Goal: Task Accomplishment & Management: Manage account settings

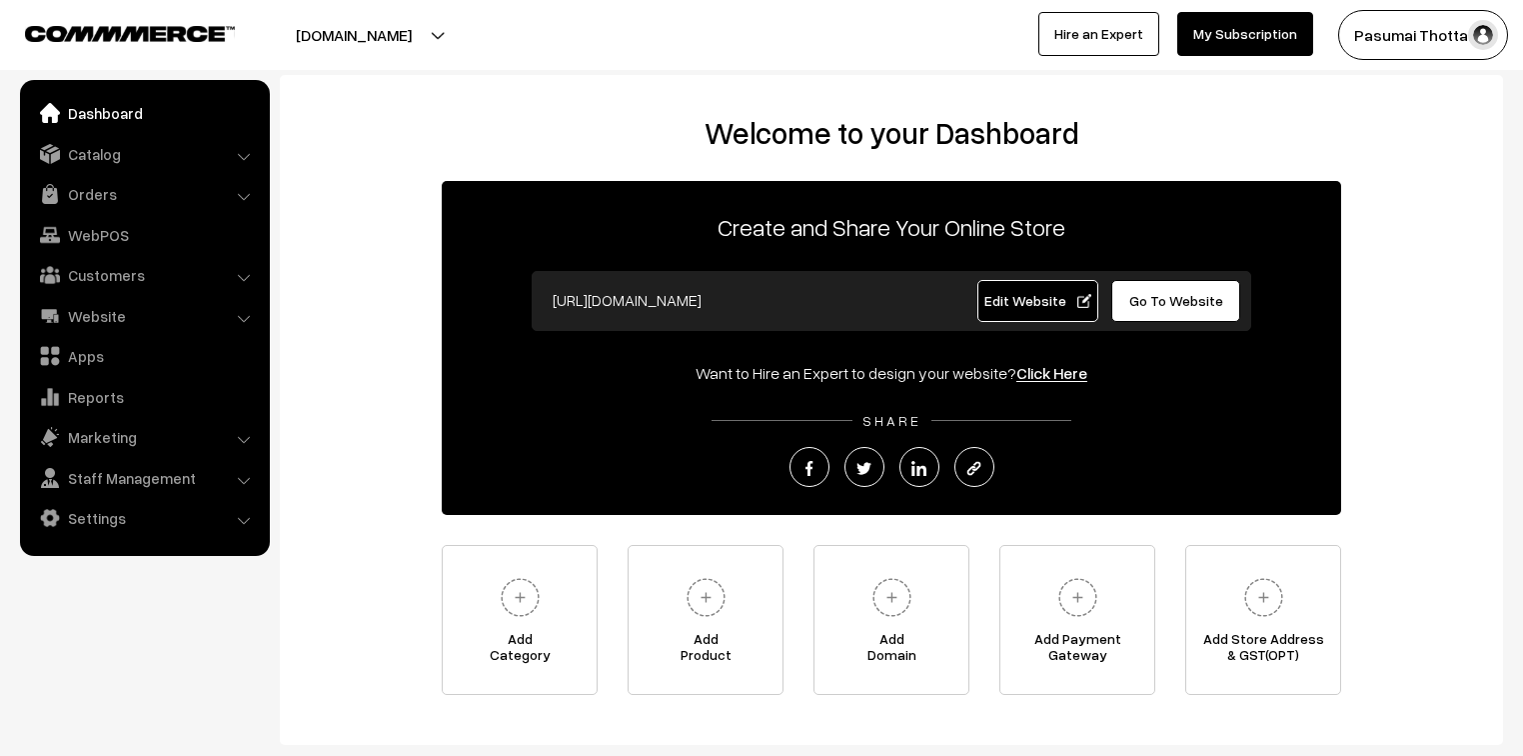
click at [408, 336] on div "Welcome to your Dashboard Create and Share Your Online Store [URL][DOMAIN_NAME]…" at bounding box center [892, 405] width 1184 height 580
click at [408, 336] on div "Welcome to your Dashboard Create and Share Your Online Store https://pasumaitho…" at bounding box center [892, 405] width 1184 height 580
click at [401, 328] on div "Welcome to your Dashboard Create and Share Your Online Store https://pasumaitho…" at bounding box center [892, 405] width 1184 height 580
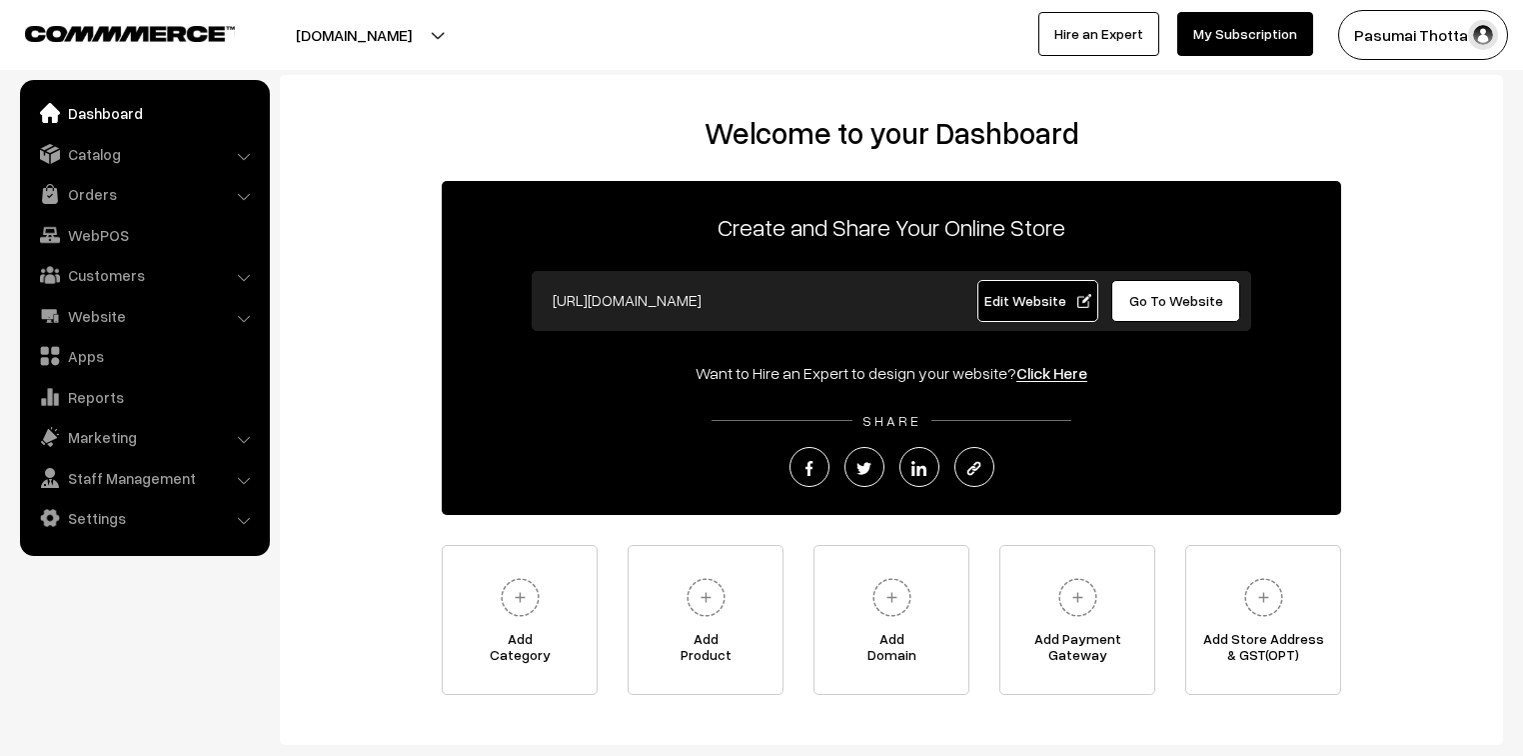
click at [401, 328] on div "Welcome to your Dashboard Create and Share Your Online Store https://pasumaitho…" at bounding box center [892, 405] width 1184 height 580
click at [80, 195] on link "Orders" at bounding box center [144, 194] width 238 height 36
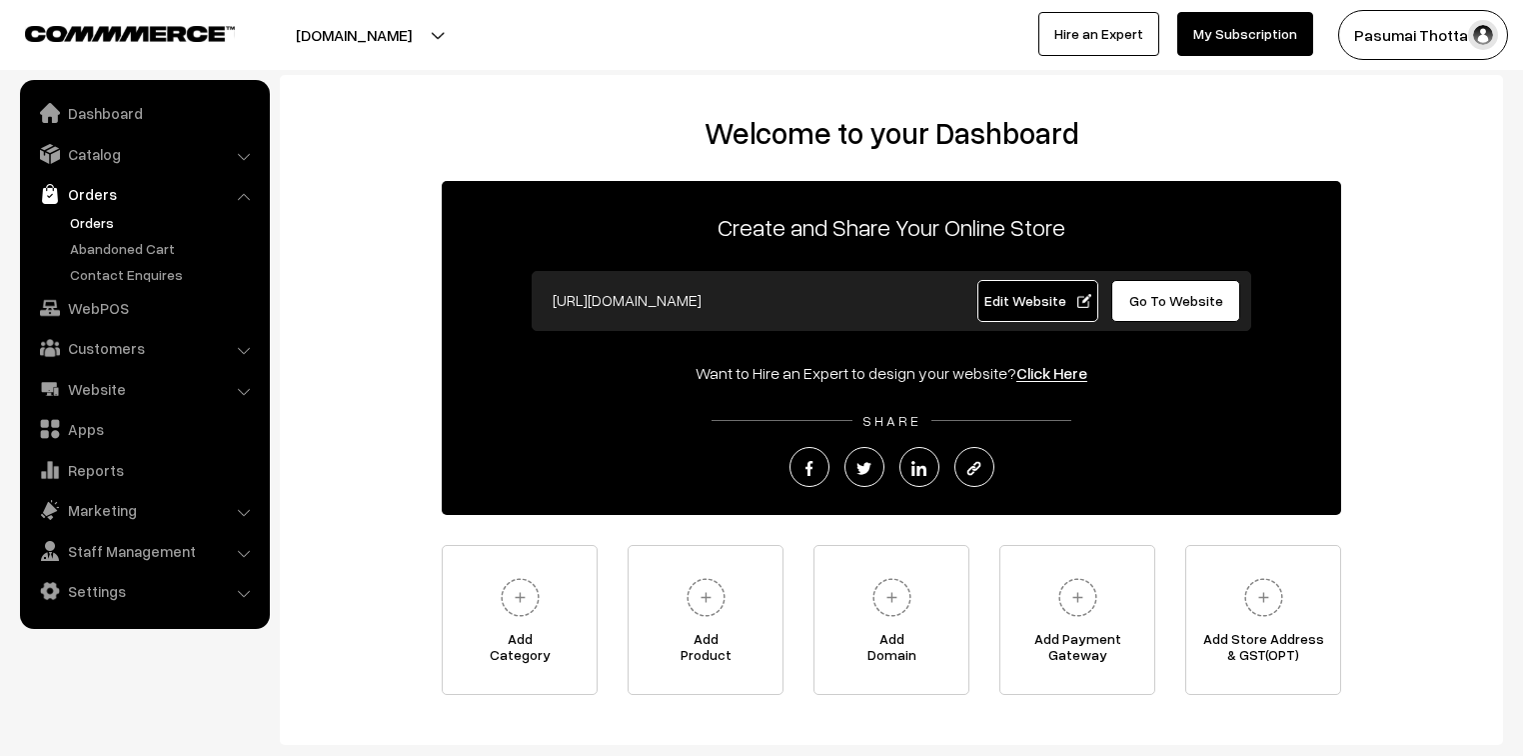
click at [91, 232] on link "Orders" at bounding box center [164, 222] width 198 height 21
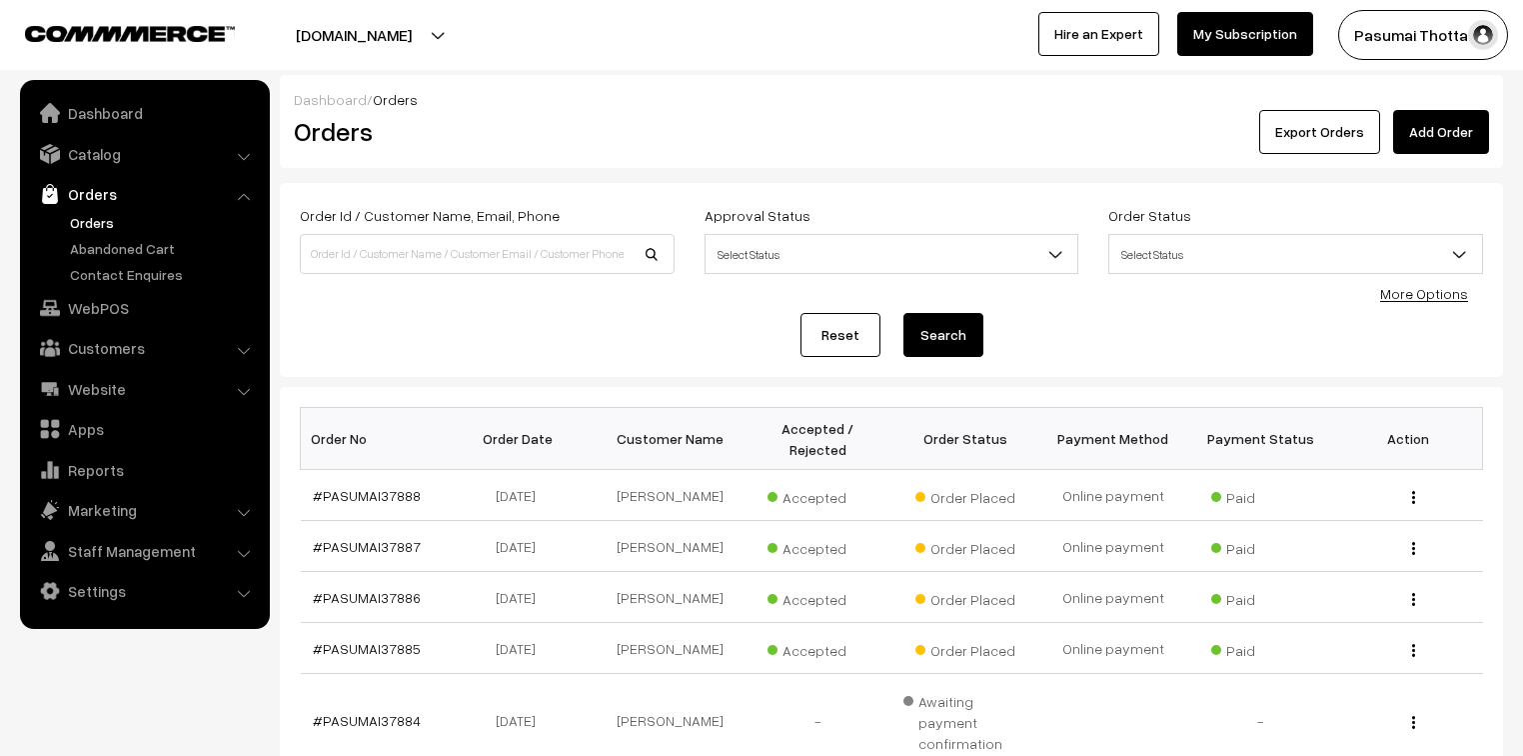
click at [1401, 300] on link "More Options" at bounding box center [1425, 293] width 88 height 17
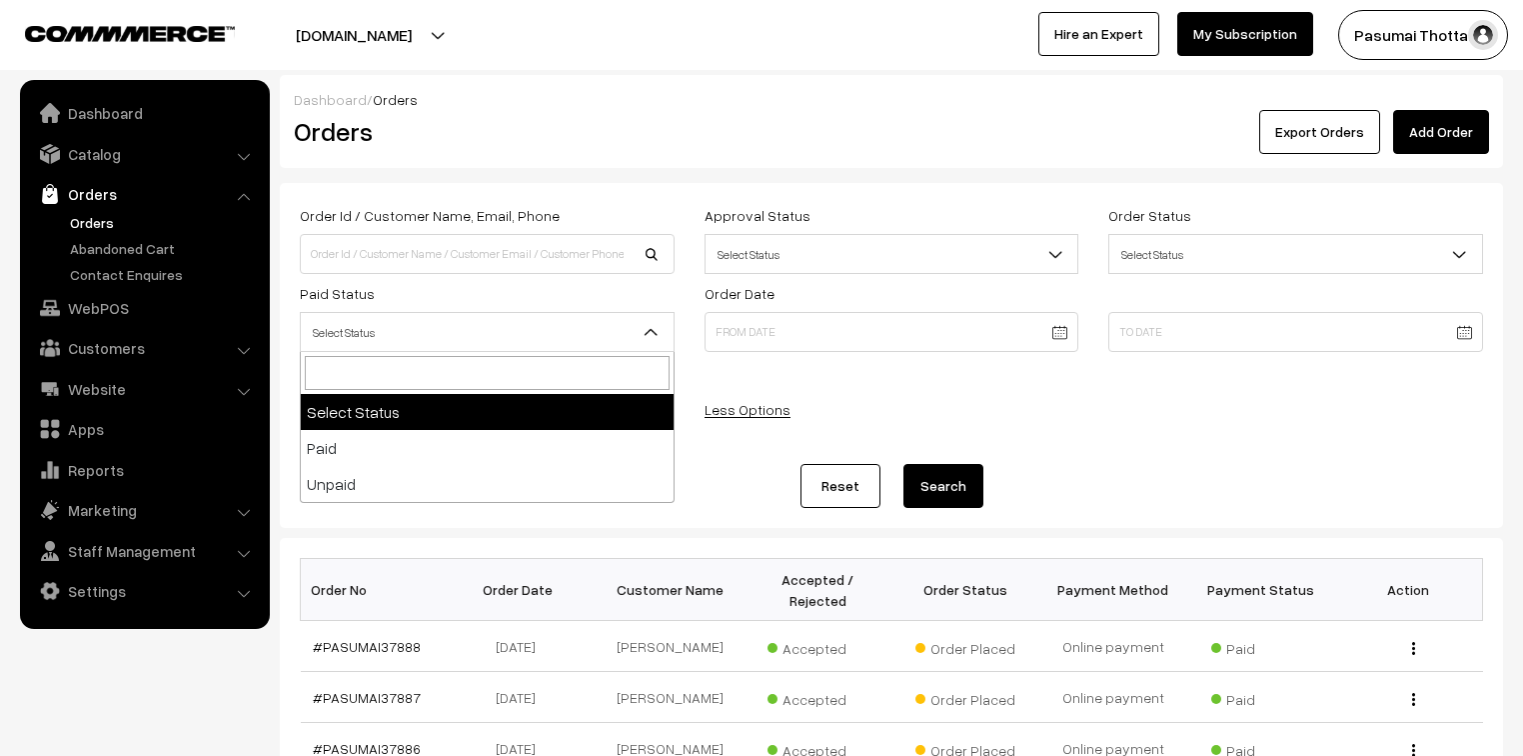
click at [515, 328] on span "Select Status" at bounding box center [487, 332] width 373 height 35
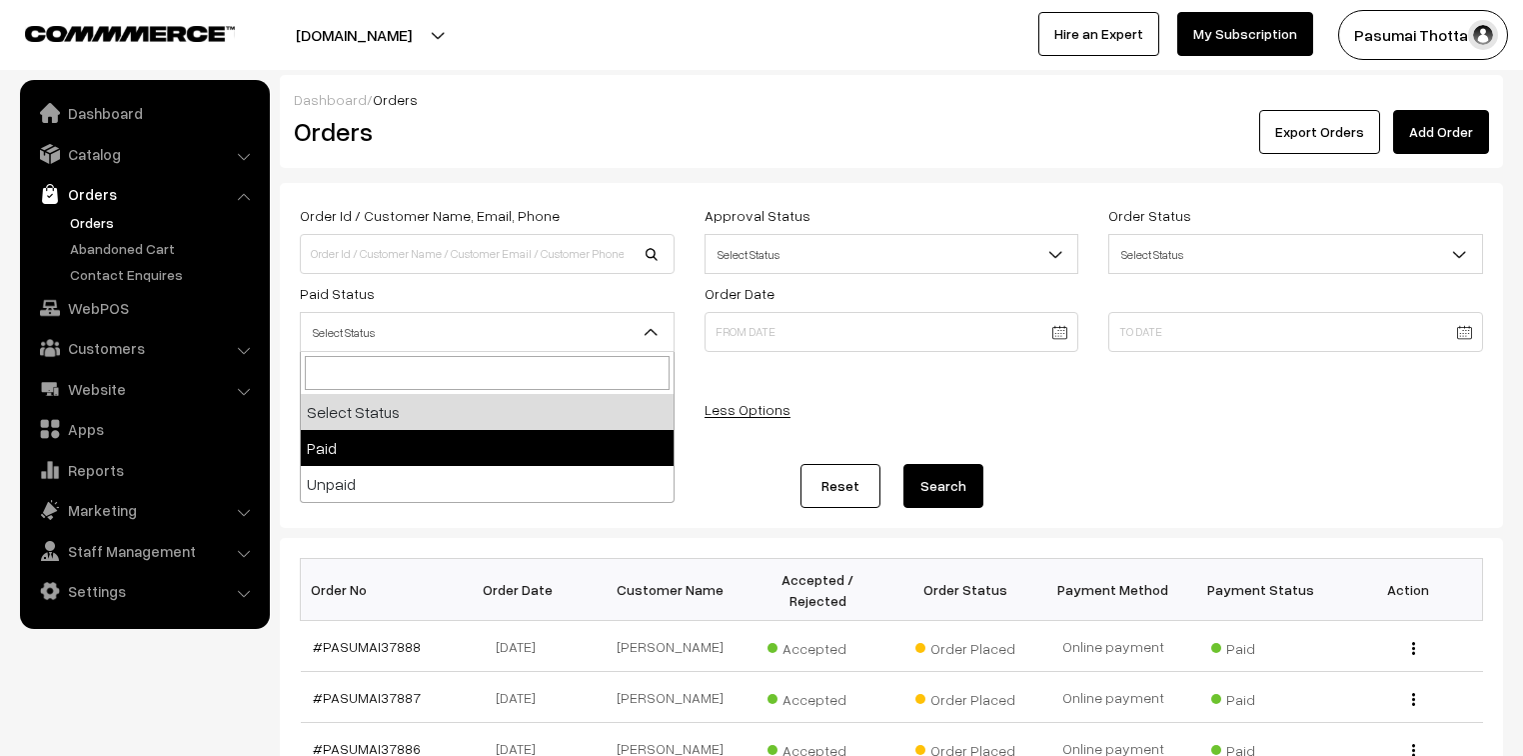
select select "1"
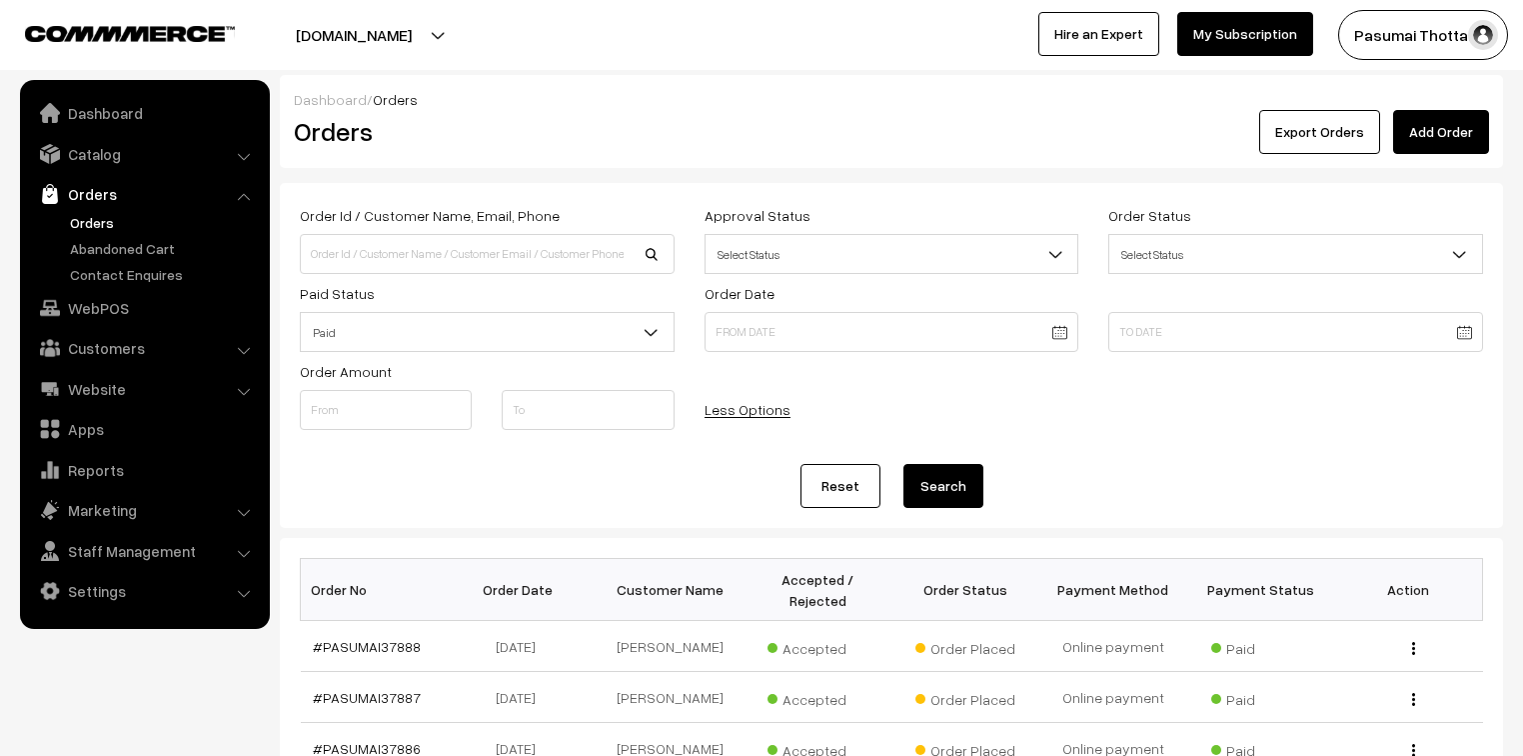
click at [974, 498] on button "Search" at bounding box center [944, 486] width 80 height 44
click at [1353, 138] on button "Export Orders" at bounding box center [1320, 132] width 121 height 44
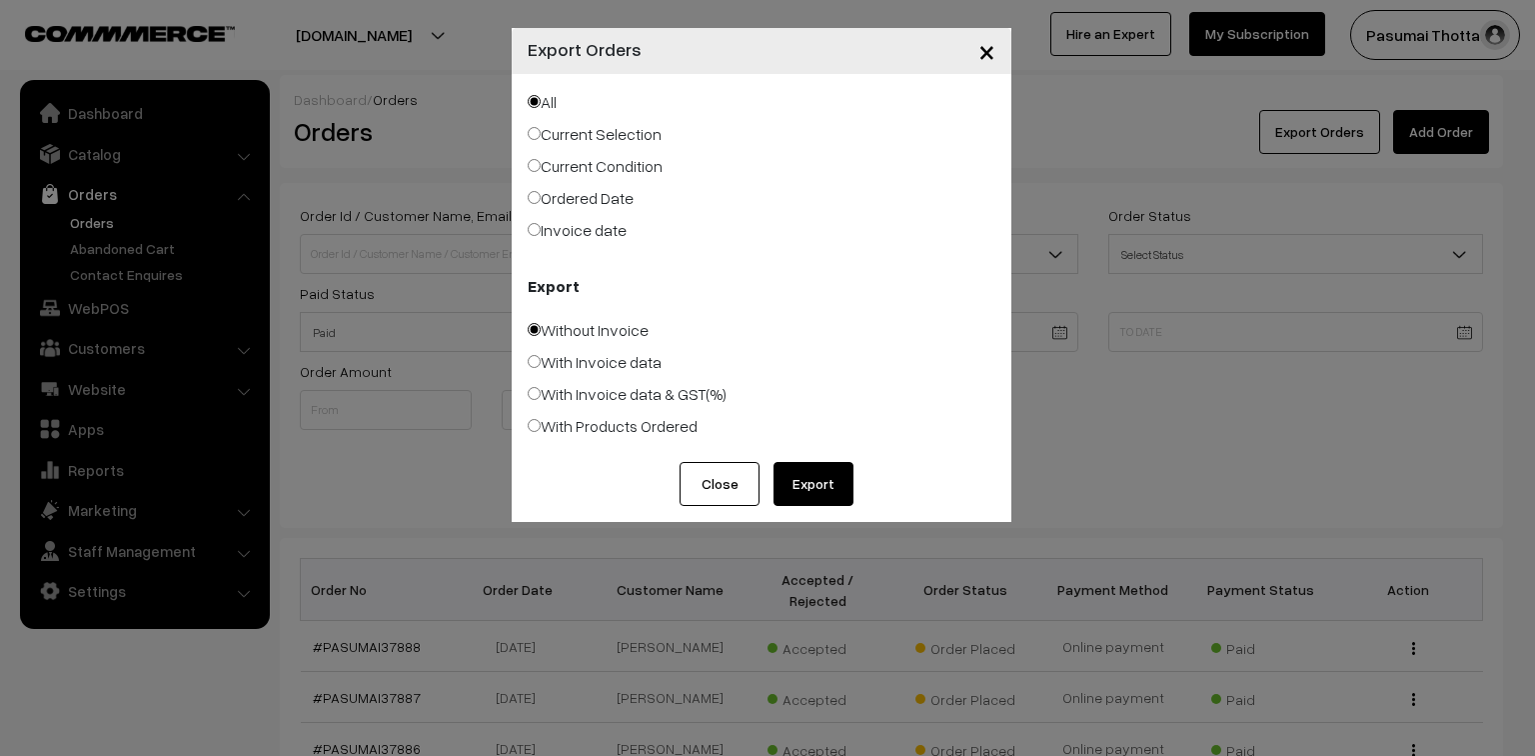
click at [552, 202] on label "Ordered Date" at bounding box center [581, 198] width 106 height 24
click at [541, 202] on input "Ordered Date" at bounding box center [534, 197] width 13 height 13
radio input "true"
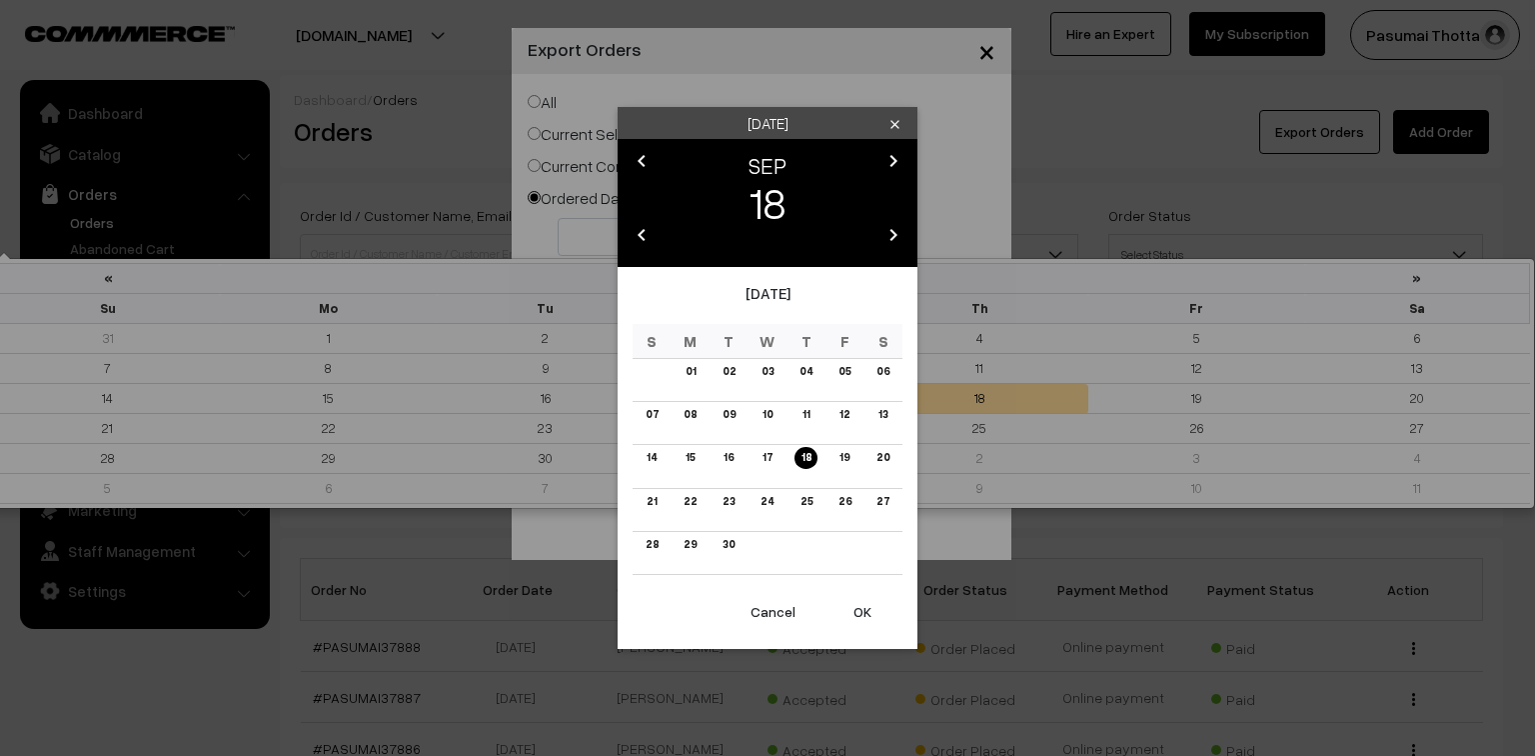
click at [563, 241] on body "Thank you for showing interest. Our team will call you shortly. Close pasumaith…" at bounding box center [767, 691] width 1535 height 1382
click at [761, 460] on link "17" at bounding box center [768, 457] width 22 height 21
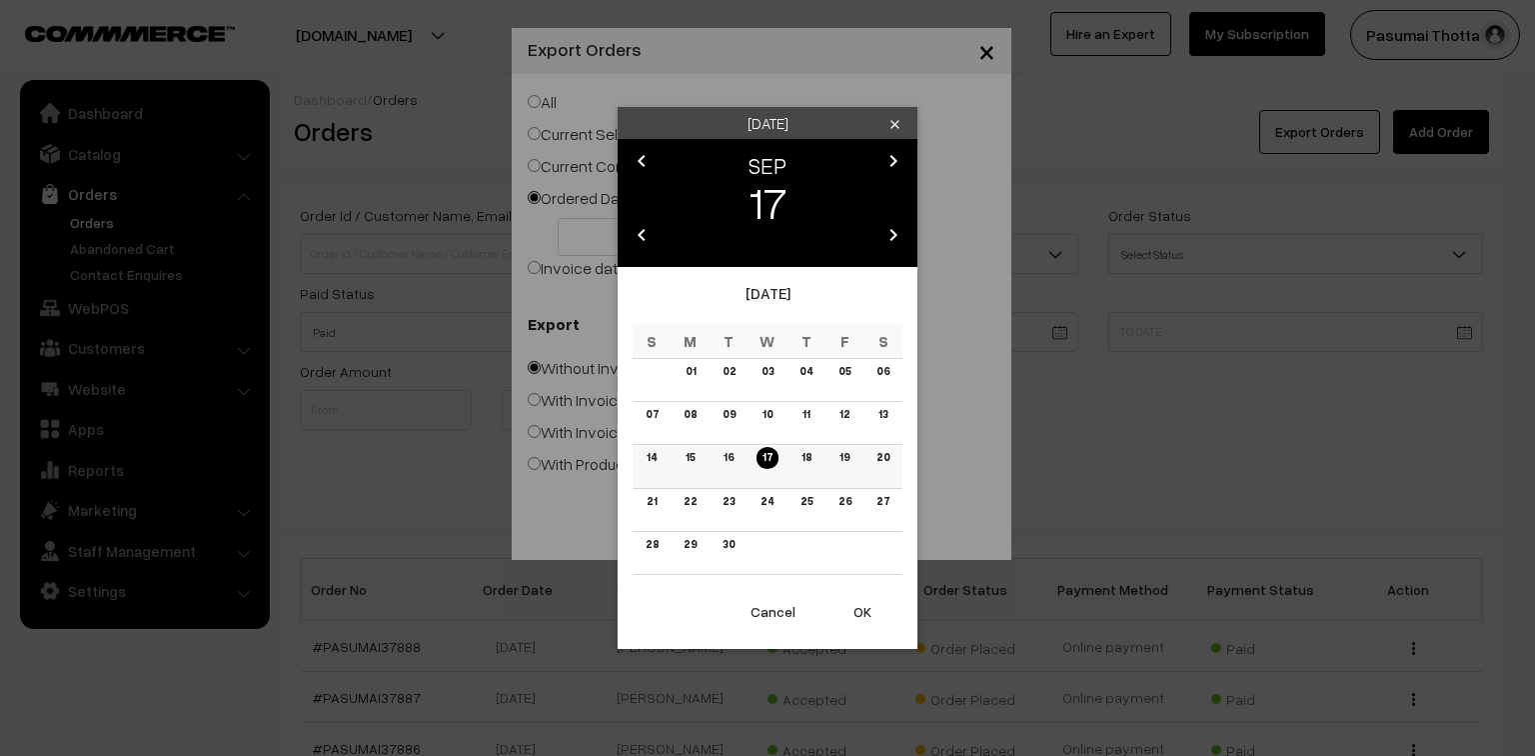
click at [736, 467] on td "16" at bounding box center [729, 466] width 39 height 43
click at [734, 459] on link "16" at bounding box center [729, 457] width 22 height 21
click at [862, 612] on button "OK" at bounding box center [863, 612] width 80 height 44
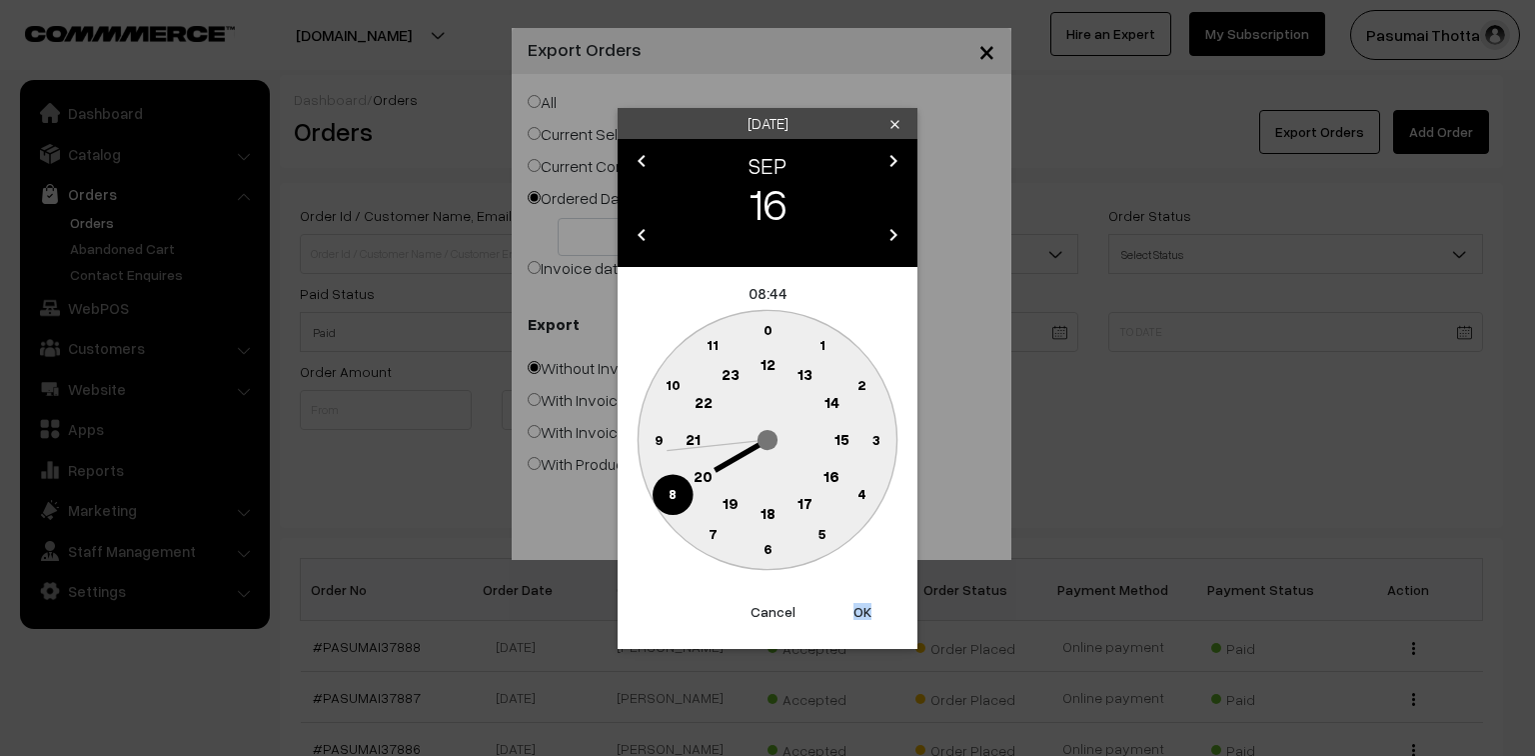
click at [862, 612] on button "OK" at bounding box center [863, 612] width 80 height 44
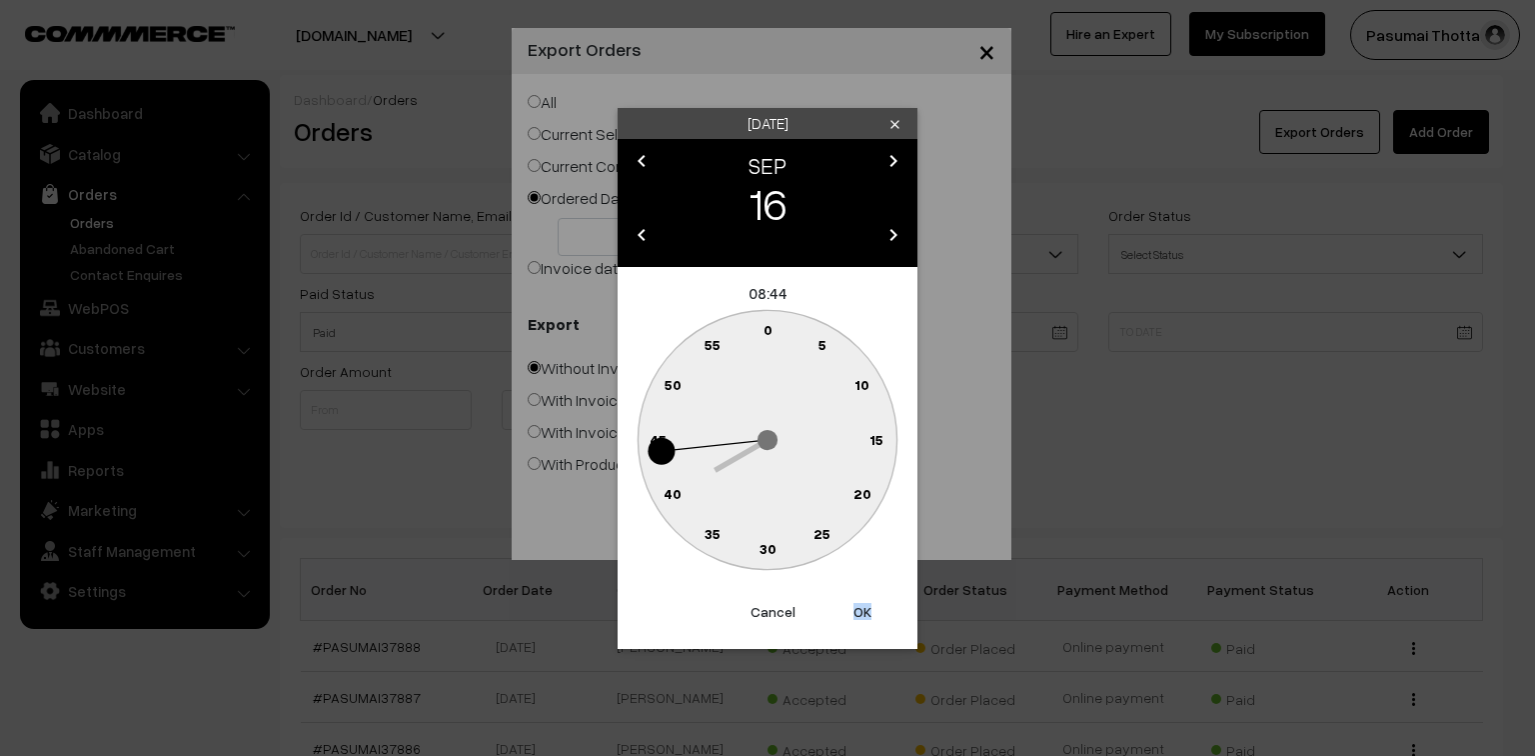
click at [862, 612] on button "OK" at bounding box center [863, 612] width 80 height 44
type input "16-09-2025"
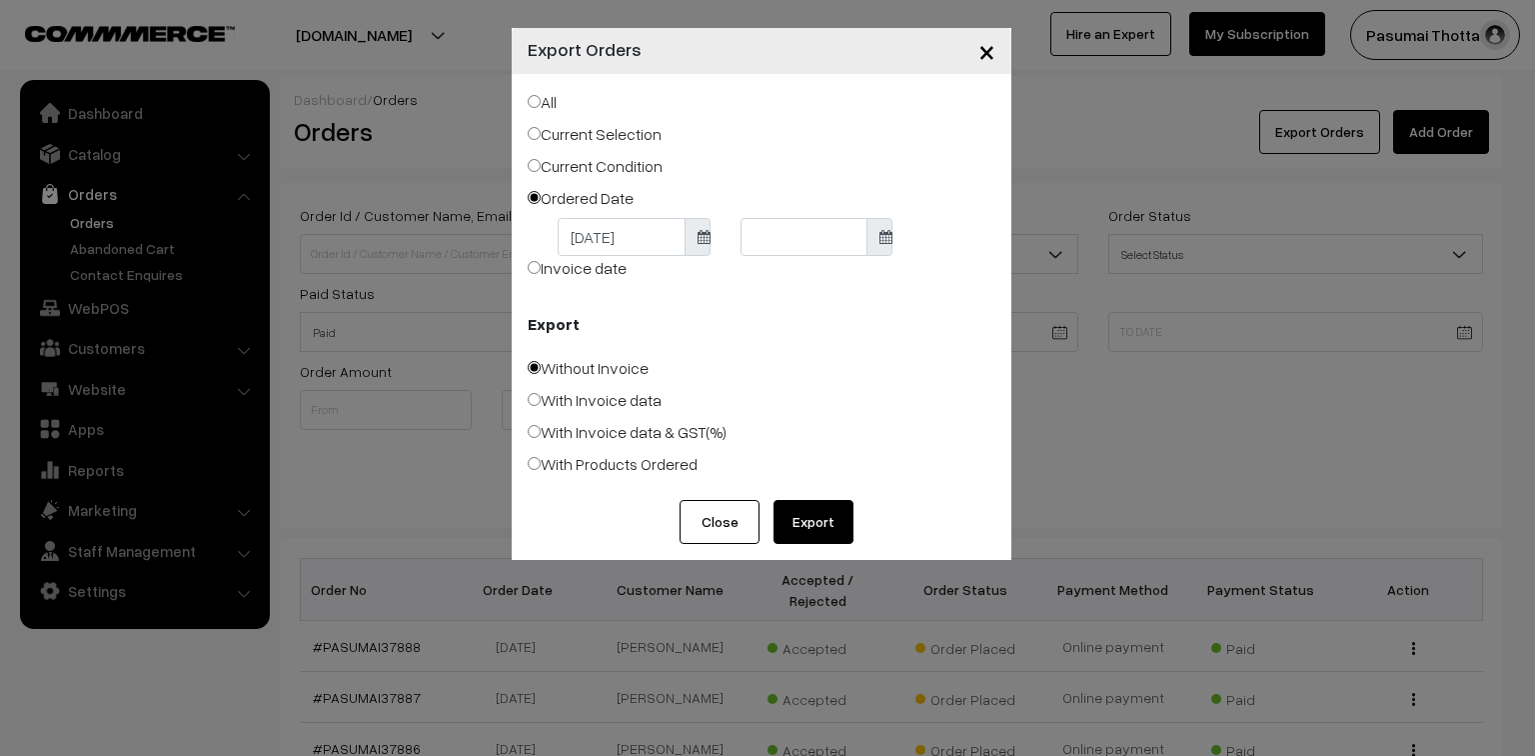
click at [762, 227] on body "Thank you for showing interest. Our team will call you shortly. Close pasumaith…" at bounding box center [767, 691] width 1535 height 1382
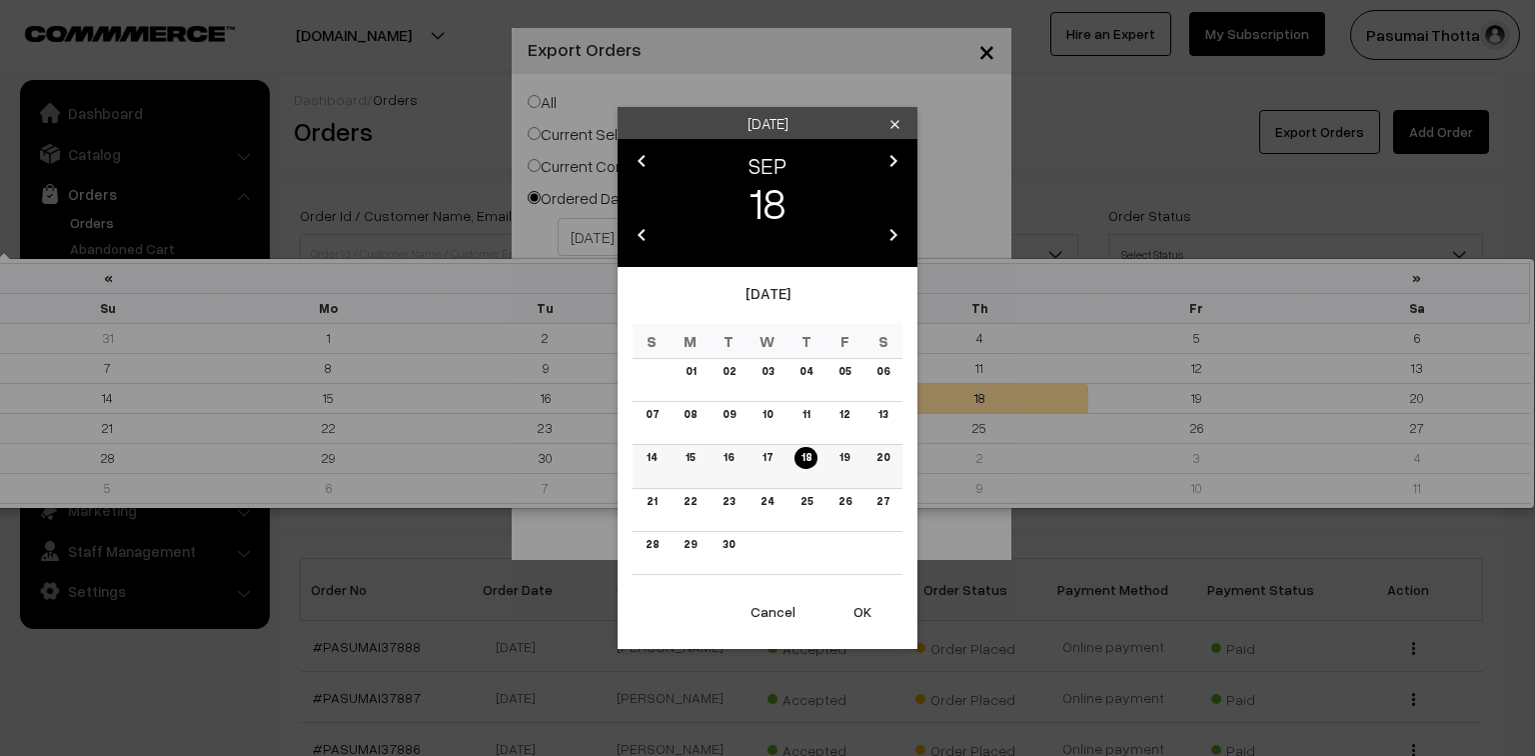
click at [807, 452] on link "18" at bounding box center [806, 457] width 22 height 21
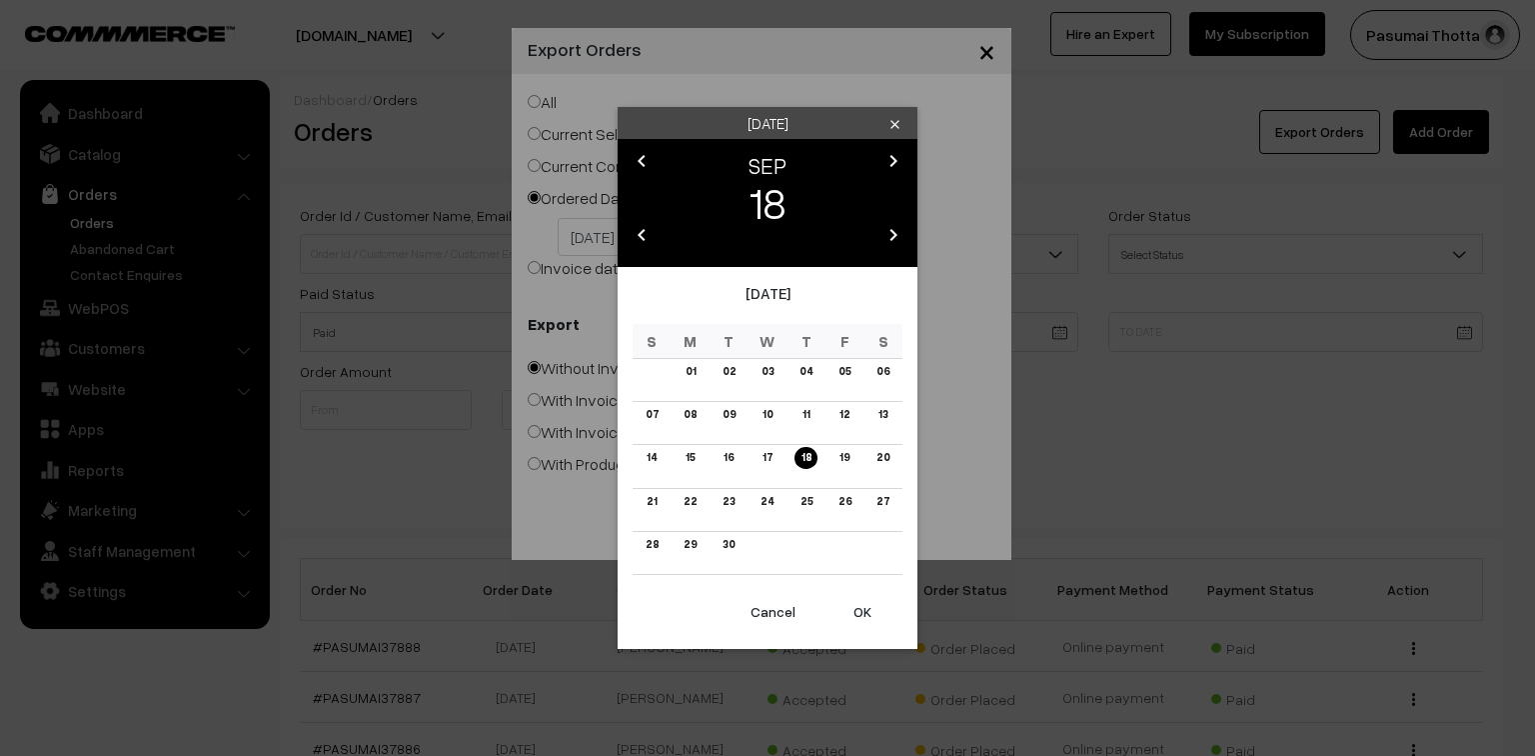
click at [866, 605] on button "OK" at bounding box center [863, 612] width 80 height 44
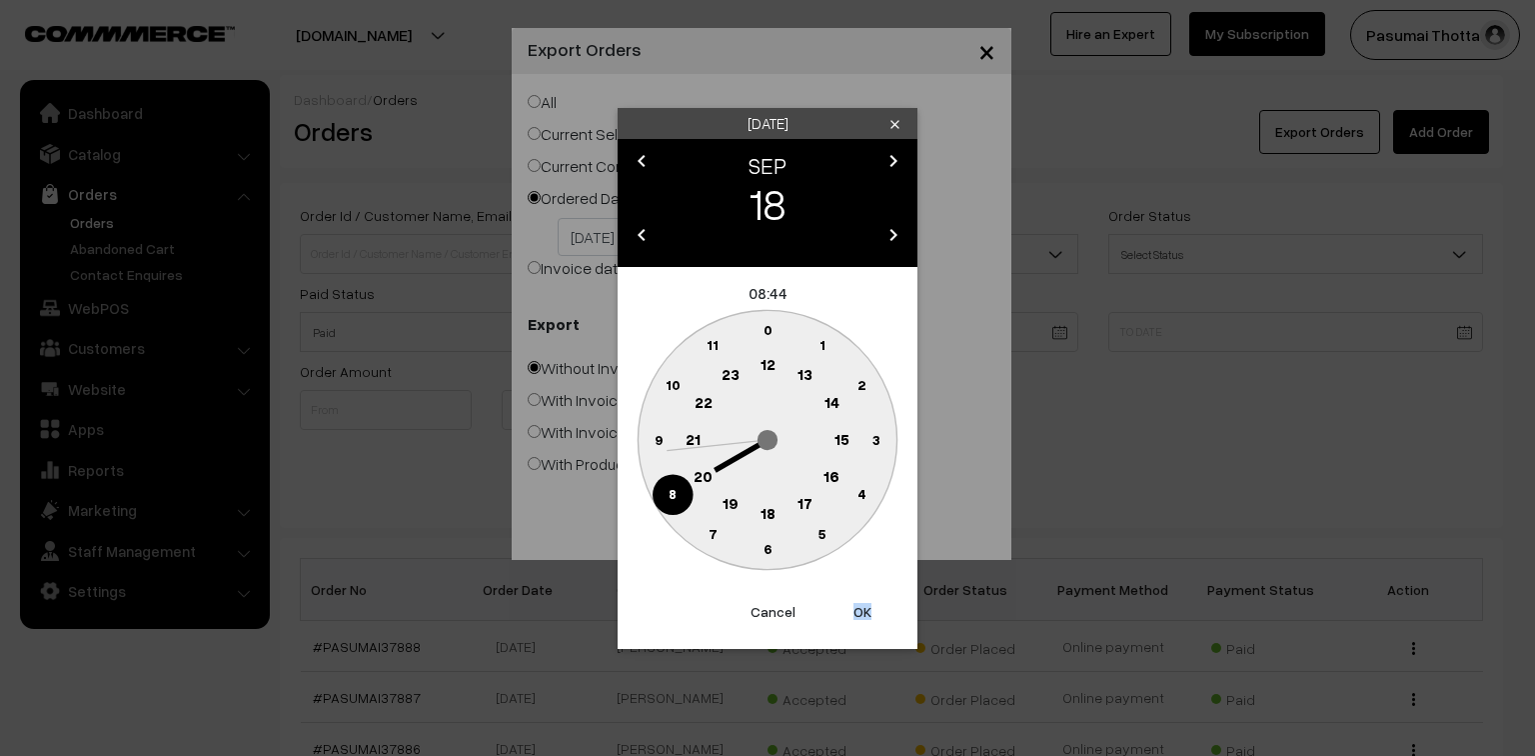
click at [866, 605] on button "OK" at bounding box center [863, 612] width 80 height 44
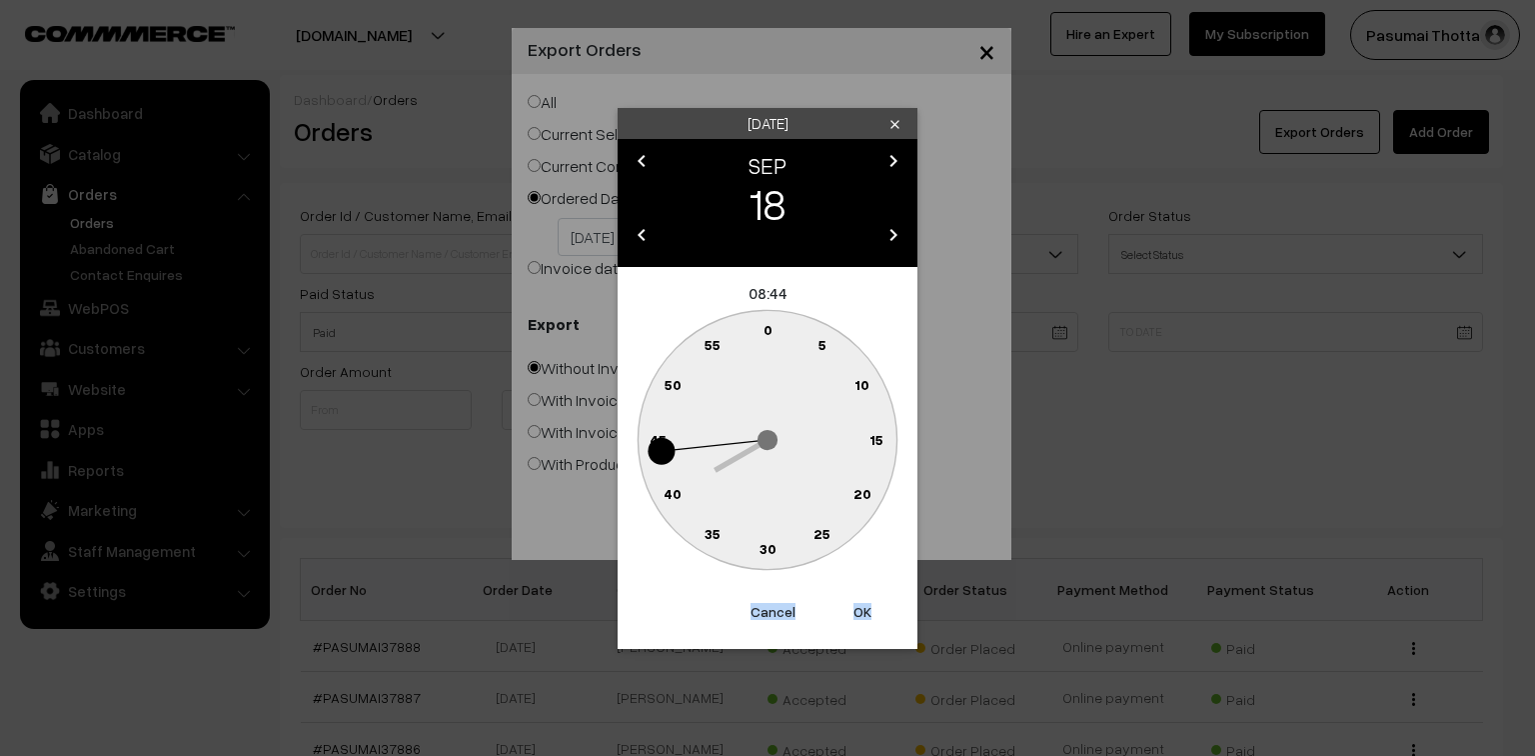
click at [866, 605] on button "OK" at bounding box center [863, 612] width 80 height 44
type input "18-09-2025"
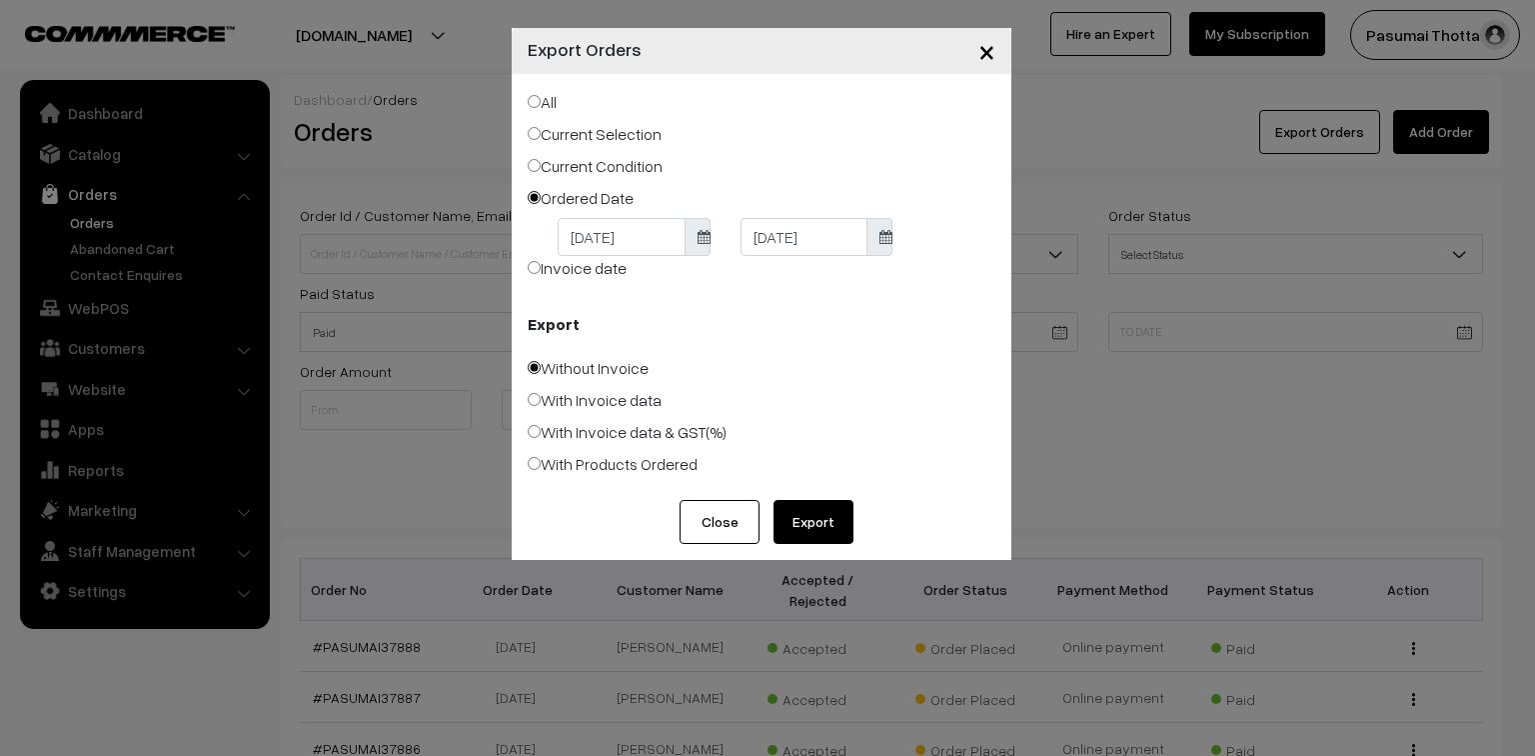
click at [843, 534] on button "Export" at bounding box center [814, 522] width 80 height 44
click at [736, 520] on button "Close" at bounding box center [720, 522] width 80 height 44
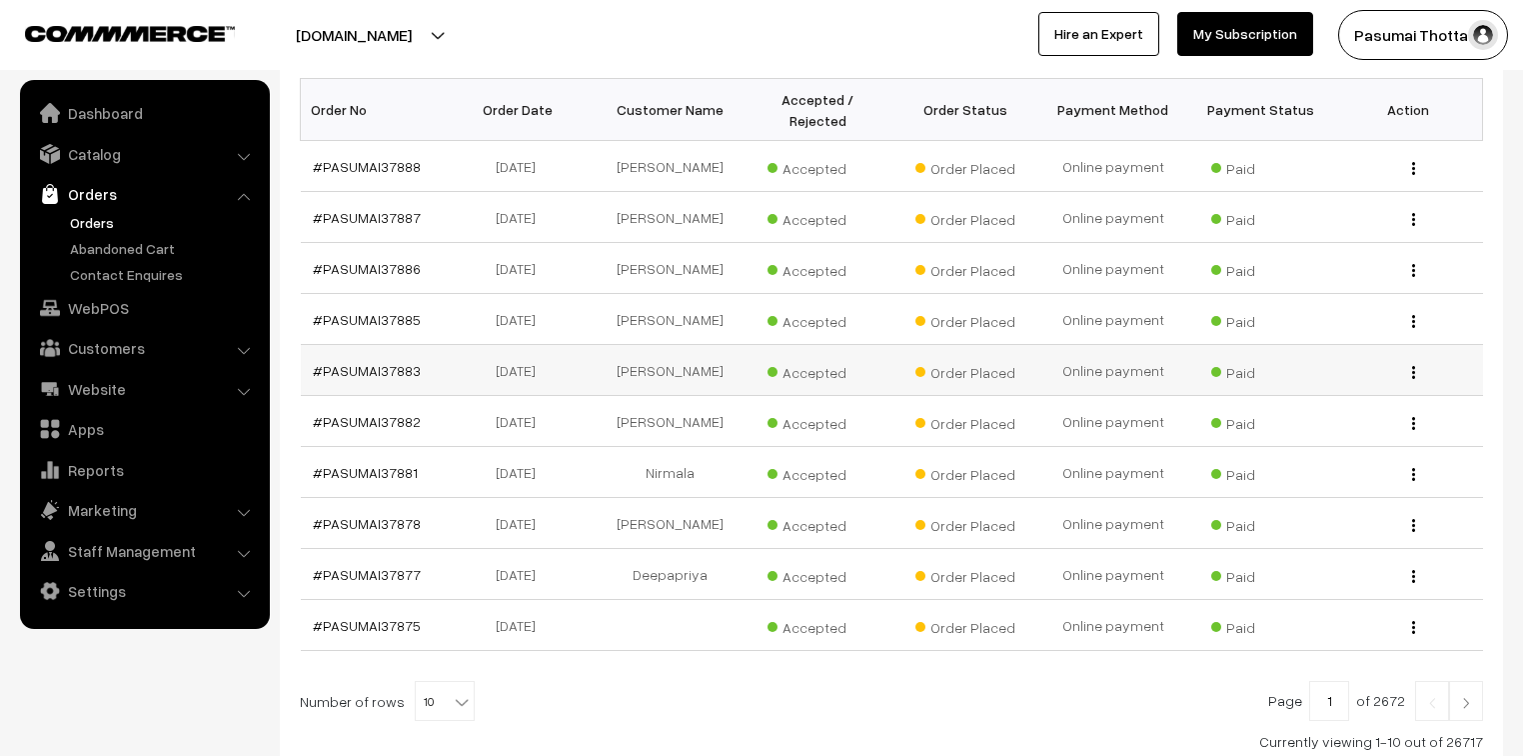
scroll to position [619, 0]
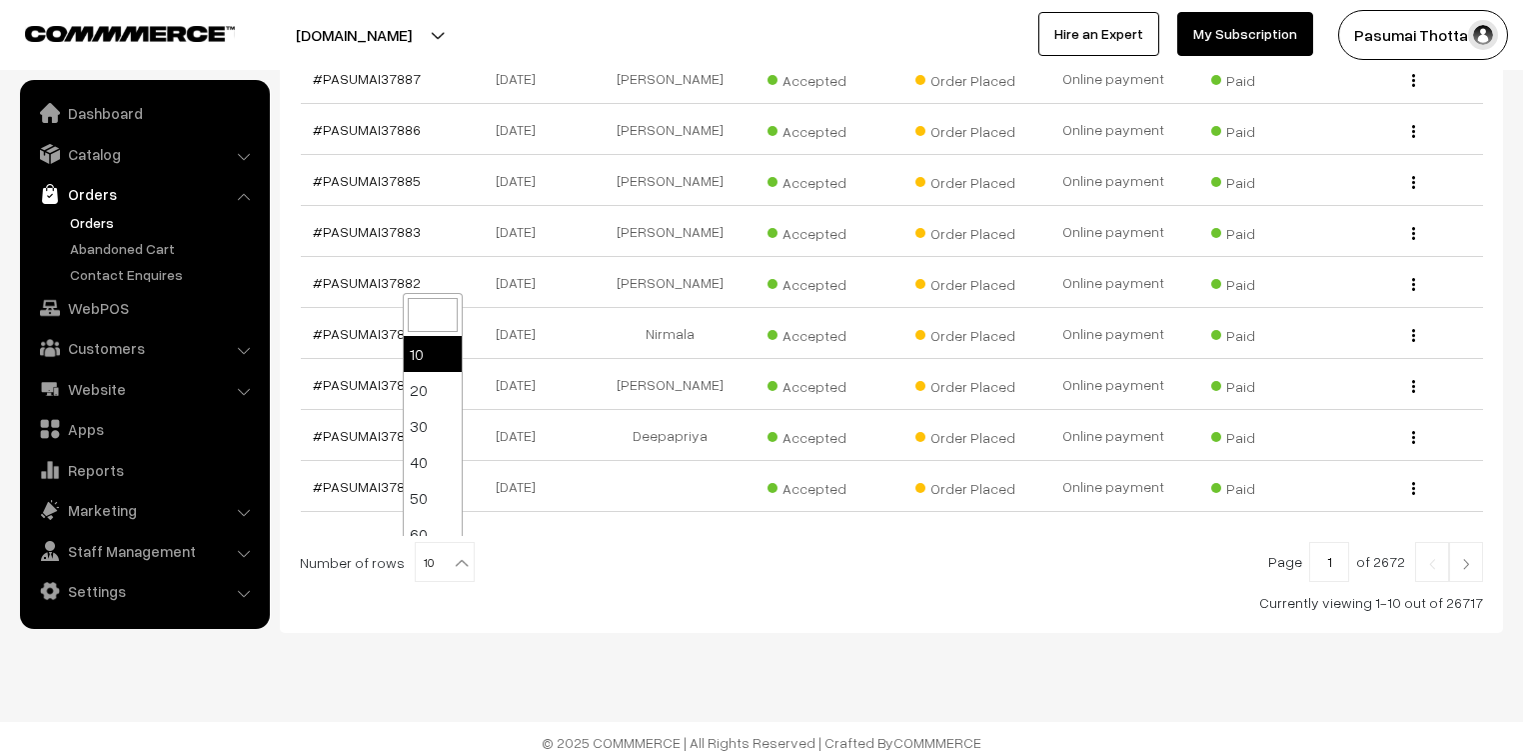
click at [452, 562] on b at bounding box center [462, 563] width 20 height 20
select select "60"
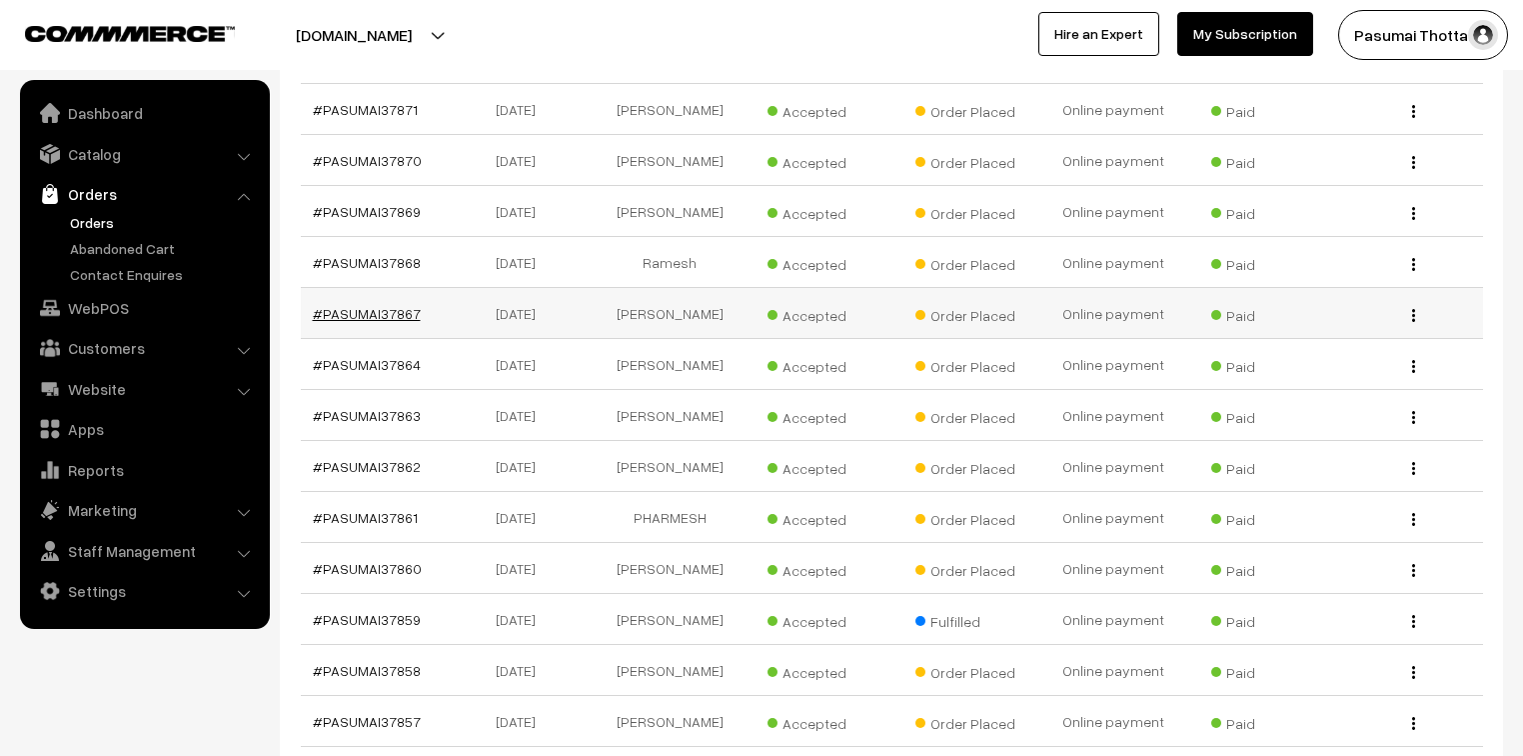
scroll to position [1200, 0]
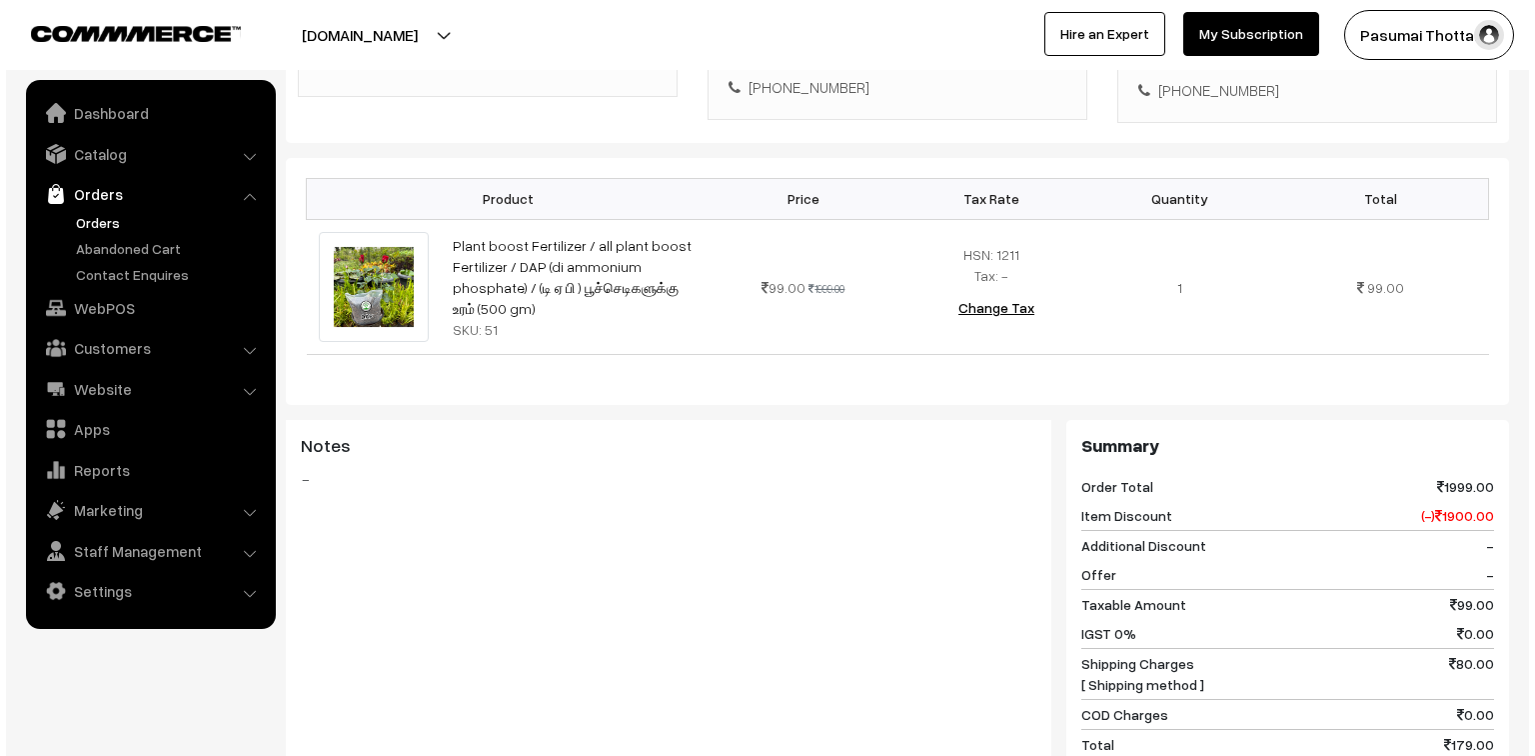
scroll to position [800, 0]
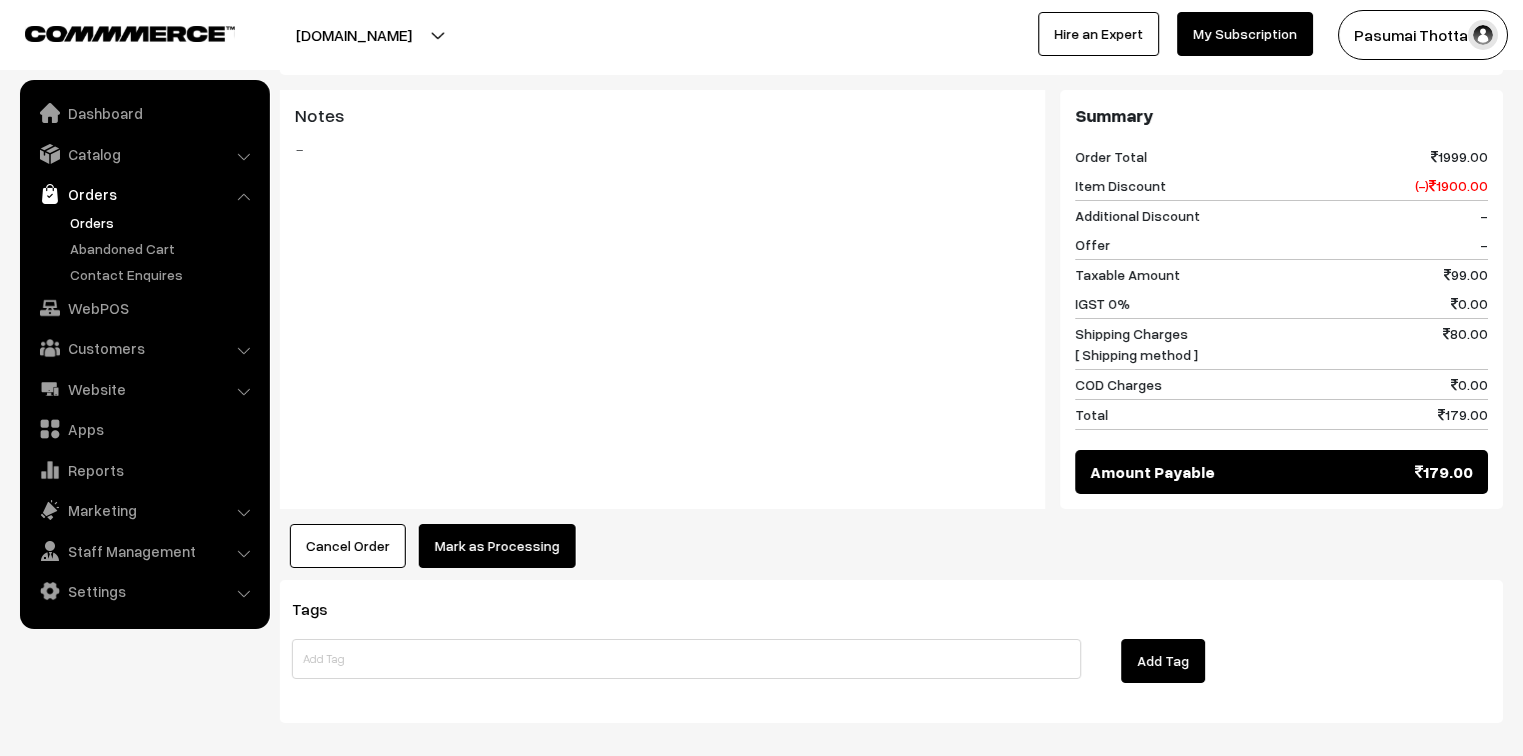
click at [536, 524] on button "Mark as Processing" at bounding box center [497, 546] width 157 height 44
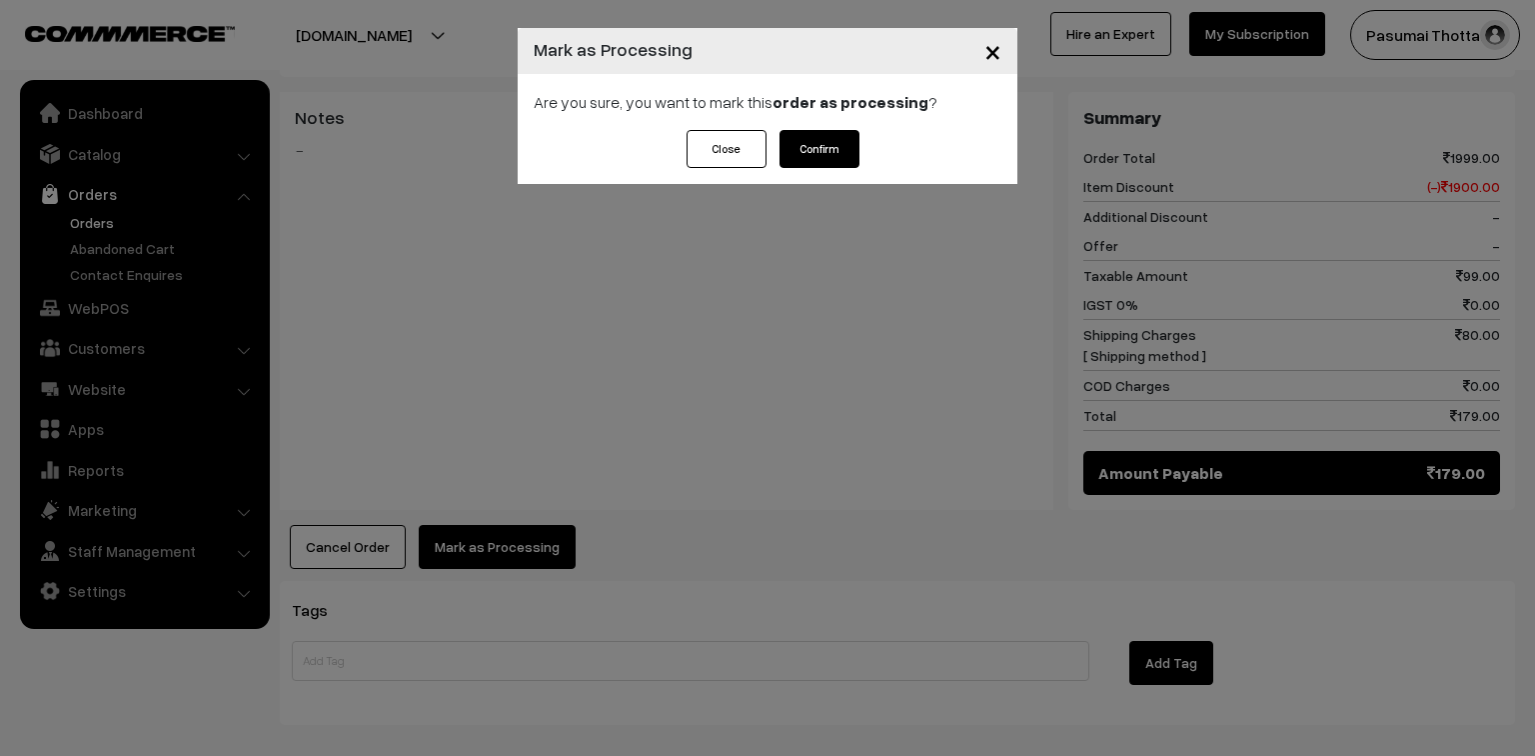
click at [844, 156] on button "Confirm" at bounding box center [820, 149] width 80 height 38
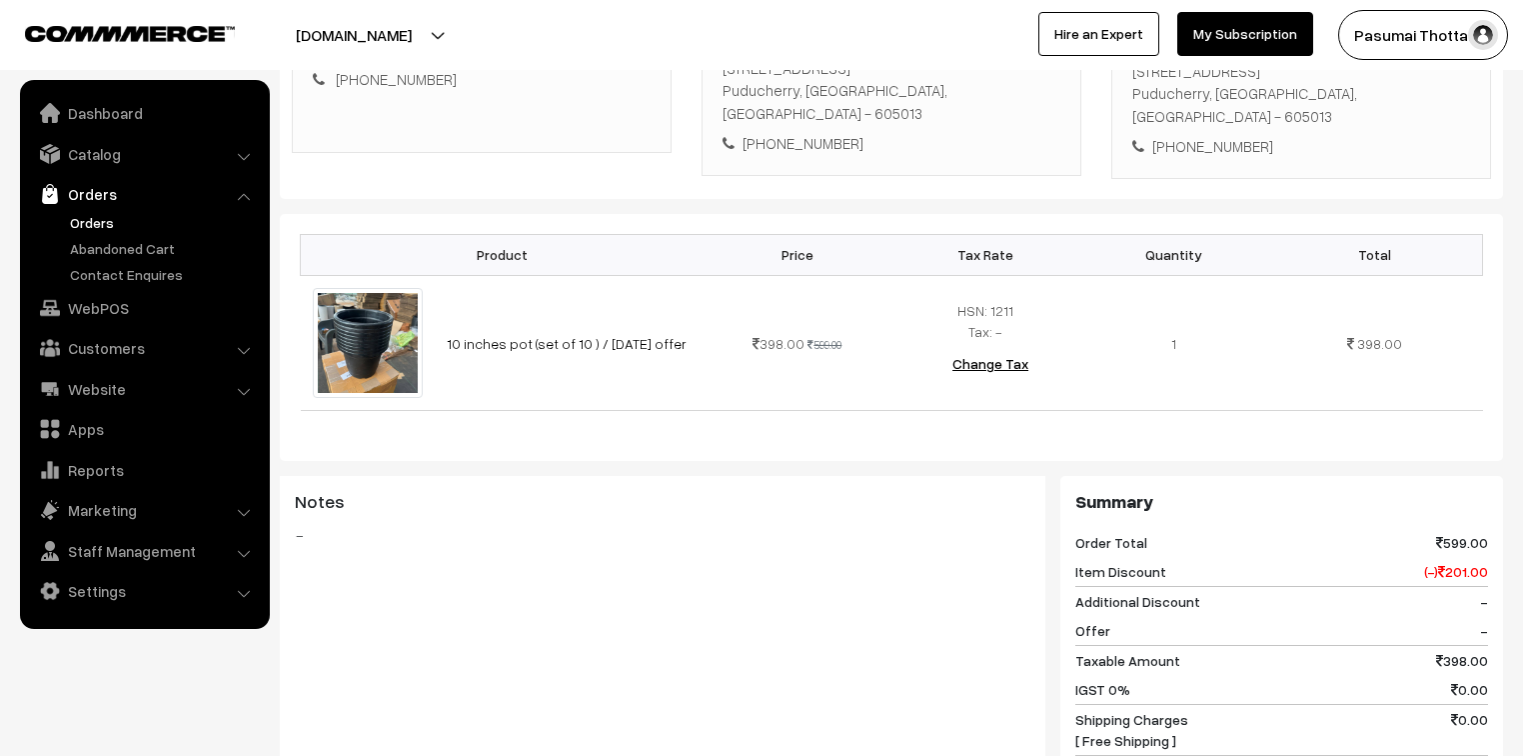
scroll to position [868, 0]
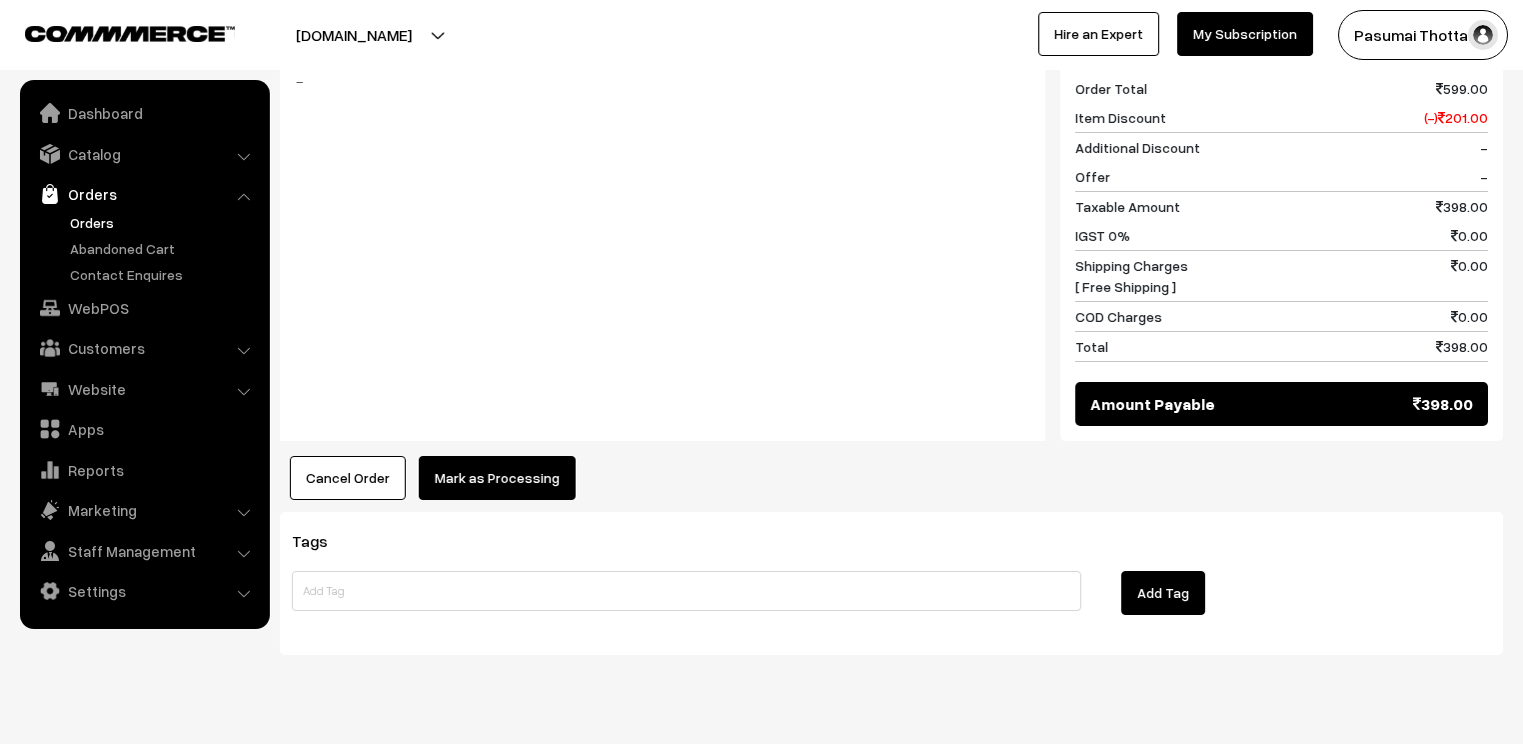
click at [533, 456] on button "Mark as Processing" at bounding box center [497, 478] width 157 height 44
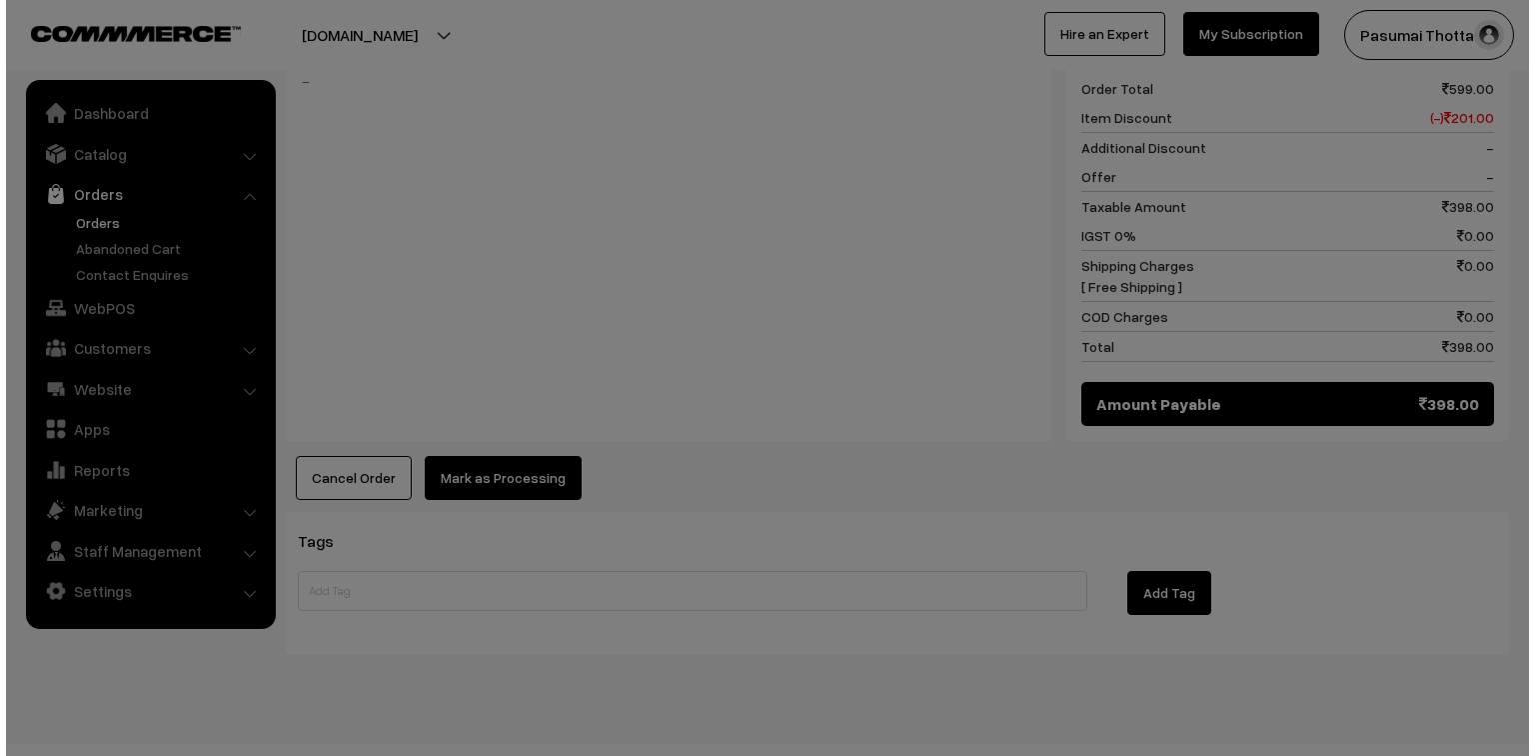
scroll to position [869, 0]
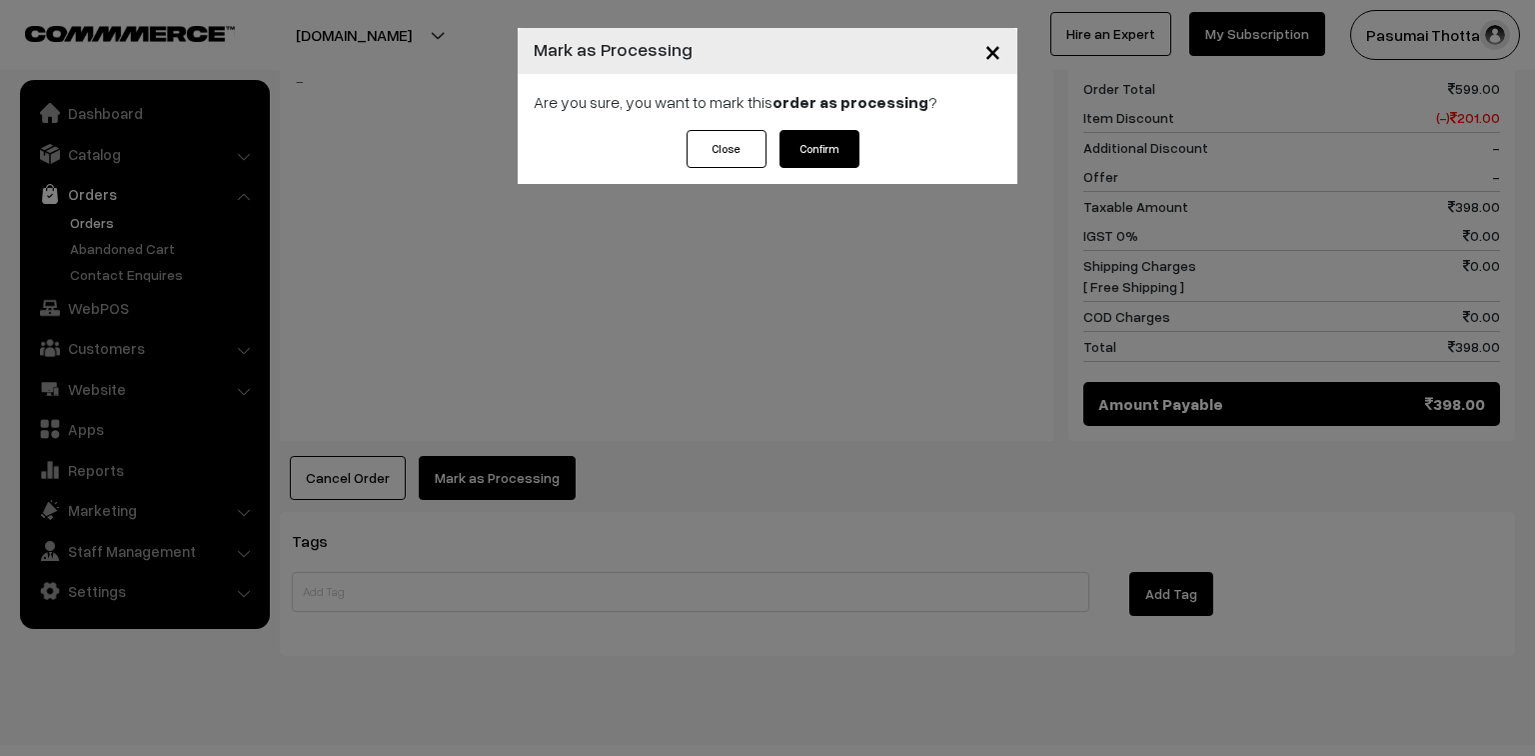
click at [810, 152] on button "Confirm" at bounding box center [820, 149] width 80 height 38
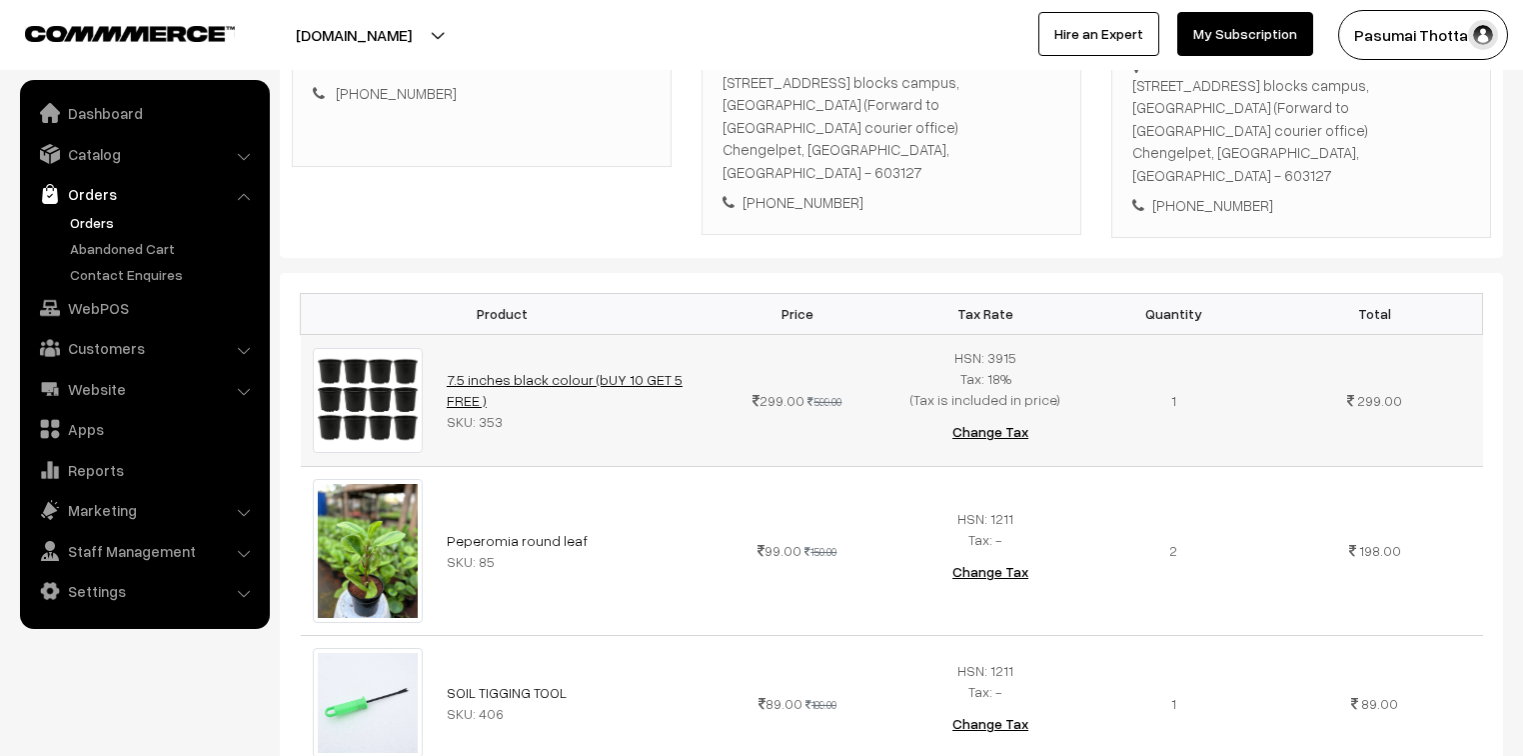
scroll to position [320, 0]
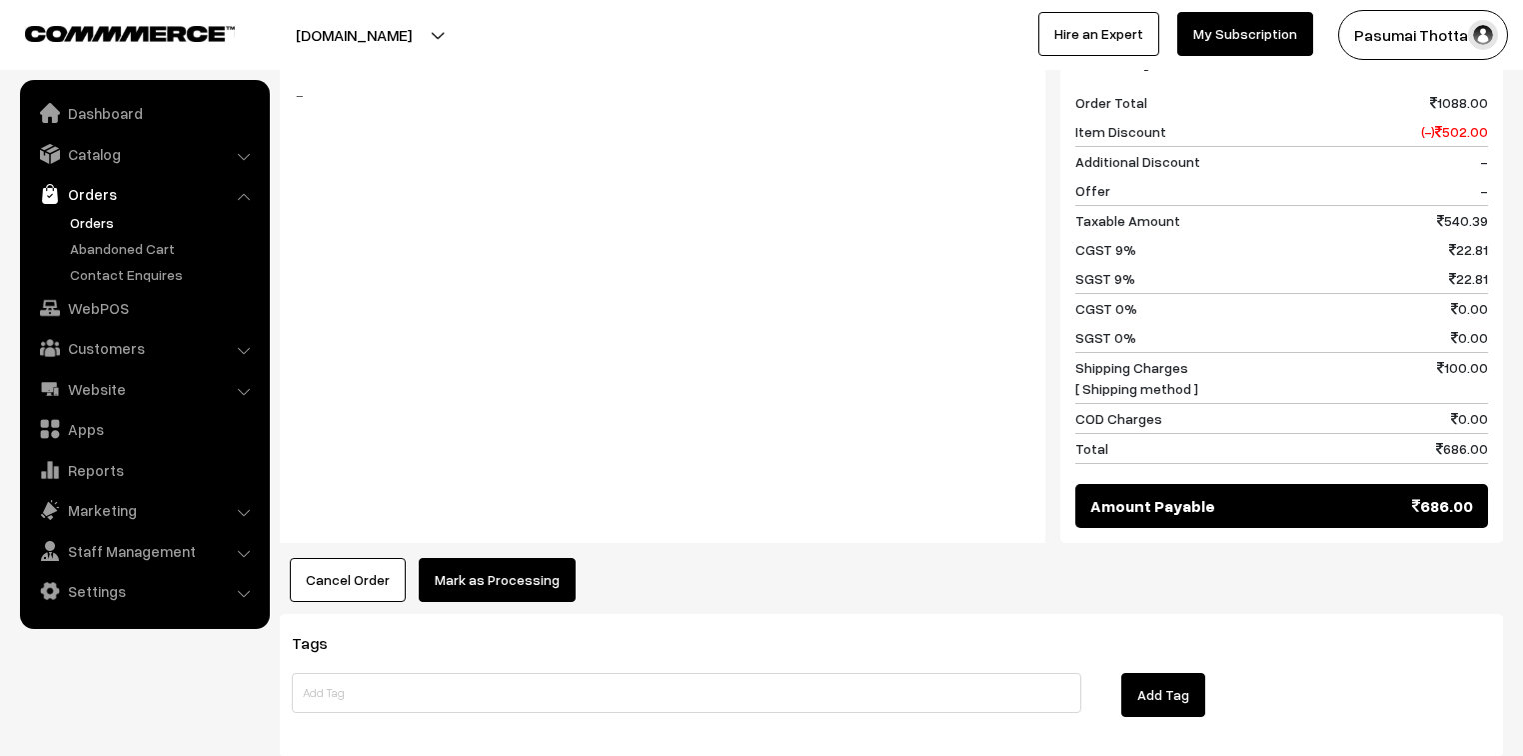
click at [543, 558] on button "Mark as Processing" at bounding box center [497, 580] width 157 height 44
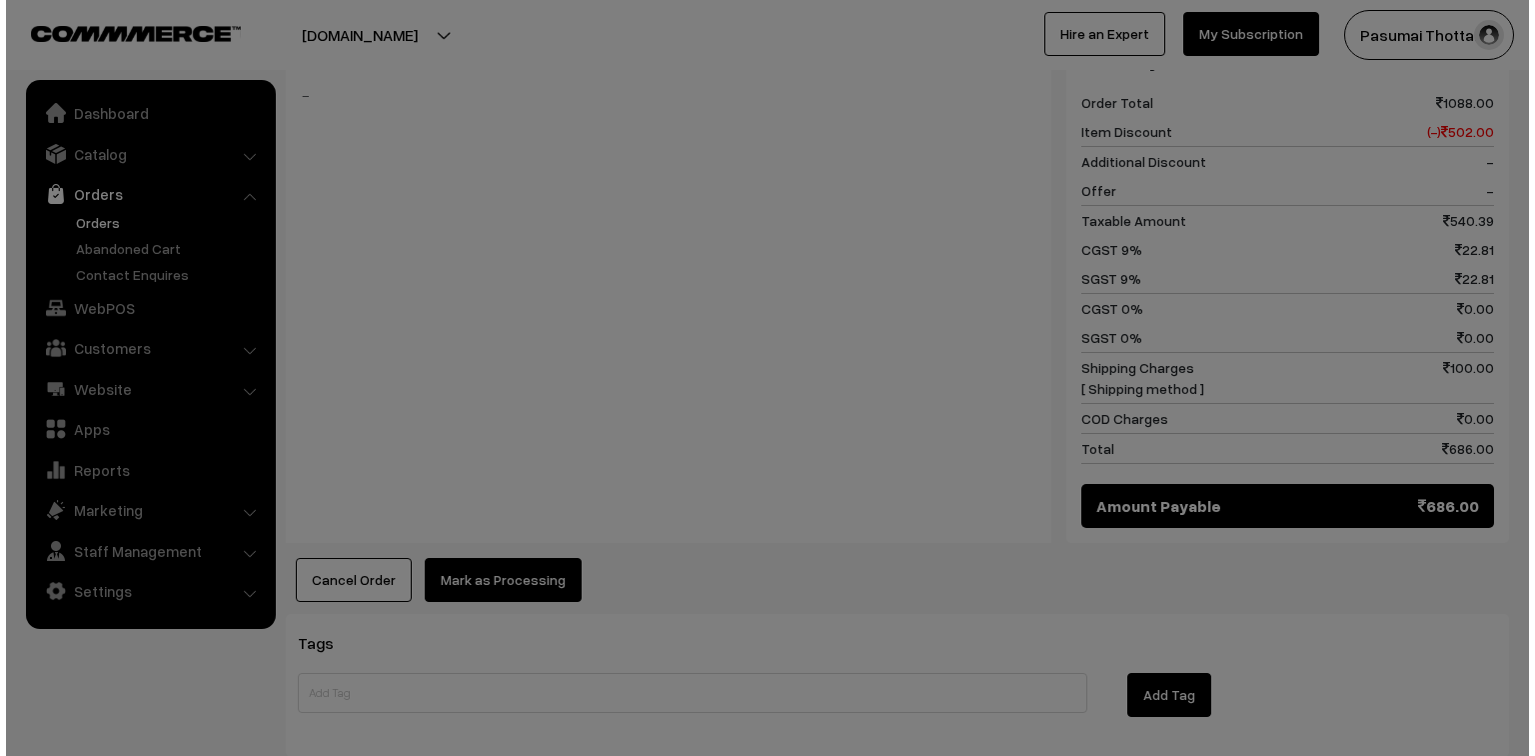
scroll to position [1203, 0]
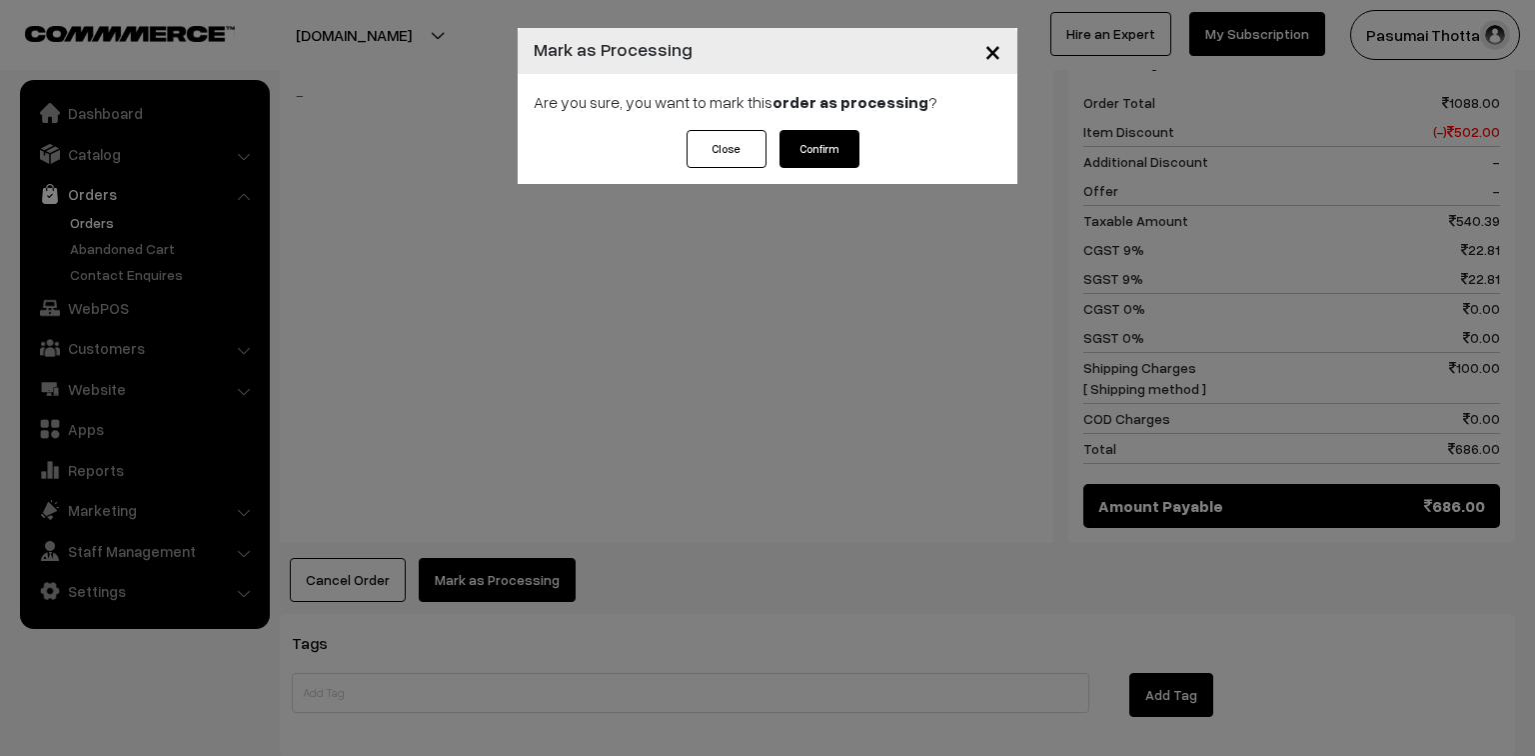
click at [841, 154] on button "Confirm" at bounding box center [820, 149] width 80 height 38
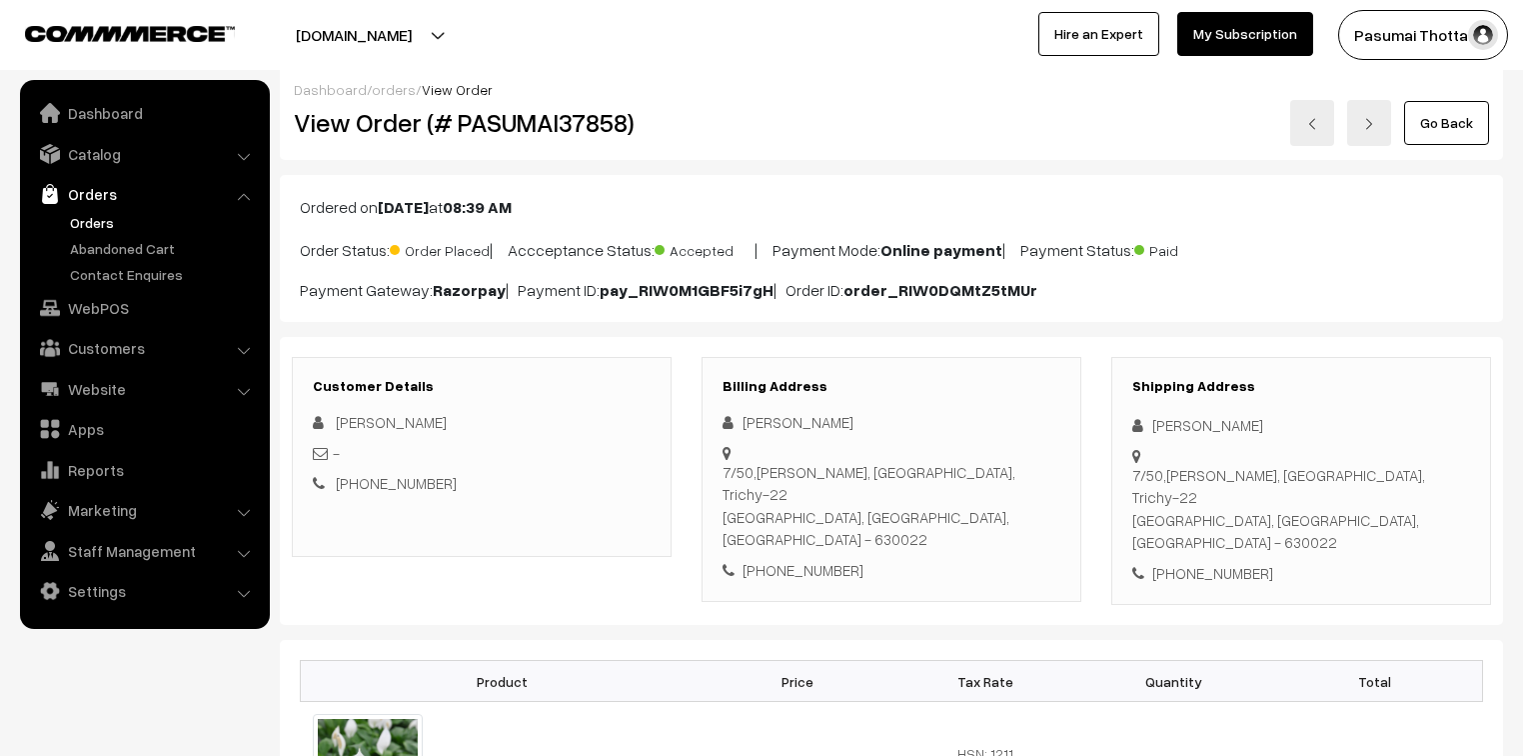
scroll to position [240, 0]
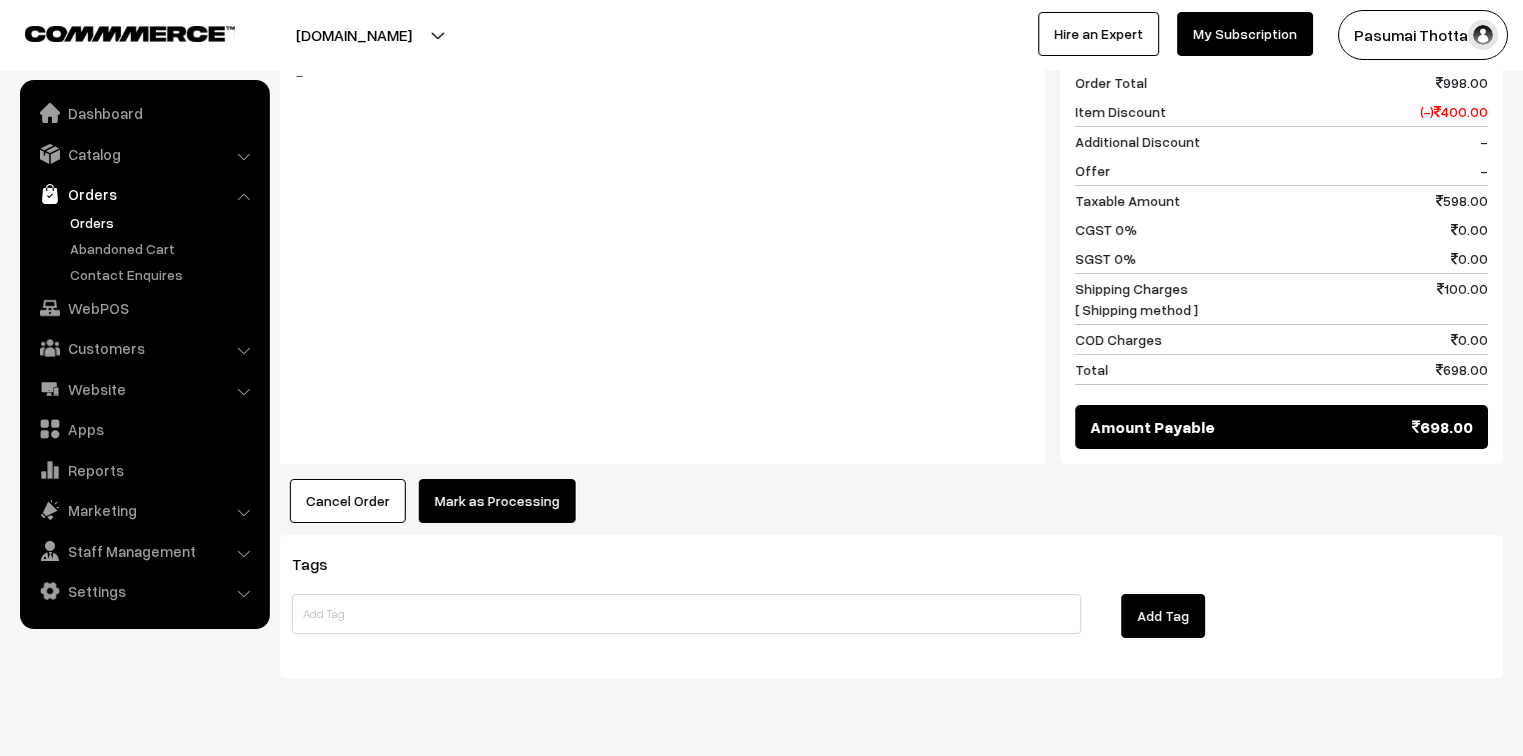
click at [496, 479] on button "Mark as Processing" at bounding box center [497, 501] width 157 height 44
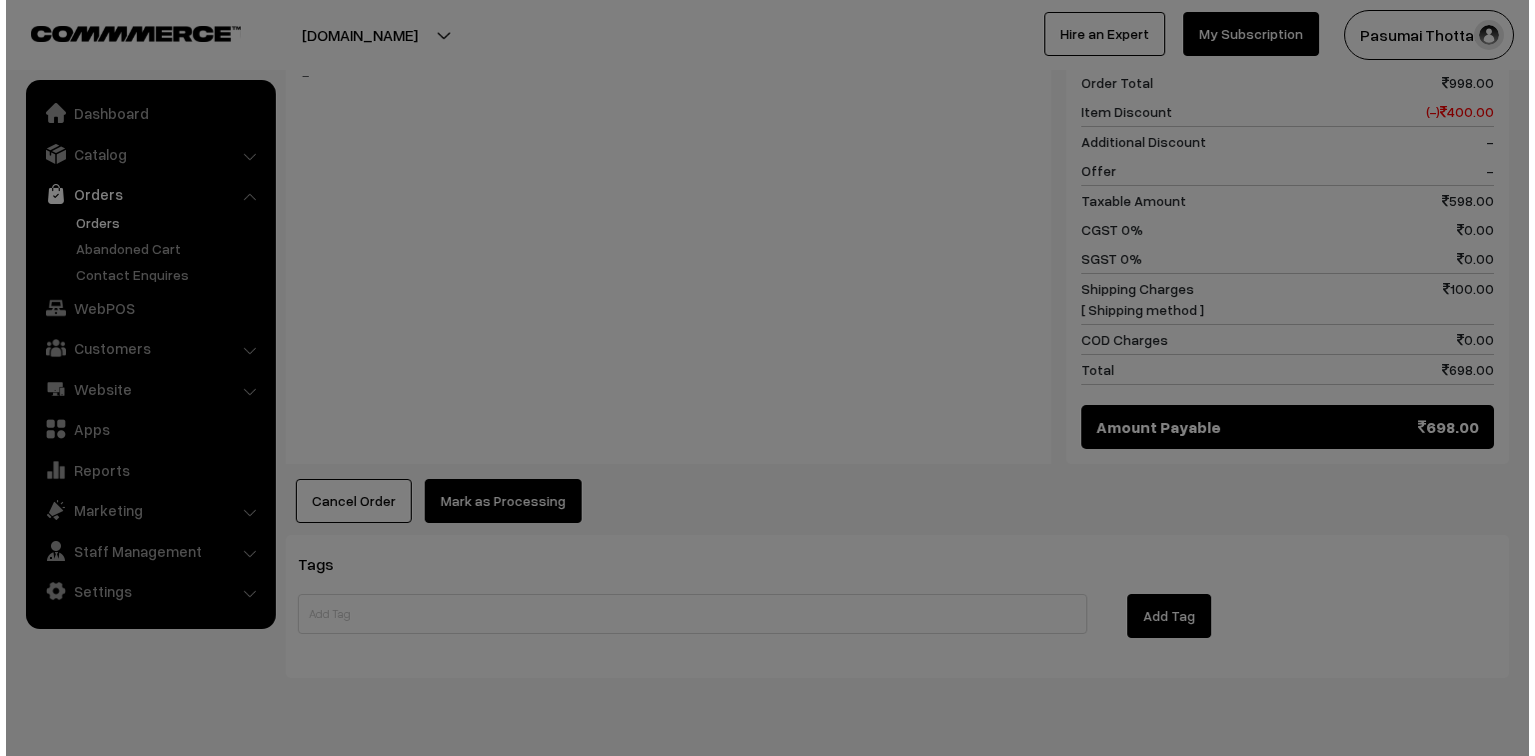
scroll to position [932, 0]
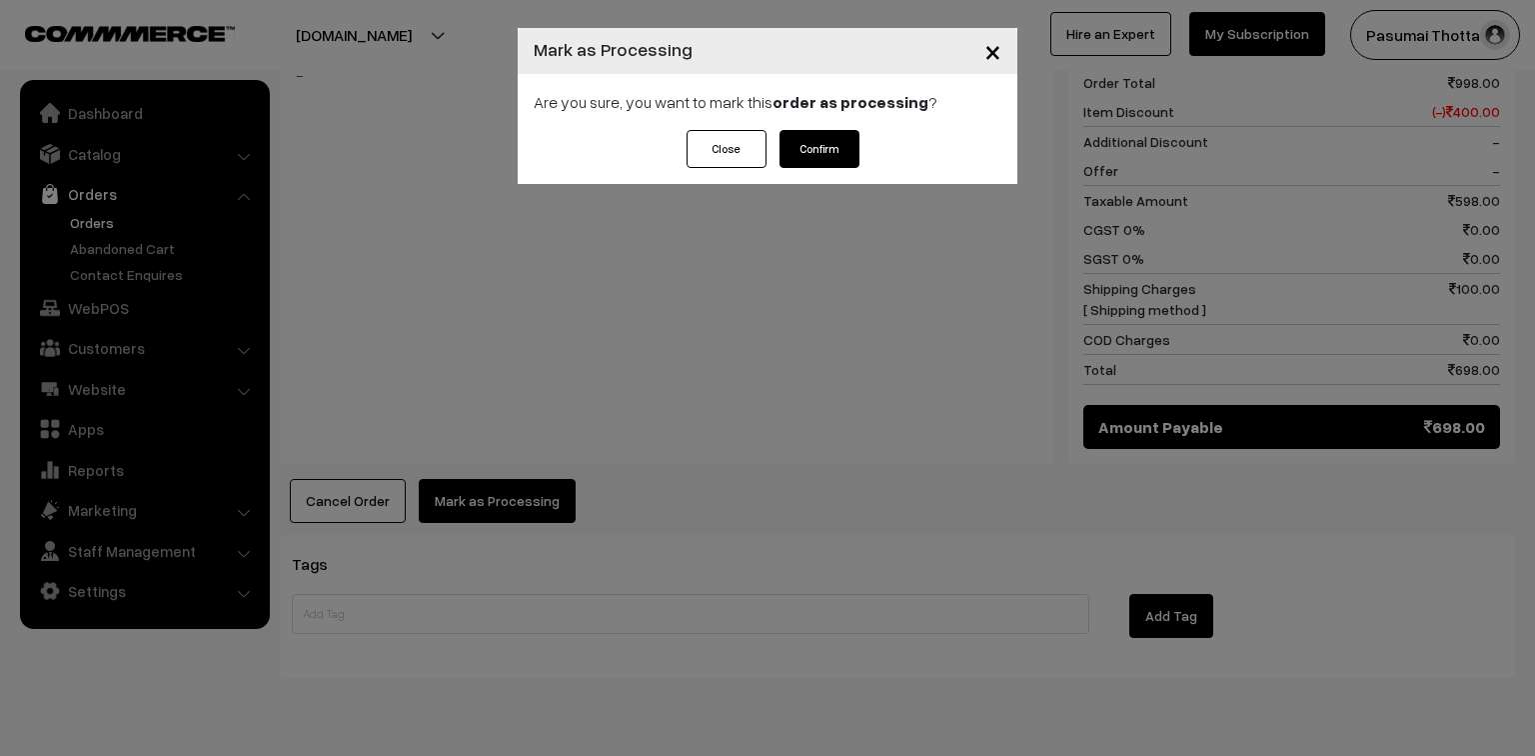
click at [859, 130] on div "Close Confirm" at bounding box center [768, 149] width 183 height 38
click at [836, 135] on button "Confirm" at bounding box center [820, 149] width 80 height 38
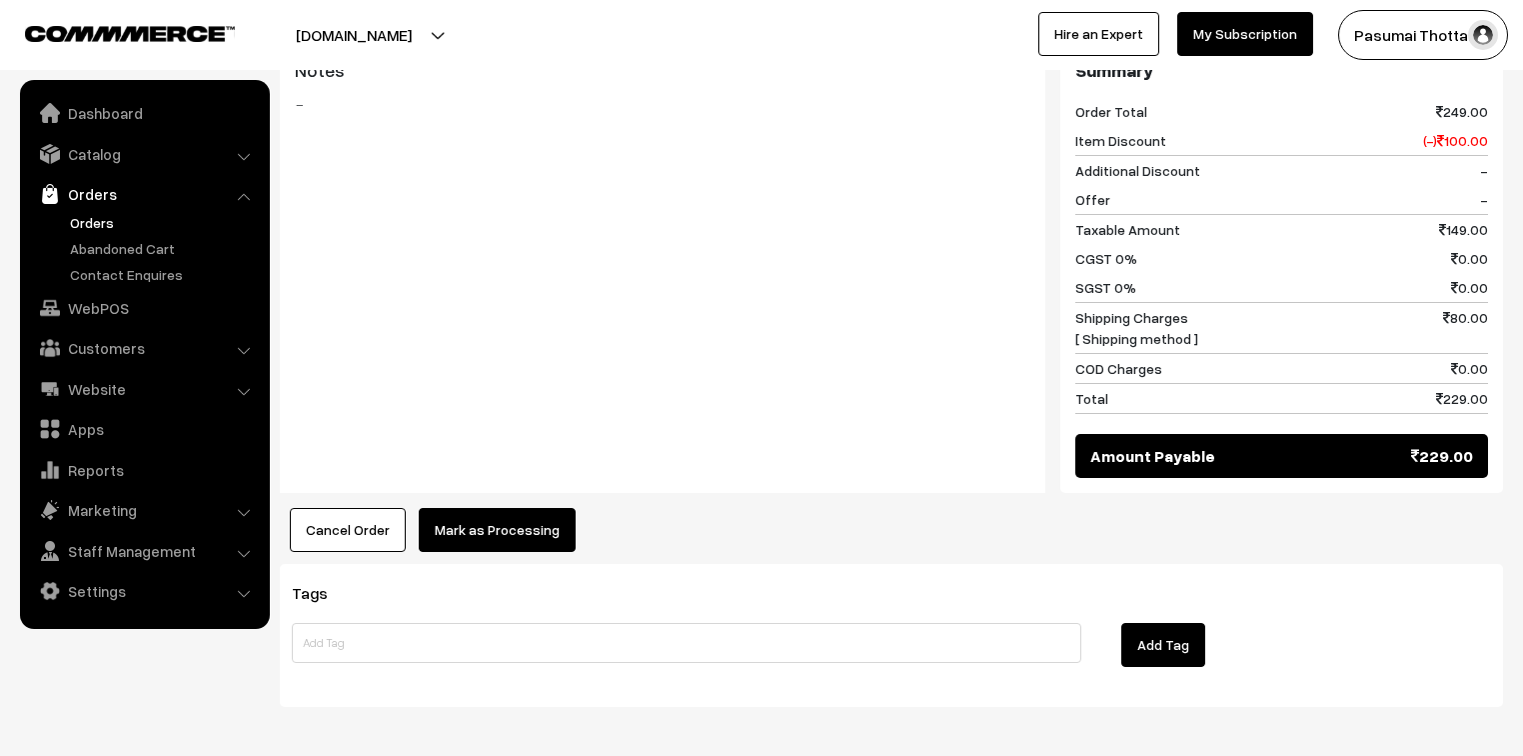
scroll to position [923, 0]
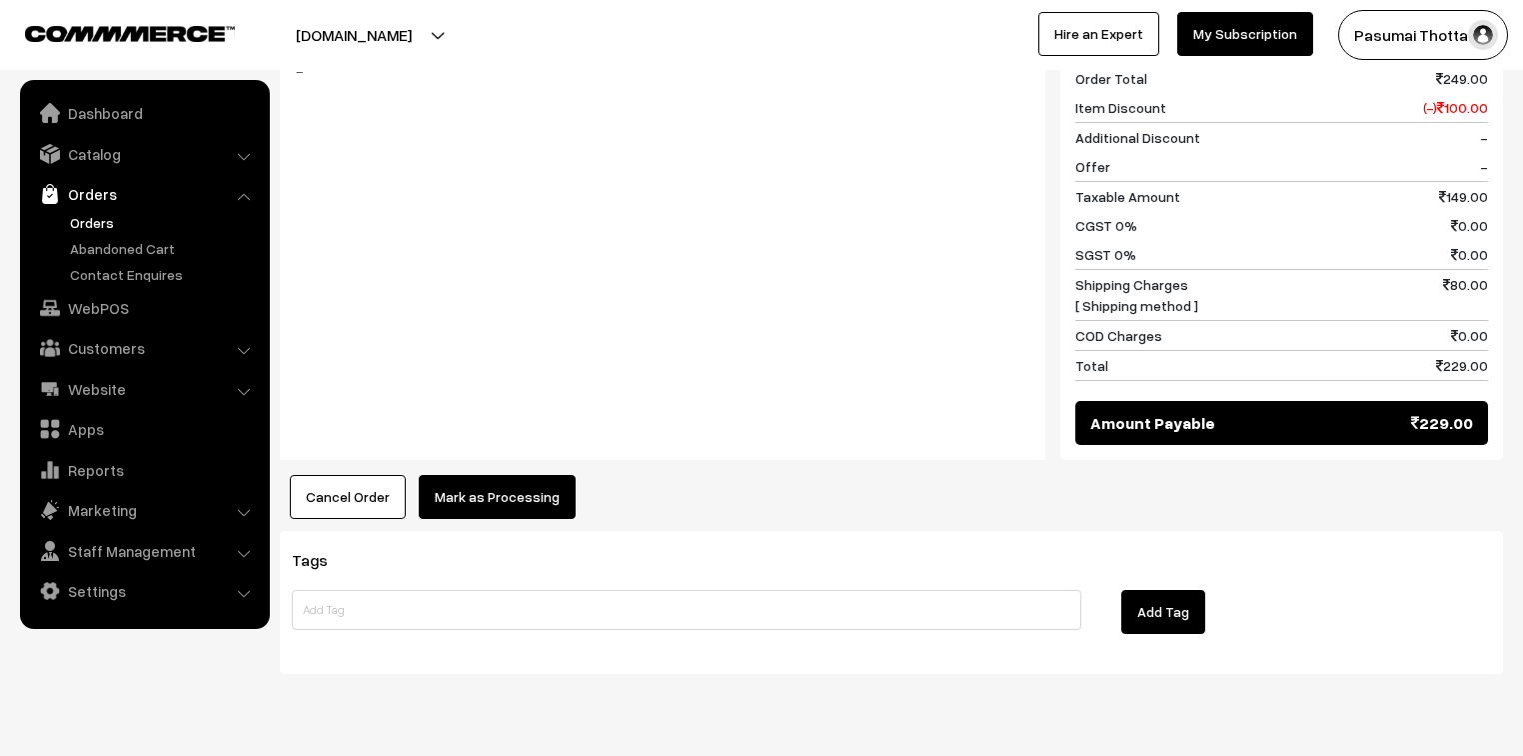
click at [498, 475] on button "Mark as Processing" at bounding box center [497, 497] width 157 height 44
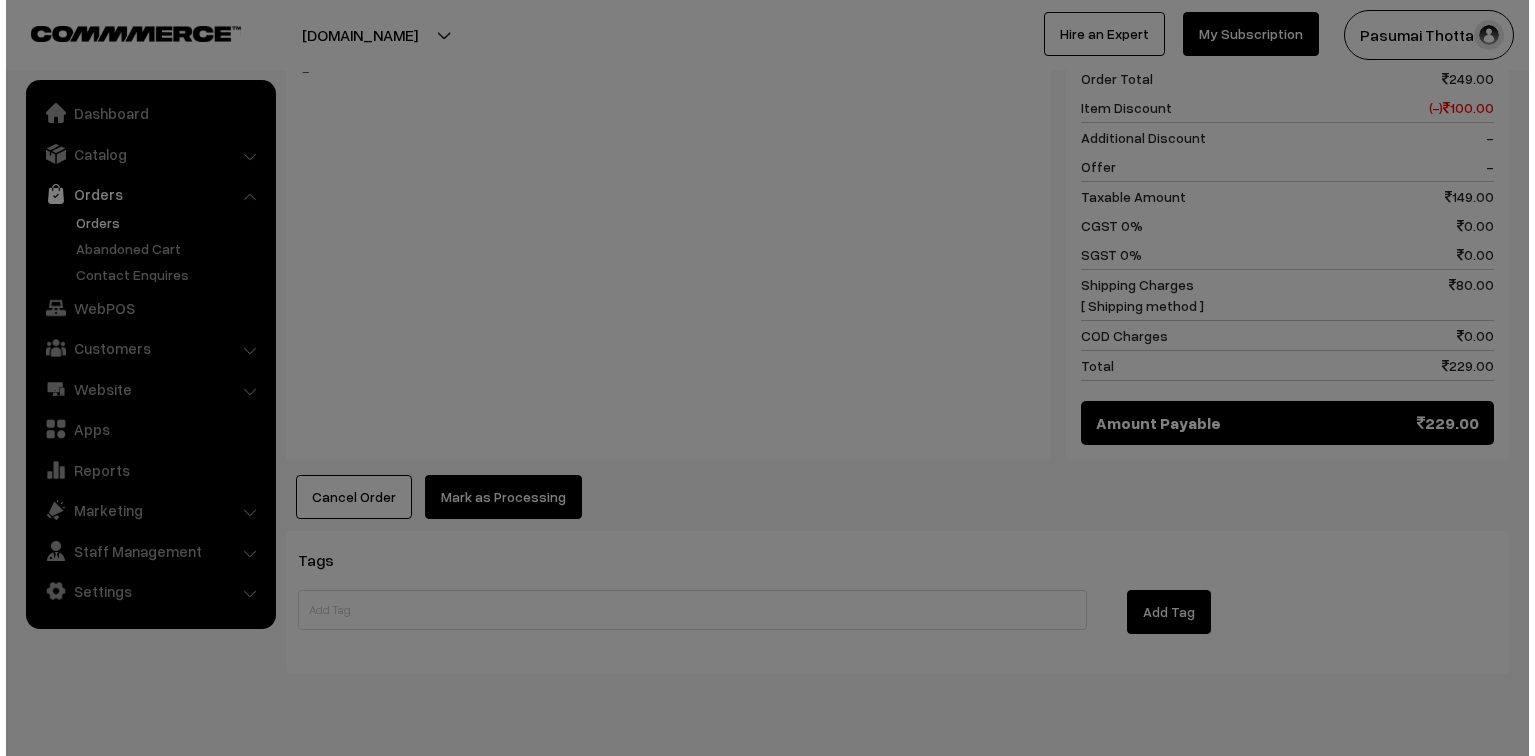
scroll to position [924, 0]
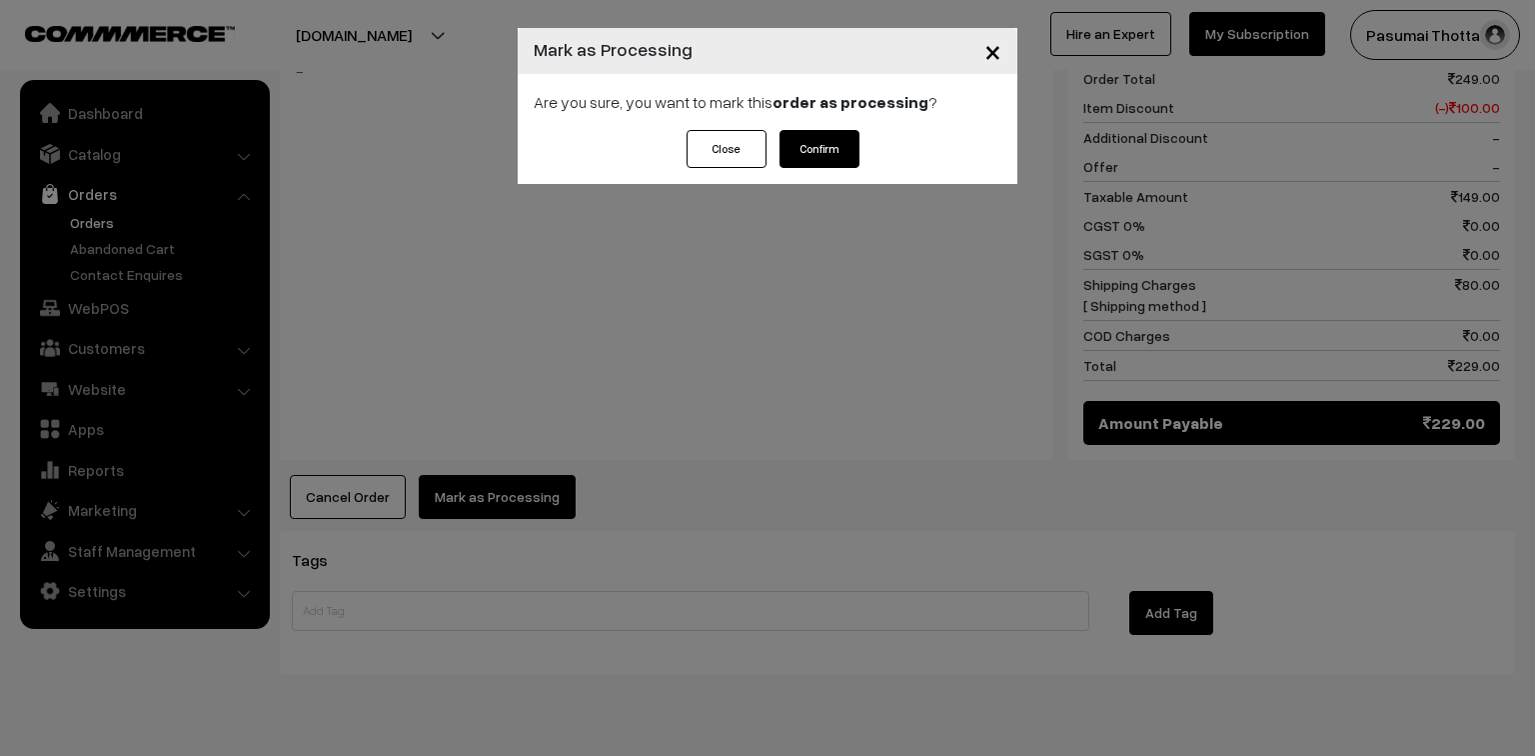
click at [832, 151] on button "Confirm" at bounding box center [820, 149] width 80 height 38
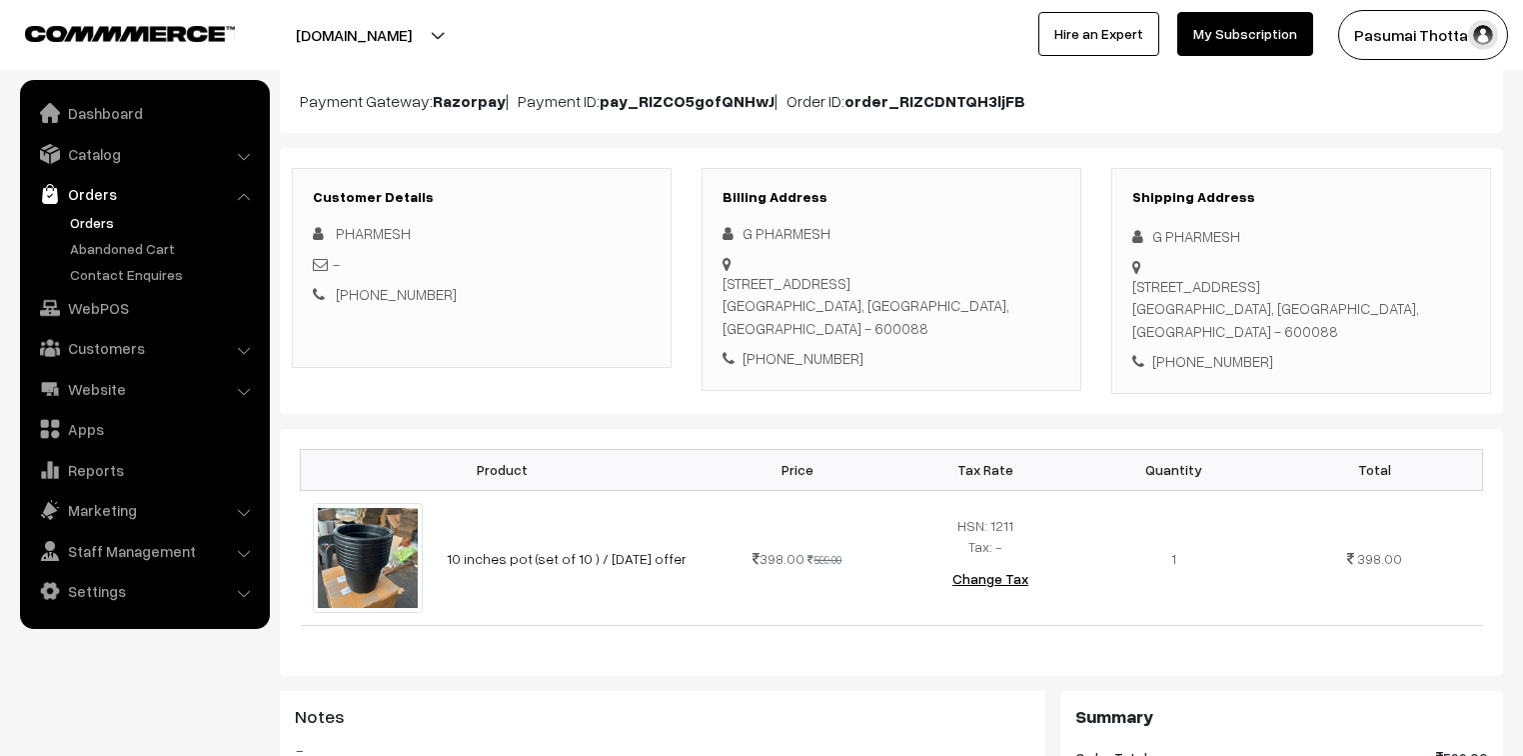
scroll to position [160, 0]
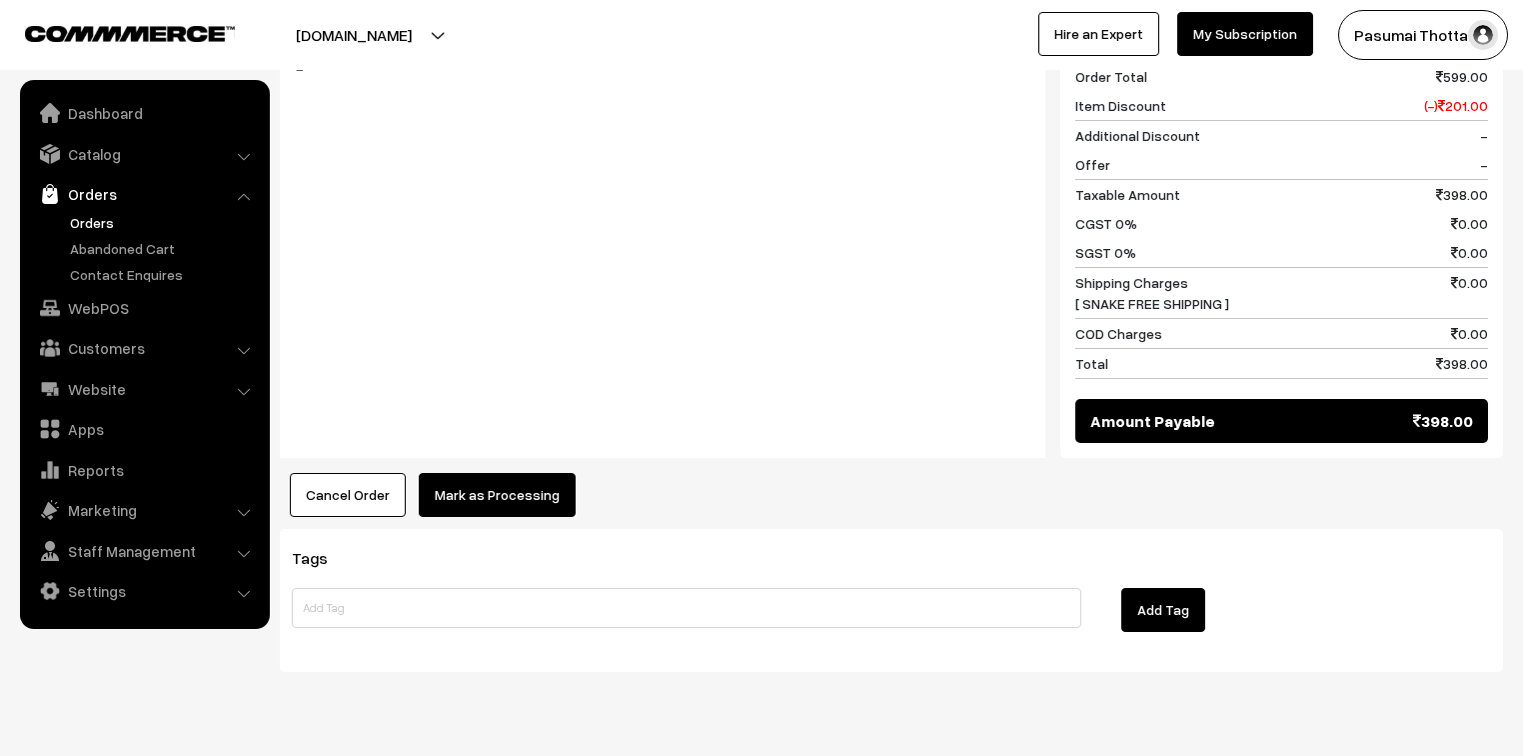
click at [539, 473] on button "Mark as Processing" at bounding box center [497, 495] width 157 height 44
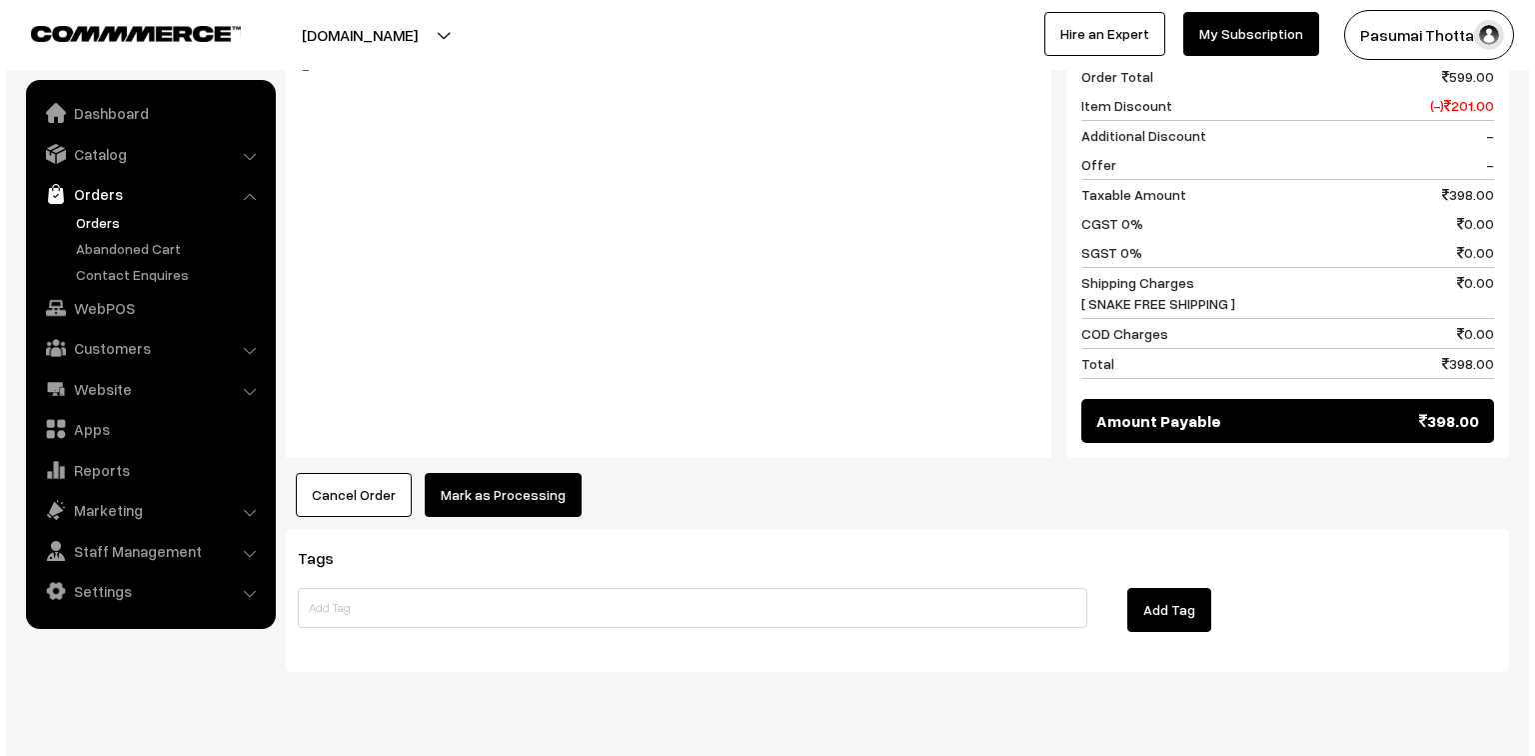
scroll to position [881, 0]
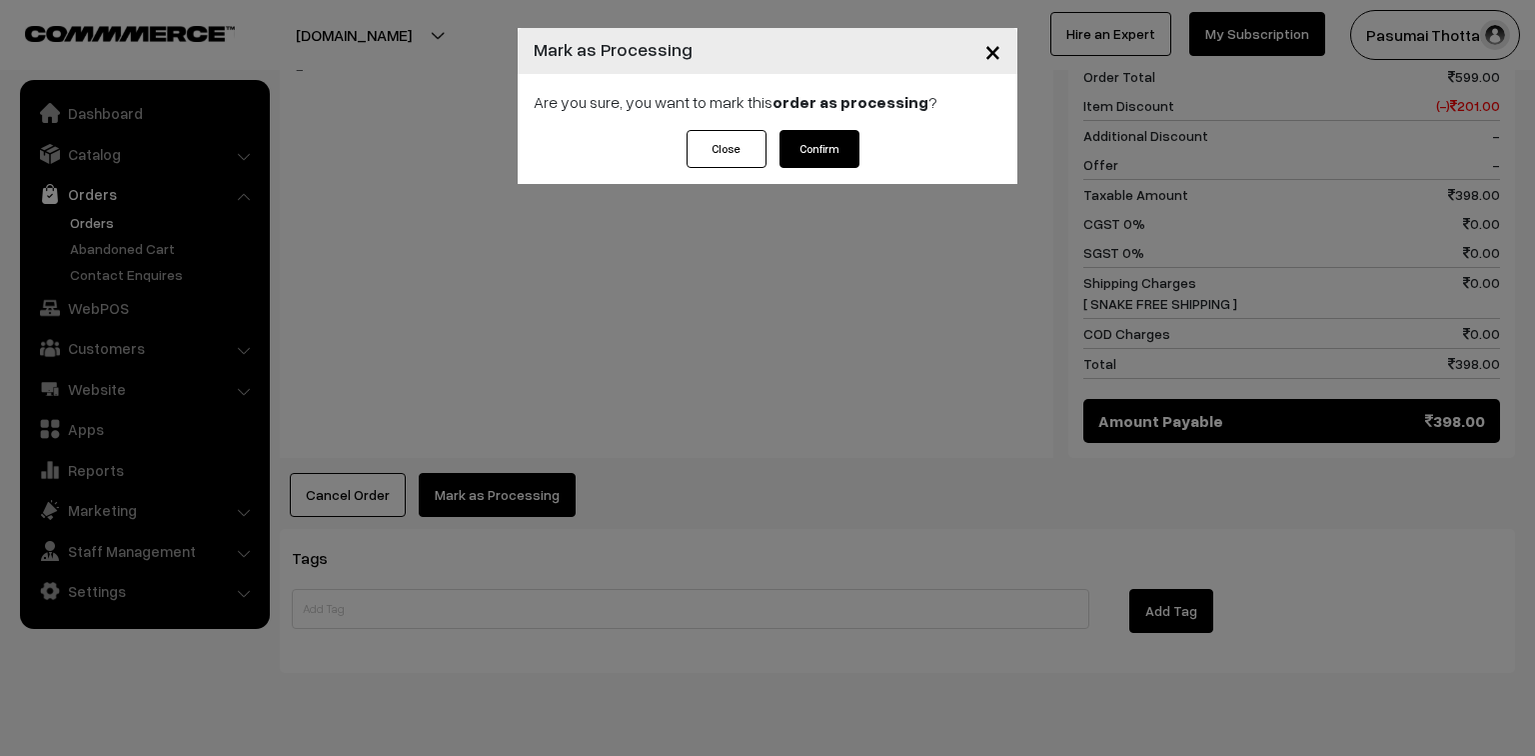
click at [838, 155] on button "Confirm" at bounding box center [820, 149] width 80 height 38
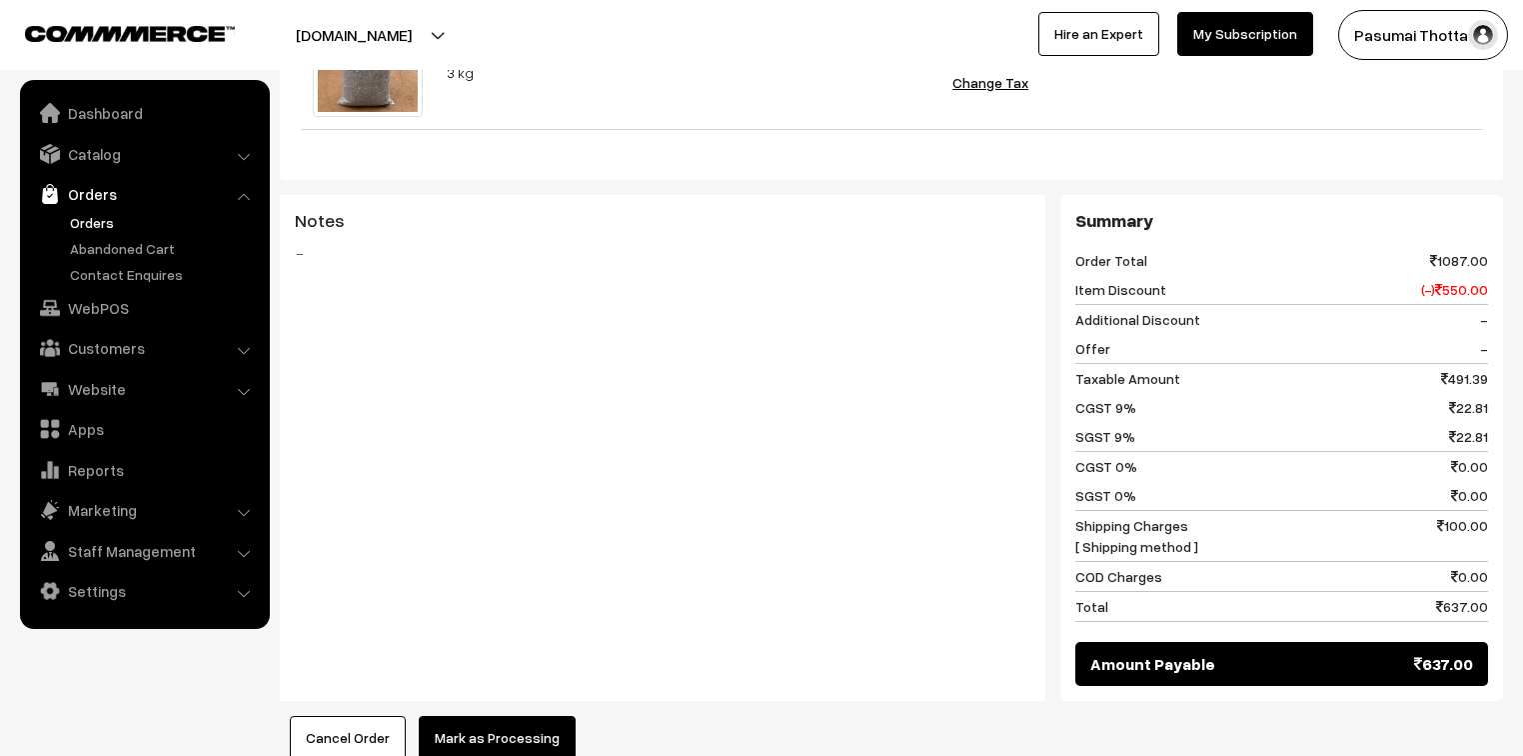
scroll to position [1222, 0]
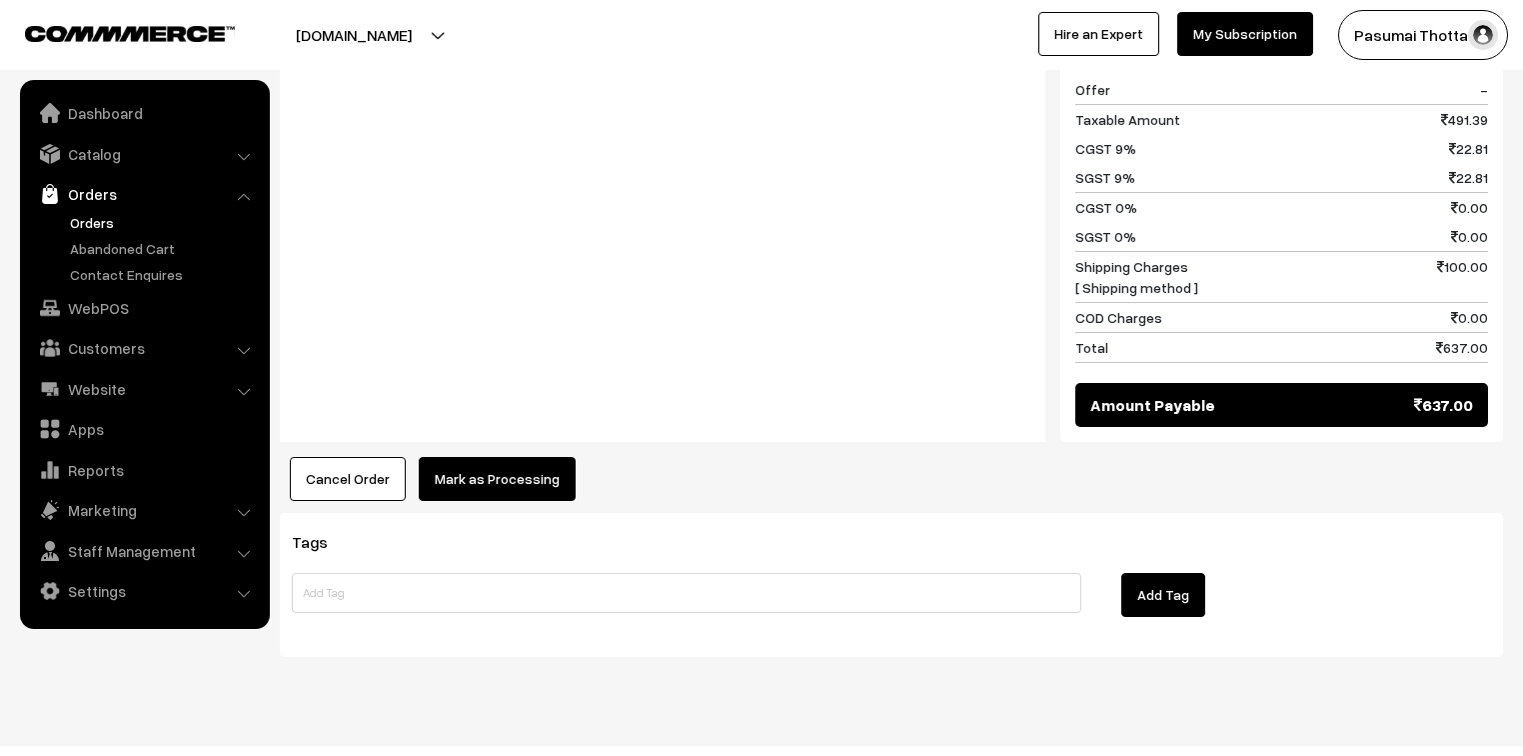
click at [532, 457] on button "Mark as Processing" at bounding box center [497, 479] width 157 height 44
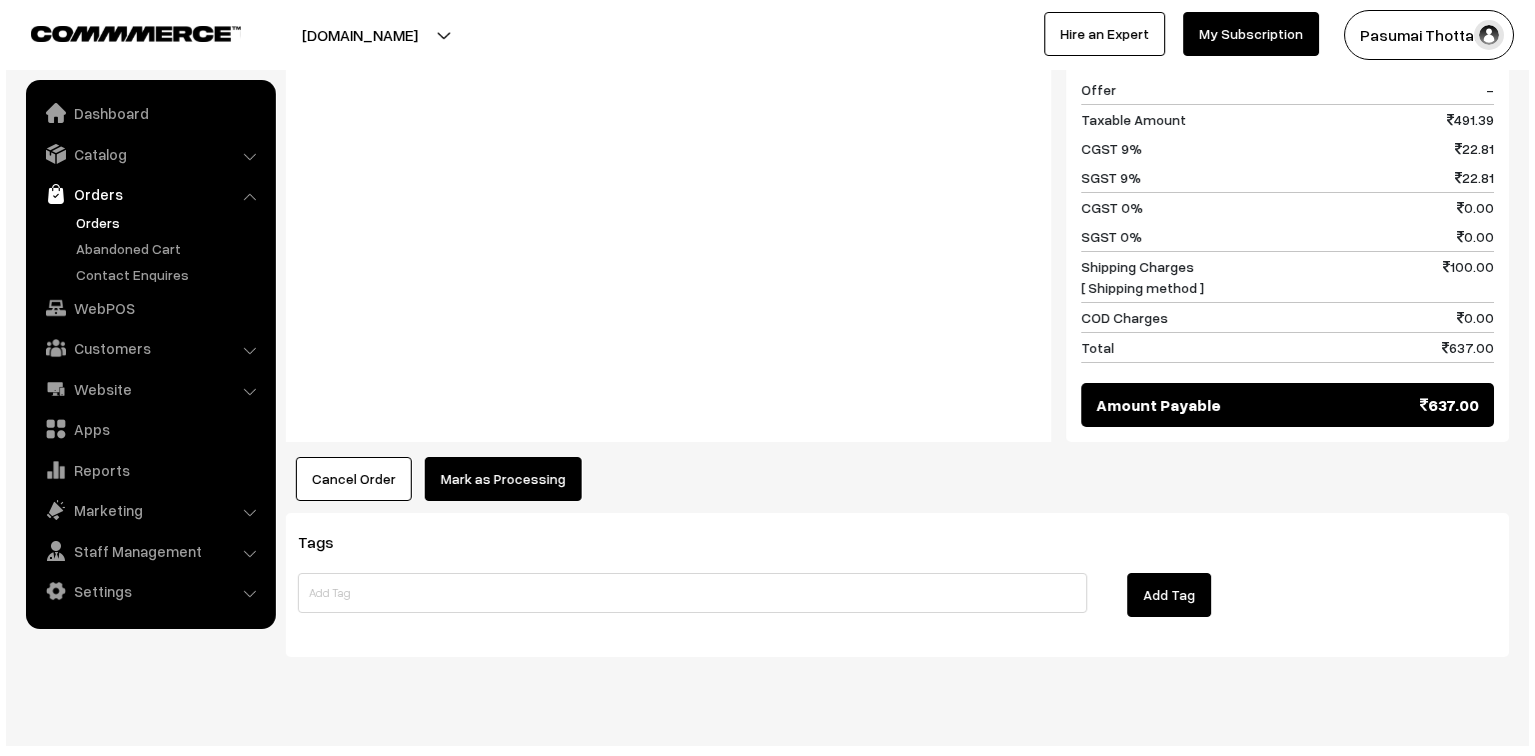
scroll to position [1224, 0]
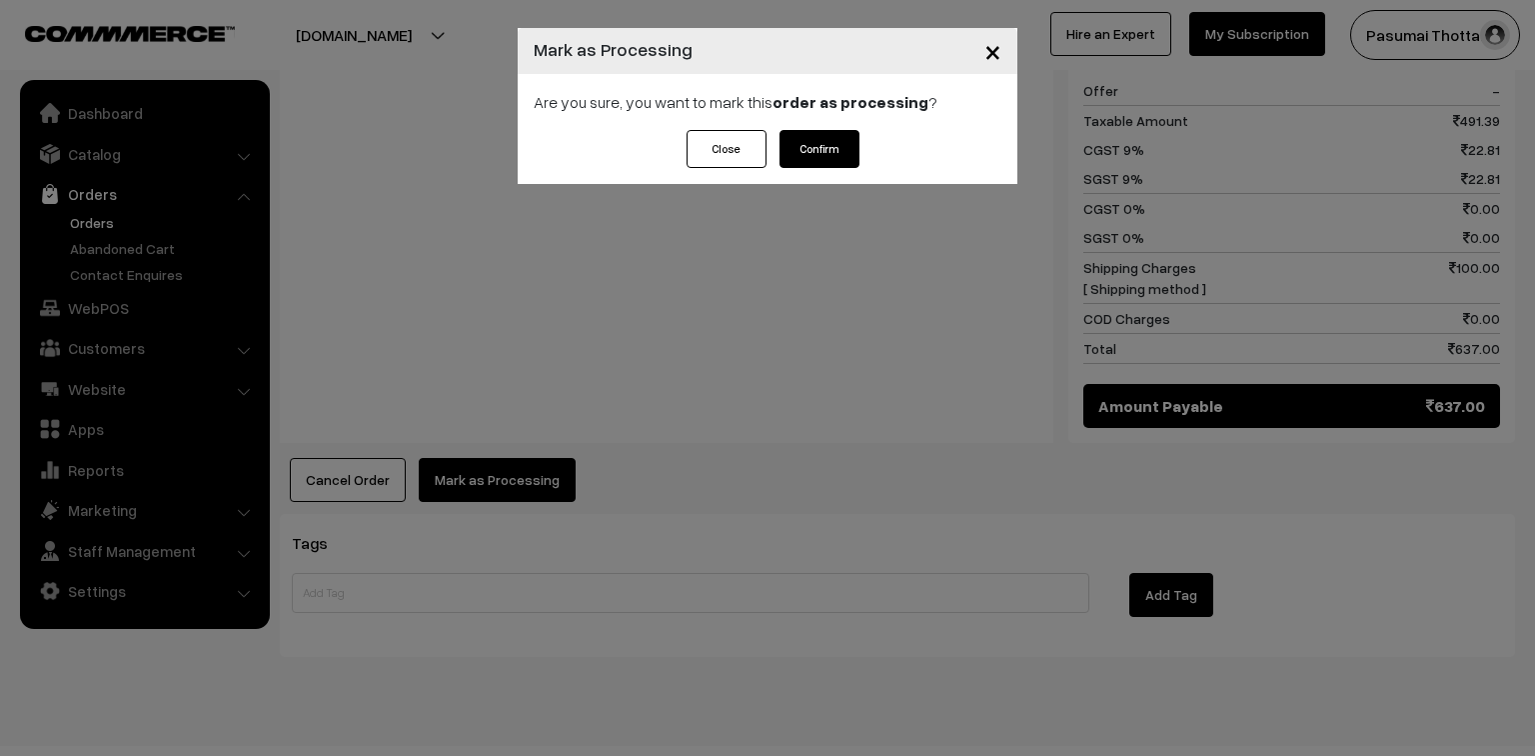
click at [816, 150] on button "Confirm" at bounding box center [820, 149] width 80 height 38
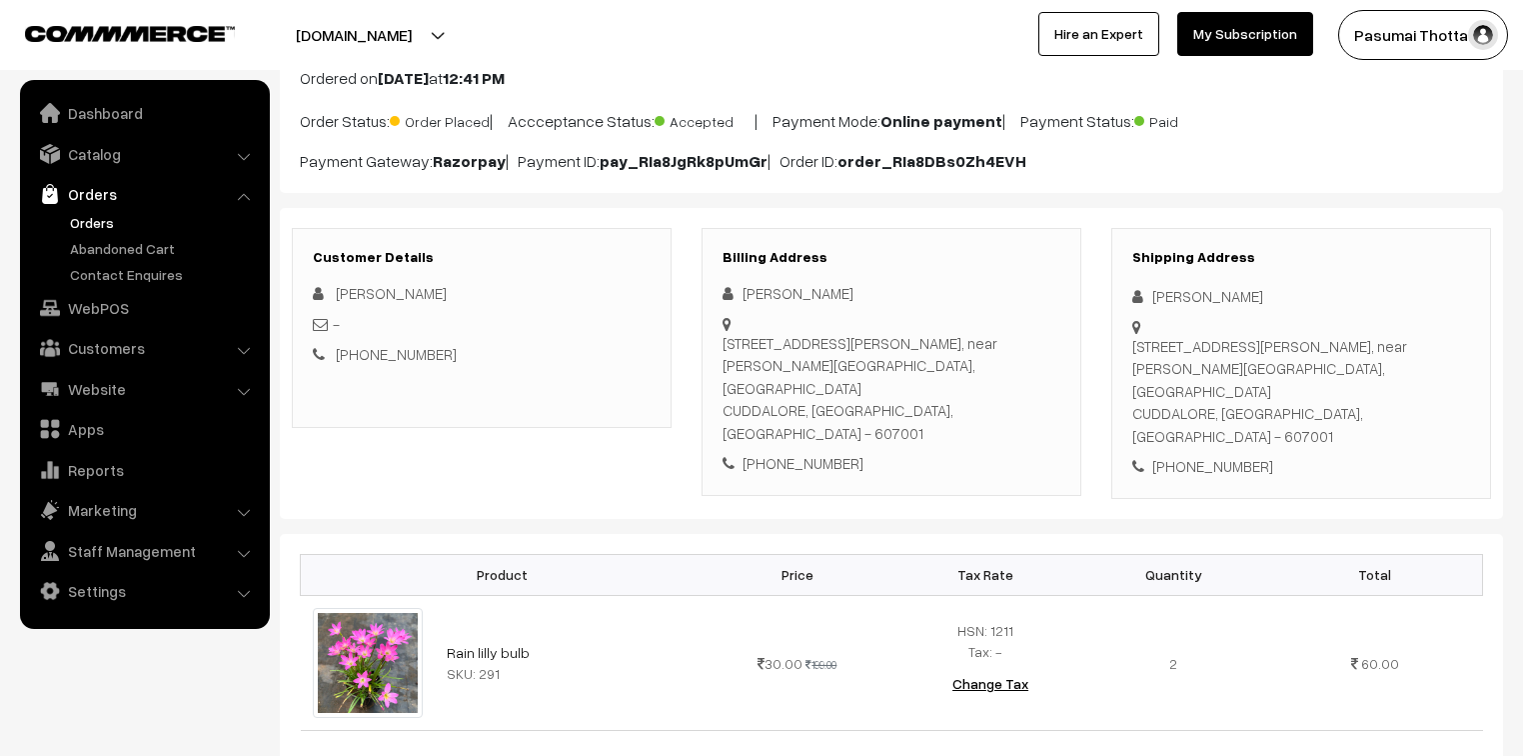
scroll to position [240, 0]
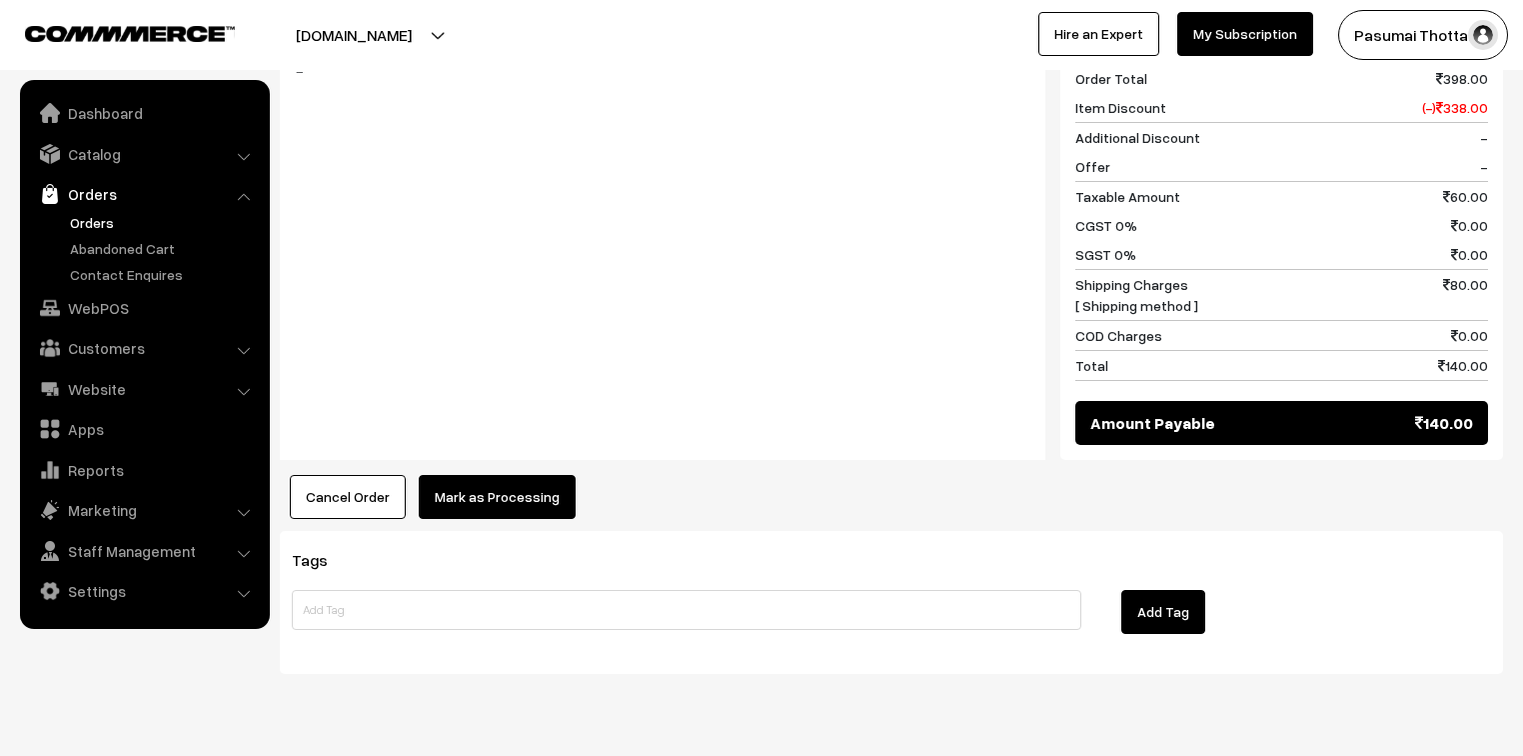
click at [512, 475] on button "Mark as Processing" at bounding box center [497, 497] width 157 height 44
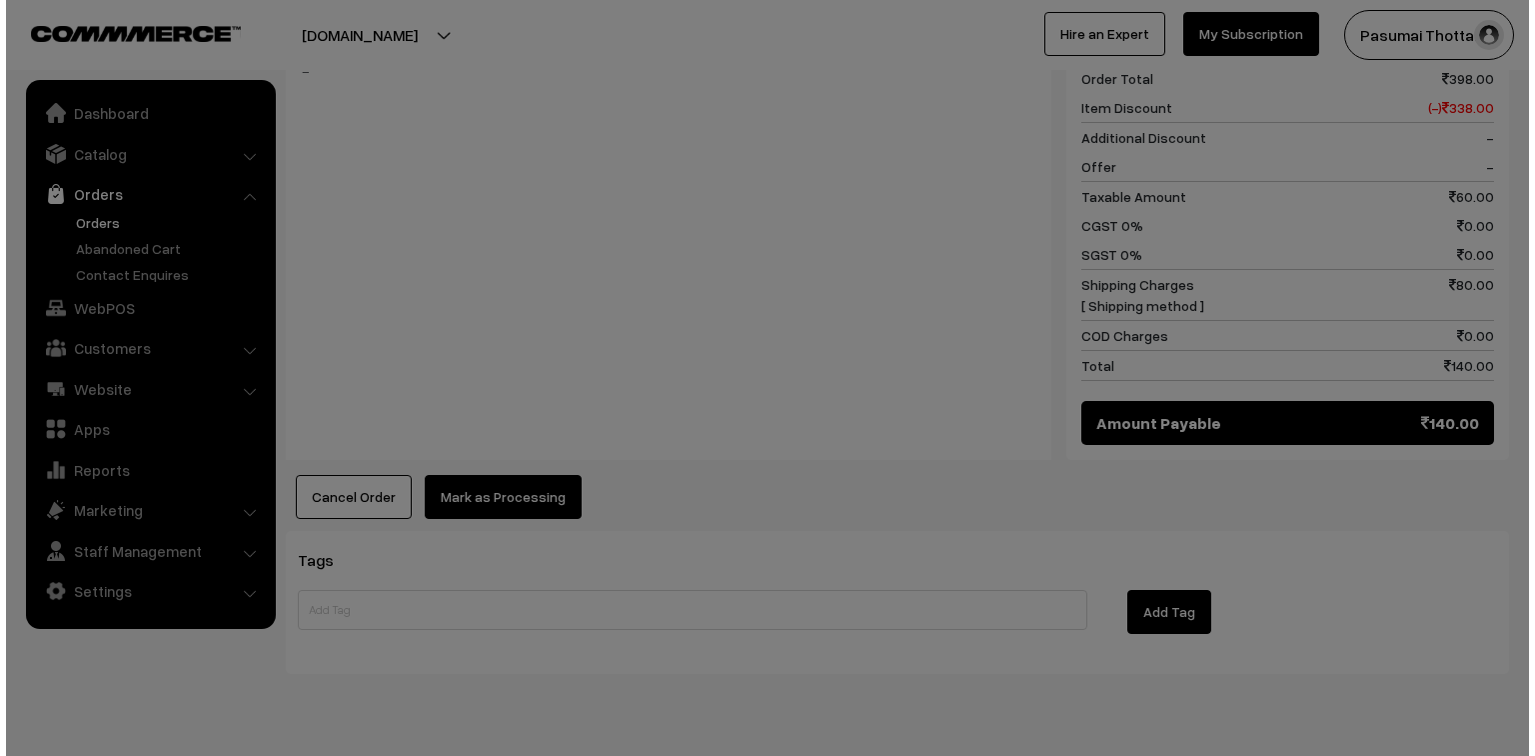
scroll to position [924, 0]
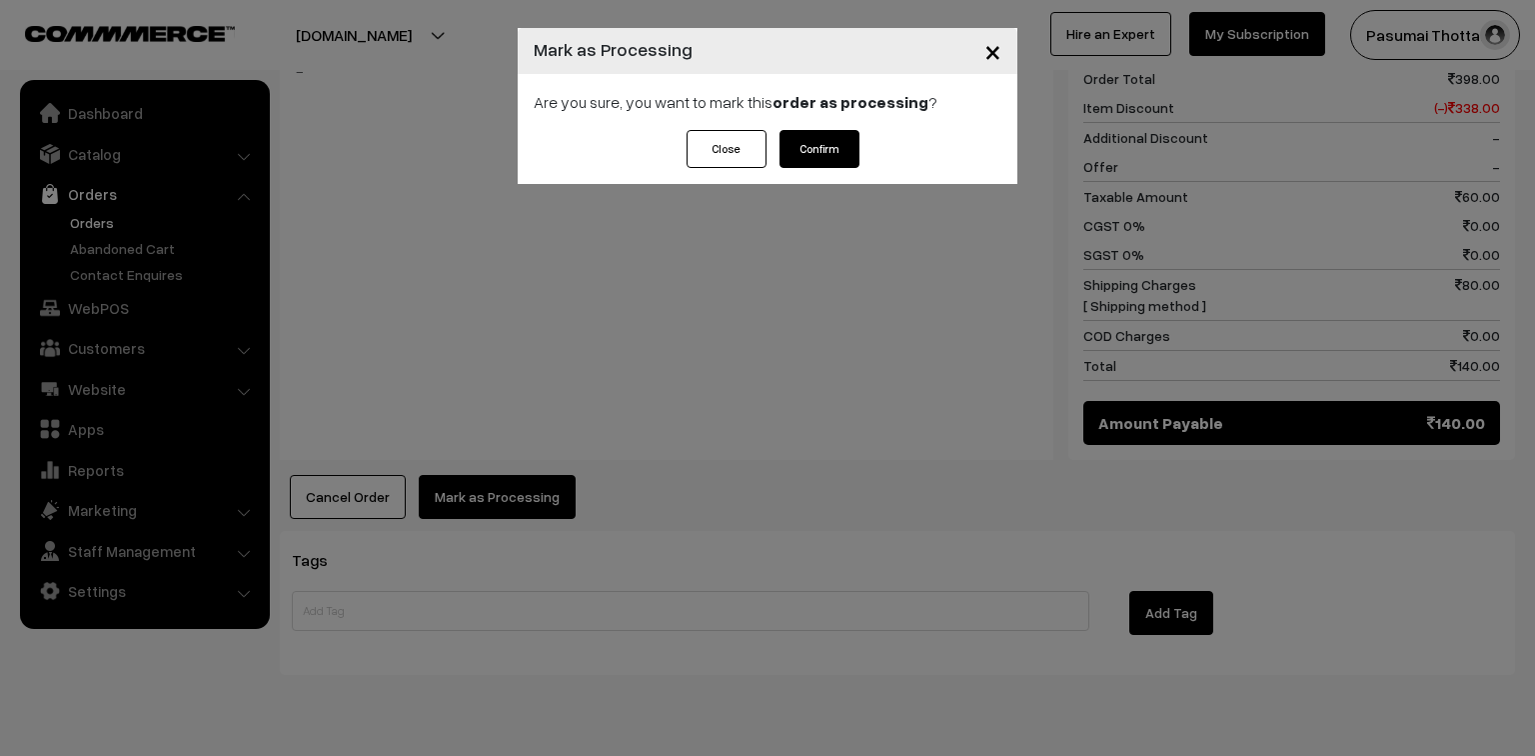
click at [843, 149] on button "Confirm" at bounding box center [820, 149] width 80 height 38
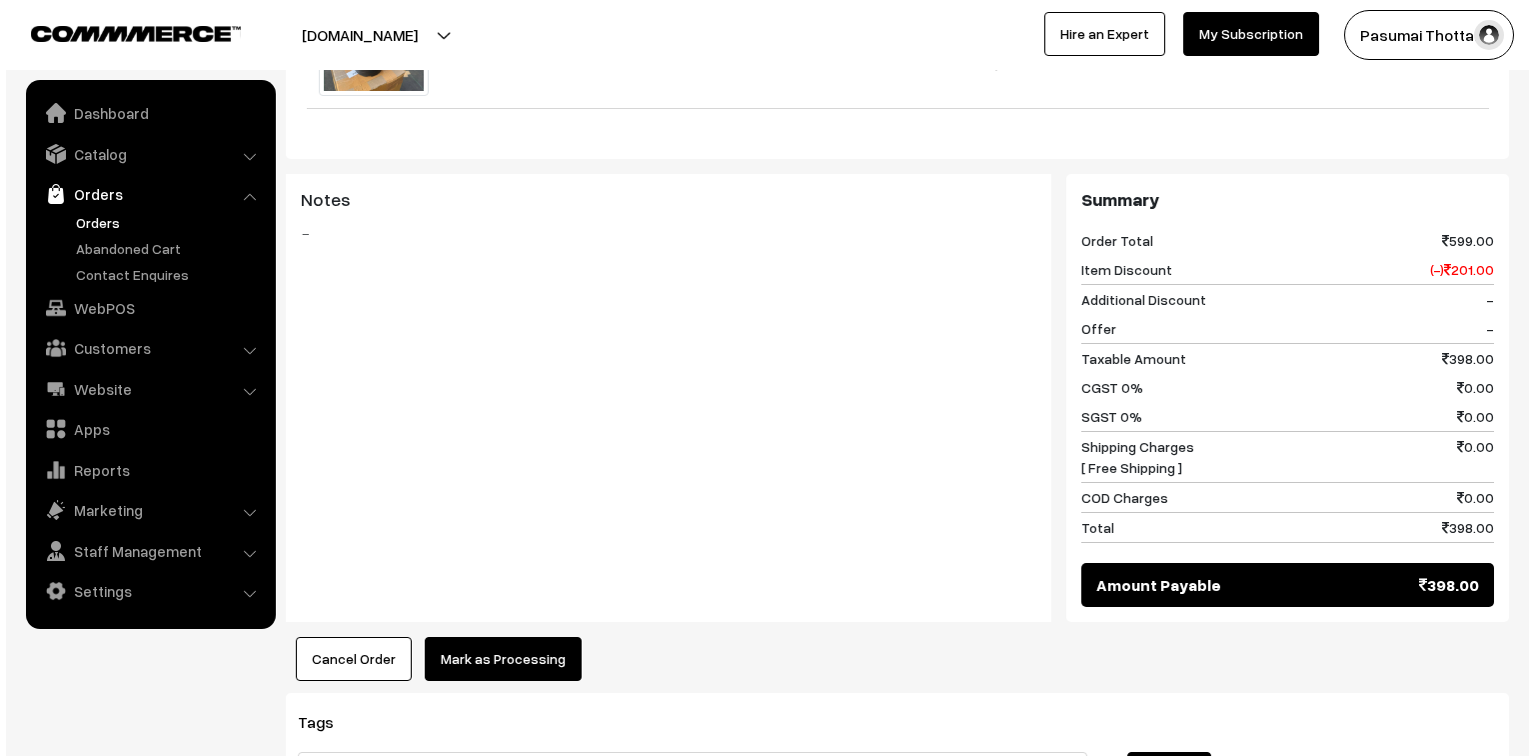
scroll to position [800, 0]
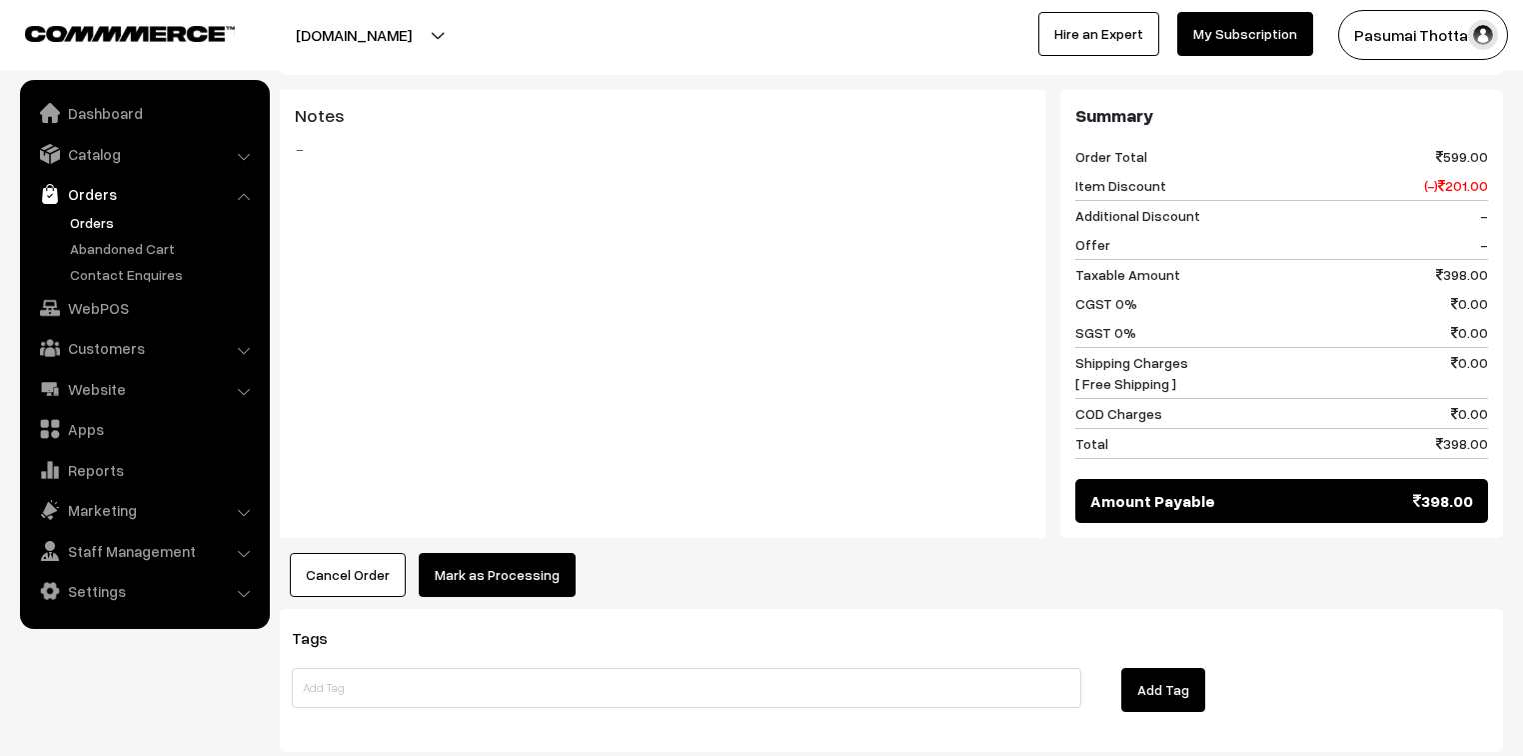
click at [494, 574] on button "Mark as Processing" at bounding box center [497, 575] width 157 height 44
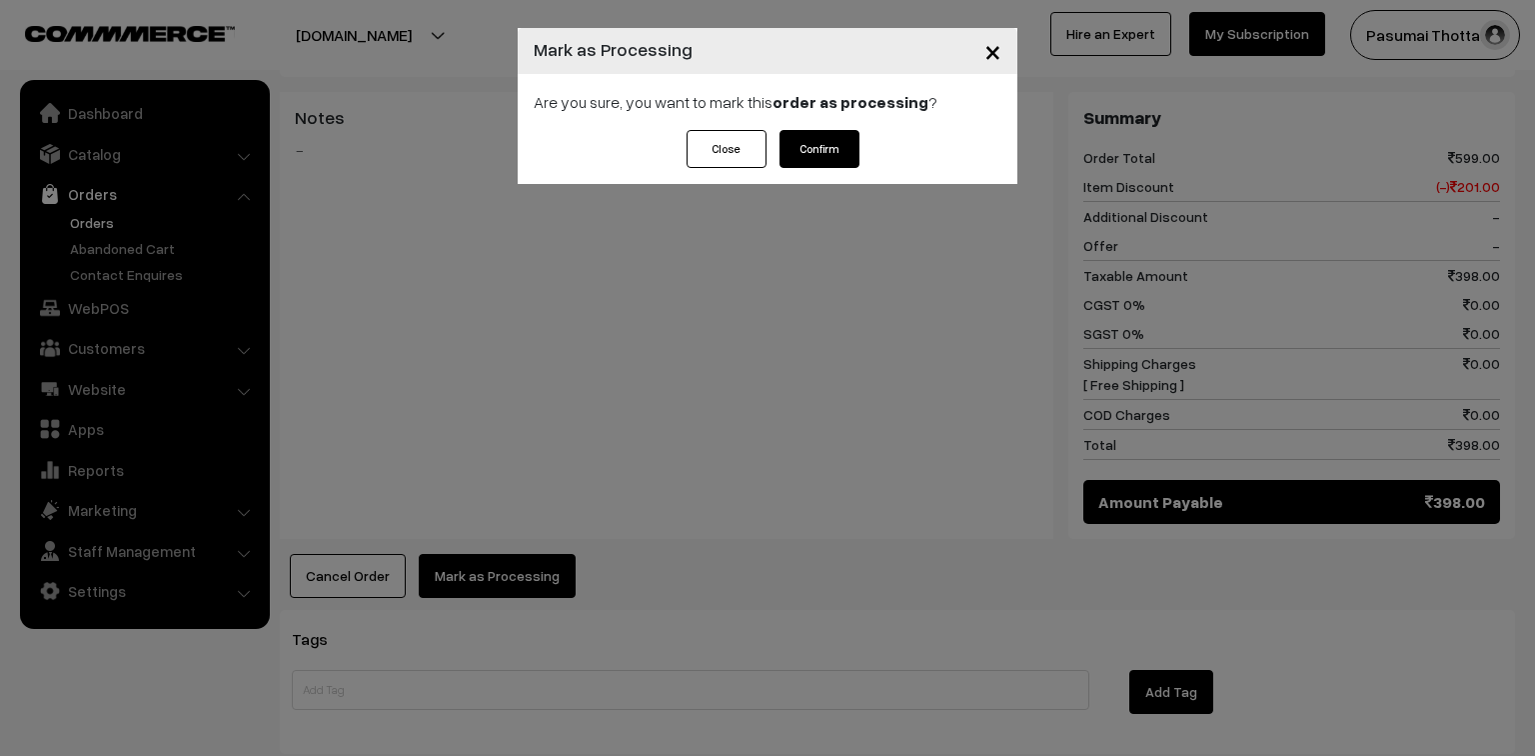
click at [836, 152] on button "Confirm" at bounding box center [820, 149] width 80 height 38
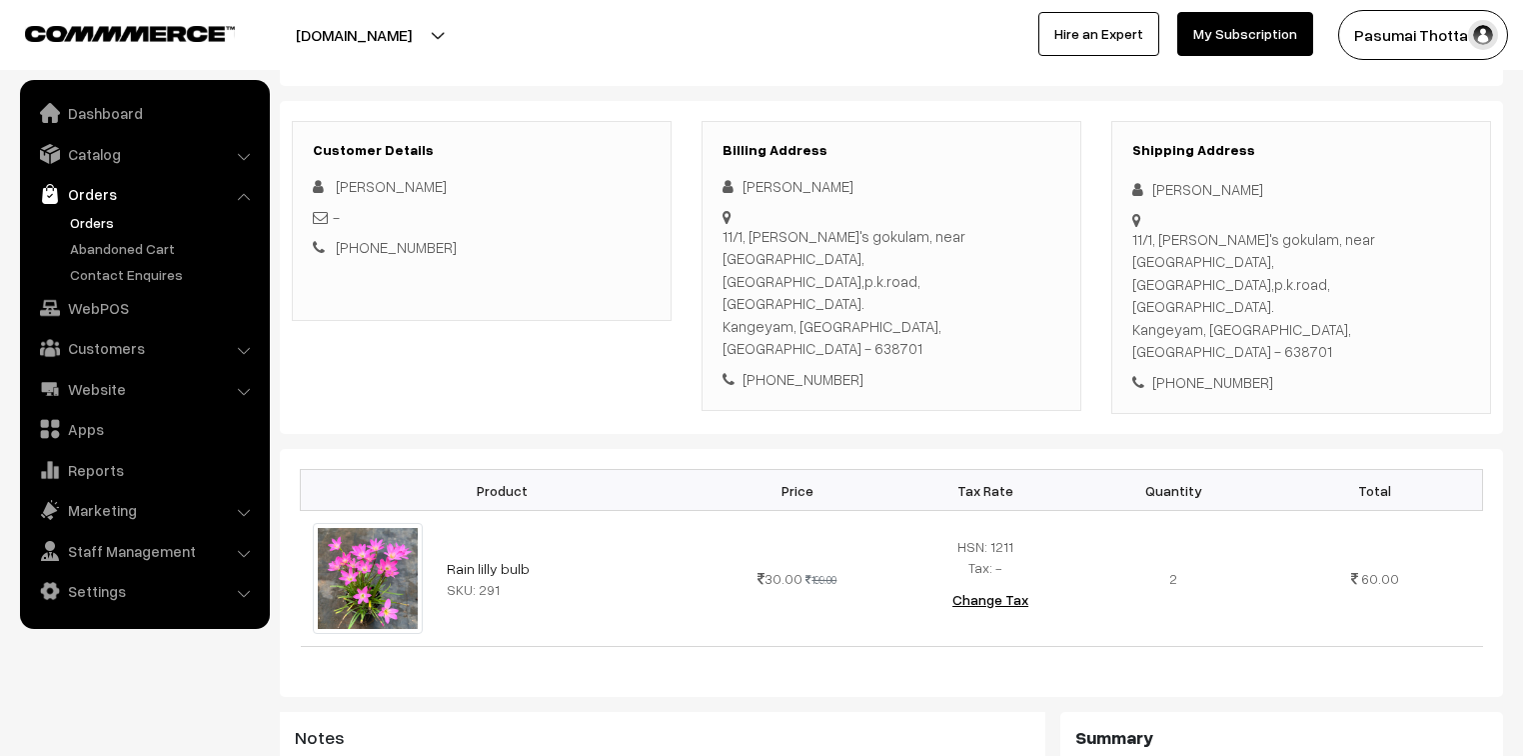
scroll to position [160, 0]
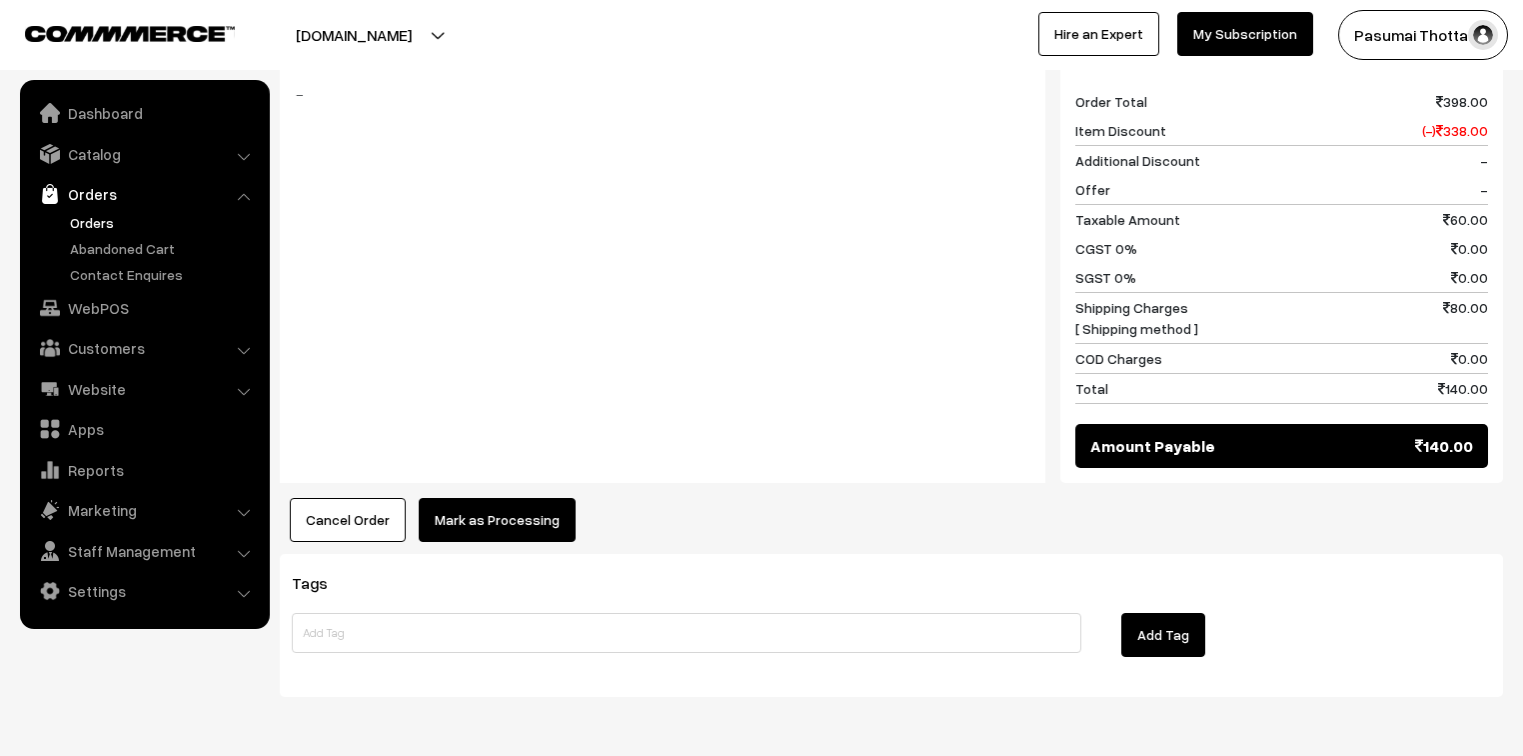
click at [520, 498] on button "Mark as Processing" at bounding box center [497, 520] width 157 height 44
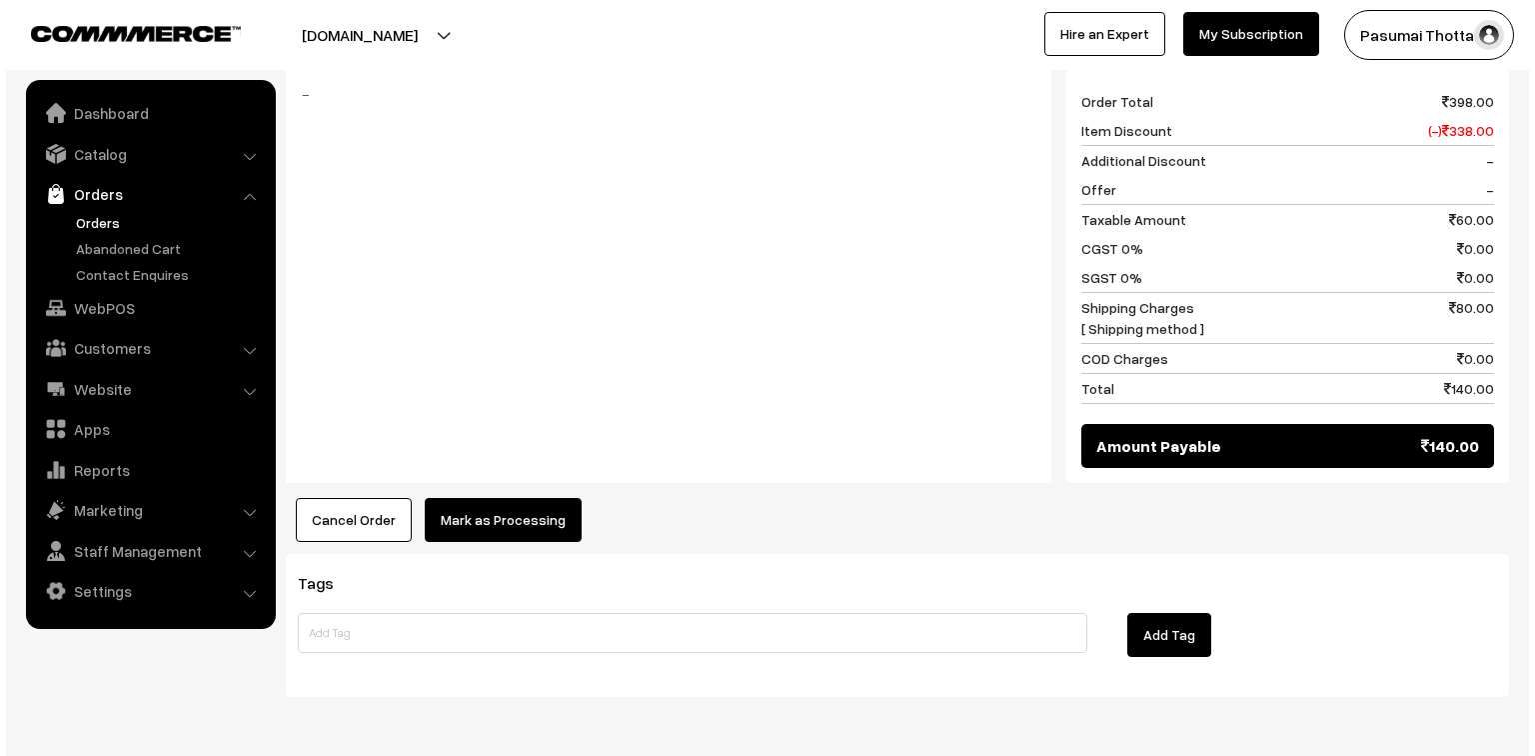
scroll to position [924, 0]
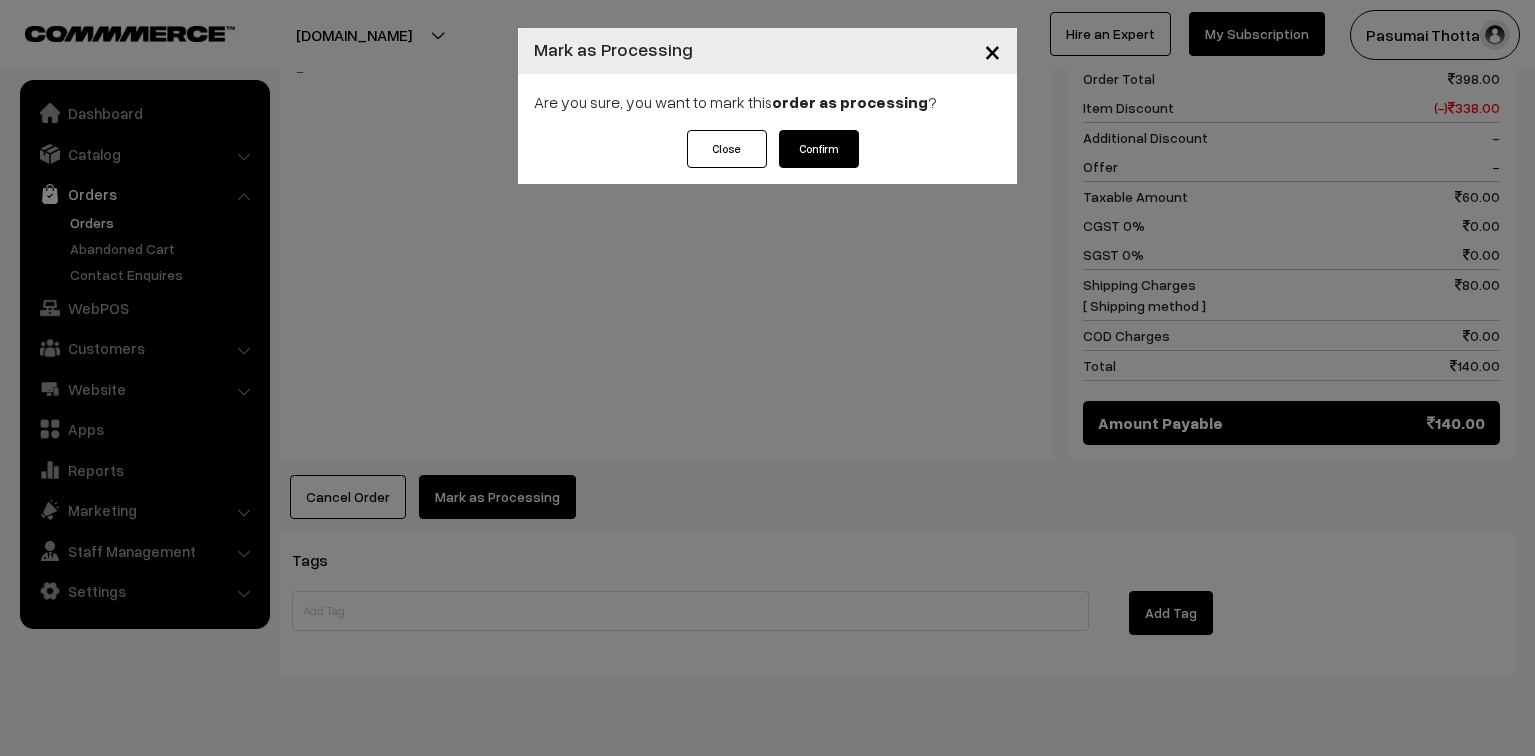
click at [859, 148] on div "Close Confirm" at bounding box center [768, 157] width 500 height 54
click at [855, 146] on button "Confirm" at bounding box center [820, 149] width 80 height 38
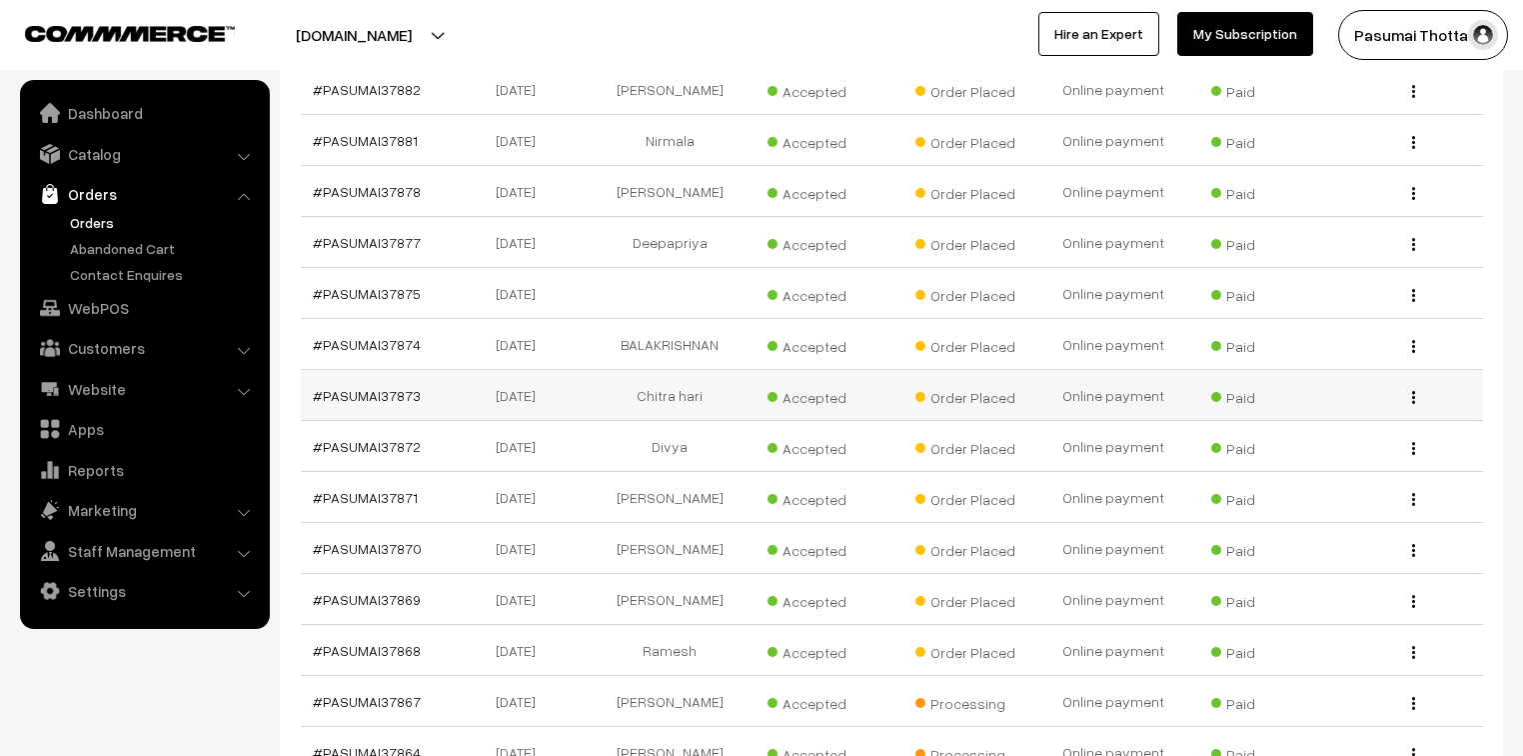
scroll to position [800, 0]
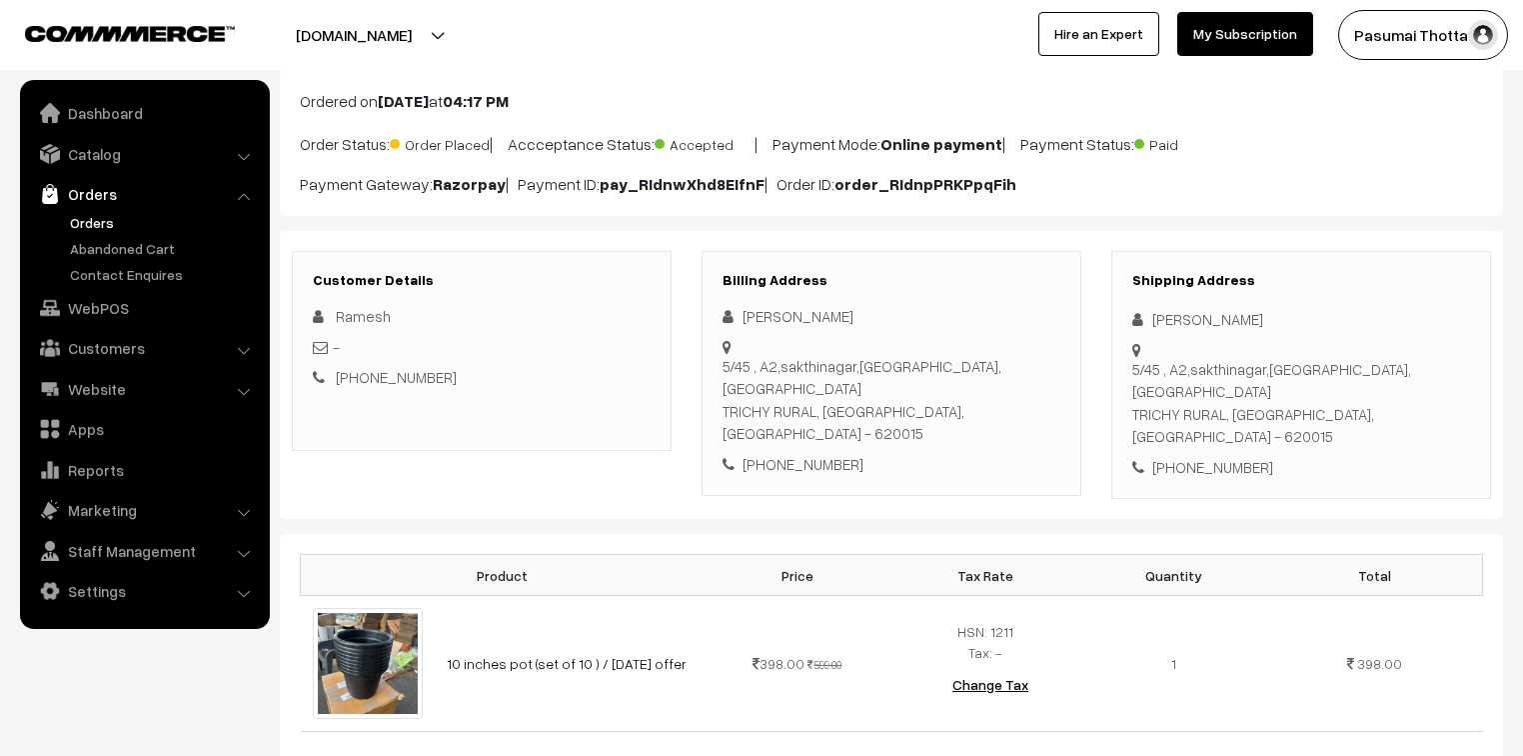
scroll to position [240, 0]
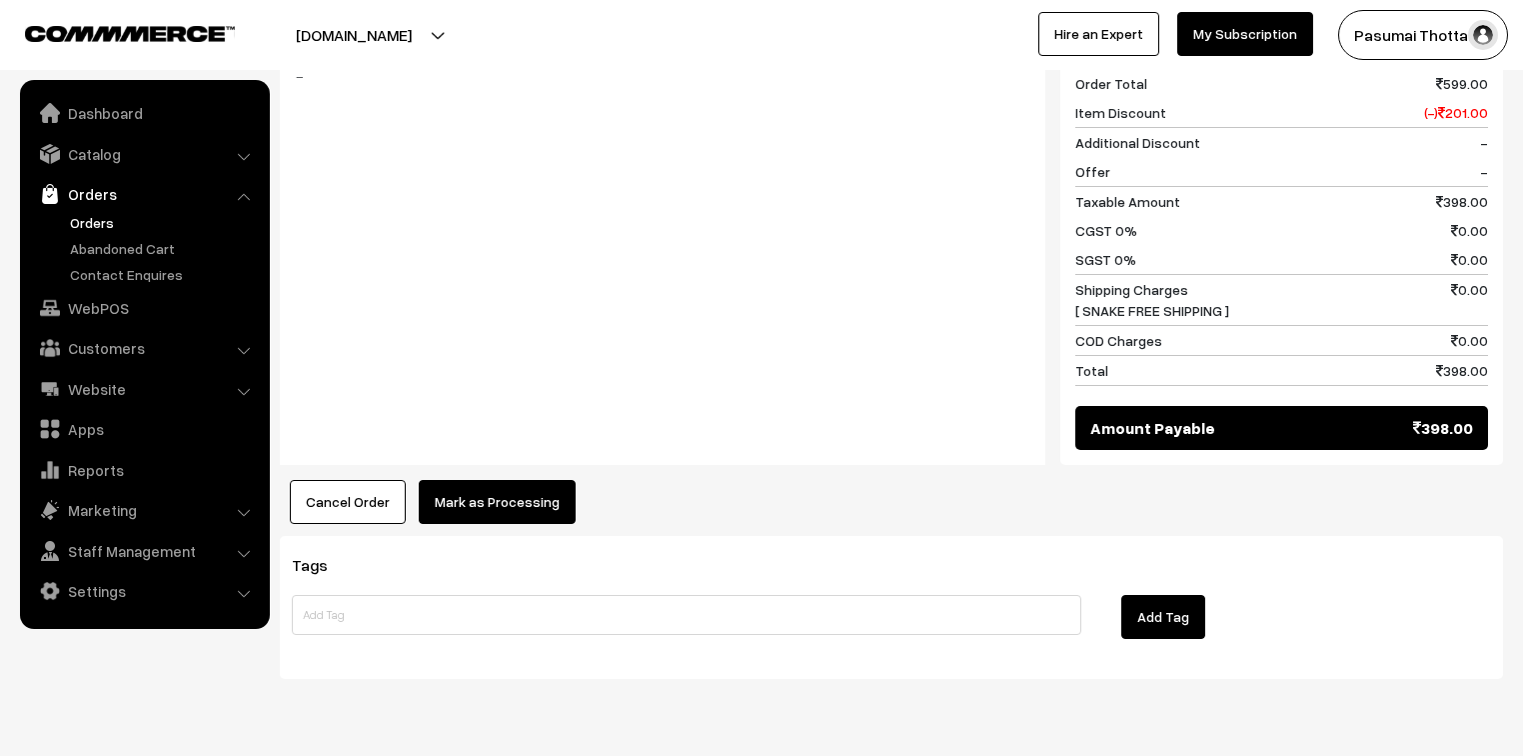
click at [492, 480] on button "Mark as Processing" at bounding box center [497, 502] width 157 height 44
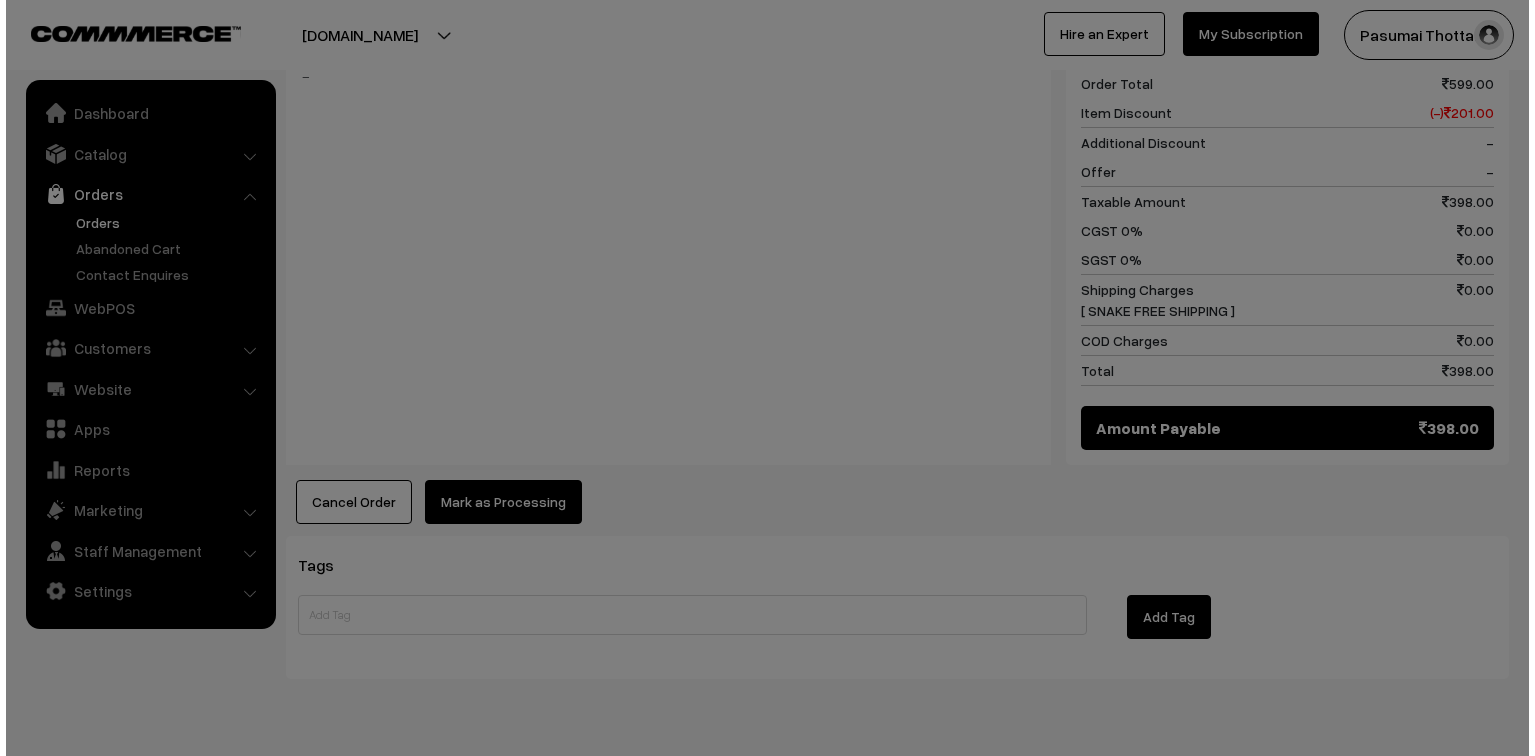
scroll to position [898, 0]
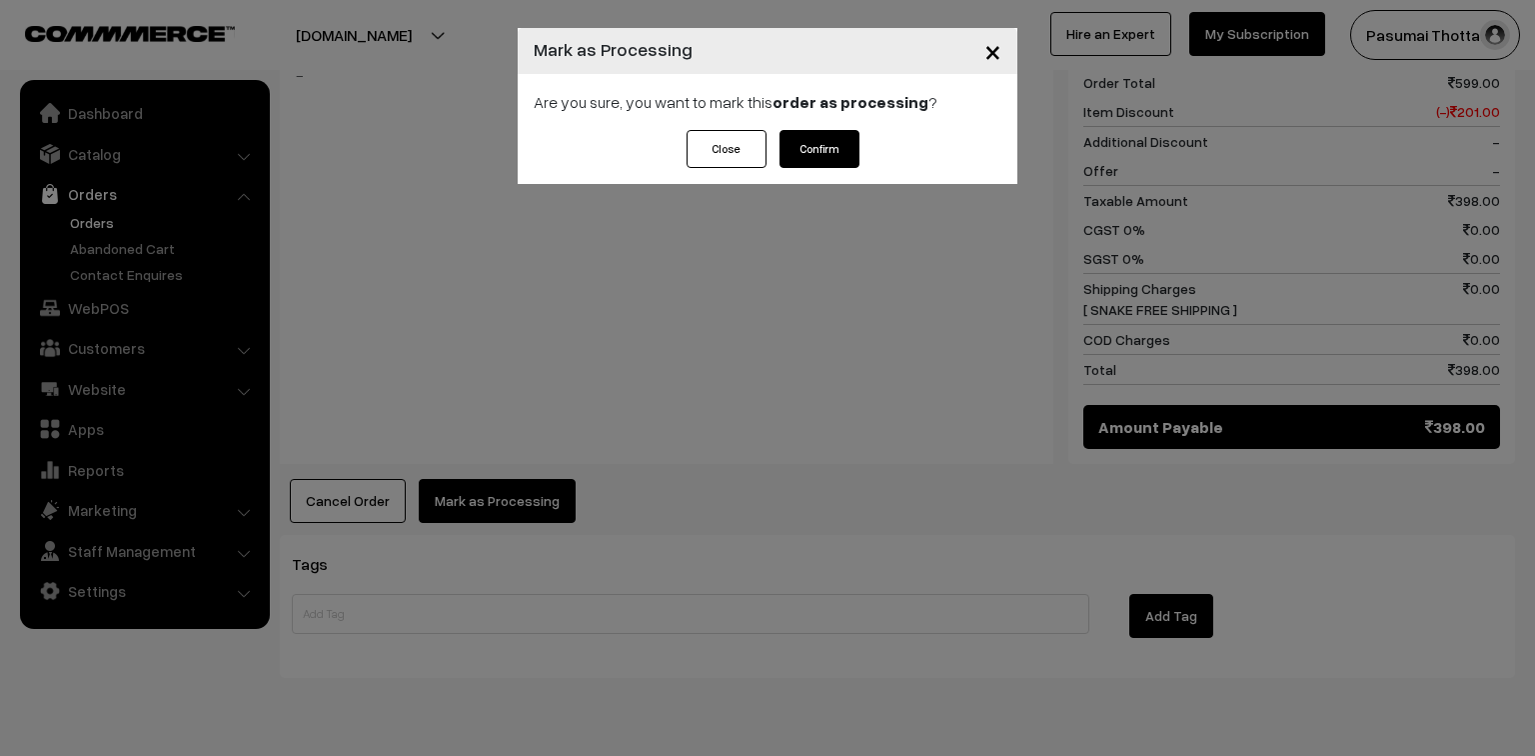
click at [853, 139] on button "Confirm" at bounding box center [820, 149] width 80 height 38
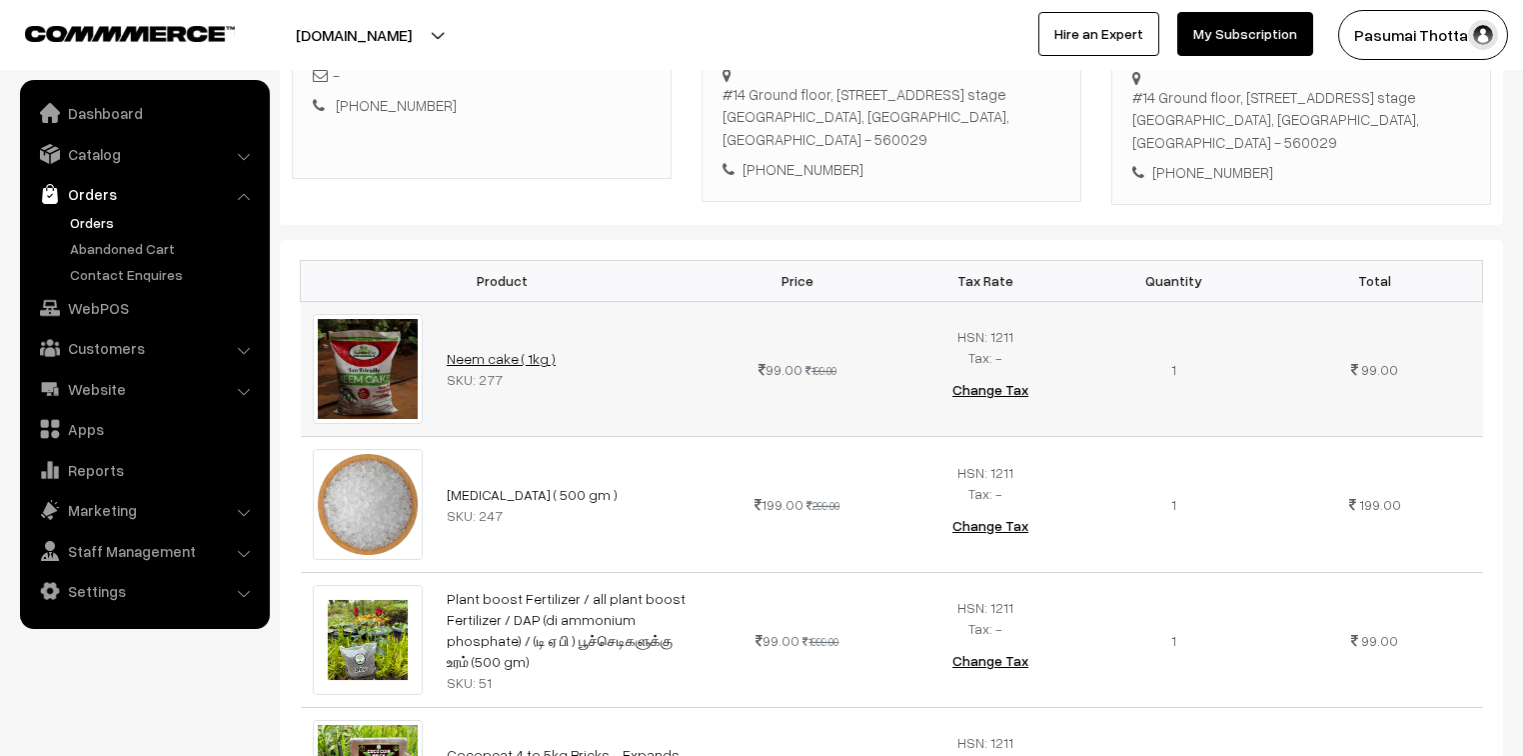
scroll to position [400, 0]
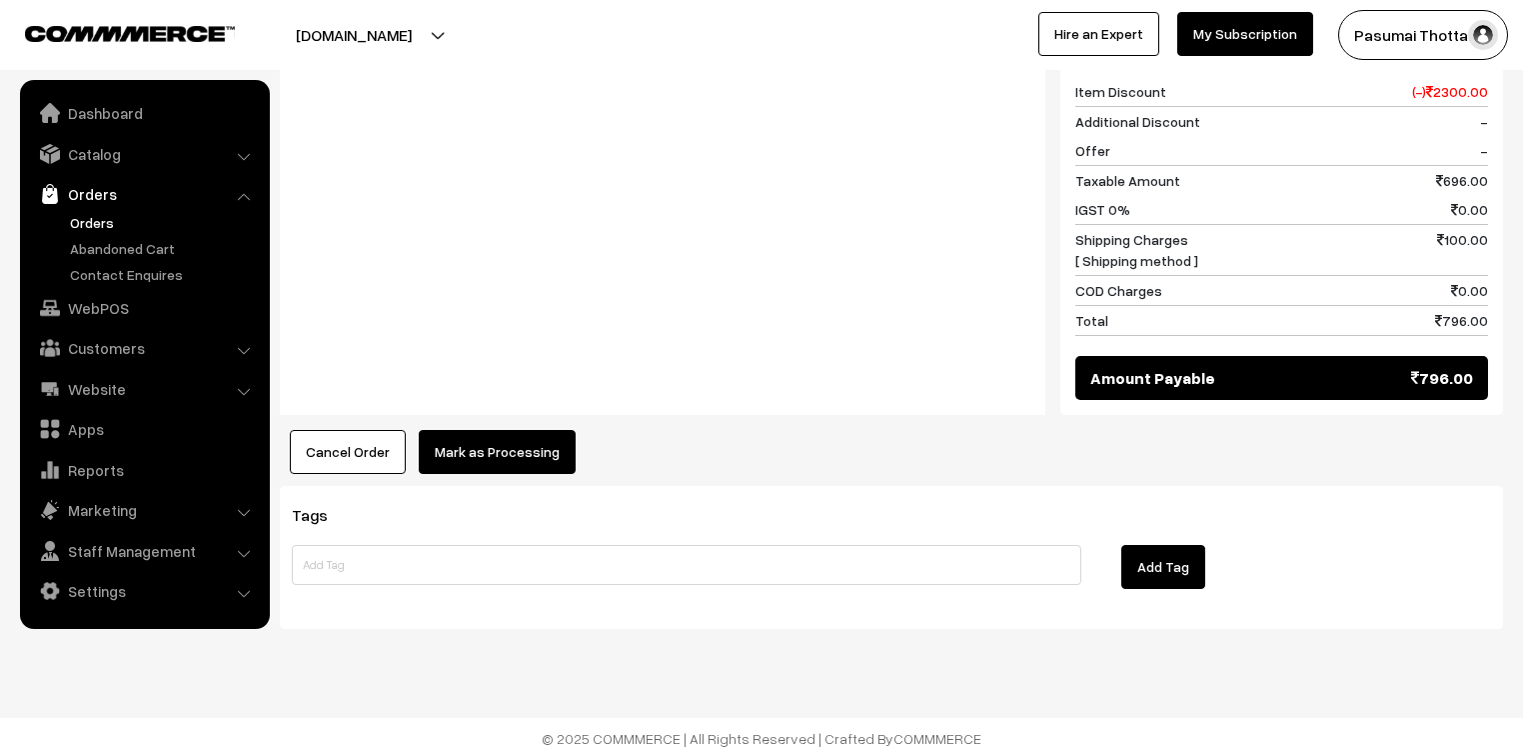
click at [480, 436] on button "Mark as Processing" at bounding box center [497, 452] width 157 height 44
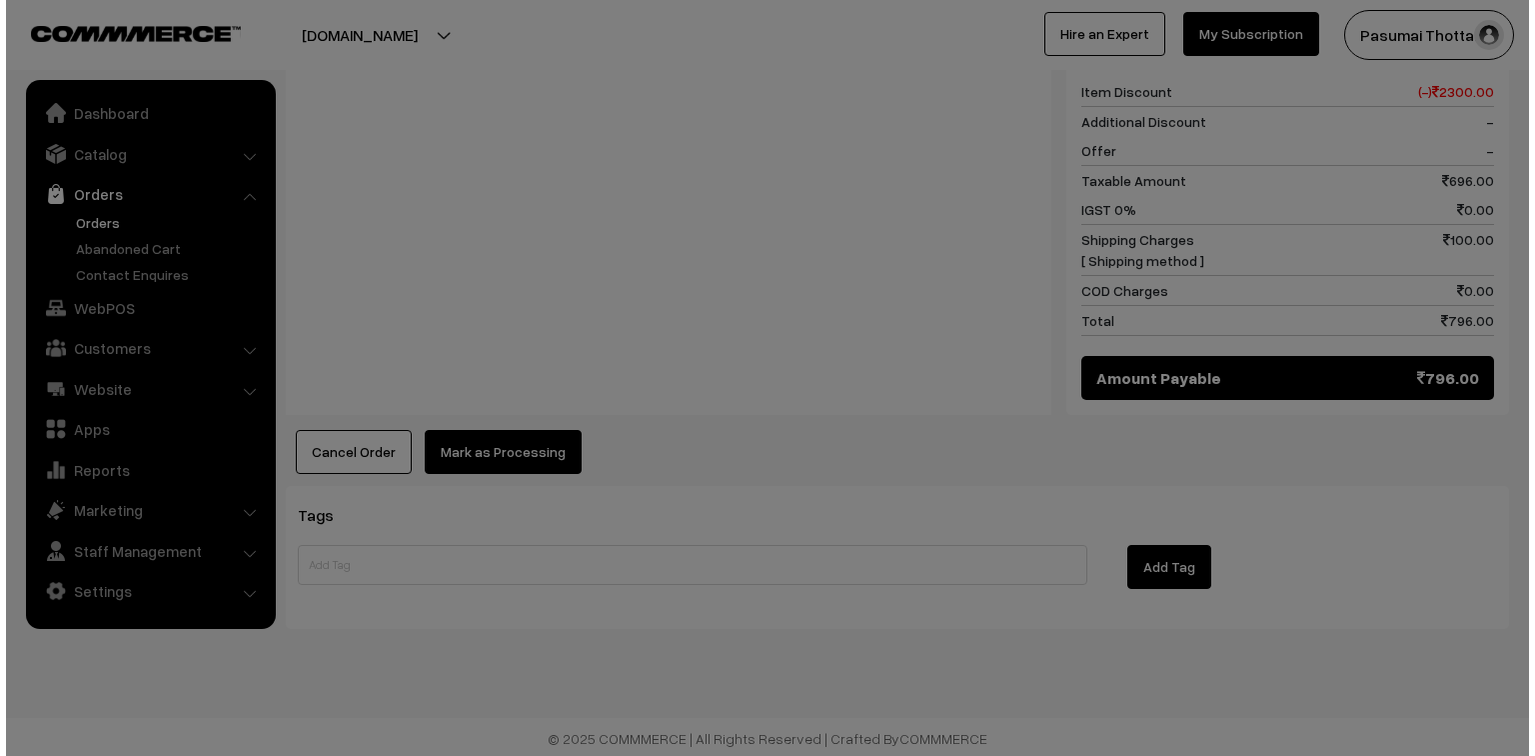
scroll to position [1305, 0]
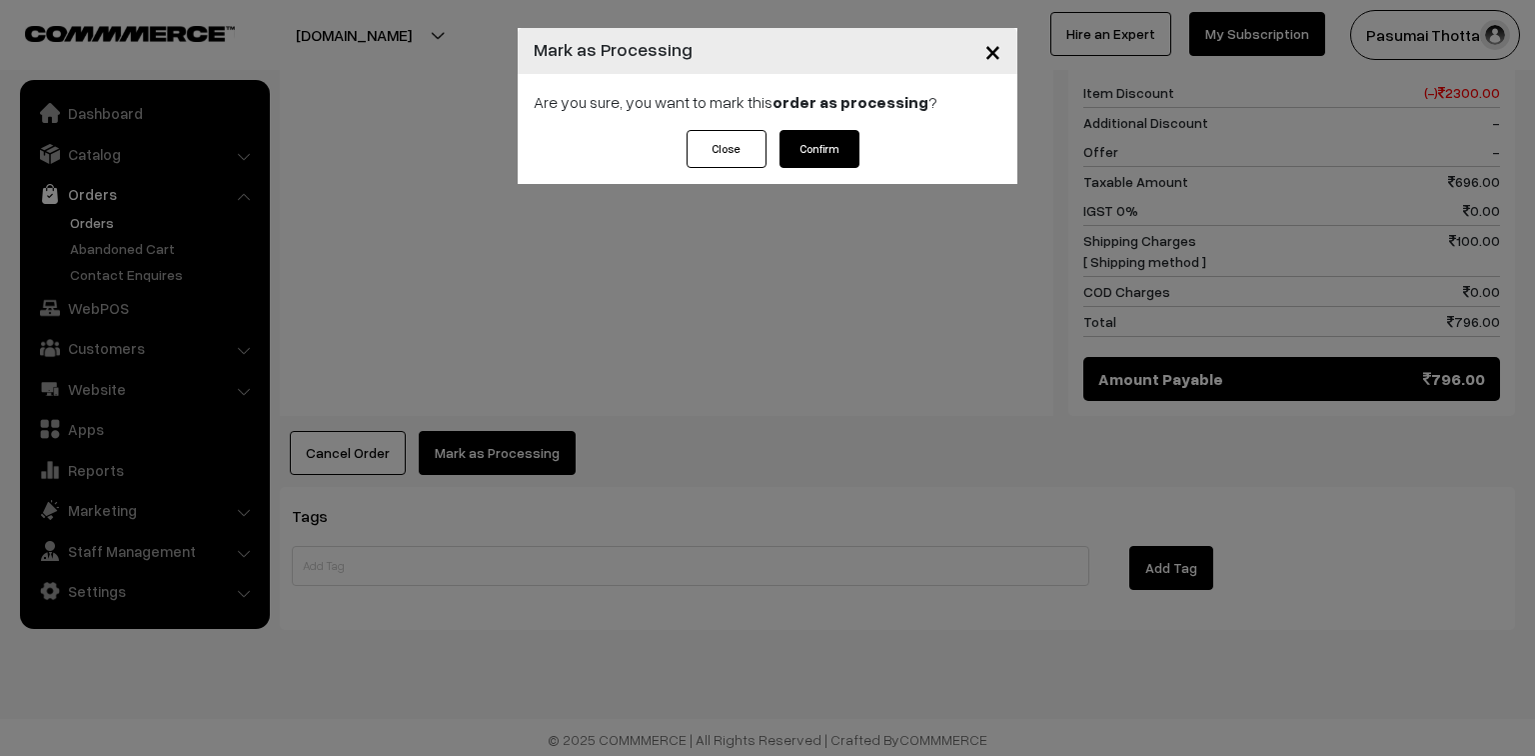
click at [841, 138] on button "Confirm" at bounding box center [820, 149] width 80 height 38
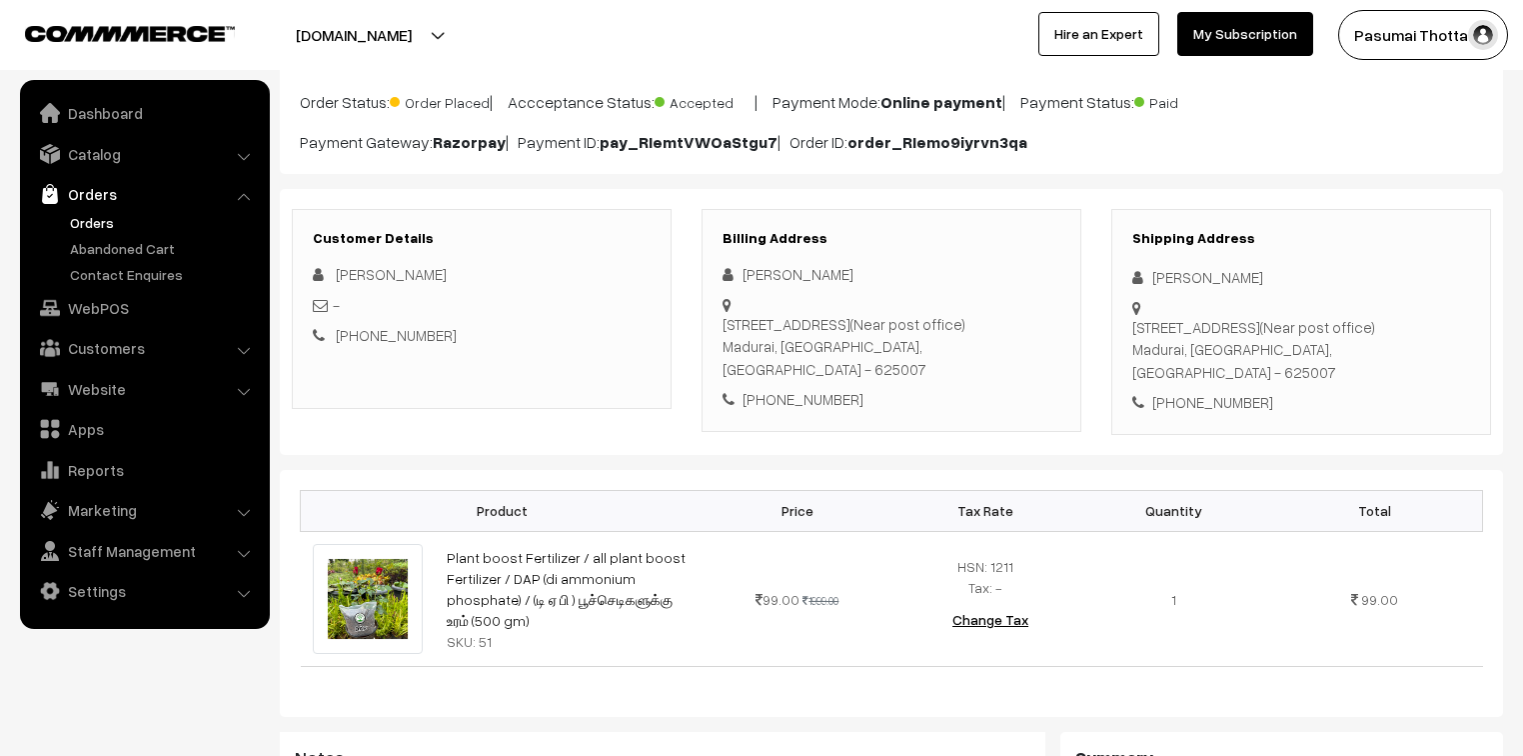
scroll to position [240, 0]
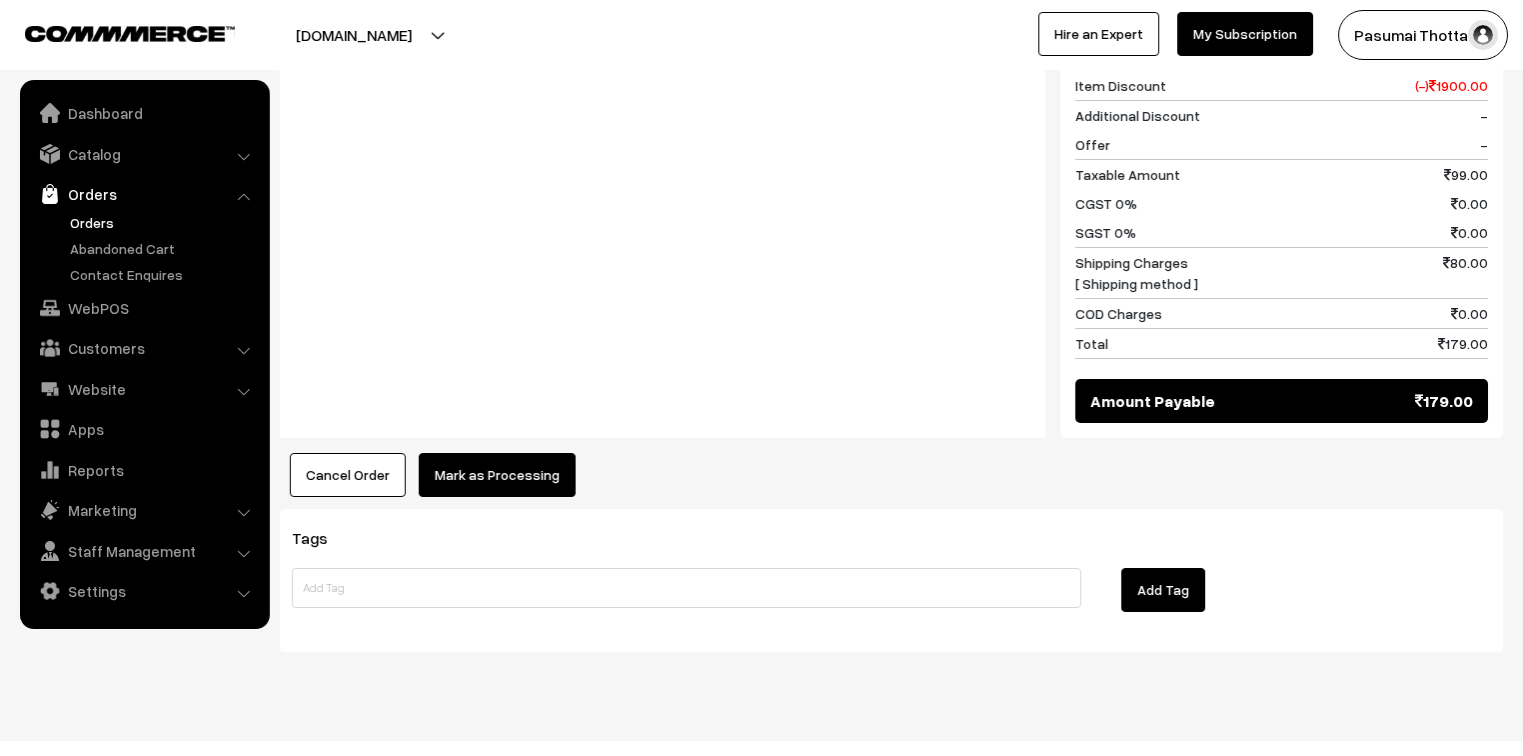
click at [516, 453] on button "Mark as Processing" at bounding box center [497, 475] width 157 height 44
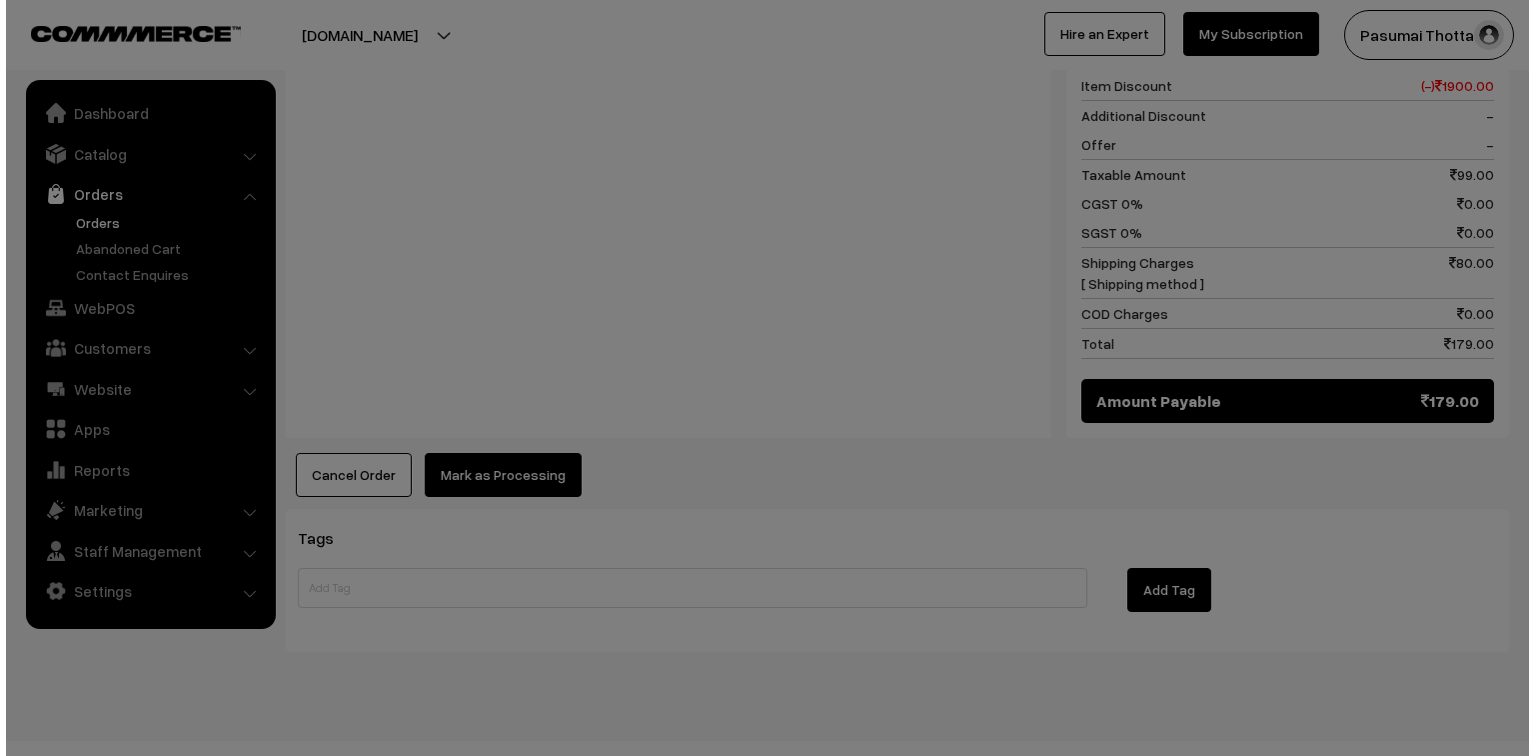
scroll to position [901, 0]
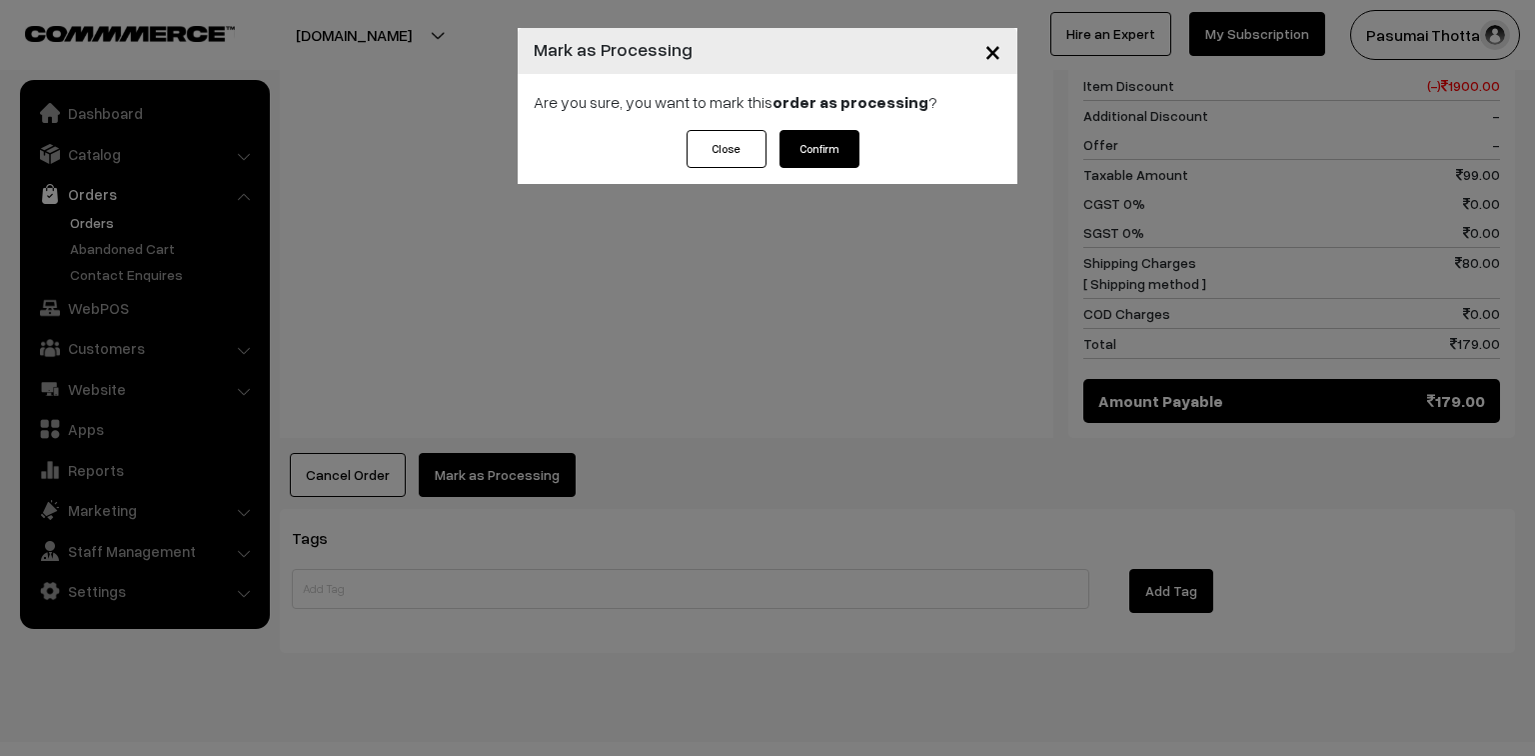
click at [853, 139] on button "Confirm" at bounding box center [820, 149] width 80 height 38
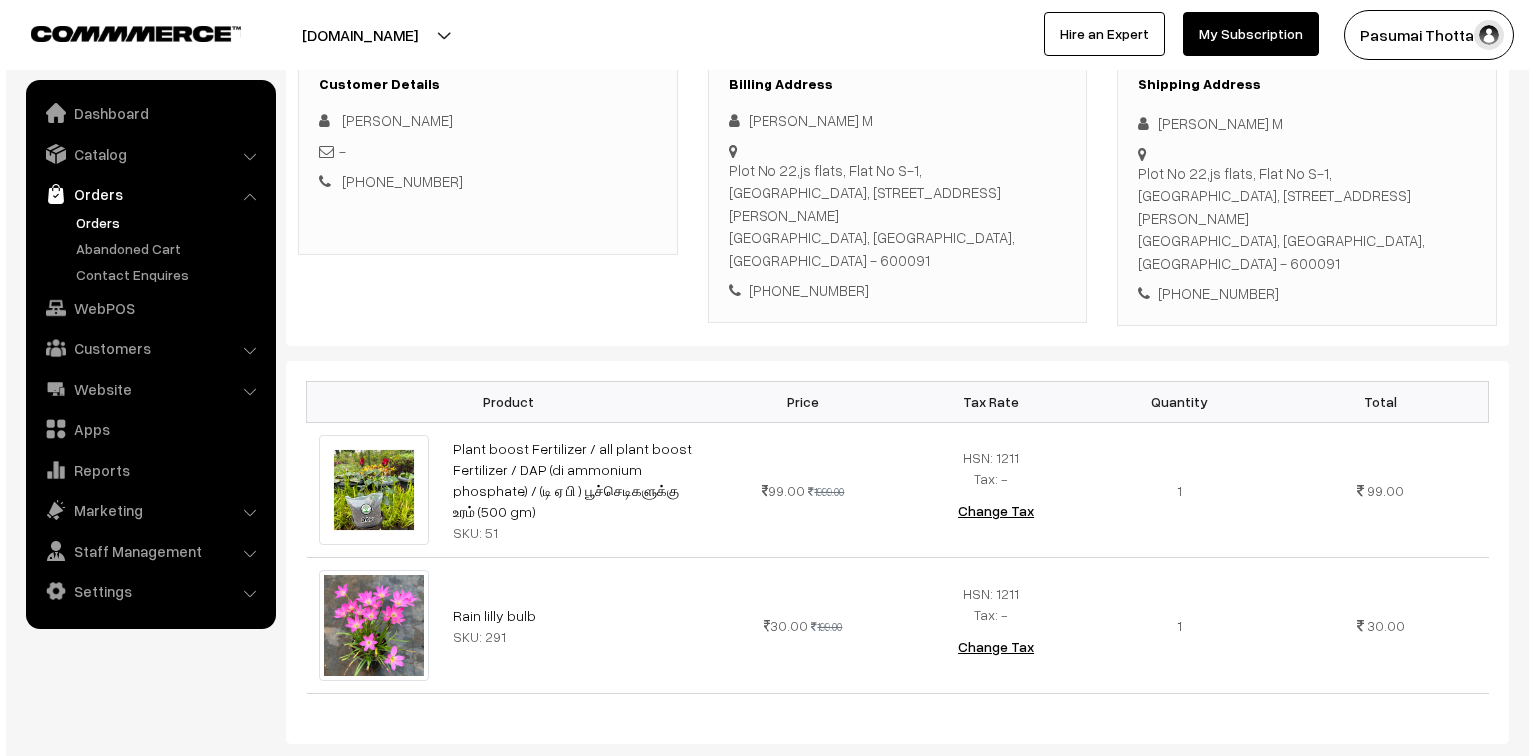
scroll to position [960, 0]
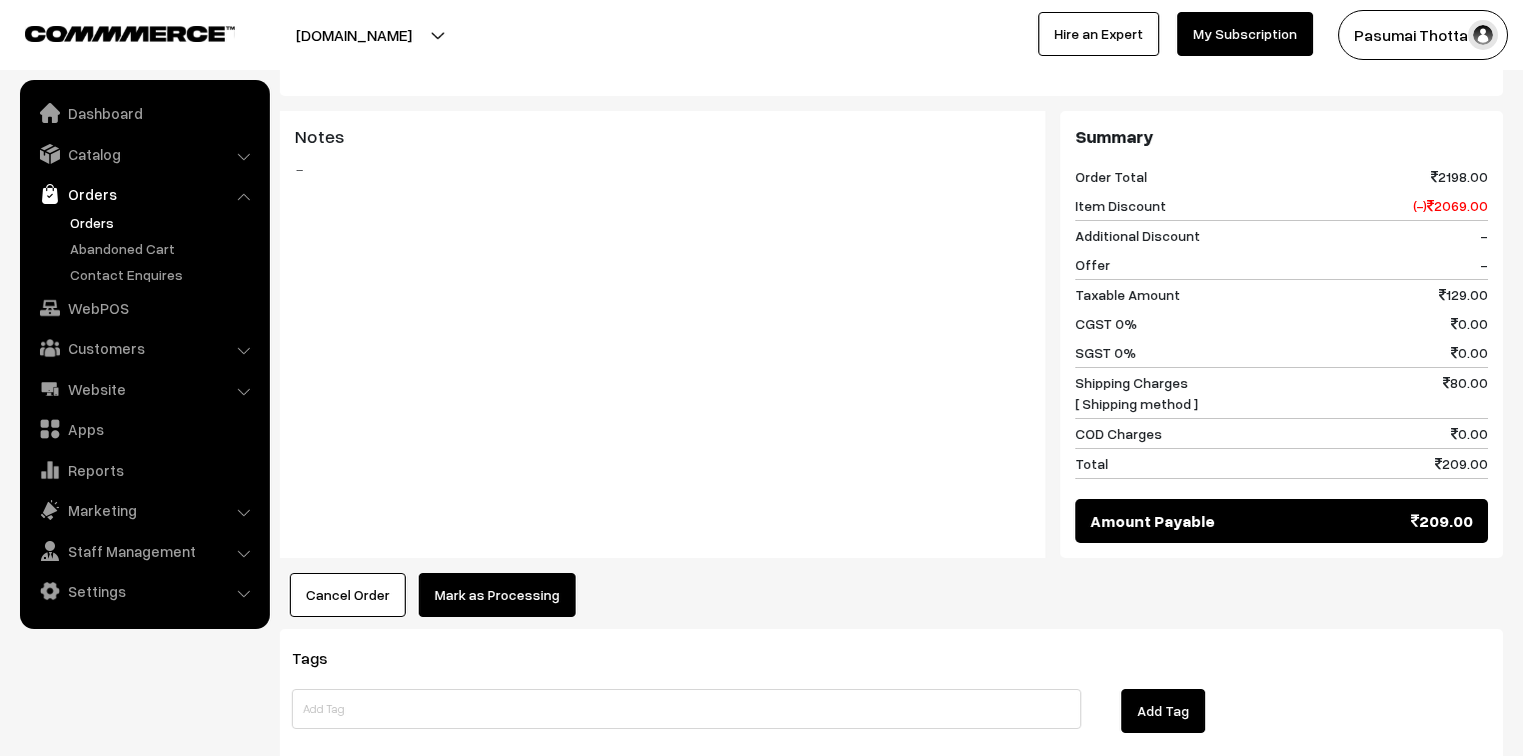
click at [488, 573] on button "Mark as Processing" at bounding box center [497, 595] width 157 height 44
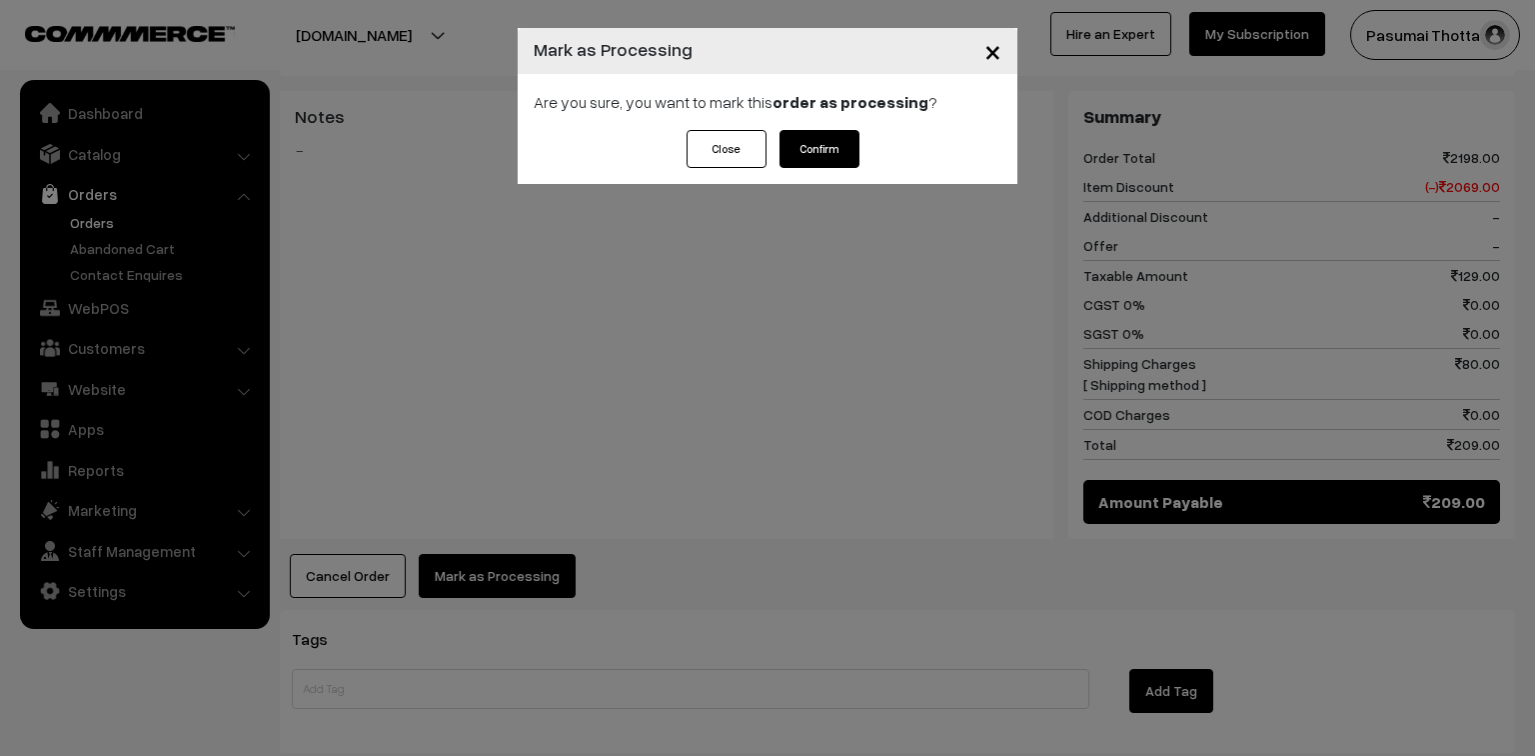
click at [800, 129] on div "Are you sure, you want to mark this order as processing ?" at bounding box center [768, 102] width 500 height 56
click at [802, 152] on button "Confirm" at bounding box center [820, 149] width 80 height 38
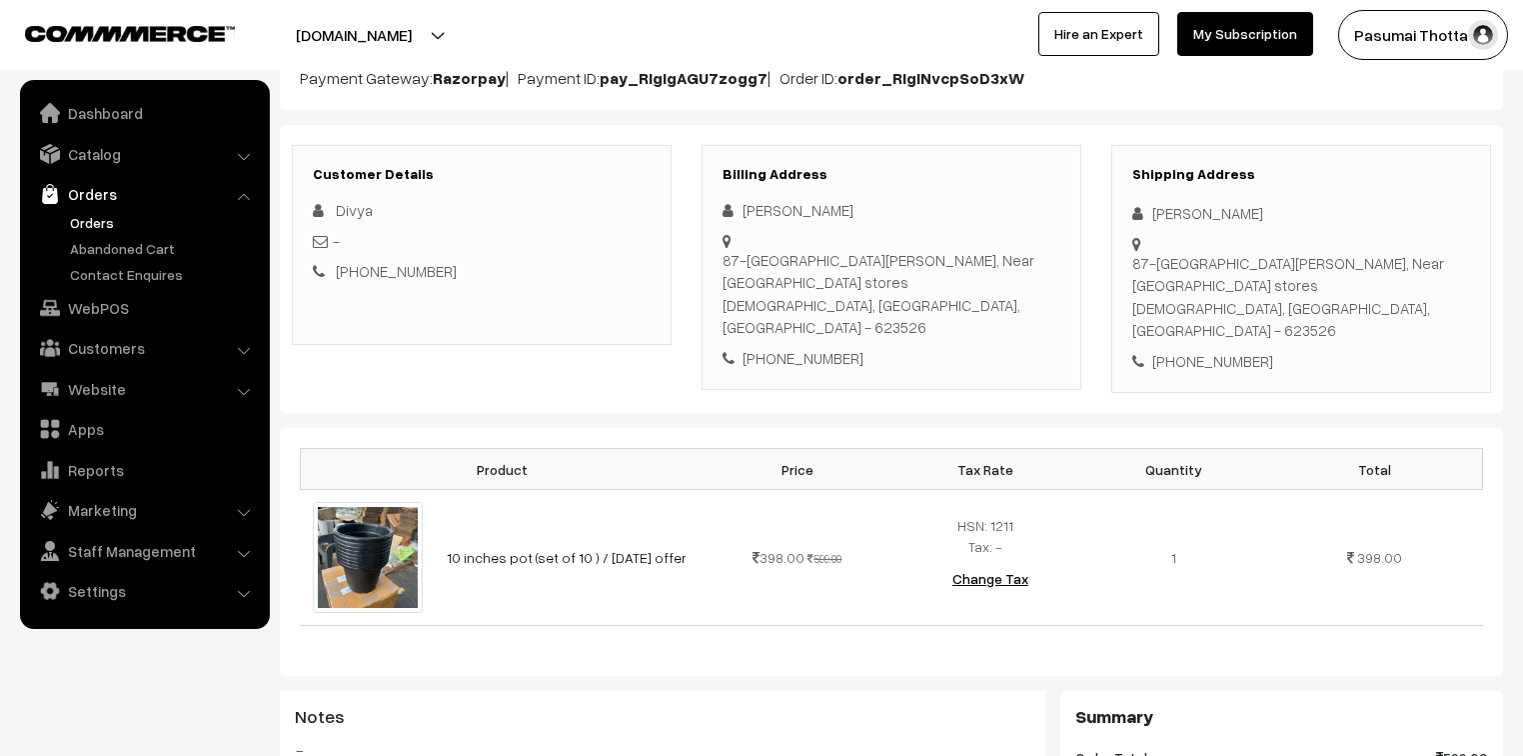
scroll to position [240, 0]
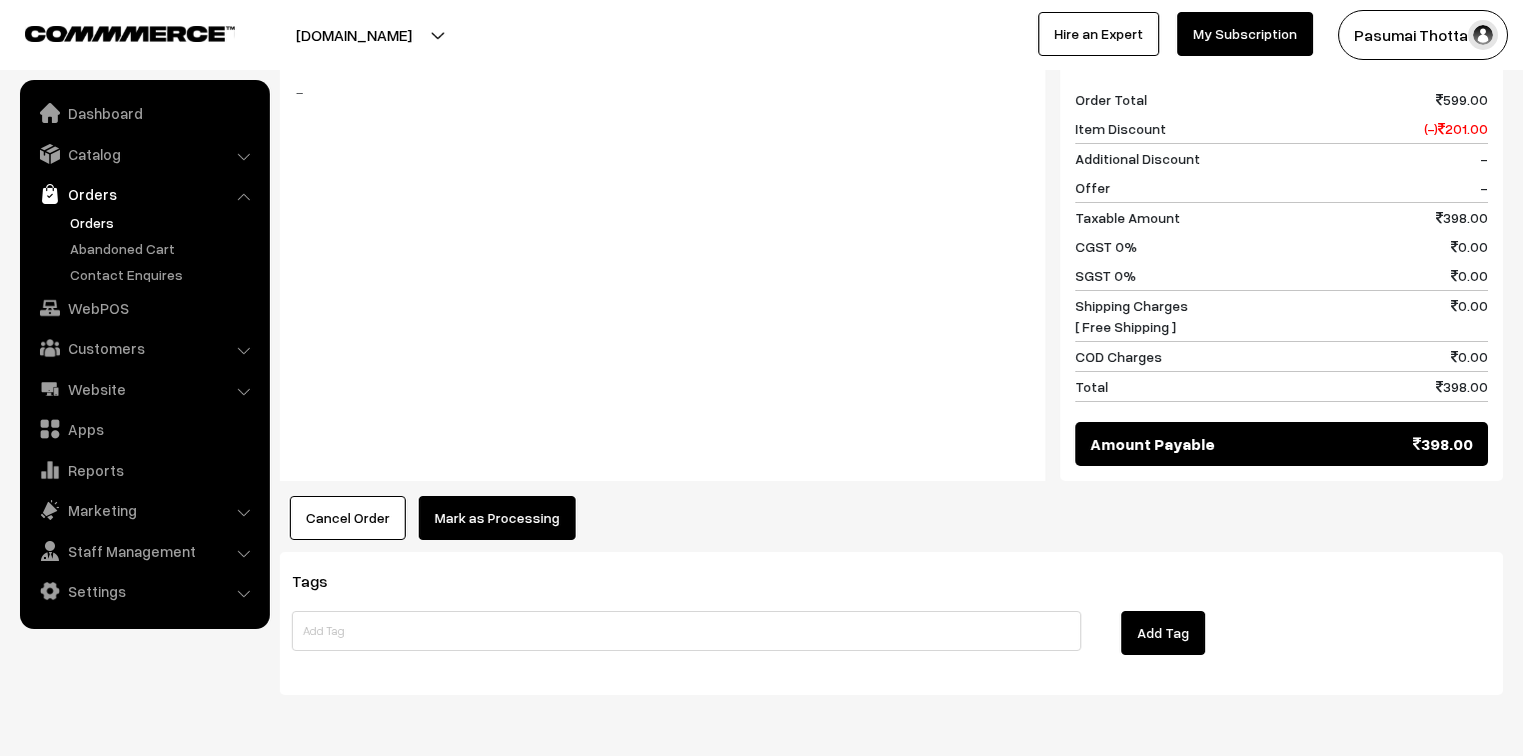
click at [565, 496] on button "Mark as Processing" at bounding box center [497, 518] width 157 height 44
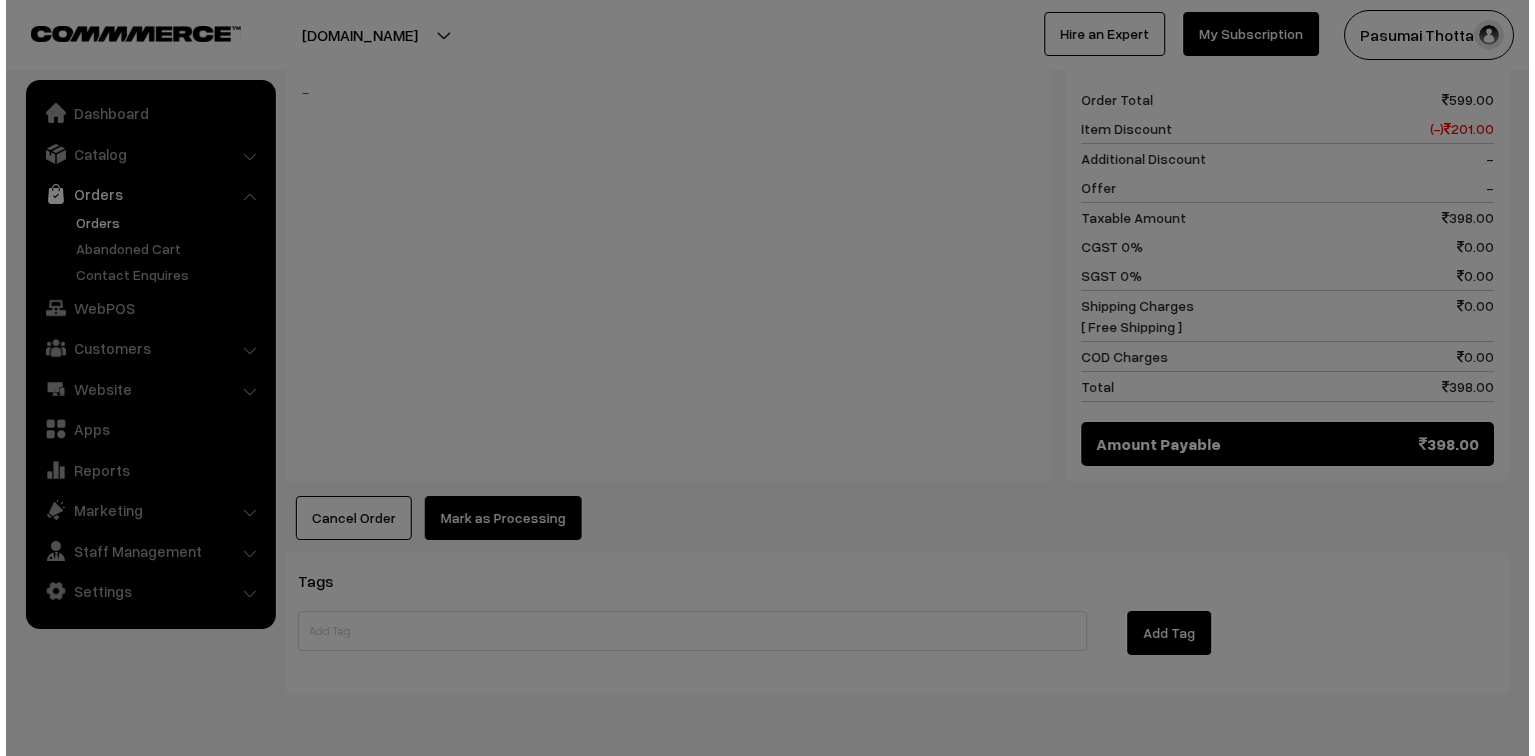
scroll to position [881, 0]
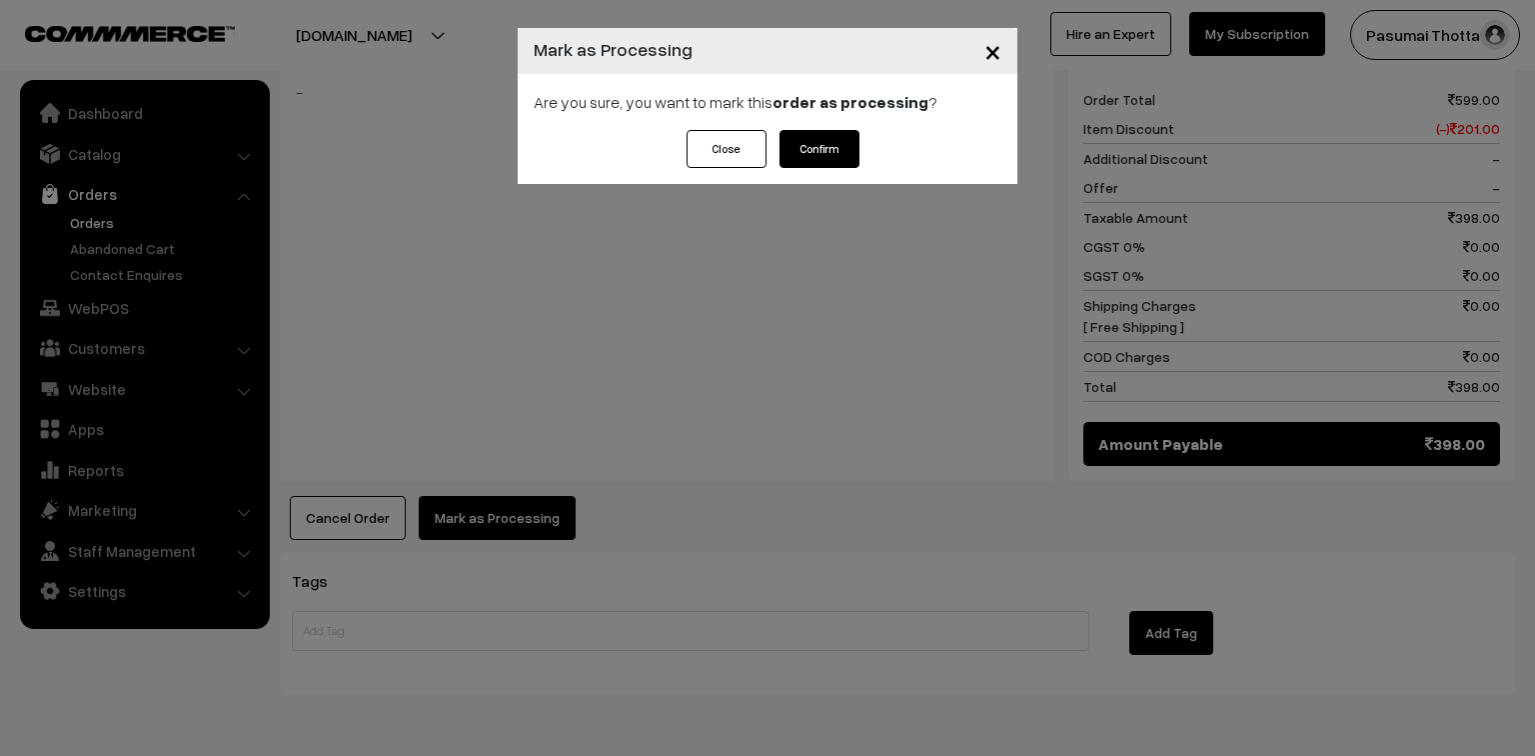
click at [845, 142] on button "Confirm" at bounding box center [820, 149] width 80 height 38
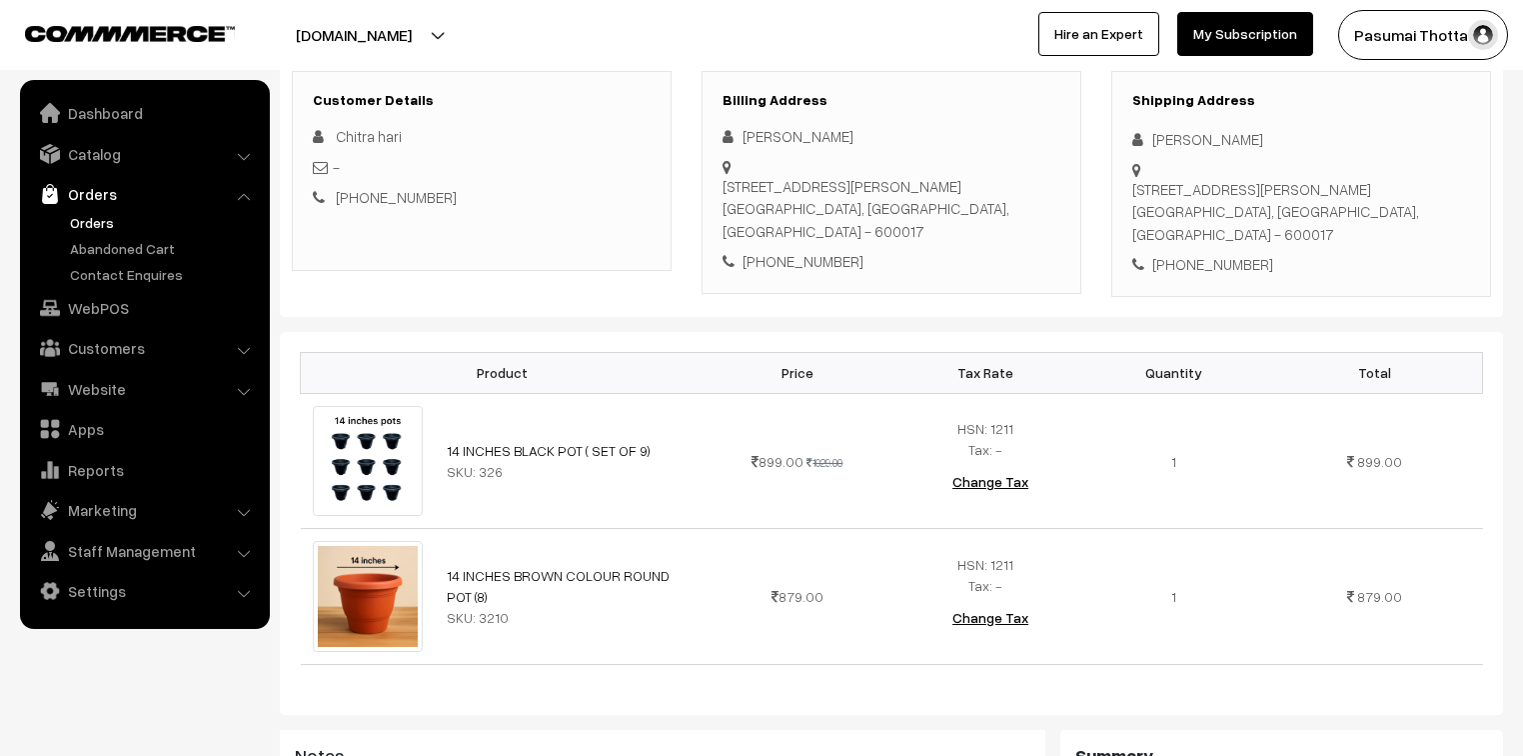
scroll to position [320, 0]
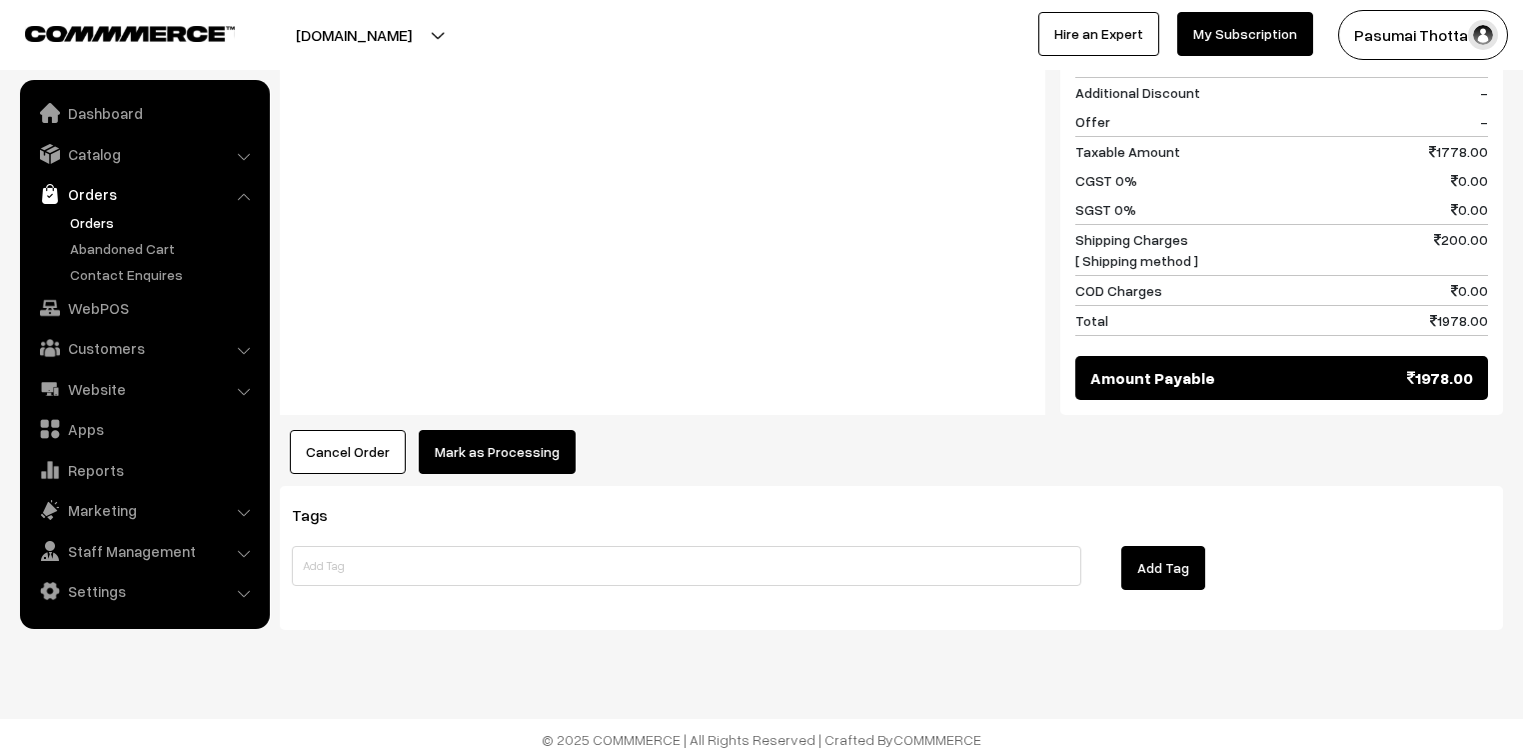
click at [533, 456] on button "Mark as Processing" at bounding box center [497, 452] width 157 height 44
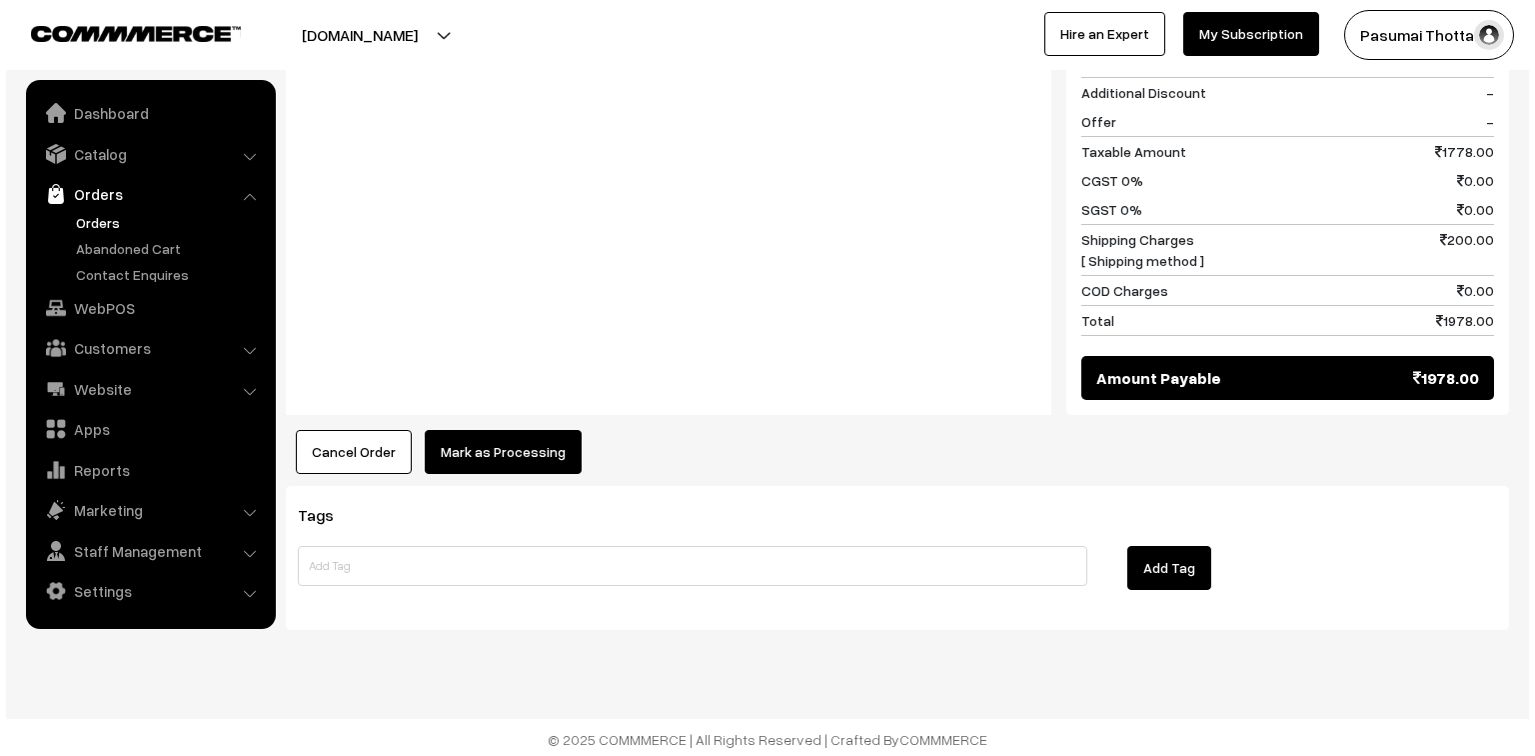
scroll to position [1060, 0]
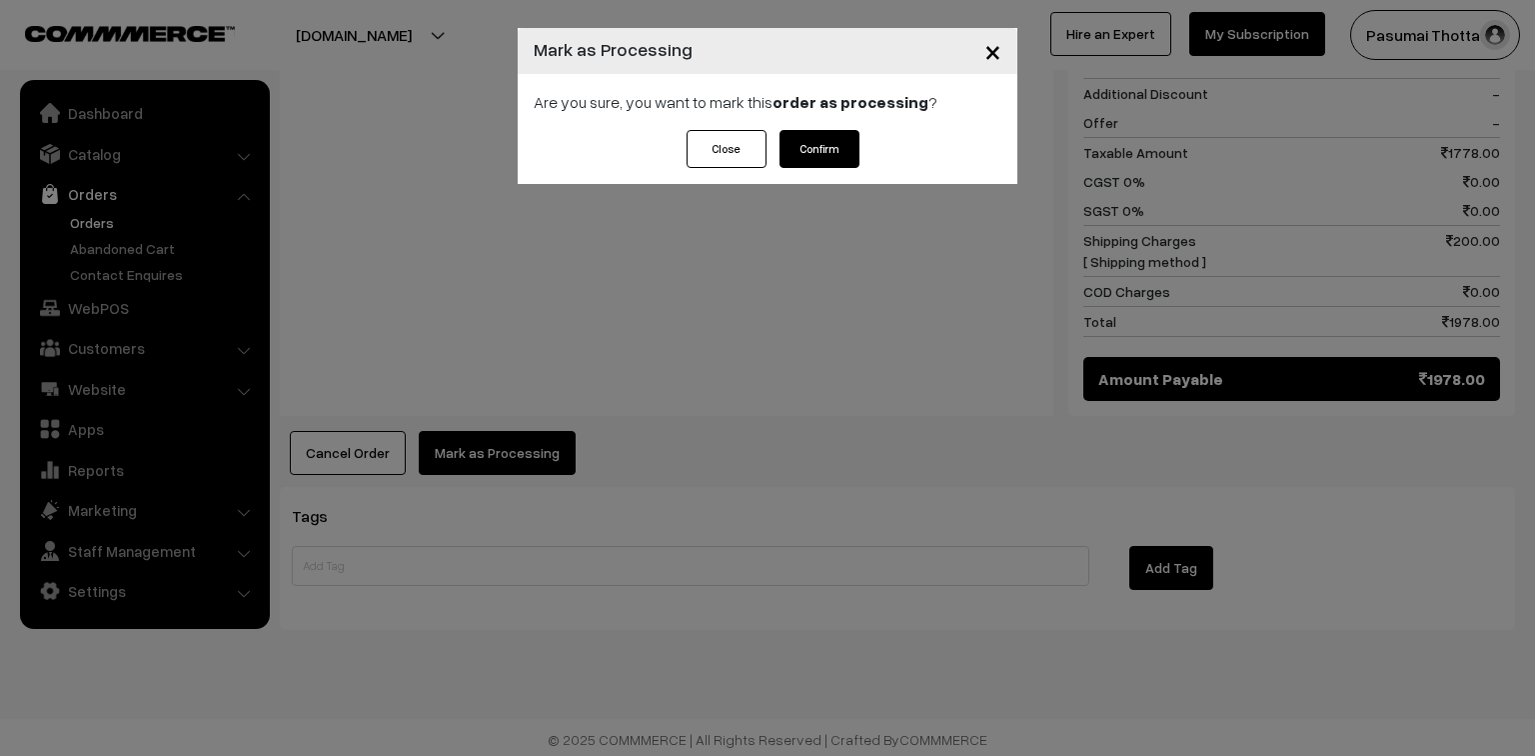
click at [807, 144] on button "Confirm" at bounding box center [820, 149] width 80 height 38
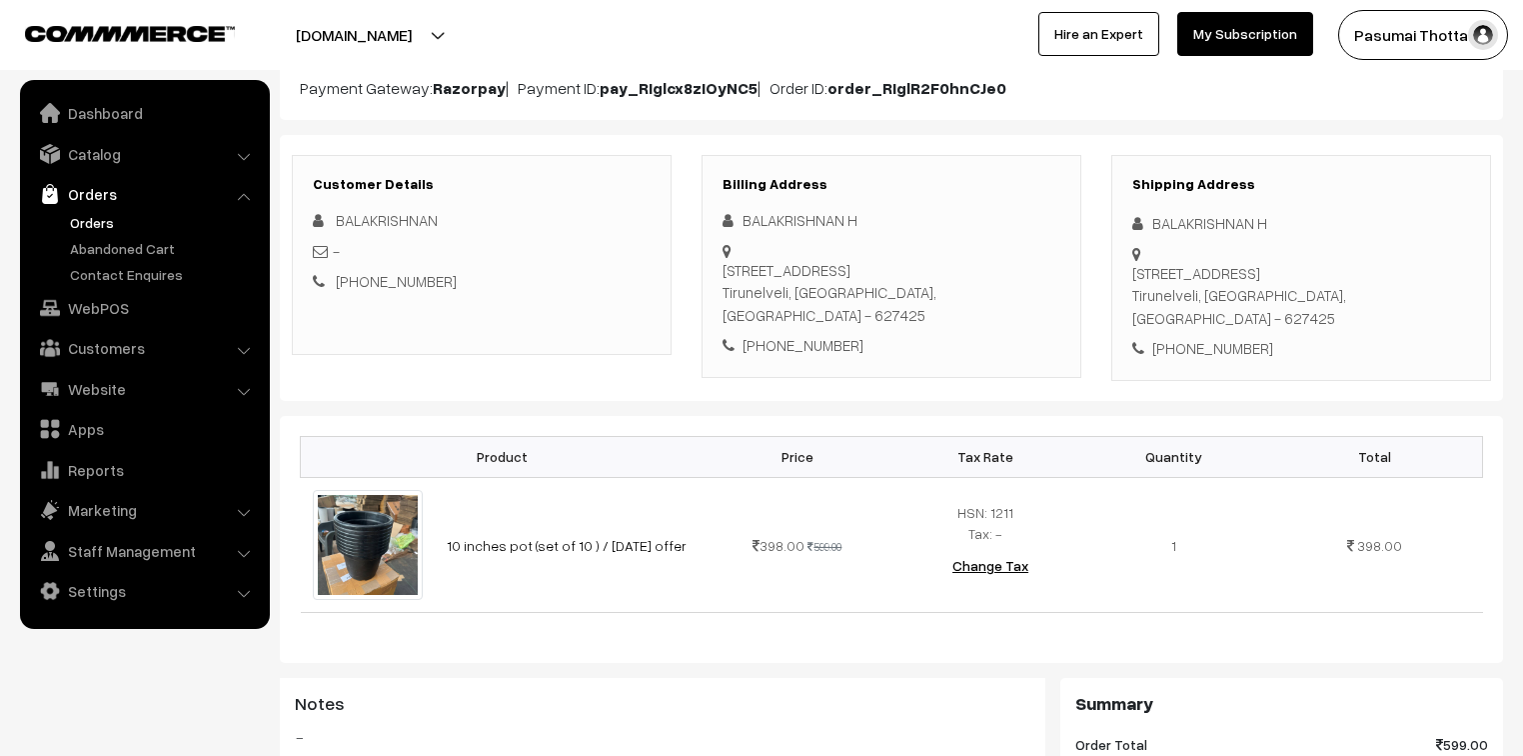
scroll to position [240, 0]
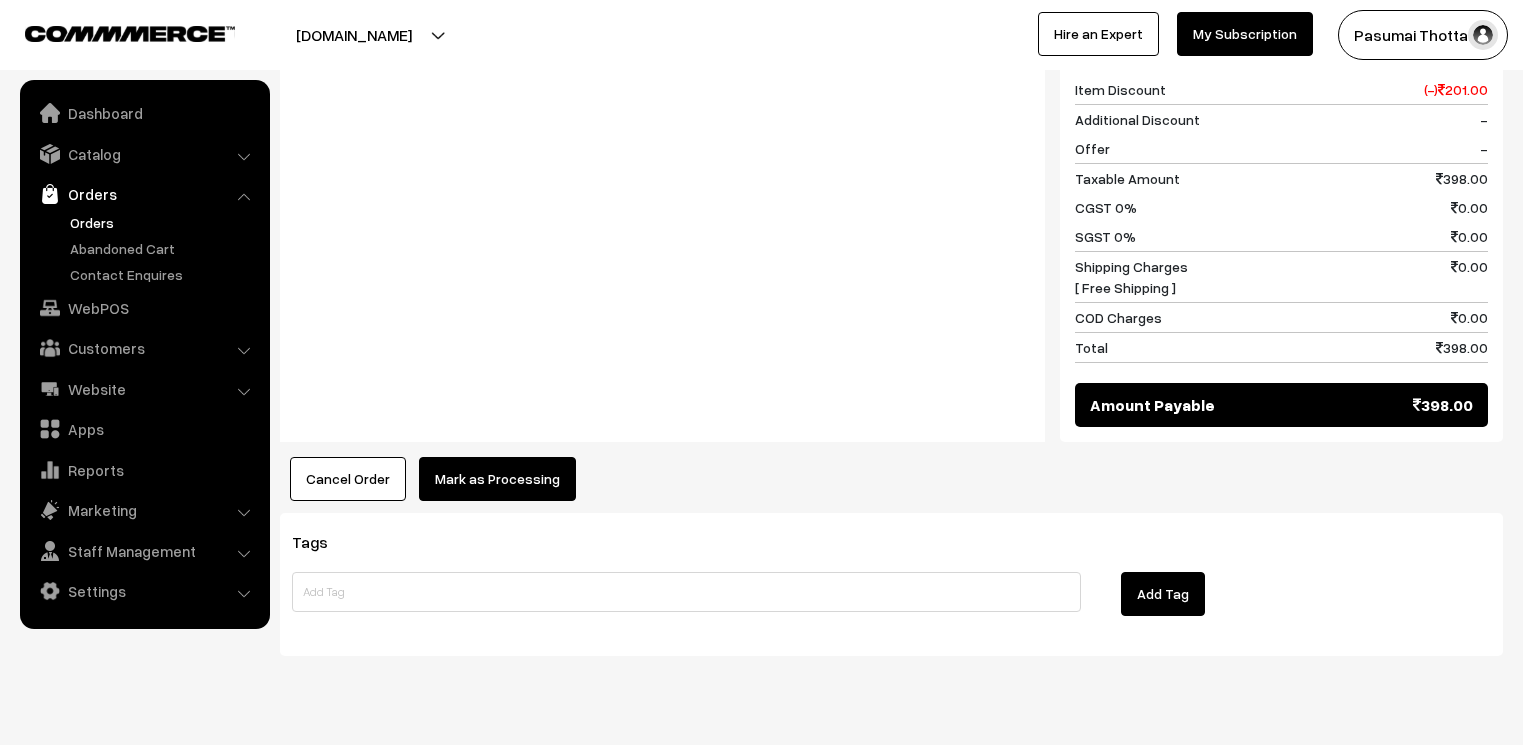
click at [504, 457] on button "Mark as Processing" at bounding box center [497, 479] width 157 height 44
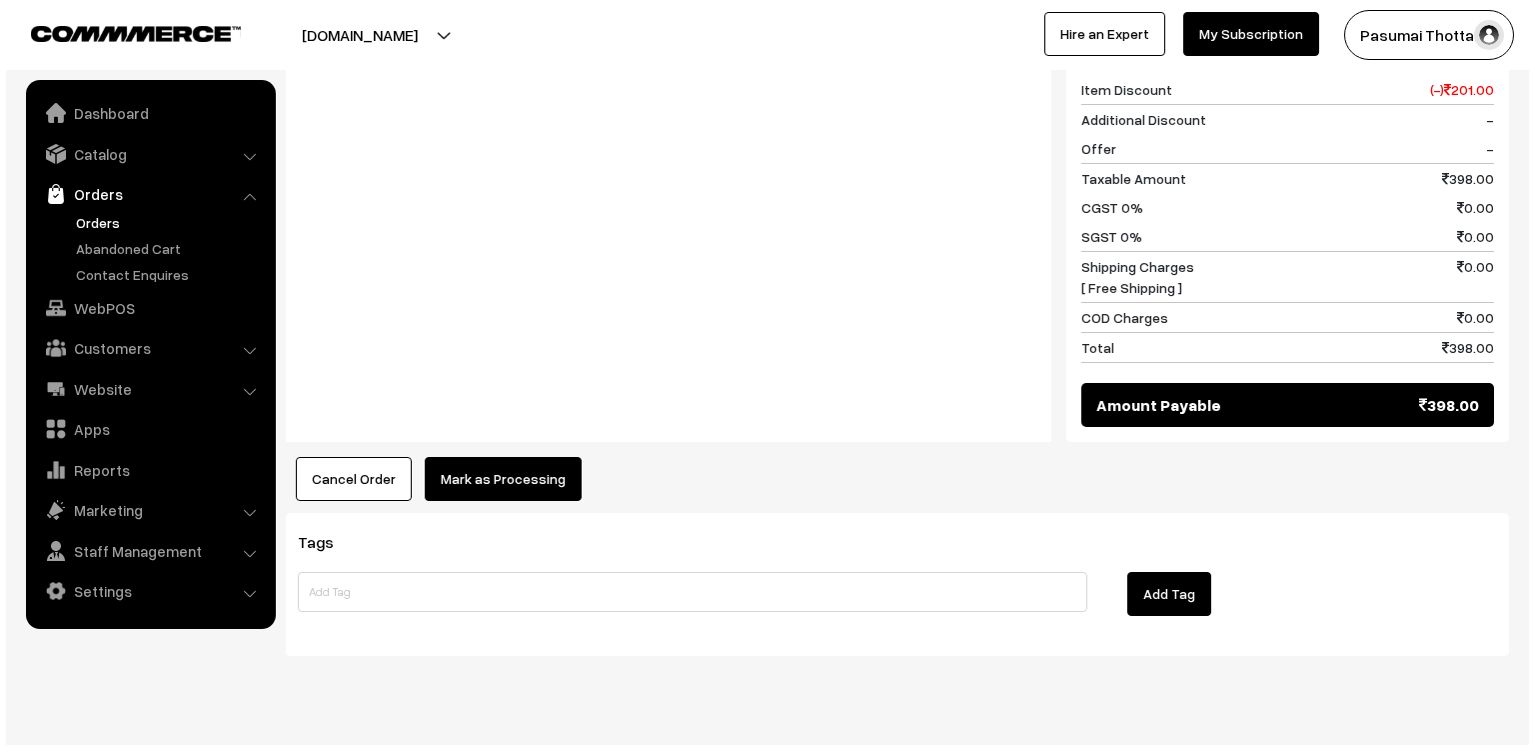
scroll to position [898, 0]
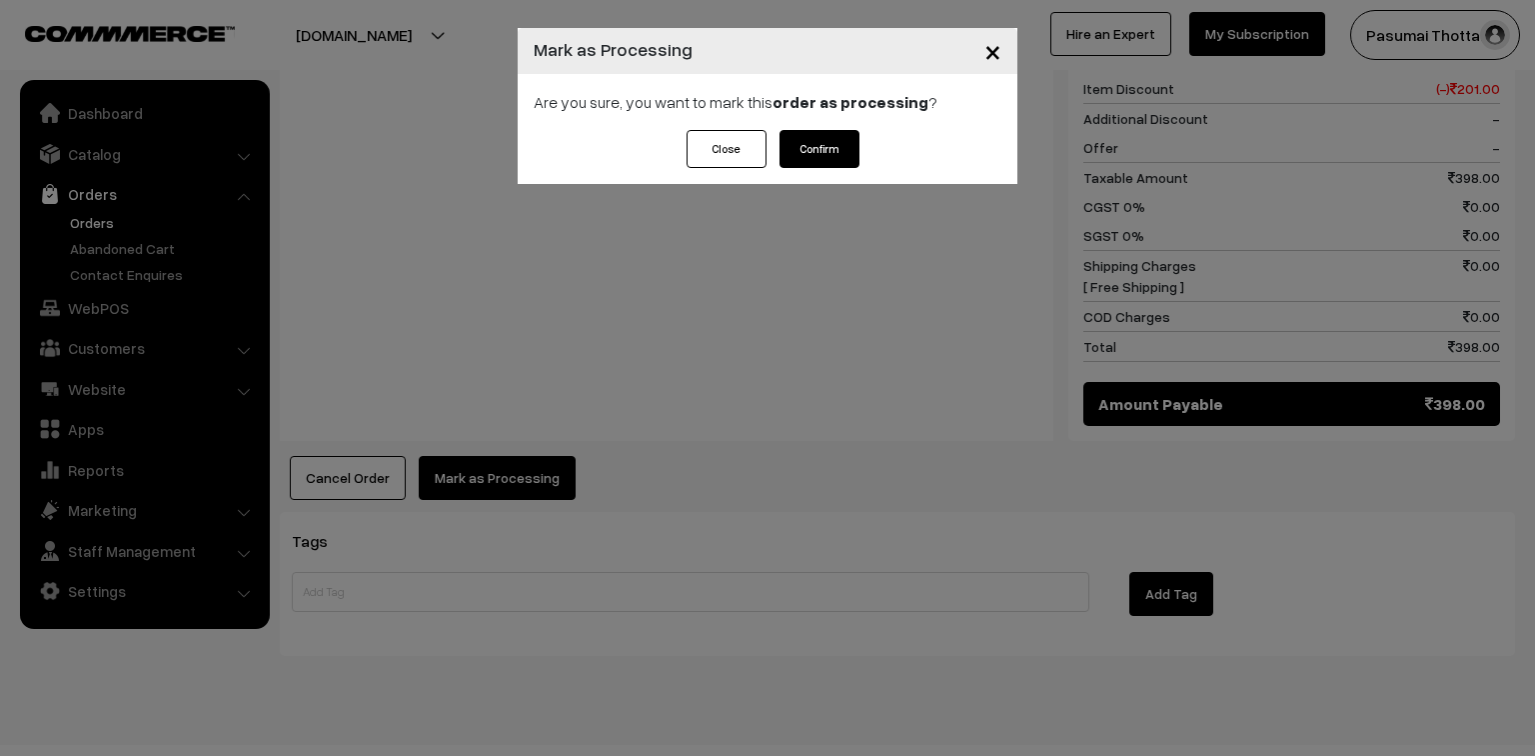
click at [816, 127] on div "Are you sure, you want to mark this order as processing ?" at bounding box center [768, 102] width 500 height 56
click at [824, 144] on button "Confirm" at bounding box center [820, 149] width 80 height 38
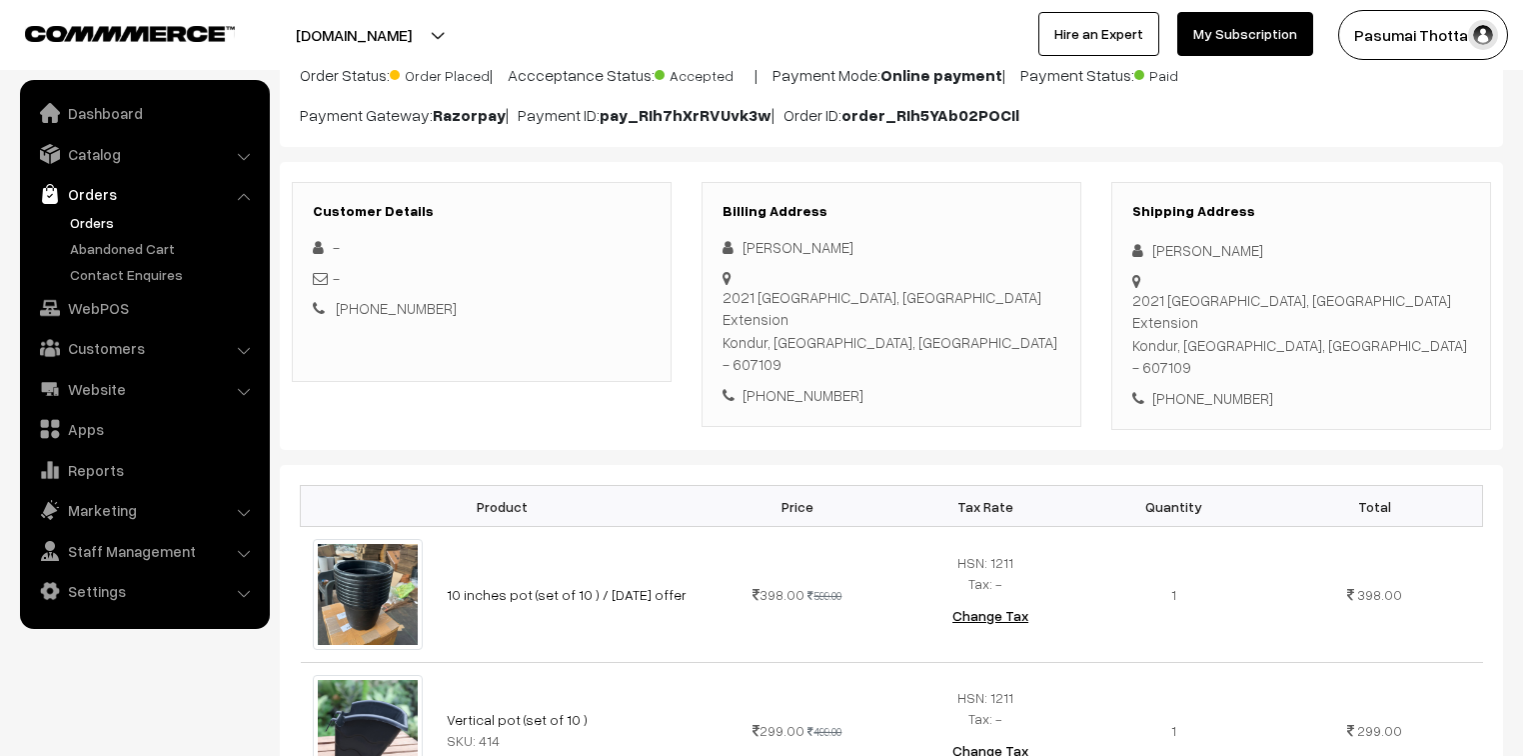
scroll to position [160, 0]
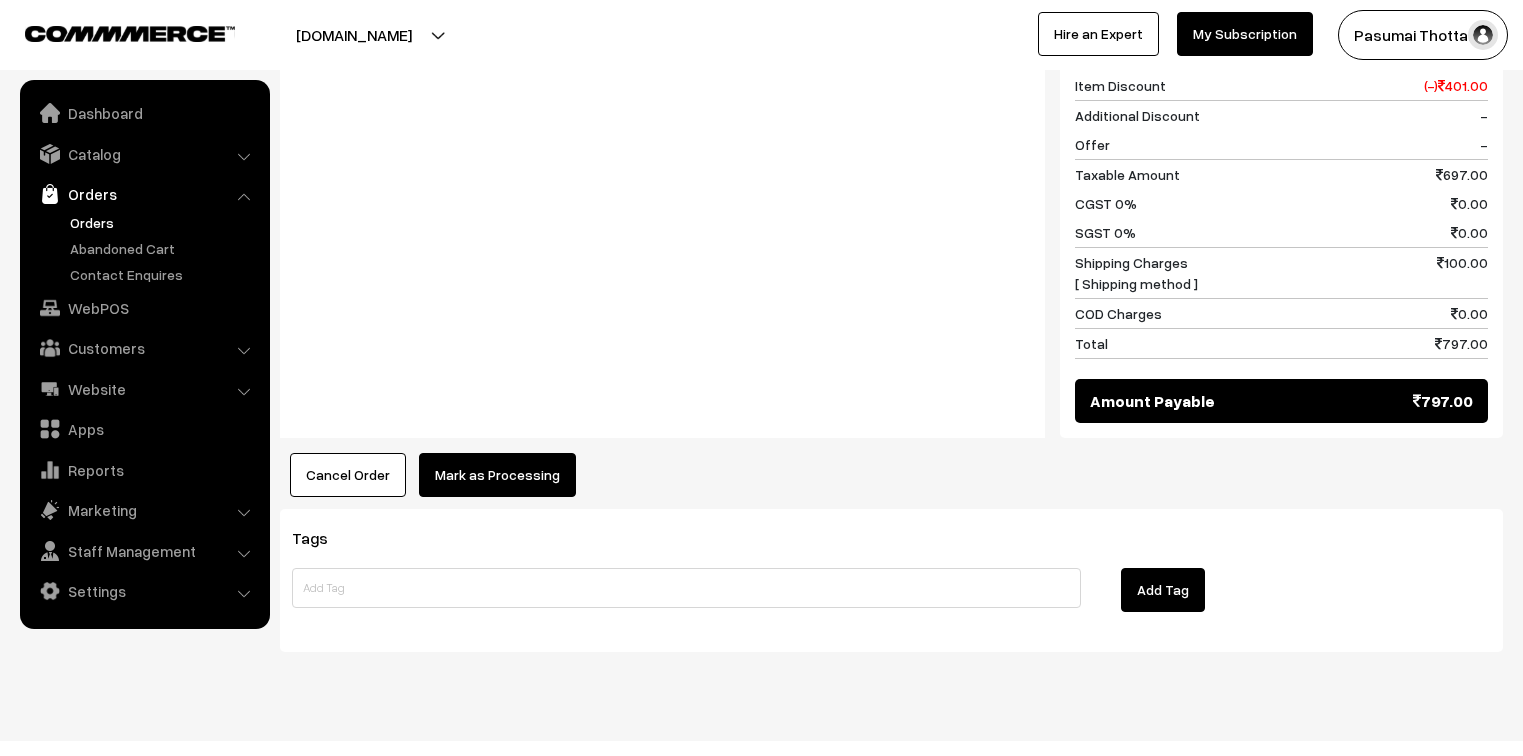
click at [508, 453] on button "Mark as Processing" at bounding box center [497, 475] width 157 height 44
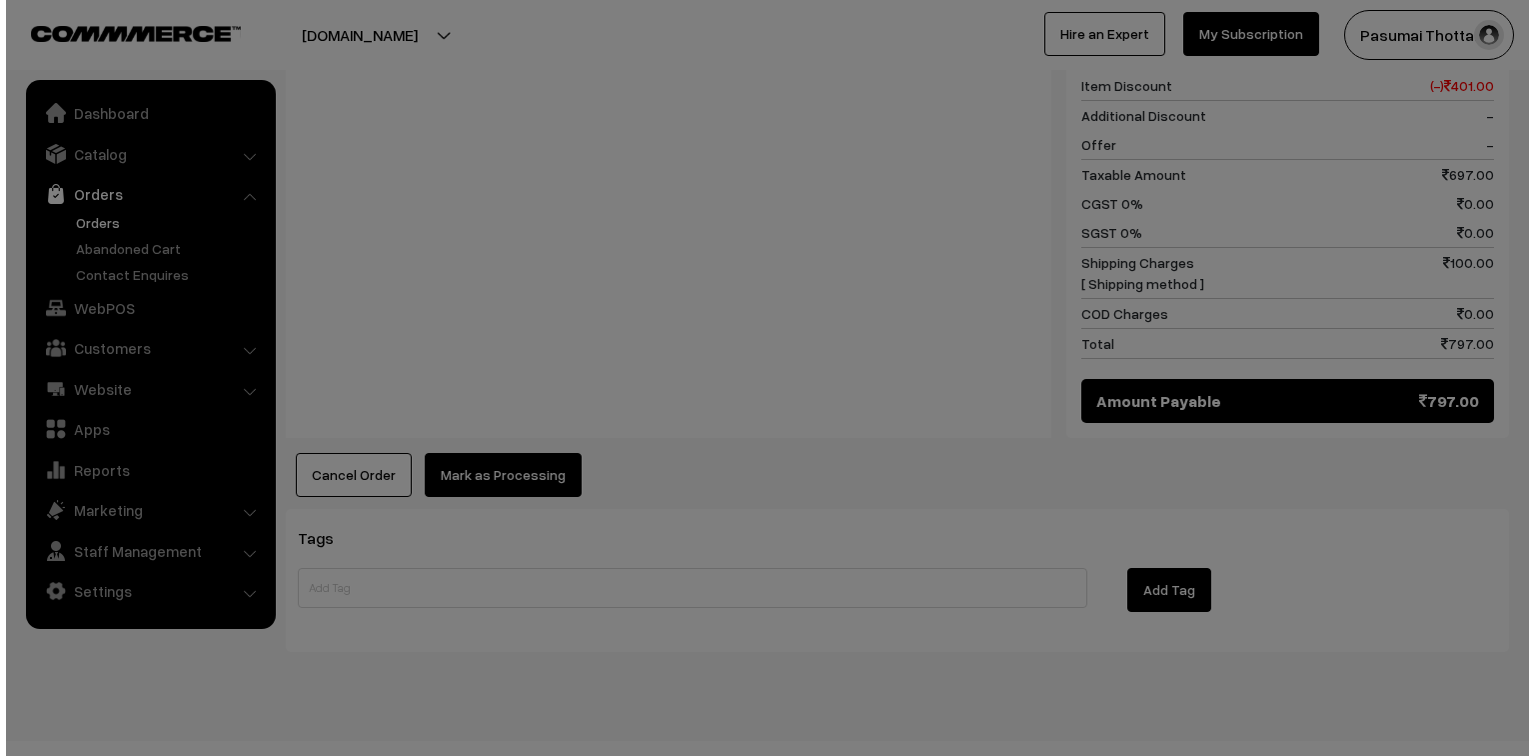
scroll to position [1060, 0]
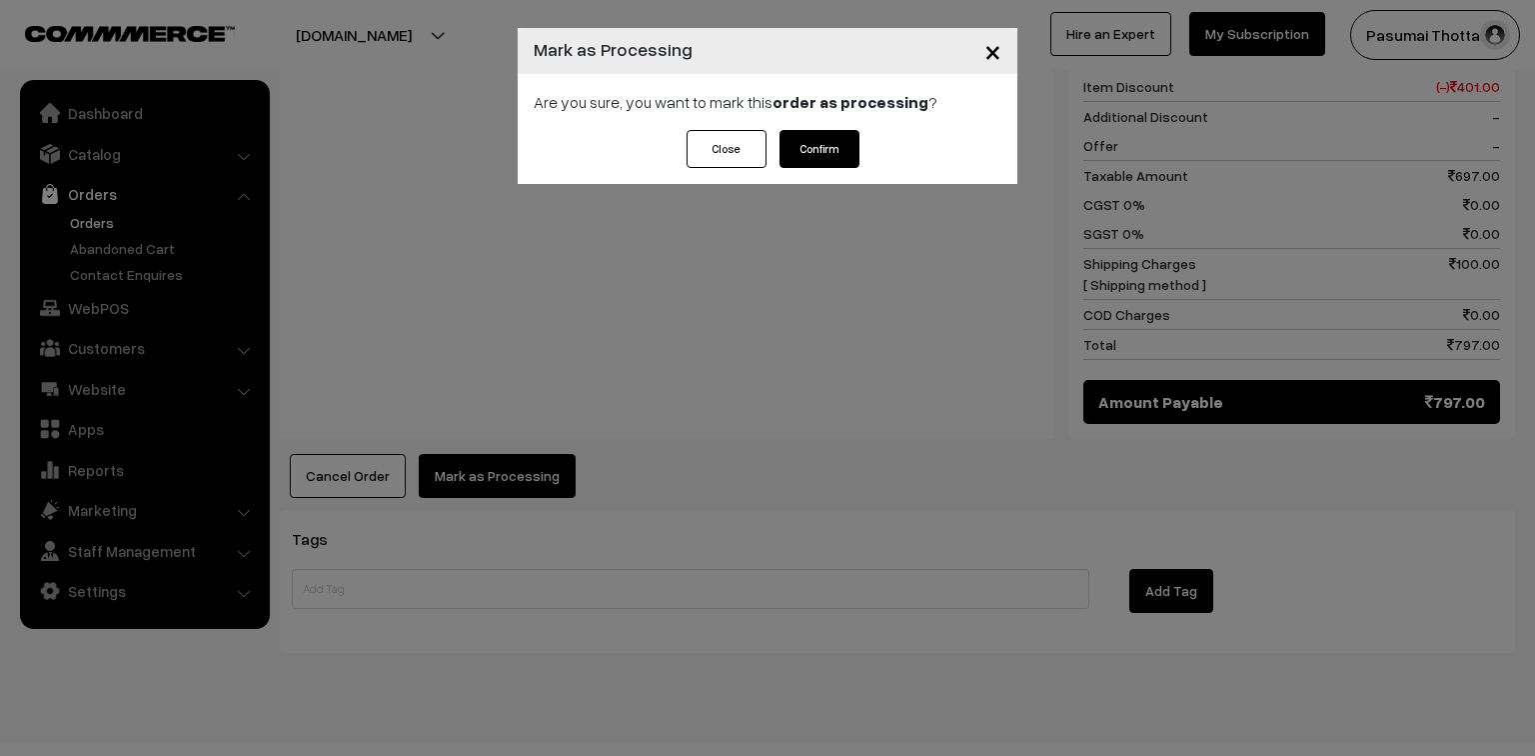
click at [840, 140] on button "Confirm" at bounding box center [820, 149] width 80 height 38
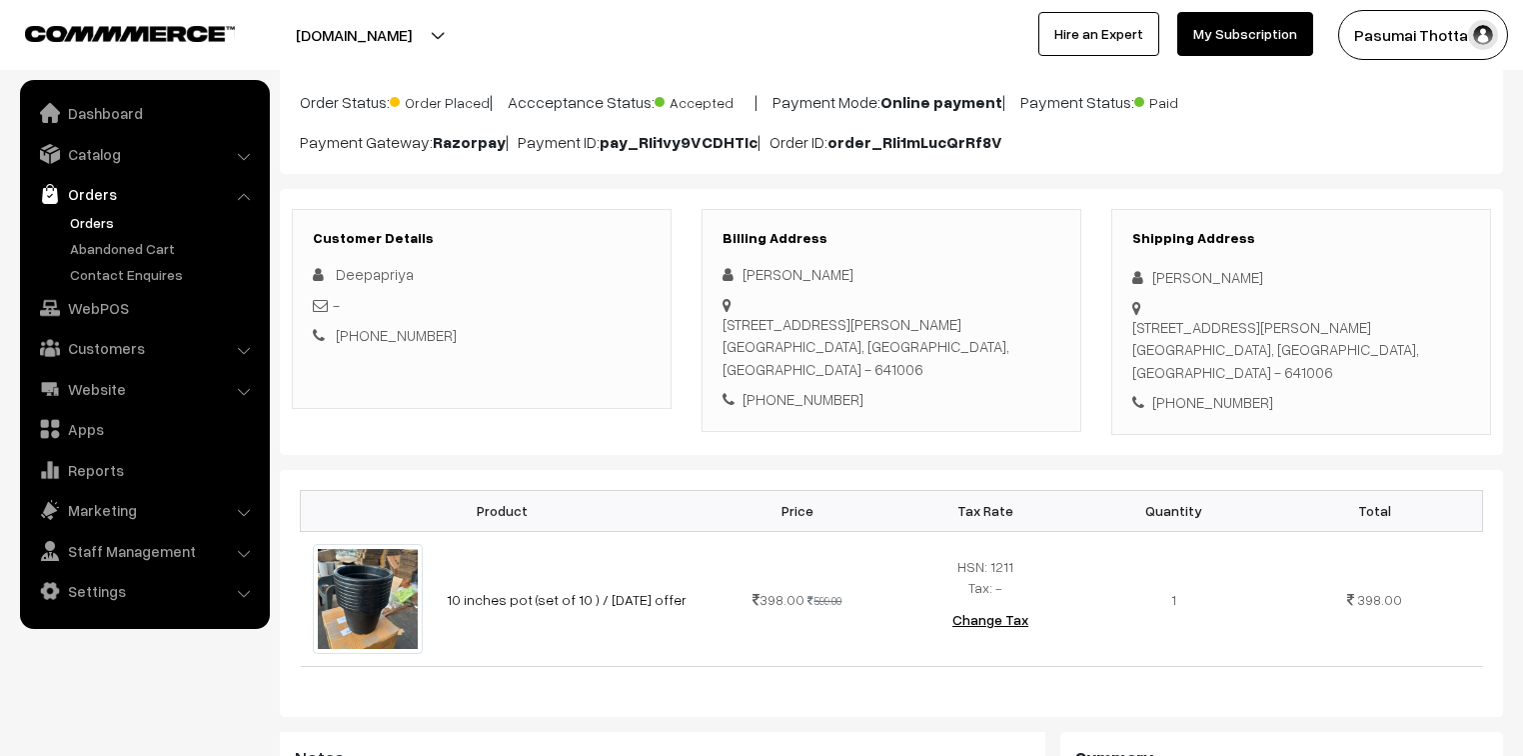
scroll to position [160, 0]
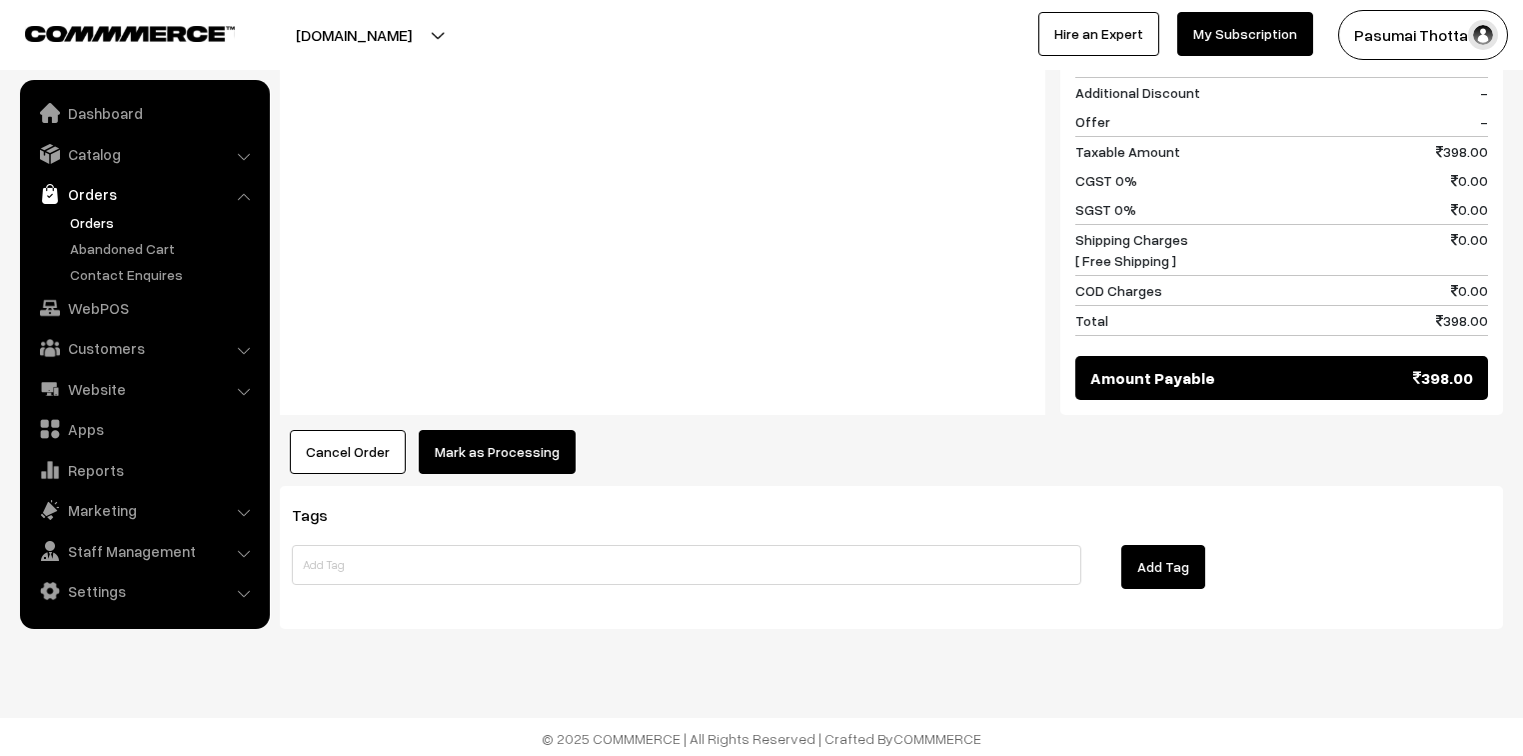
click at [432, 445] on button "Mark as Processing" at bounding box center [497, 452] width 157 height 44
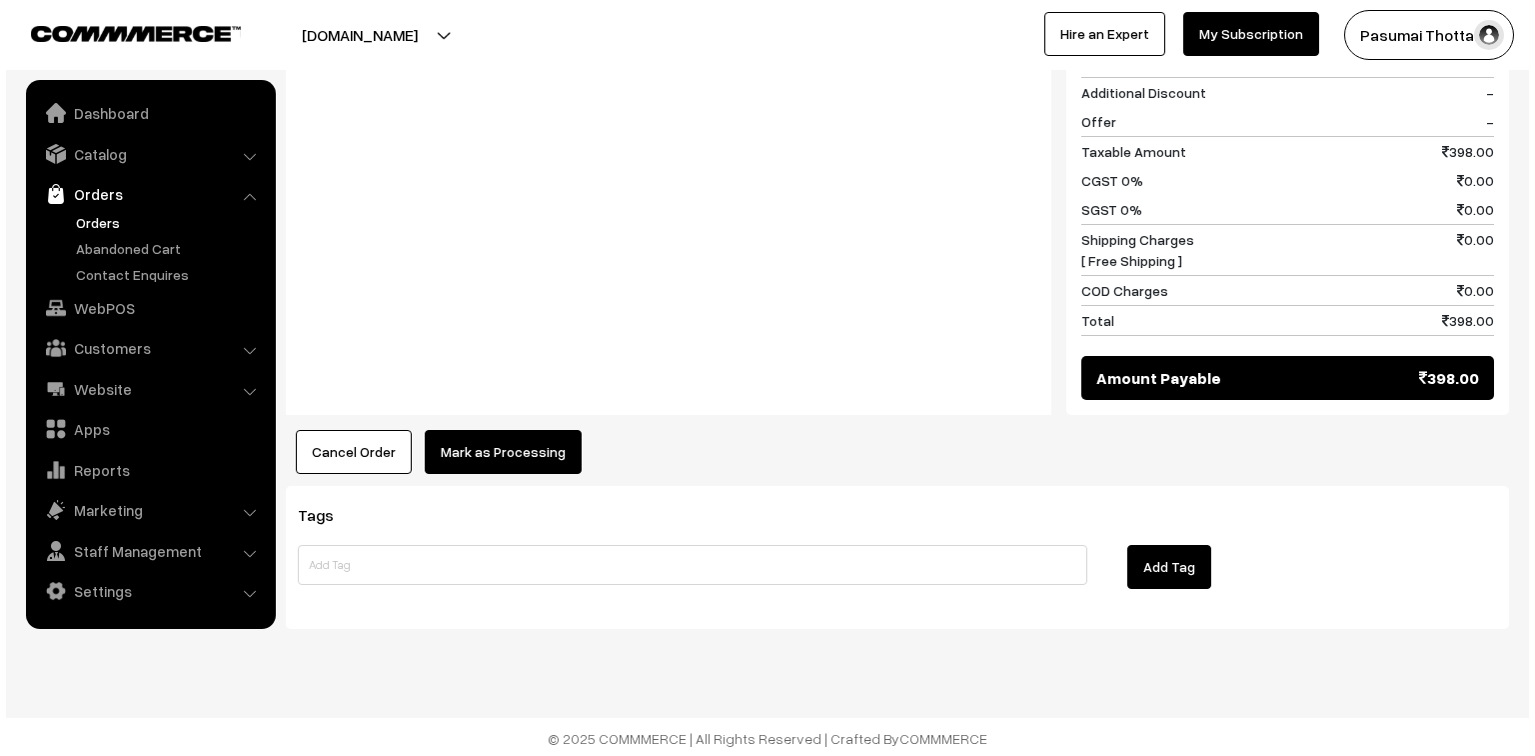
scroll to position [924, 0]
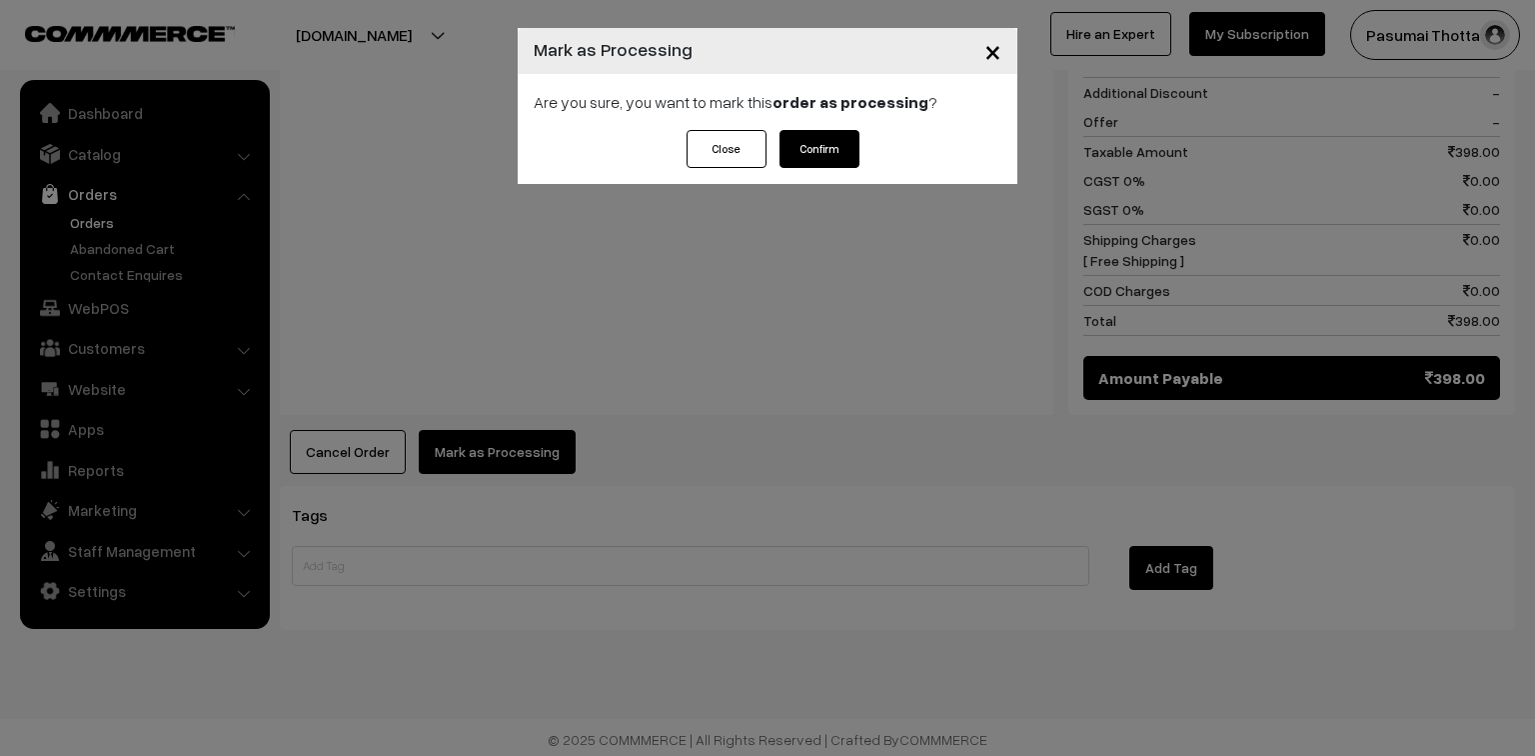
click at [840, 129] on div "Are you sure, you want to mark this order as processing ?" at bounding box center [768, 102] width 500 height 56
click at [840, 133] on button "Confirm" at bounding box center [820, 149] width 80 height 38
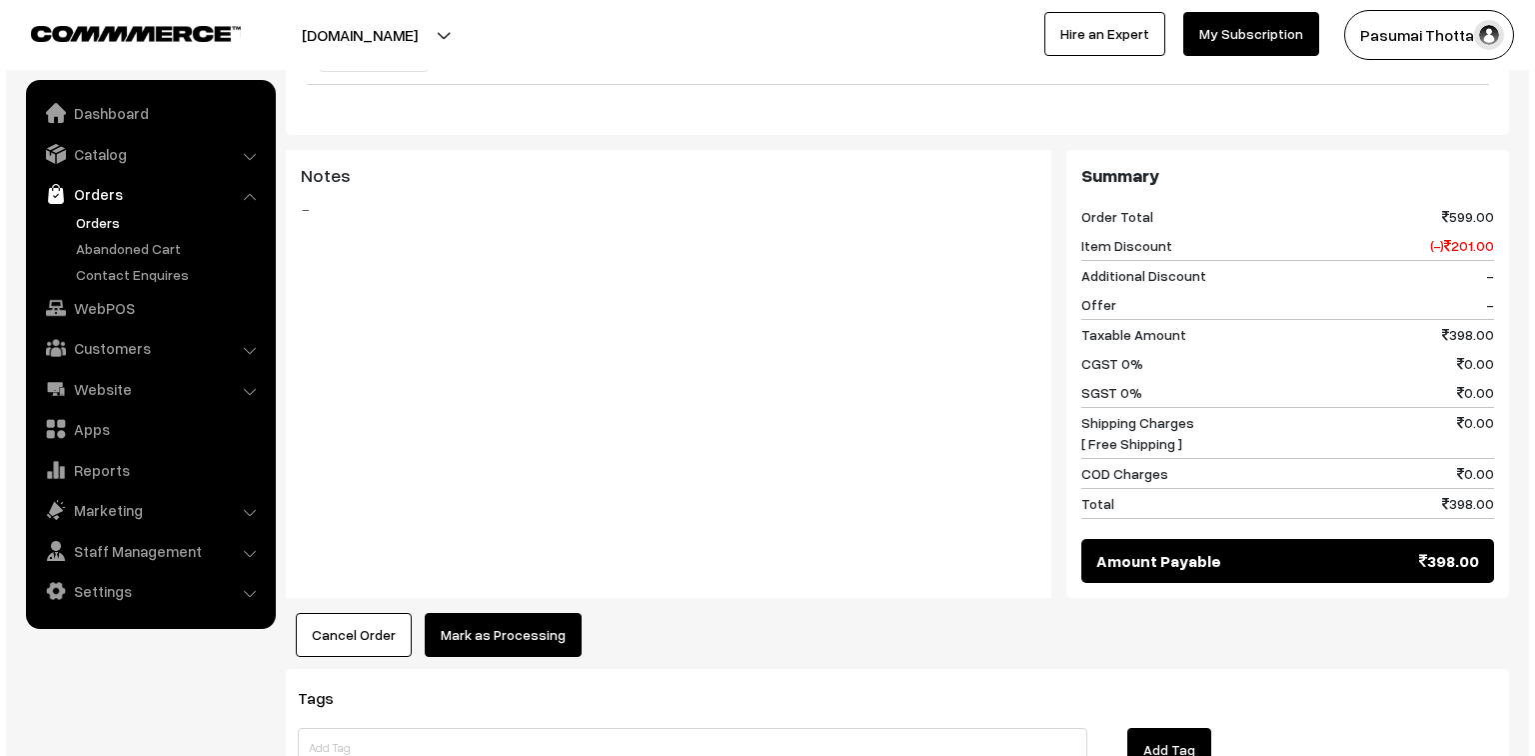
scroll to position [800, 0]
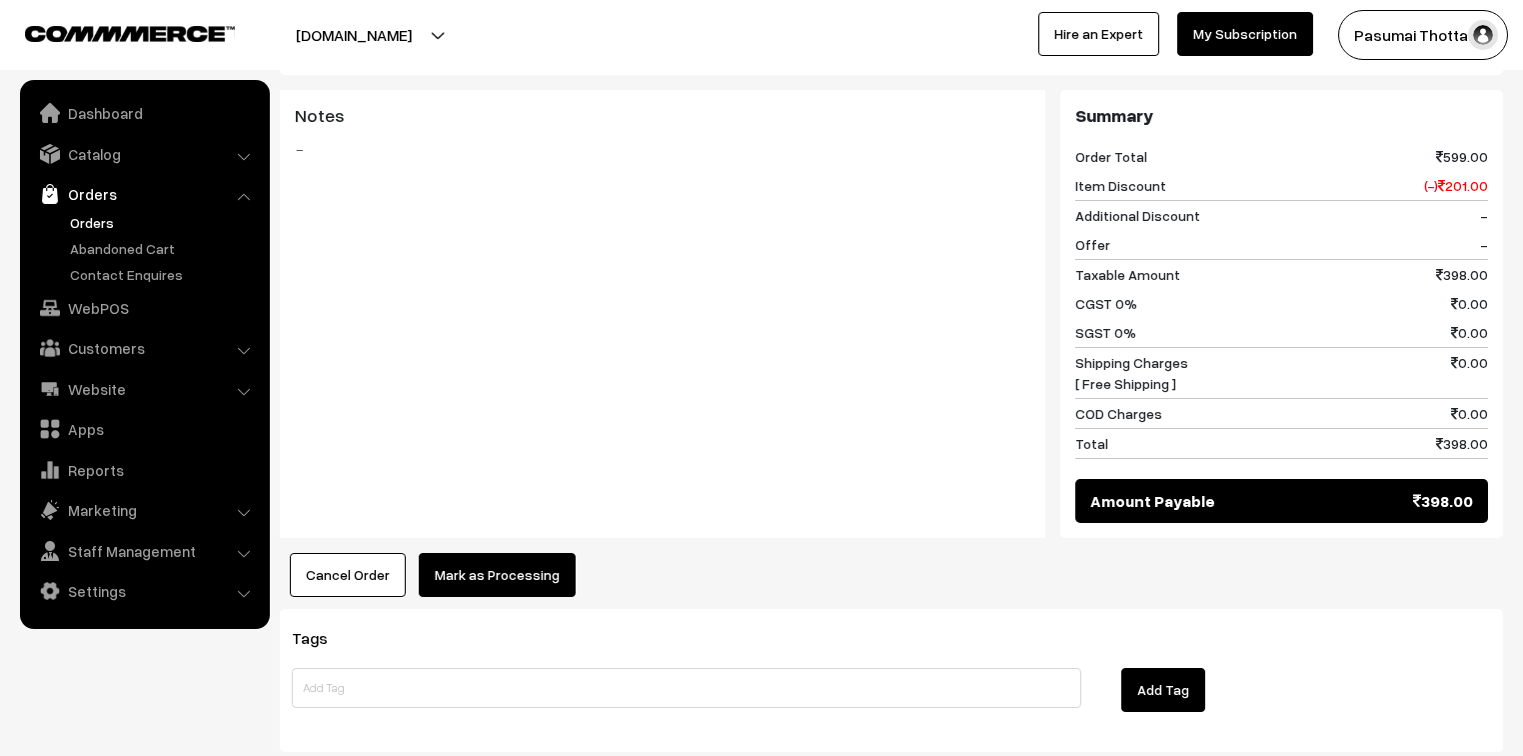
click at [514, 560] on button "Mark as Processing" at bounding box center [497, 575] width 157 height 44
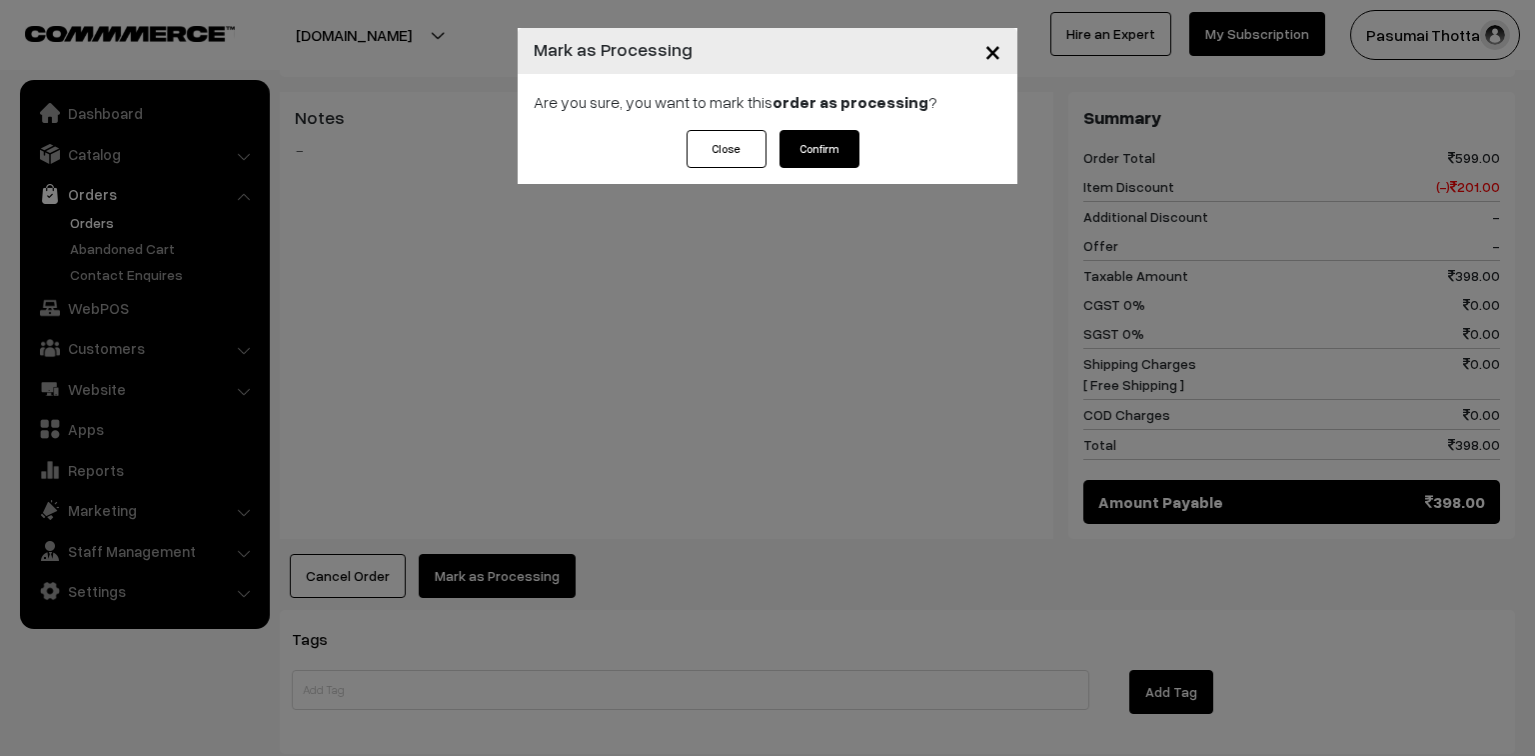
click at [794, 166] on div "Close Confirm" at bounding box center [768, 157] width 500 height 54
click at [800, 144] on button "Confirm" at bounding box center [820, 149] width 80 height 38
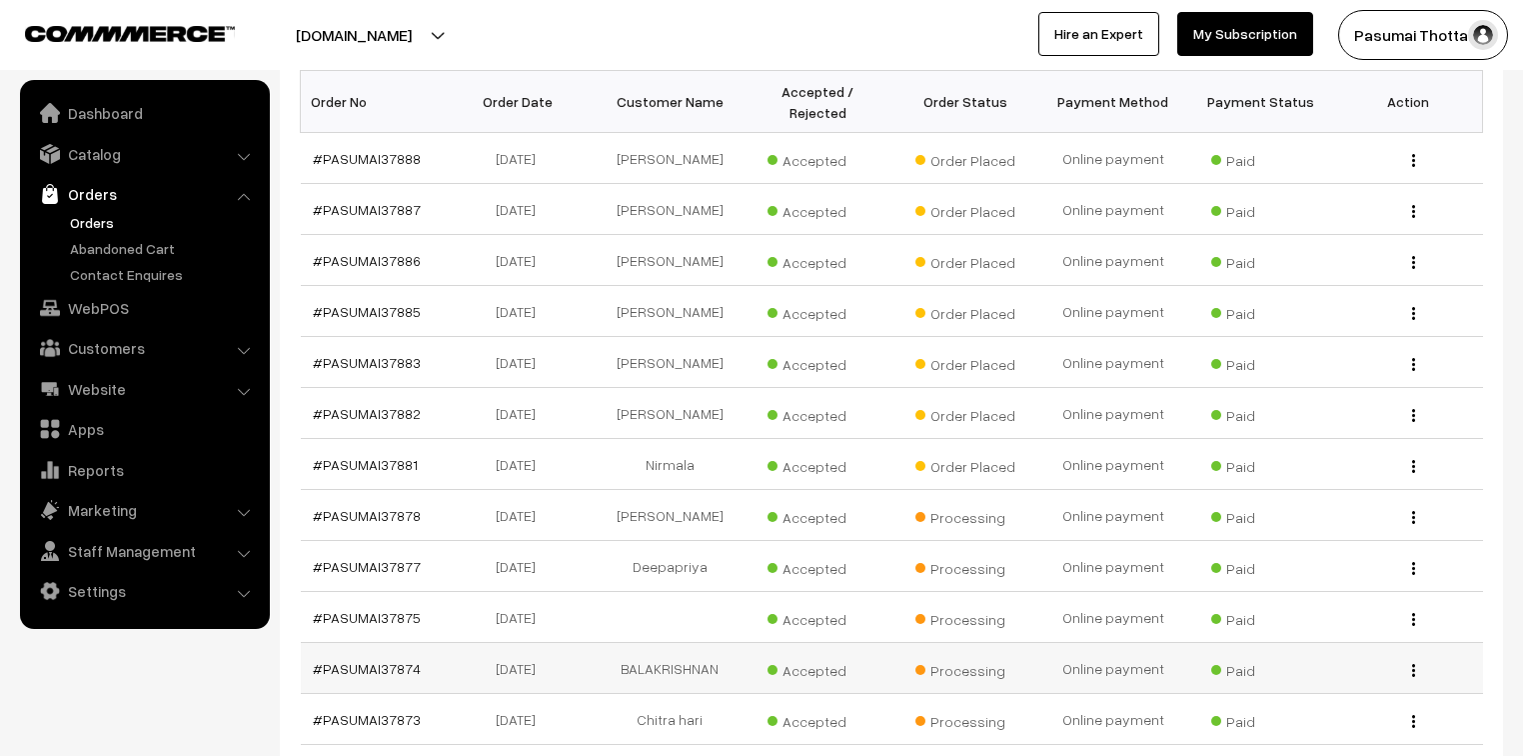
scroll to position [480, 0]
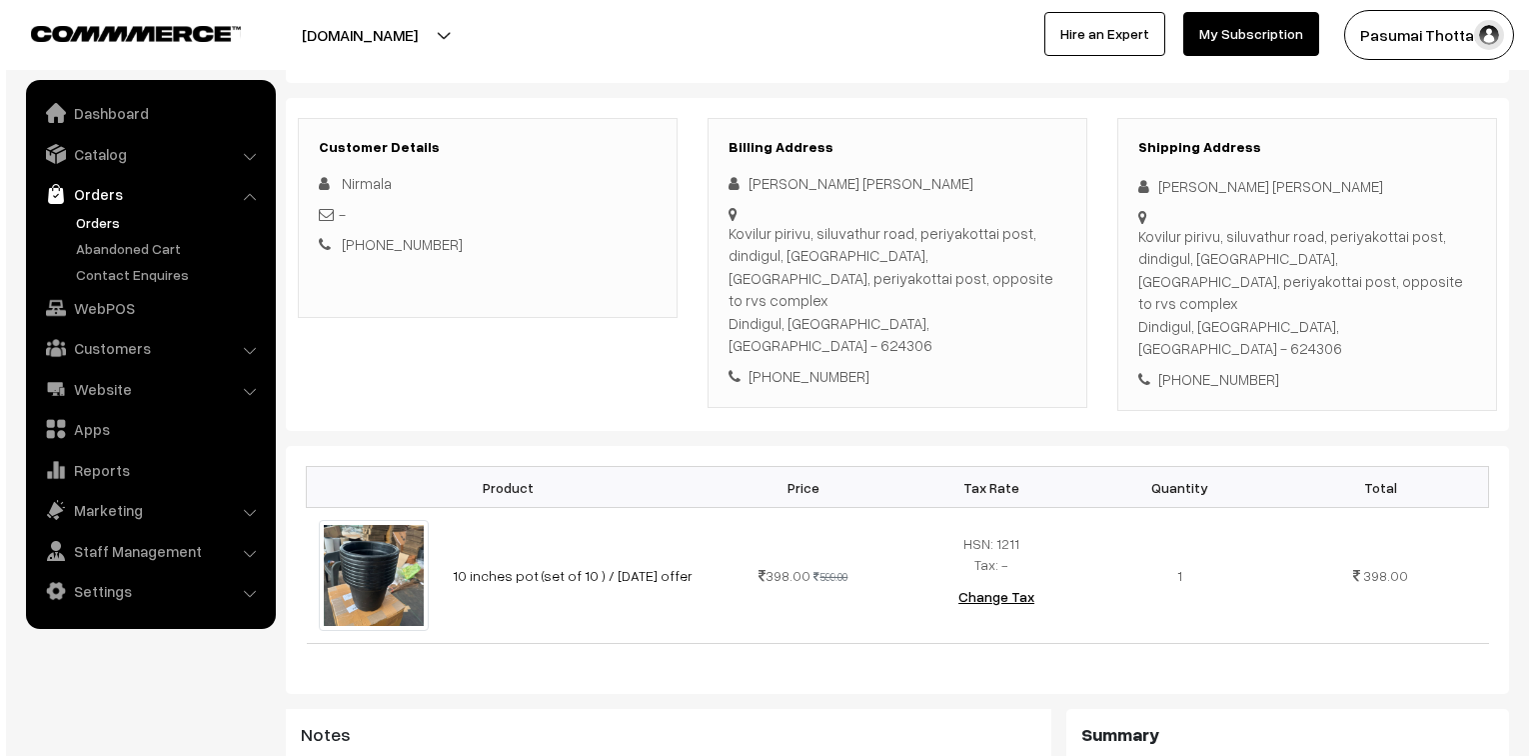
scroll to position [800, 0]
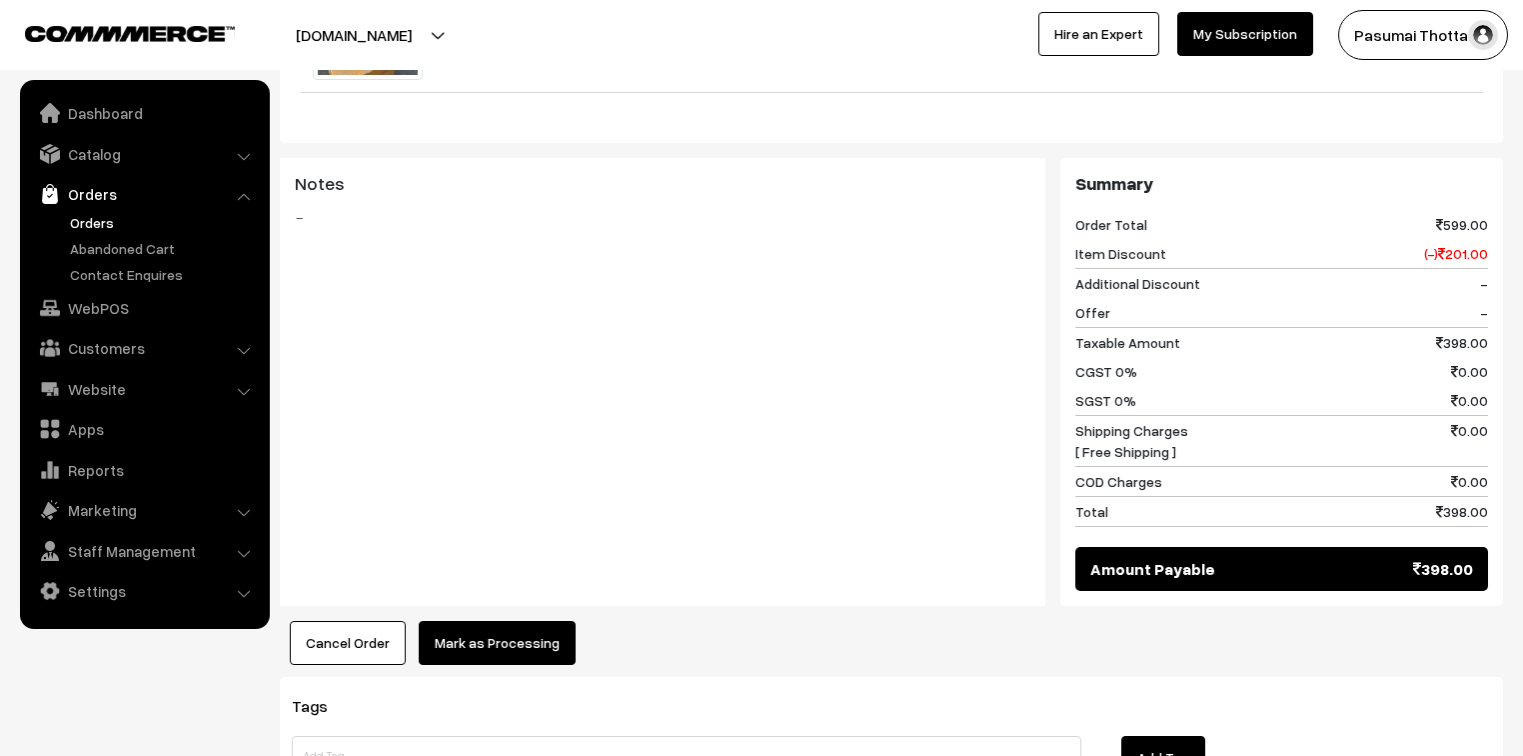
click at [548, 621] on button "Mark as Processing" at bounding box center [497, 643] width 157 height 44
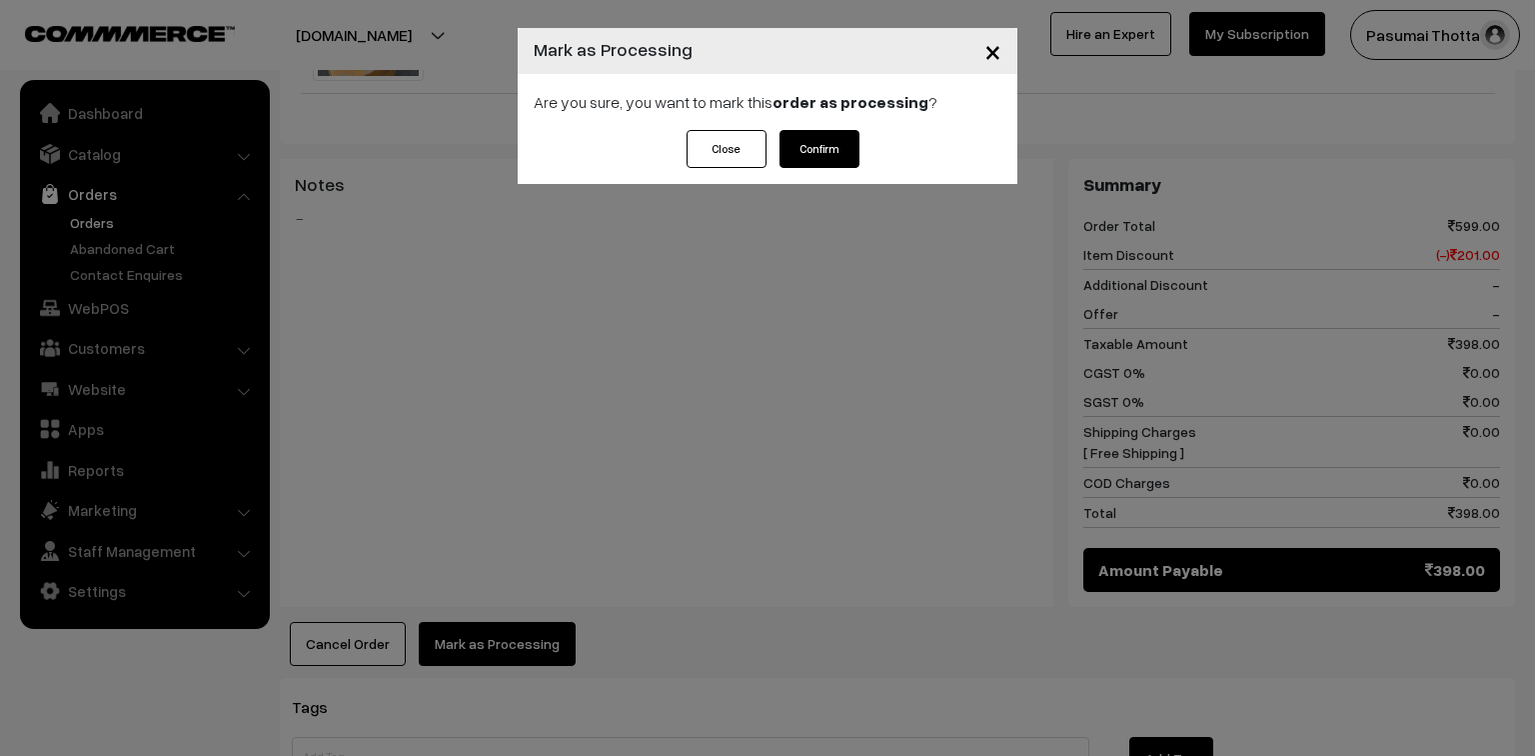
click at [842, 140] on button "Confirm" at bounding box center [820, 149] width 80 height 38
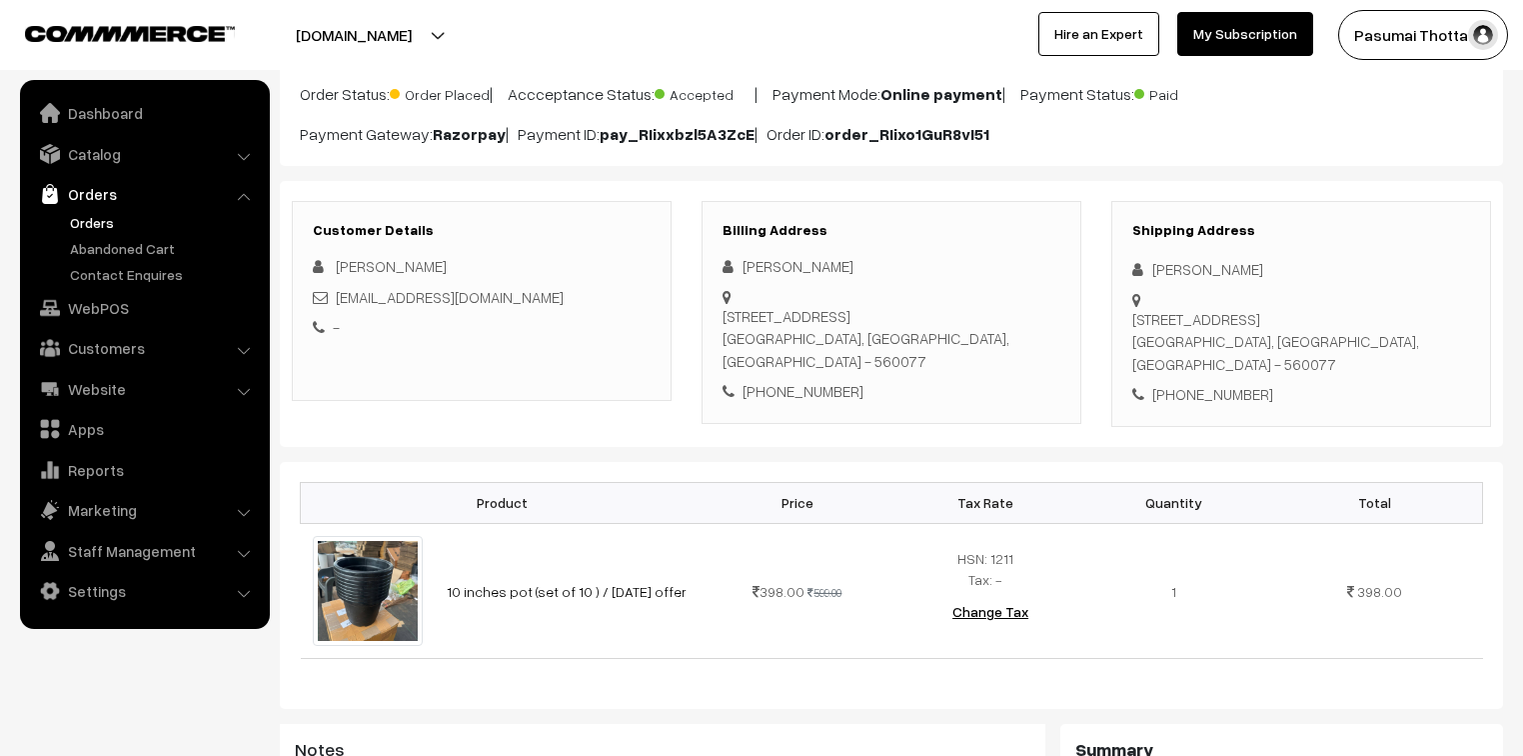
scroll to position [160, 0]
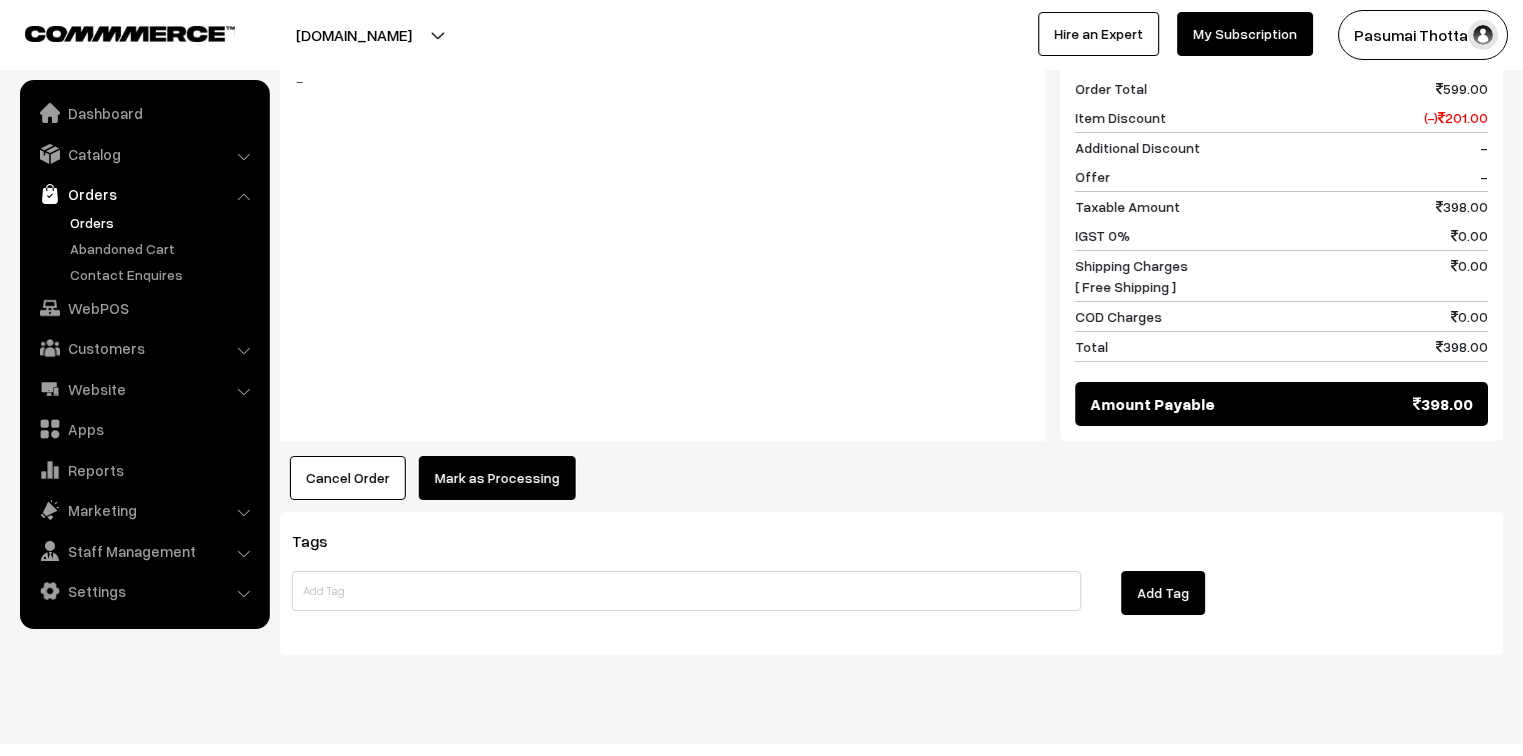
click at [541, 420] on div "Product Price Tax Rate Quantity Total 10 inches pot (set of 10 ) / sunday offer…" at bounding box center [892, 130] width 1224 height 740
click at [547, 456] on button "Mark as Processing" at bounding box center [497, 478] width 157 height 44
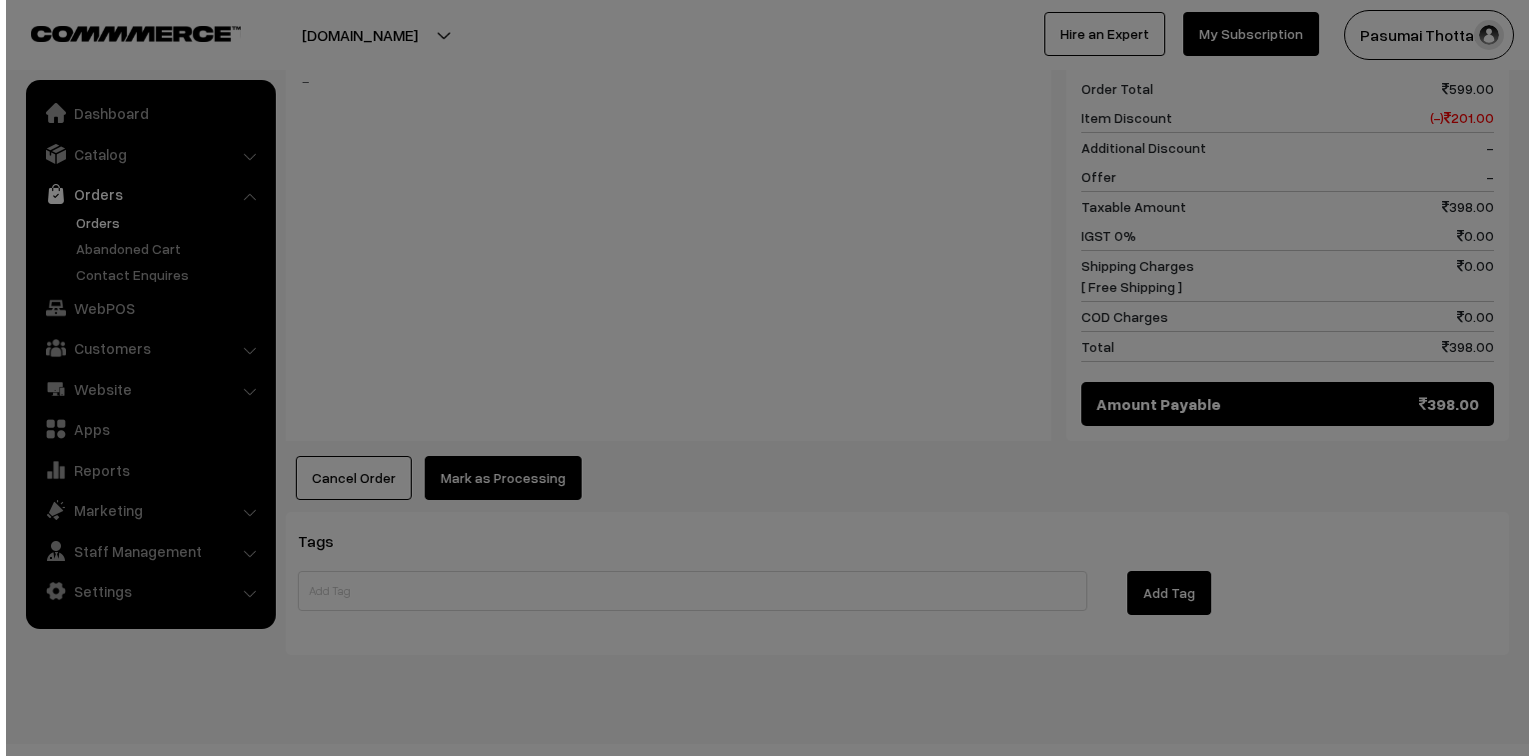
scroll to position [869, 0]
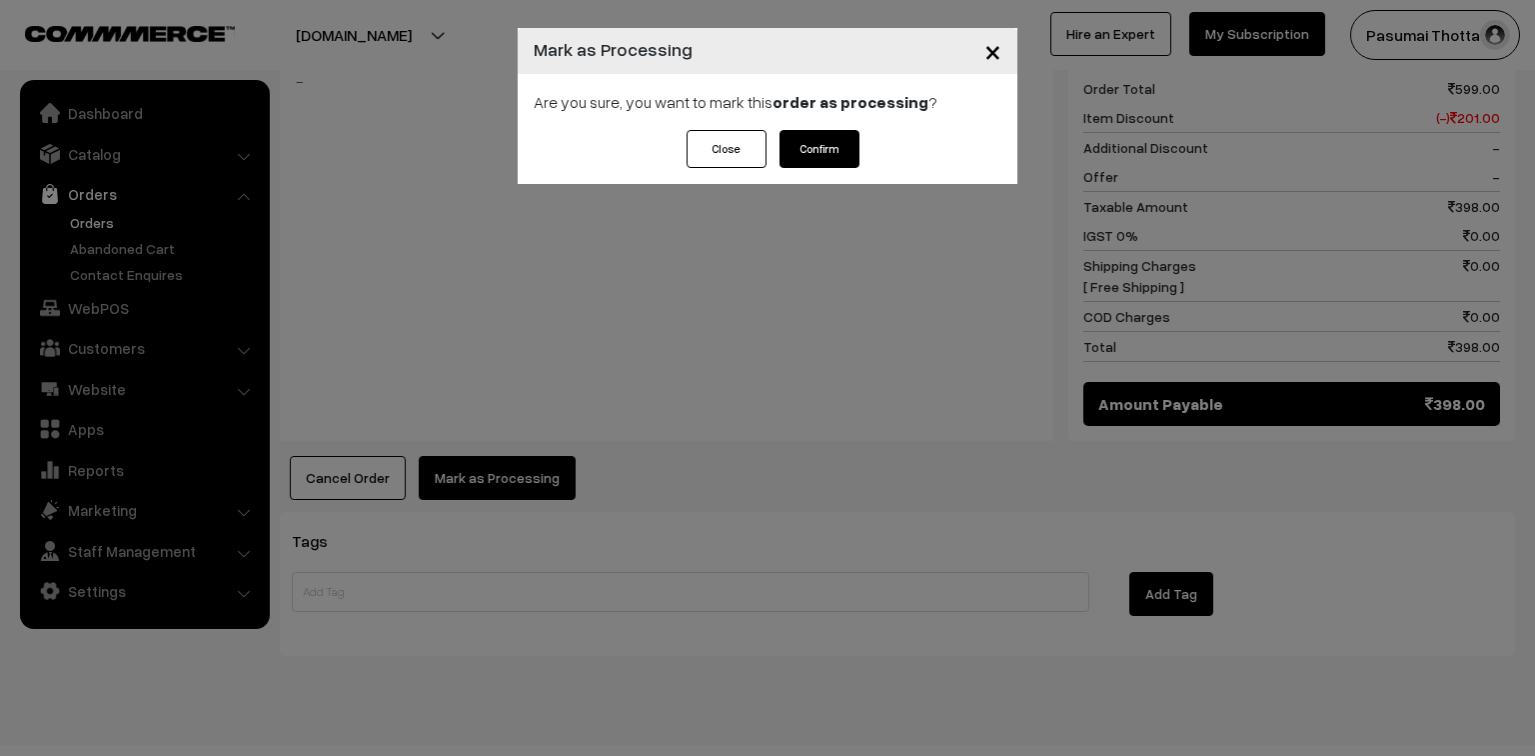
click at [828, 151] on button "Confirm" at bounding box center [820, 149] width 80 height 38
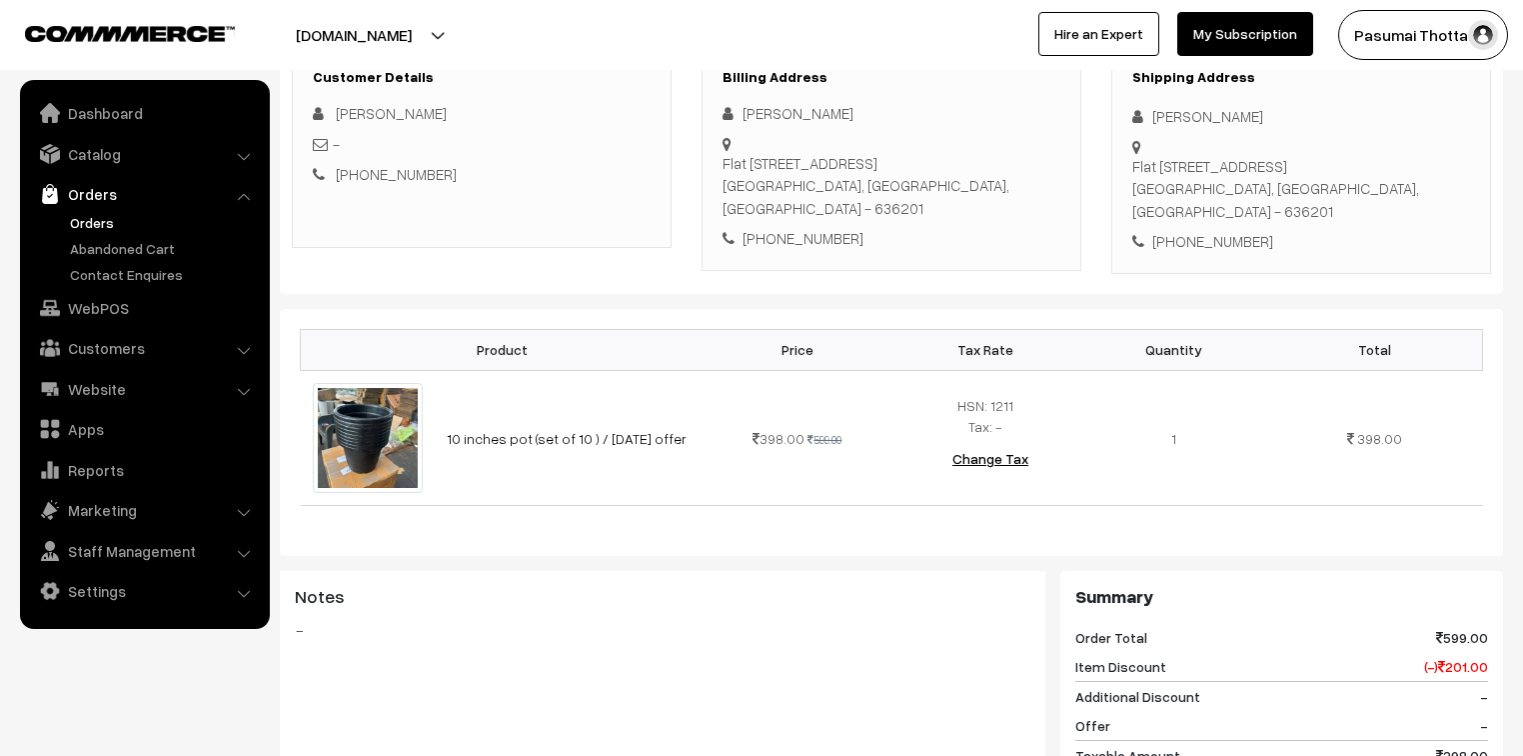
scroll to position [320, 0]
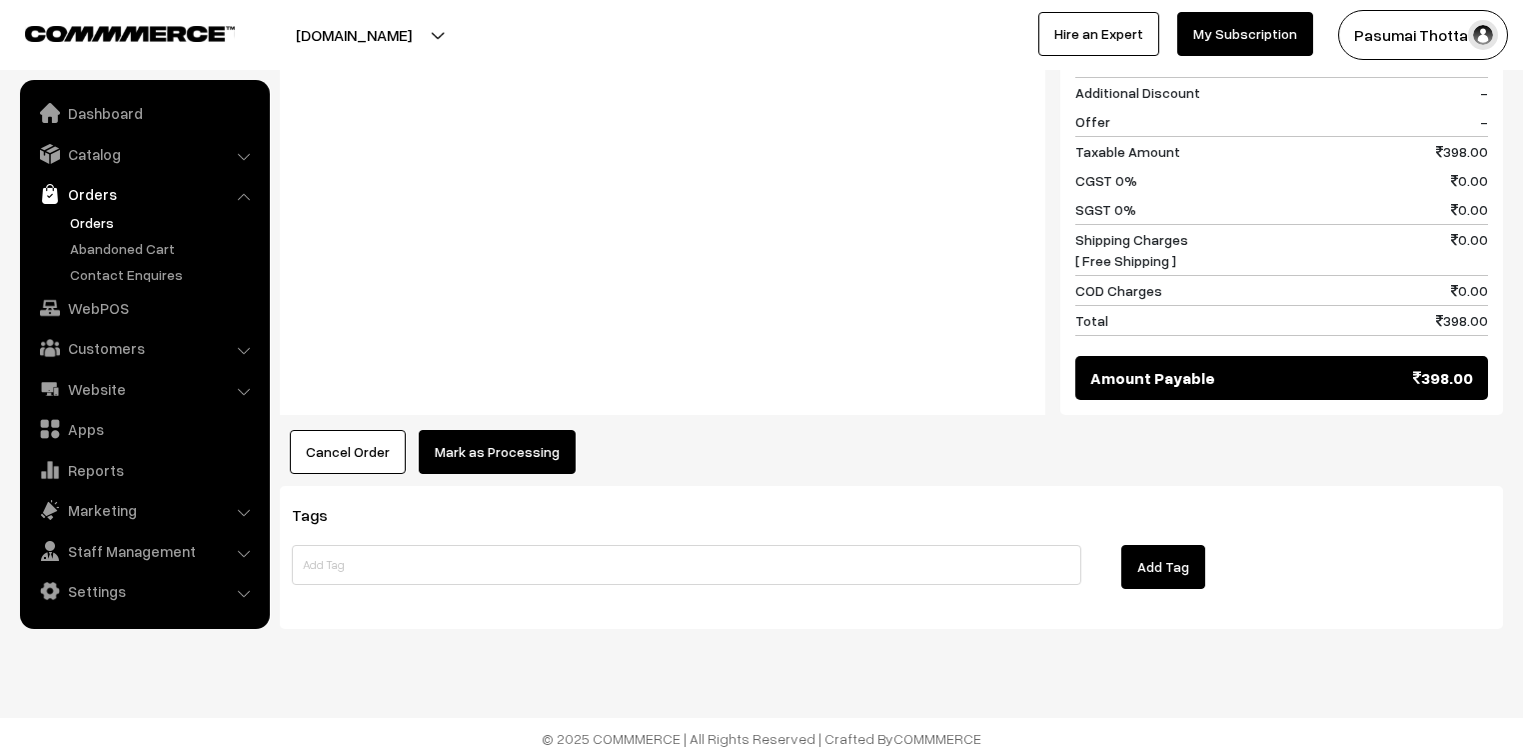
click at [492, 437] on button "Mark as Processing" at bounding box center [497, 452] width 157 height 44
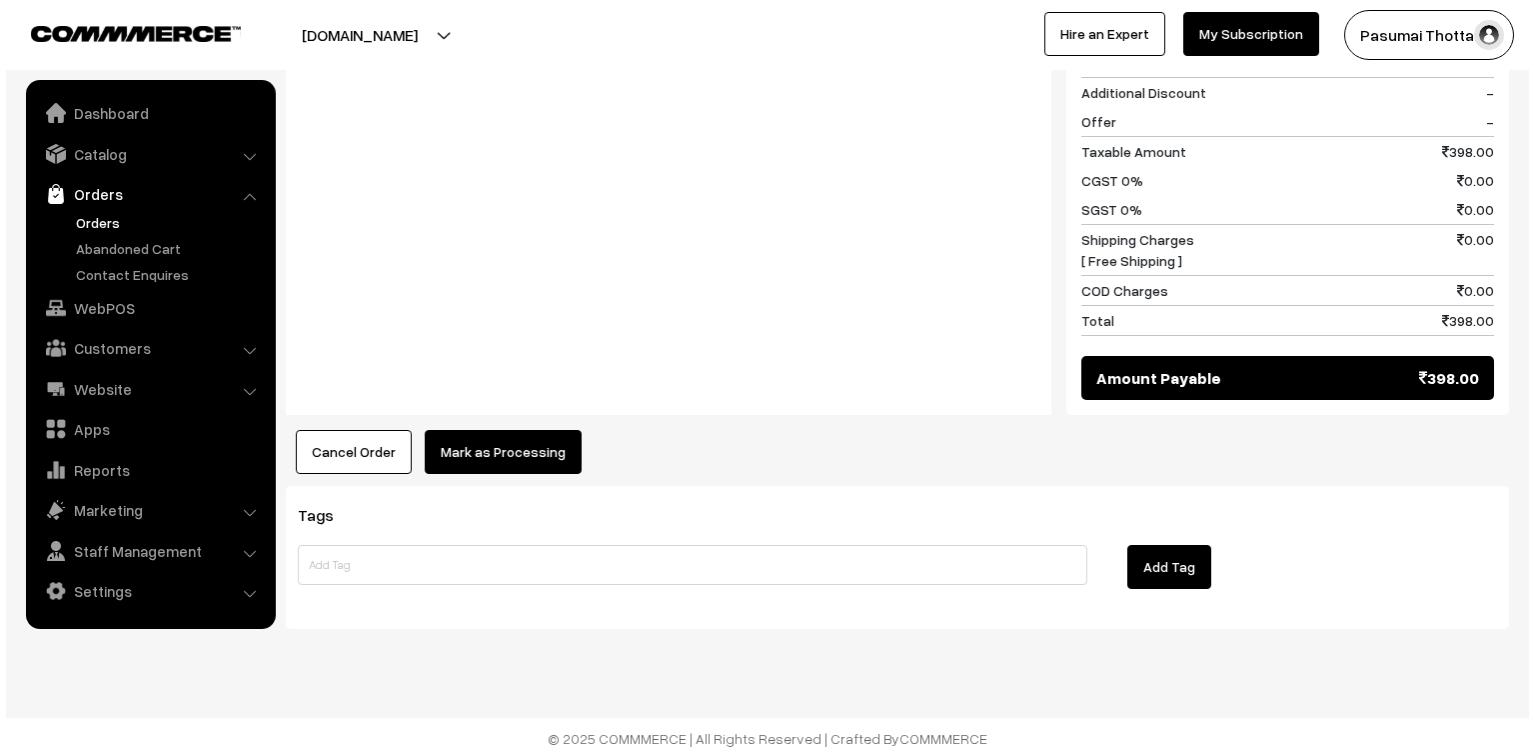
scroll to position [924, 0]
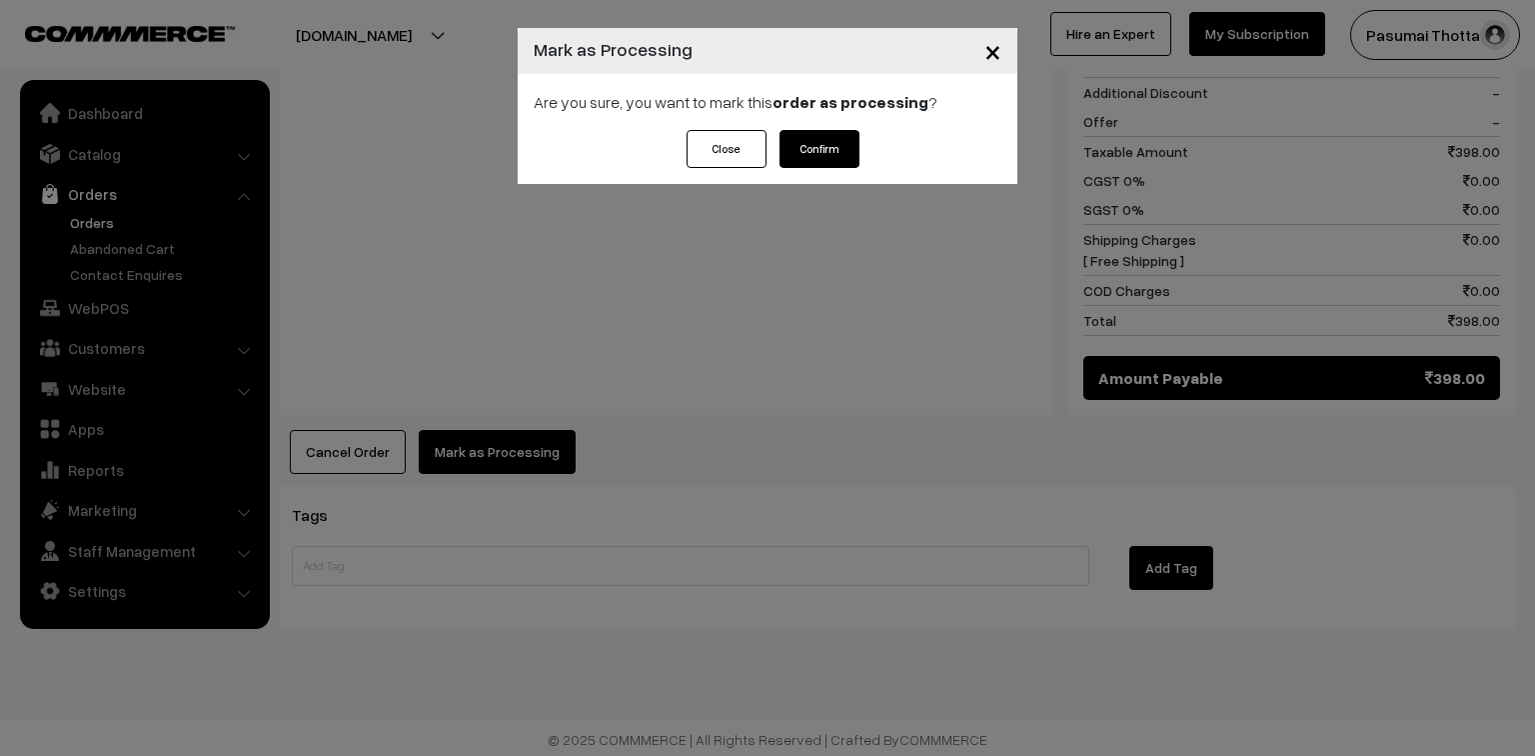
click at [840, 146] on button "Confirm" at bounding box center [820, 149] width 80 height 38
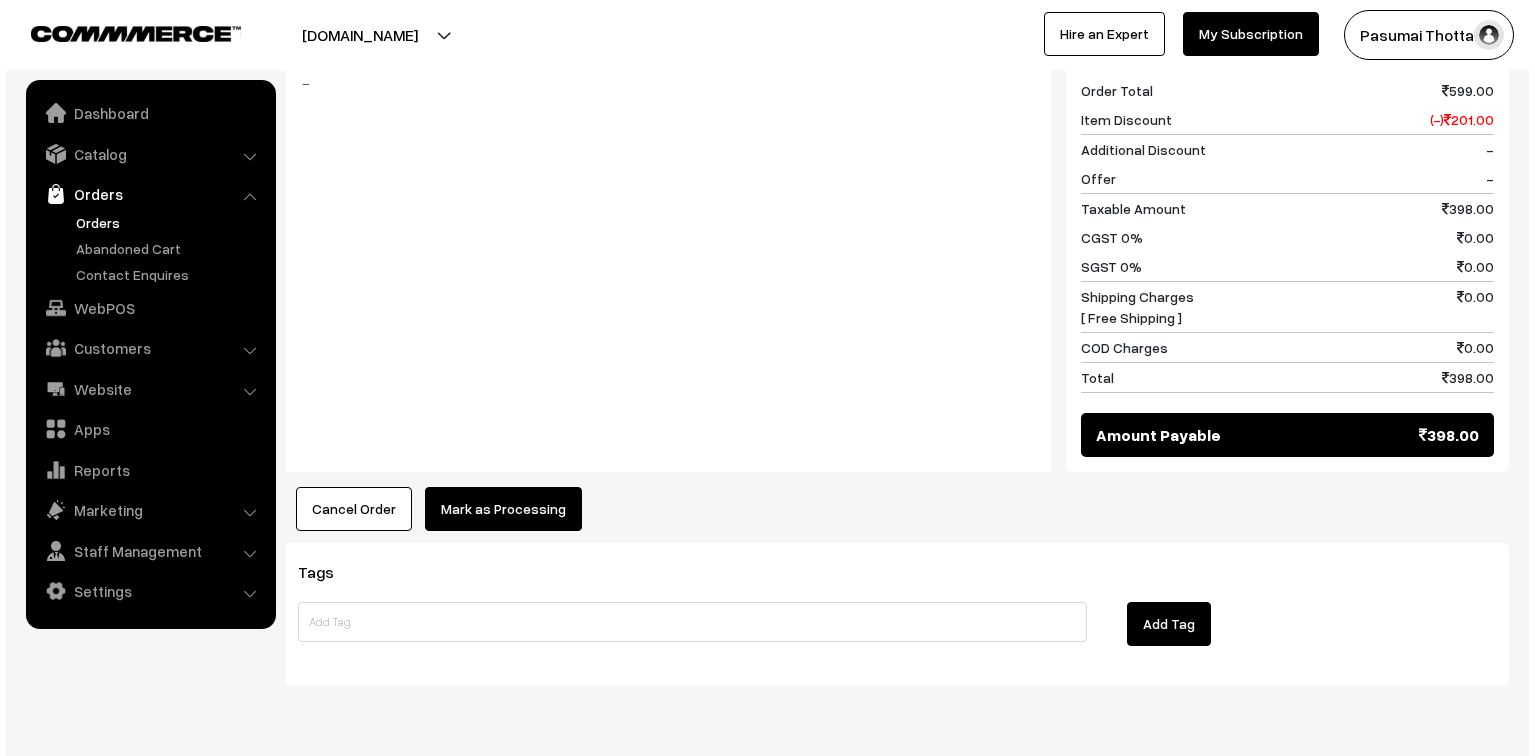
scroll to position [880, 0]
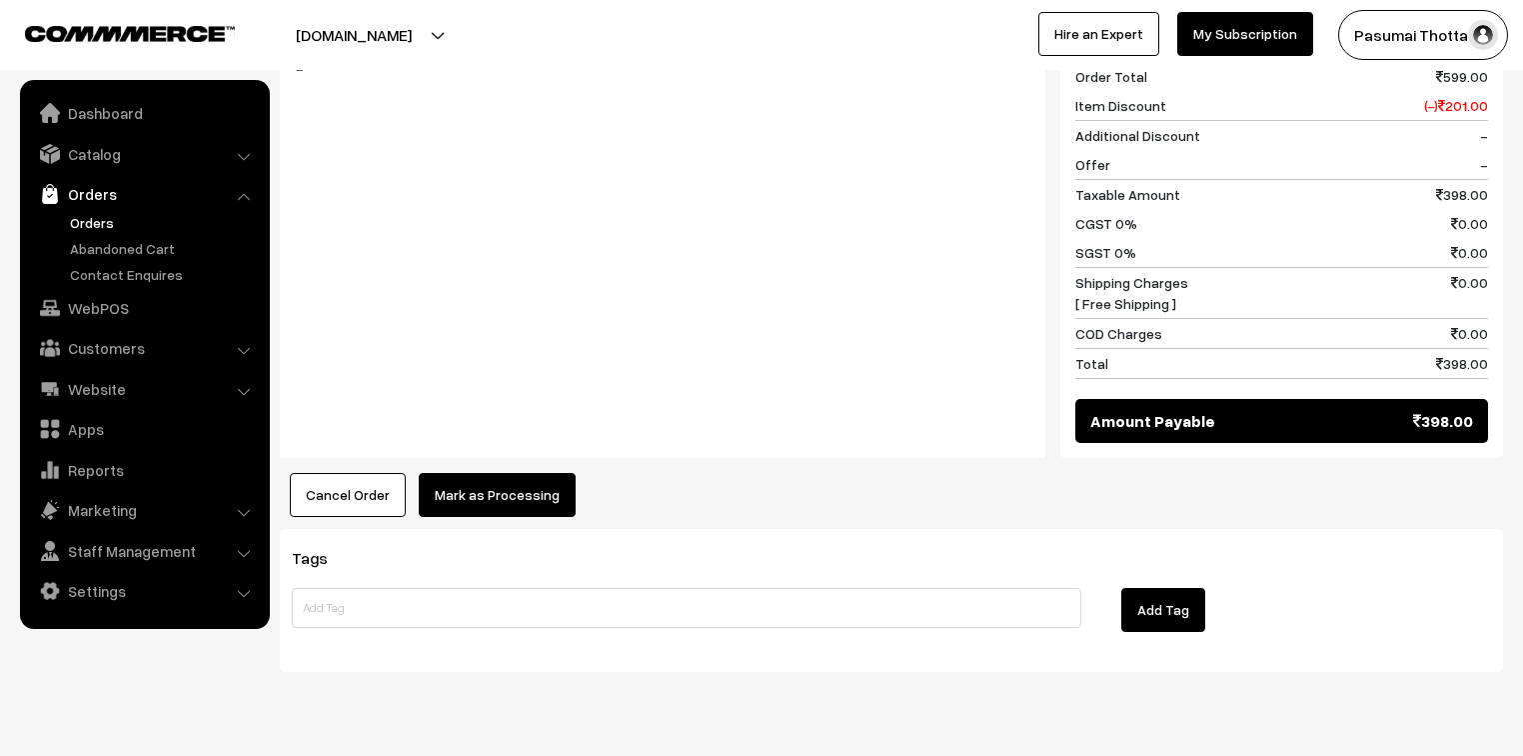
click at [516, 500] on button "Mark as Processing" at bounding box center [497, 495] width 157 height 44
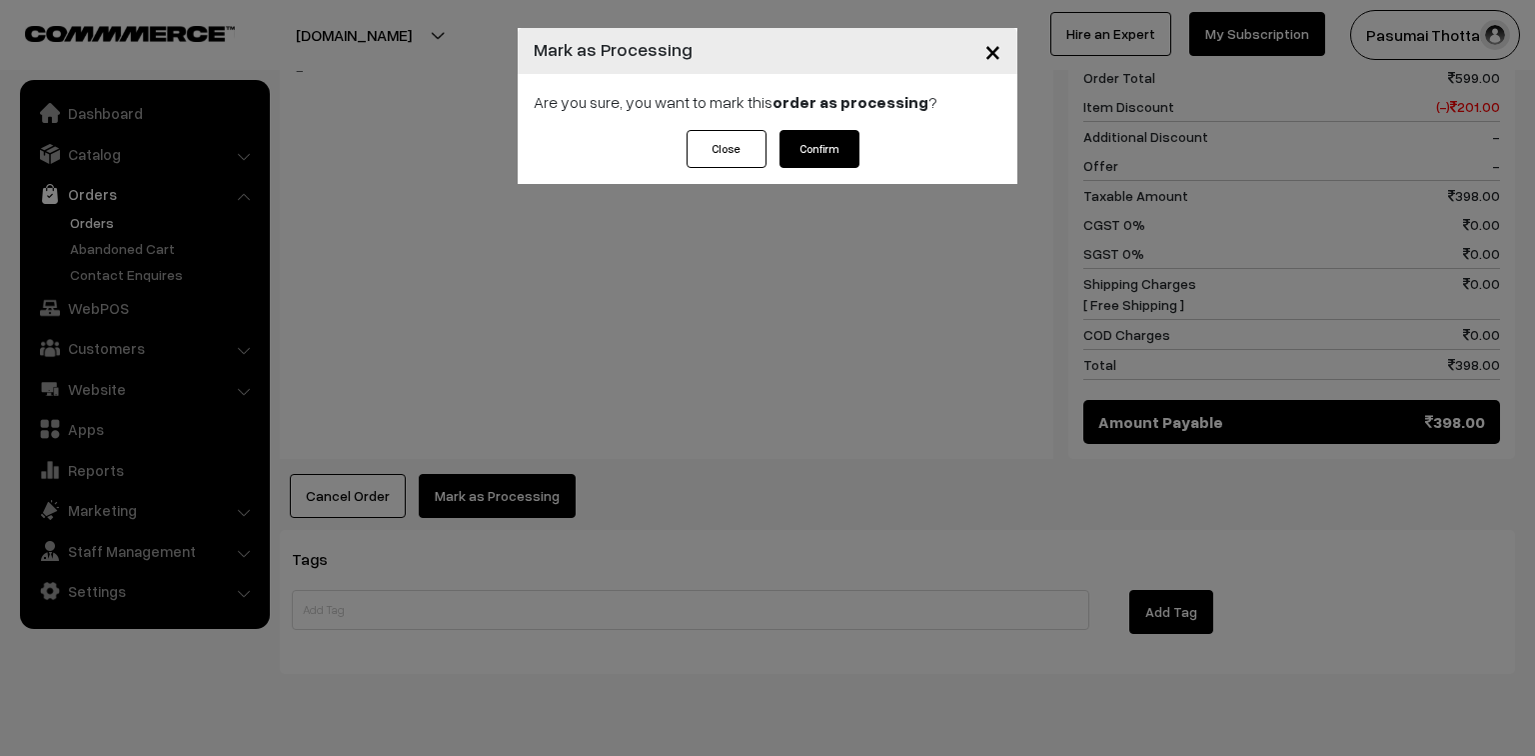
click at [849, 159] on button "Confirm" at bounding box center [820, 149] width 80 height 38
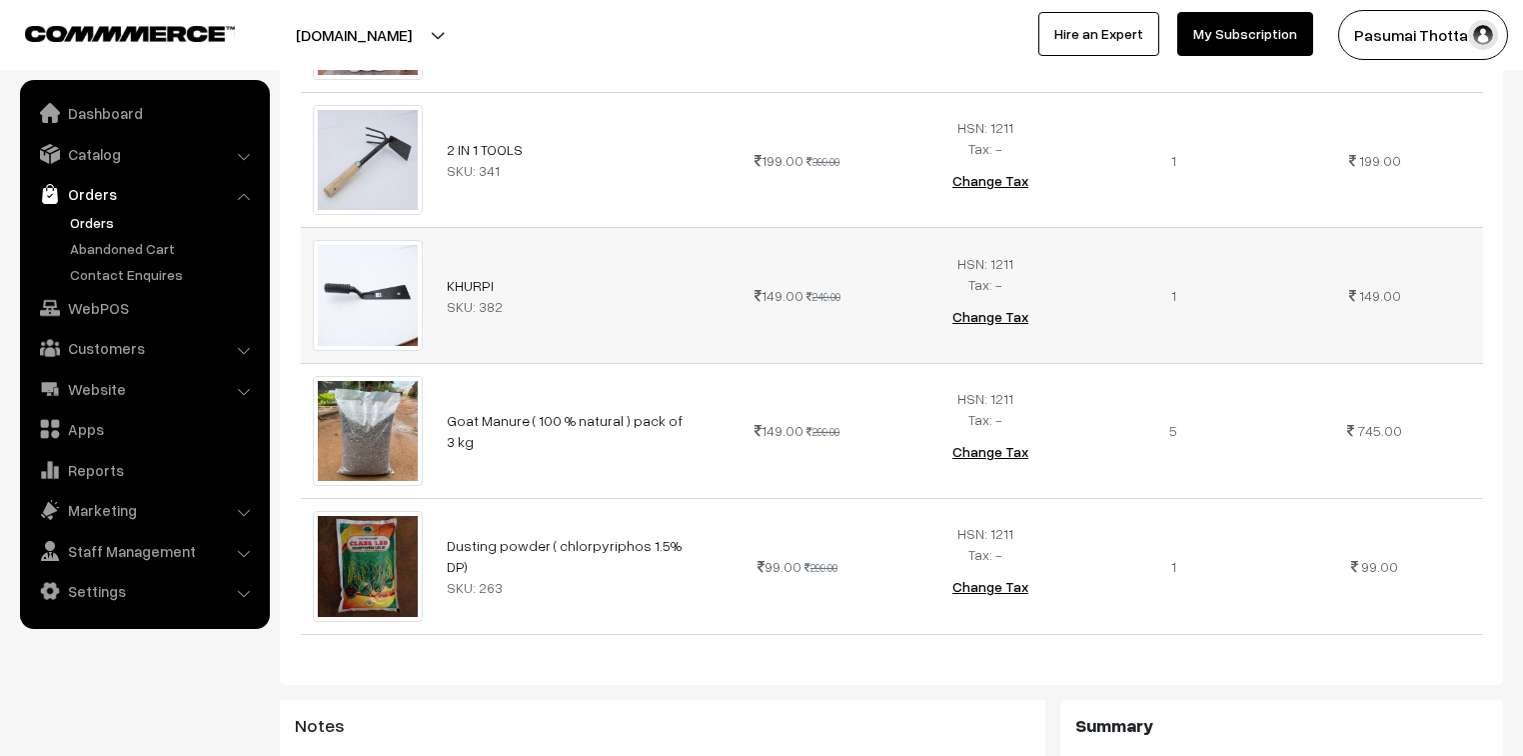
scroll to position [240, 0]
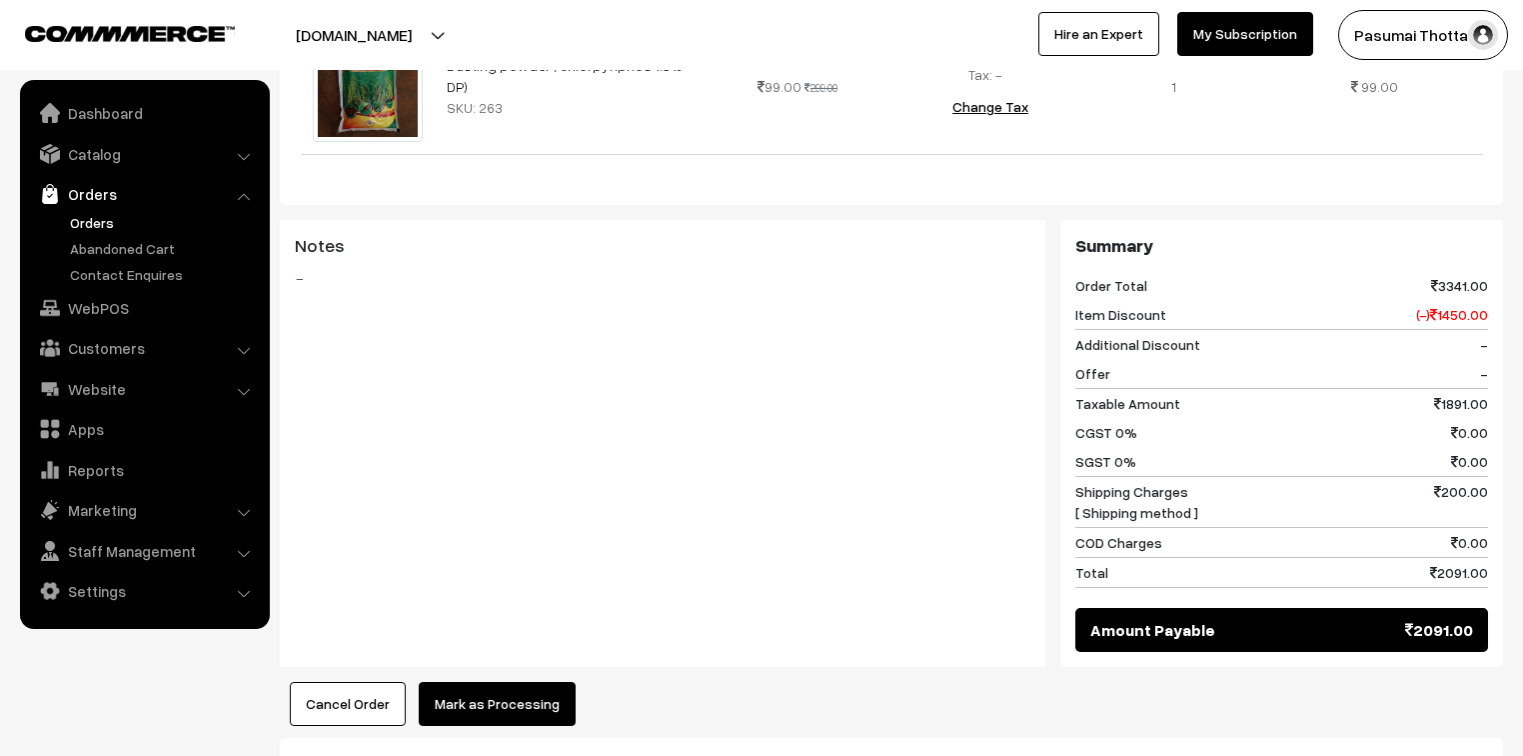
click at [489, 682] on button "Mark as Processing" at bounding box center [497, 704] width 157 height 44
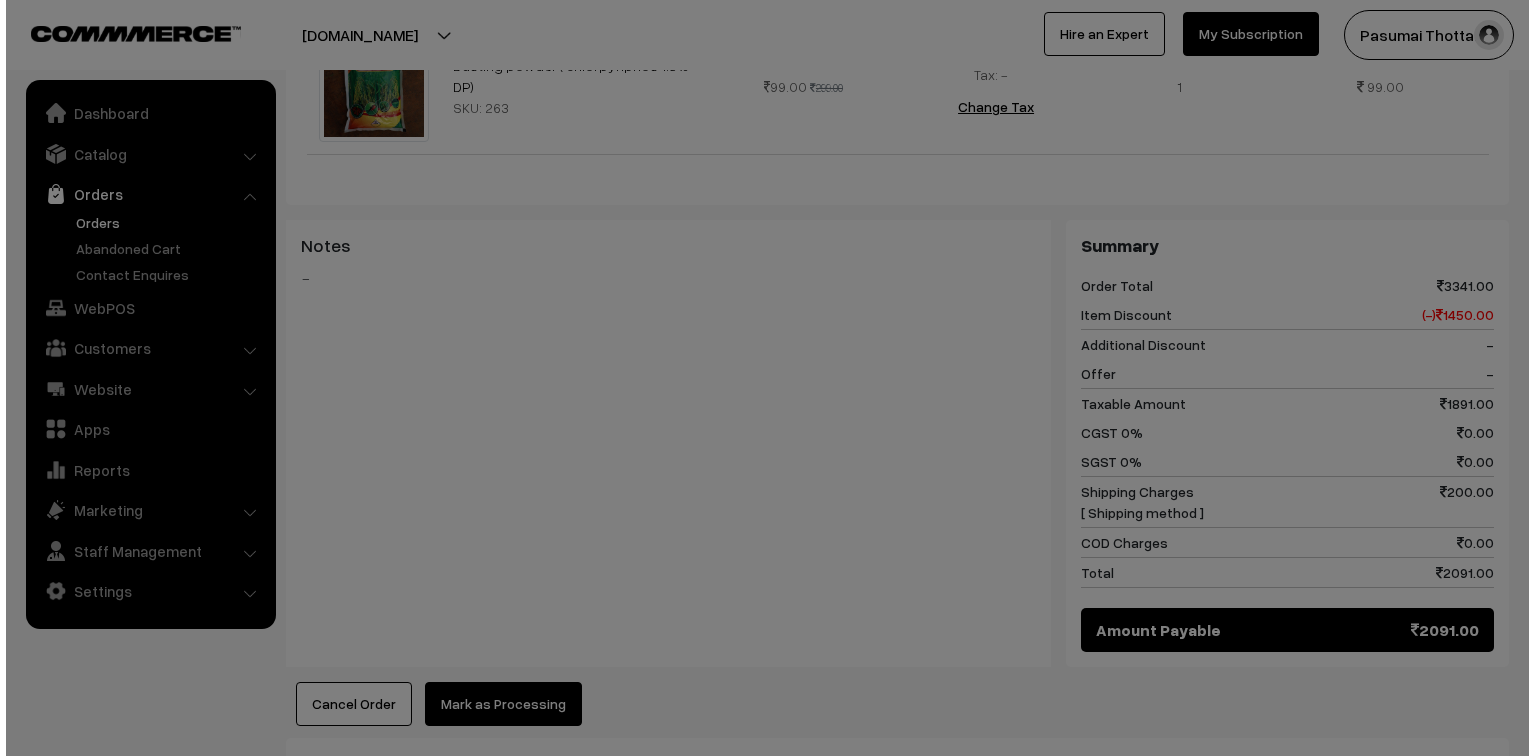
scroll to position [1285, 0]
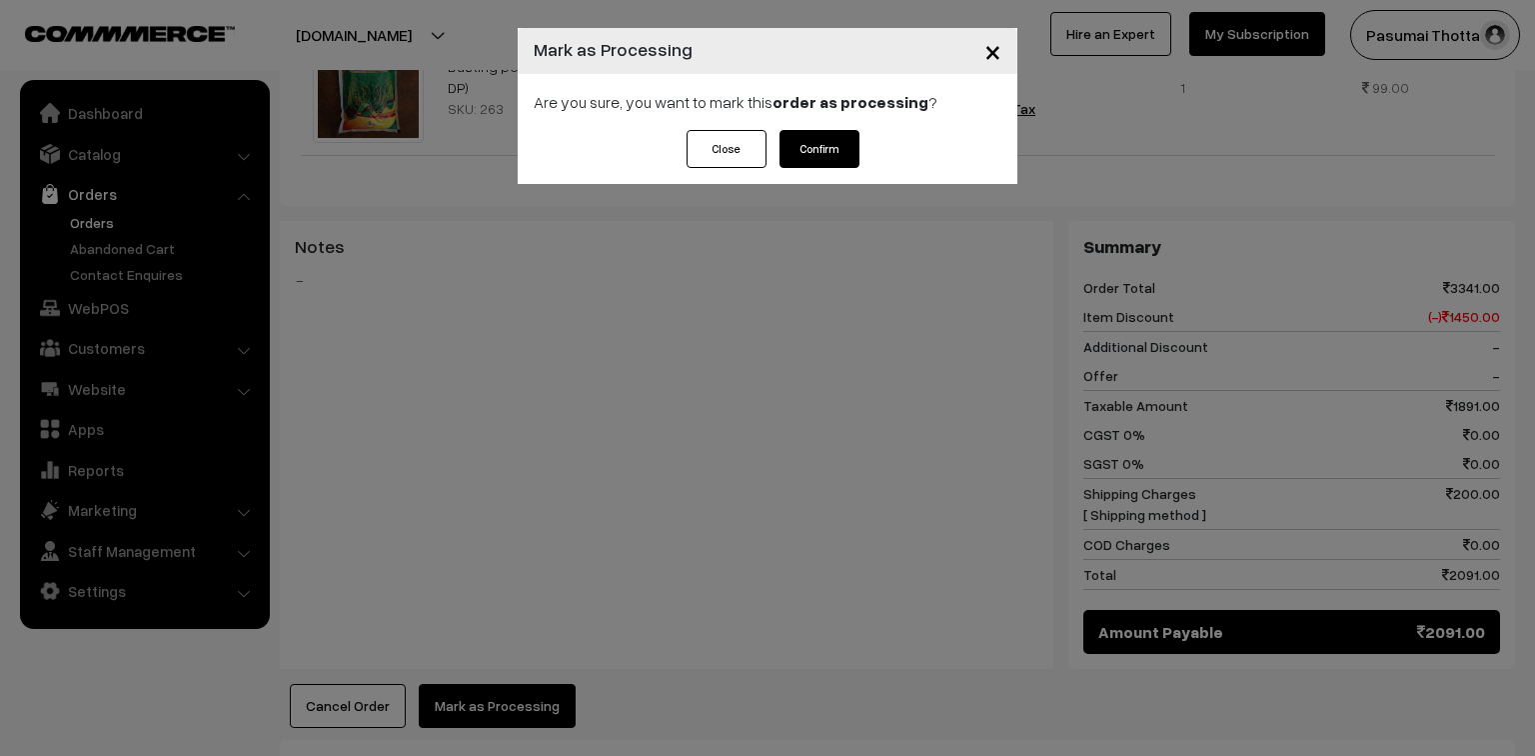
click at [820, 159] on button "Confirm" at bounding box center [820, 149] width 80 height 38
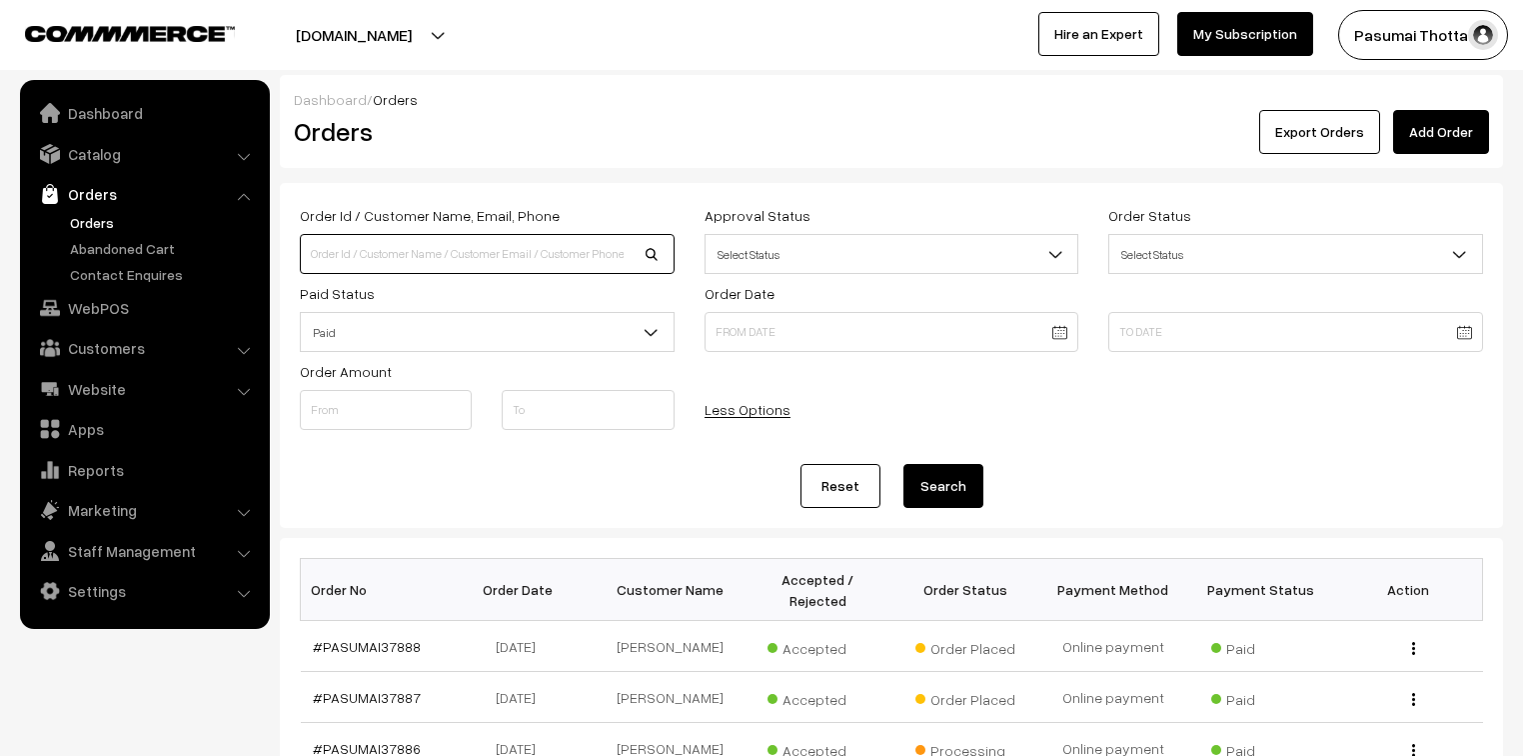
click at [391, 247] on input at bounding box center [487, 254] width 375 height 40
type input "37555"
click at [904, 464] on button "Search" at bounding box center [944, 486] width 80 height 44
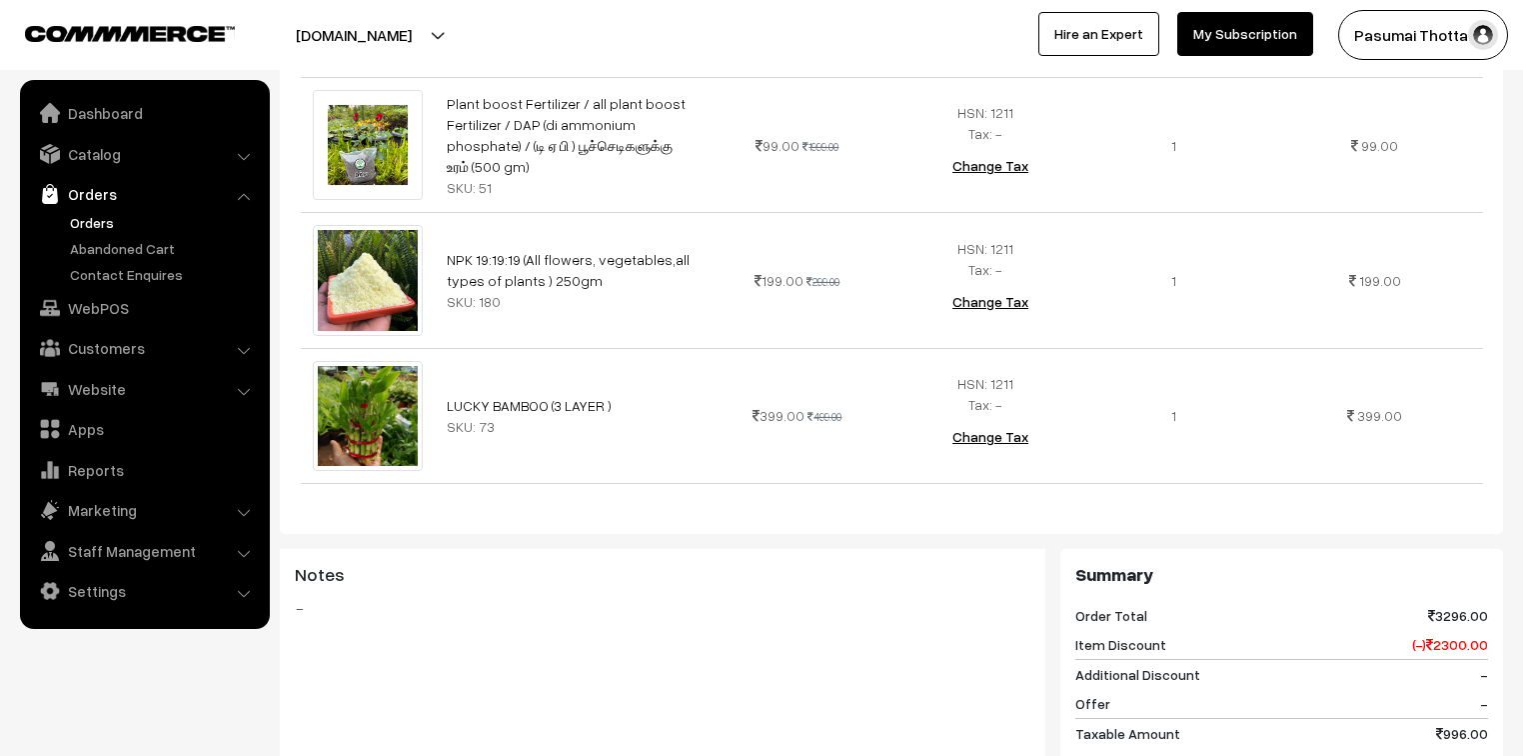
scroll to position [800, 0]
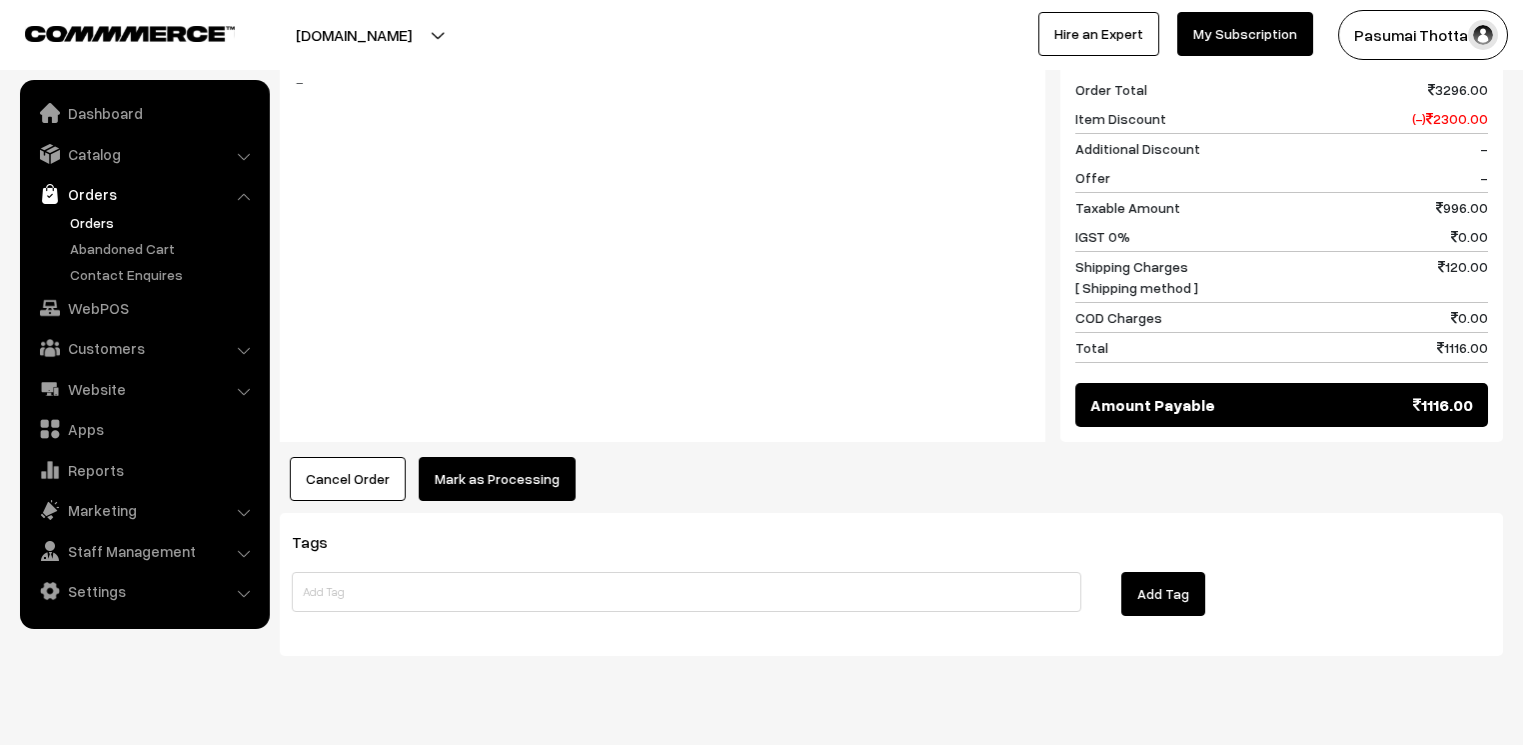
click at [529, 457] on button "Mark as Processing" at bounding box center [497, 479] width 157 height 44
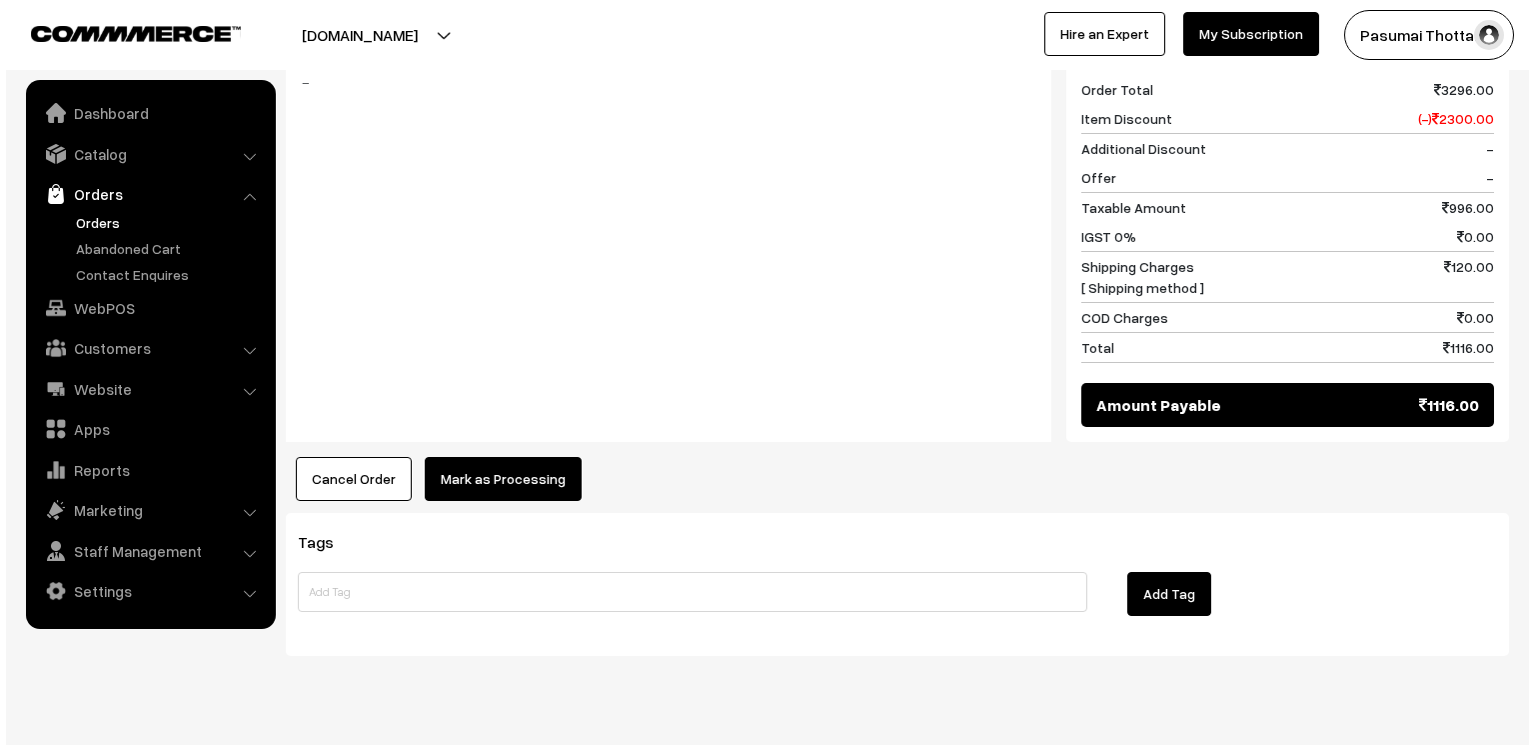
scroll to position [1312, 0]
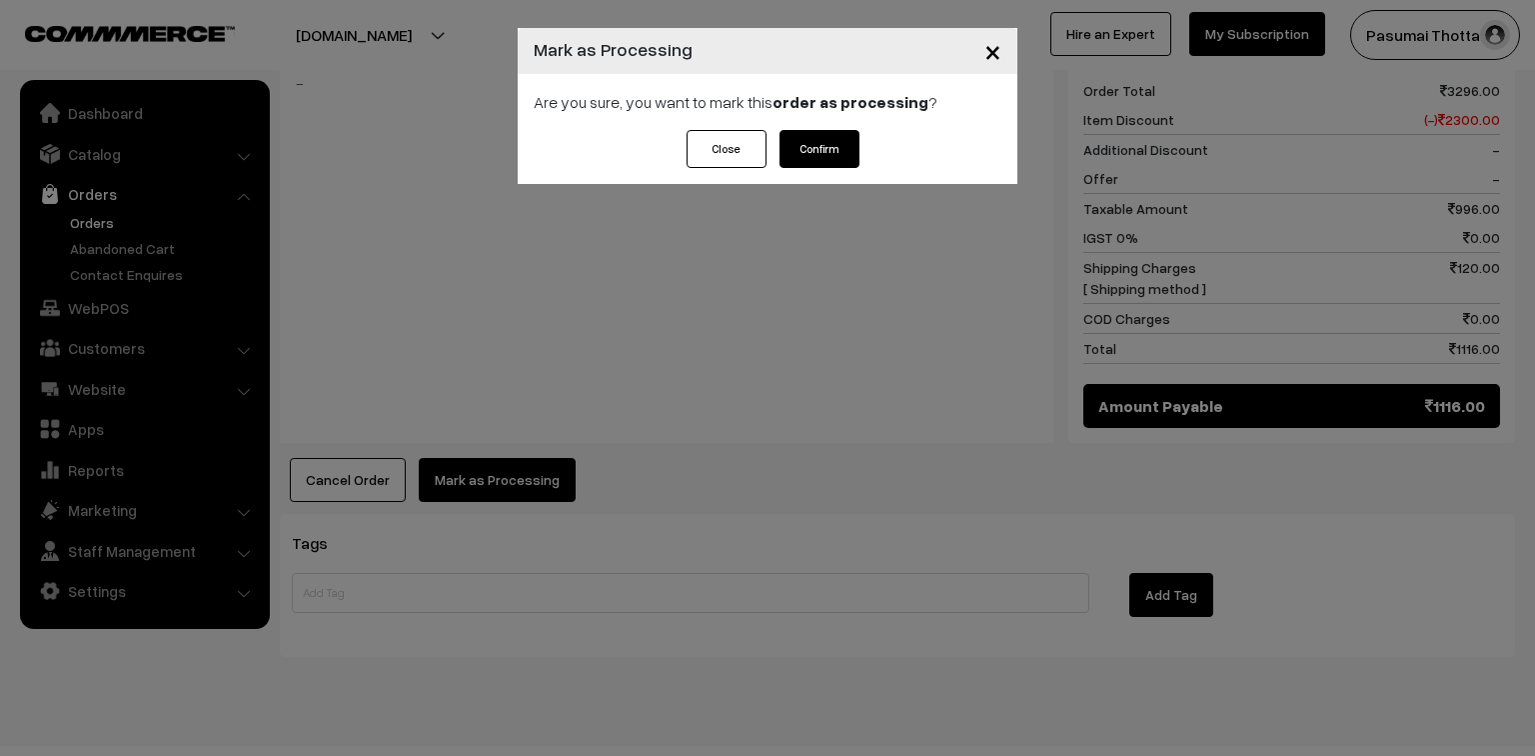
click at [803, 171] on div "Close Confirm" at bounding box center [768, 157] width 500 height 54
click at [804, 154] on button "Confirm" at bounding box center [820, 149] width 80 height 38
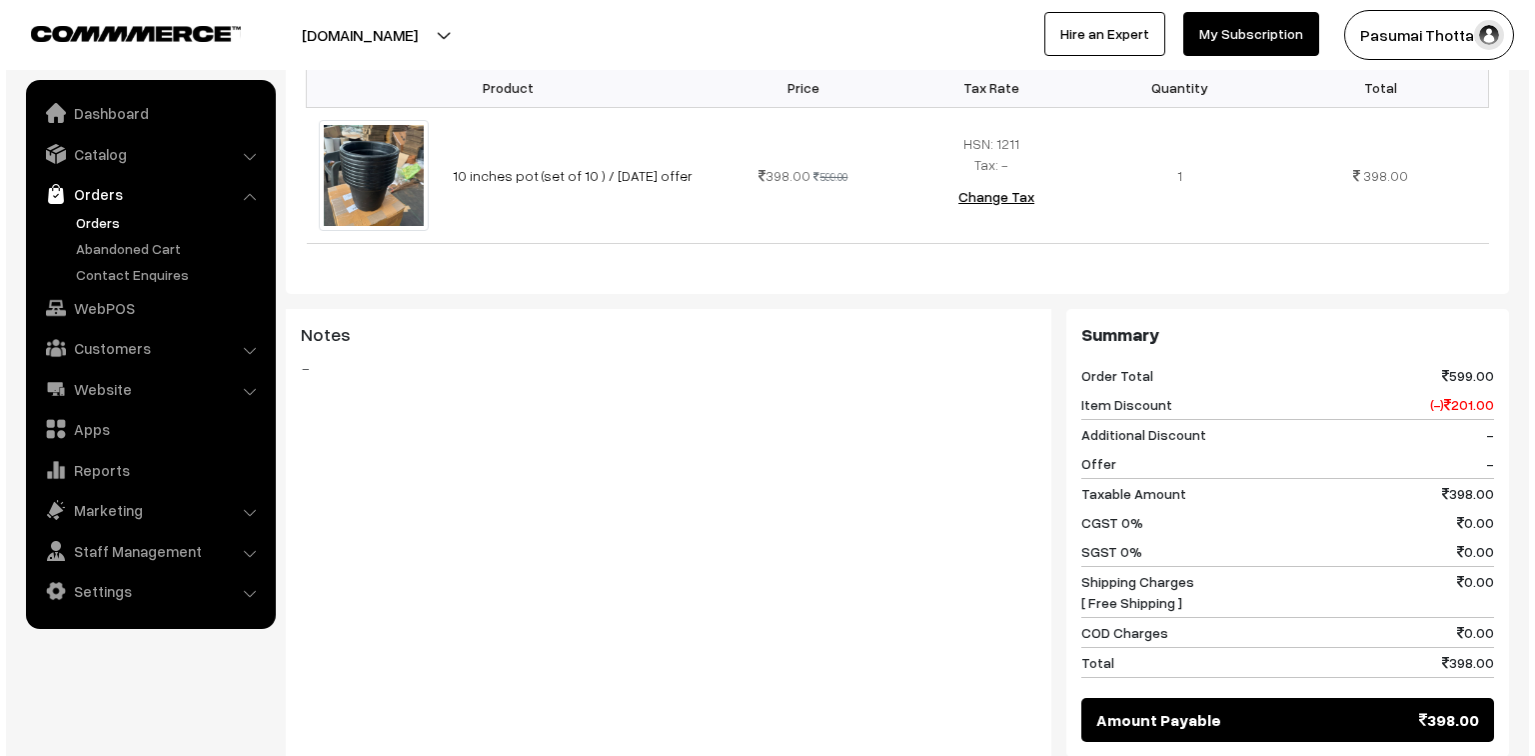
scroll to position [720, 0]
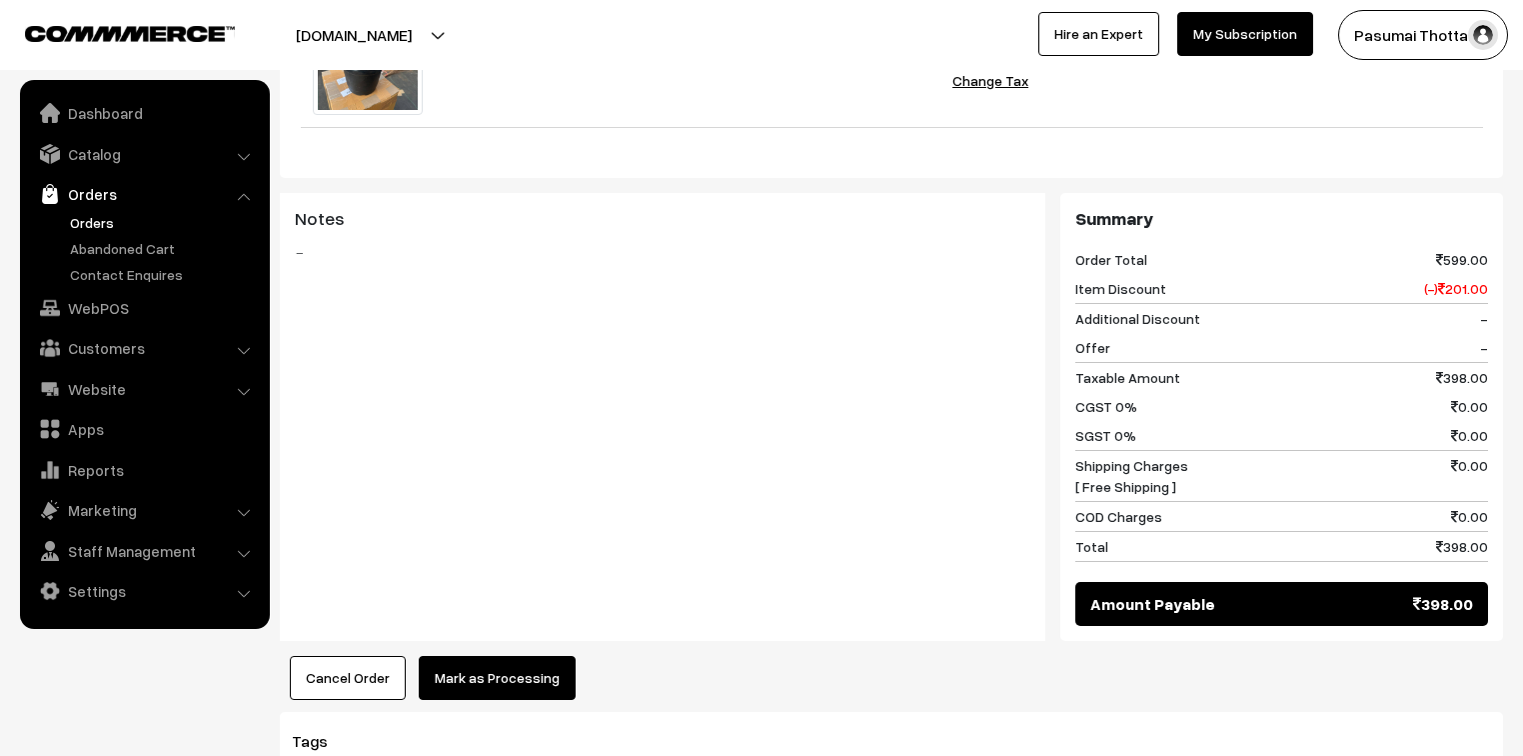
click at [488, 656] on button "Mark as Processing" at bounding box center [497, 678] width 157 height 44
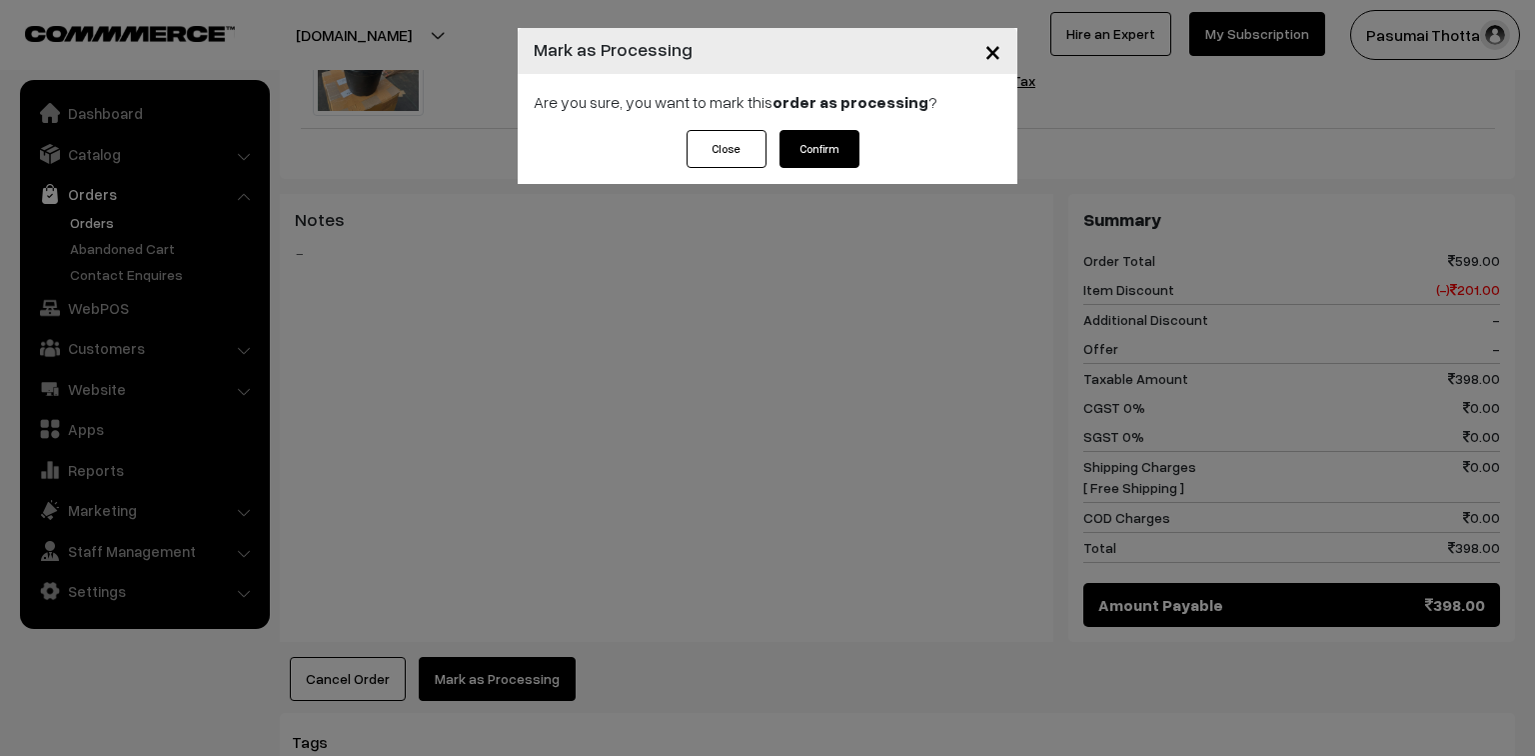
click at [809, 133] on button "Confirm" at bounding box center [820, 149] width 80 height 38
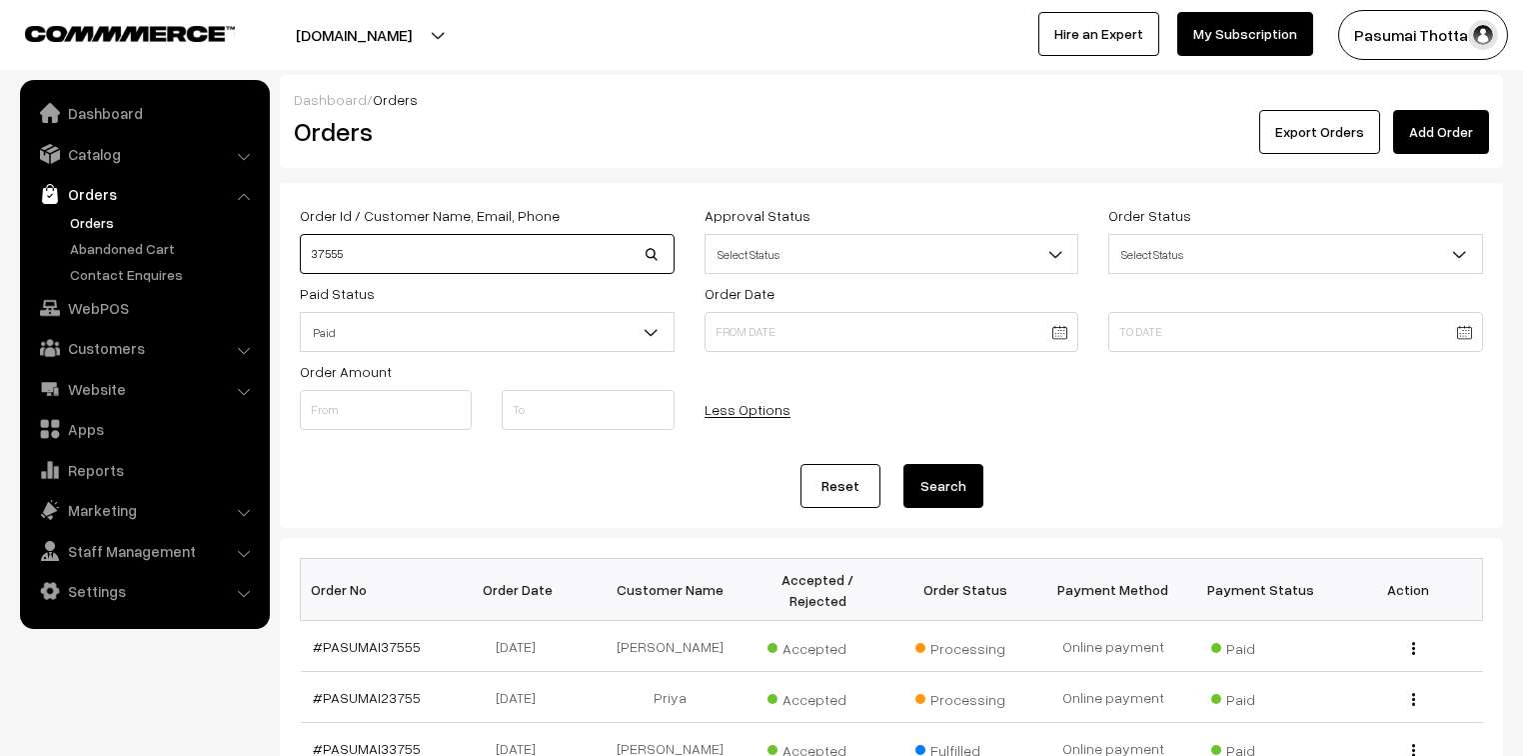
drag, startPoint x: 352, startPoint y: 256, endPoint x: 310, endPoint y: 245, distance: 43.4
click at [310, 245] on input "37555" at bounding box center [487, 254] width 375 height 40
type input "37837"
click at [904, 464] on button "Search" at bounding box center [944, 486] width 80 height 44
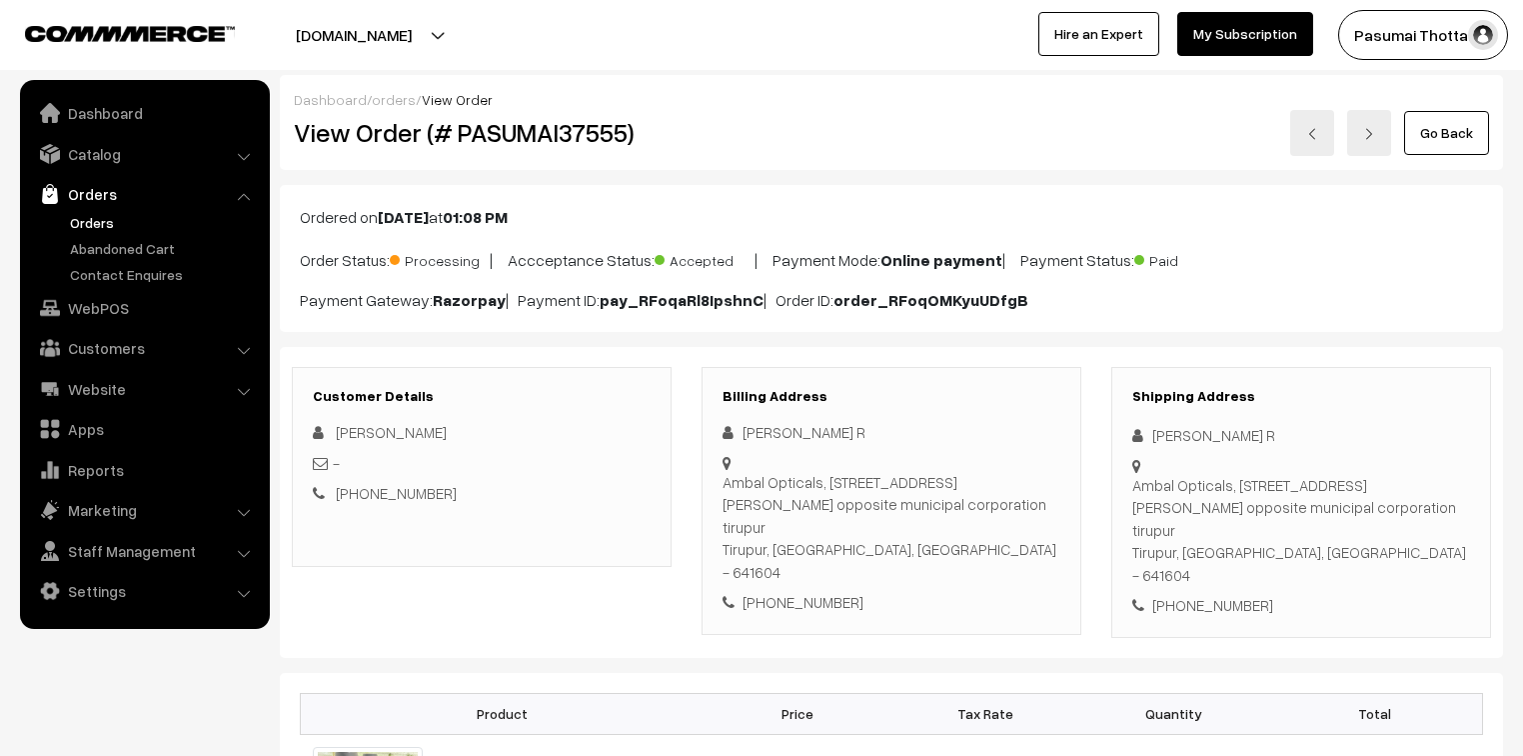
scroll to position [320, 0]
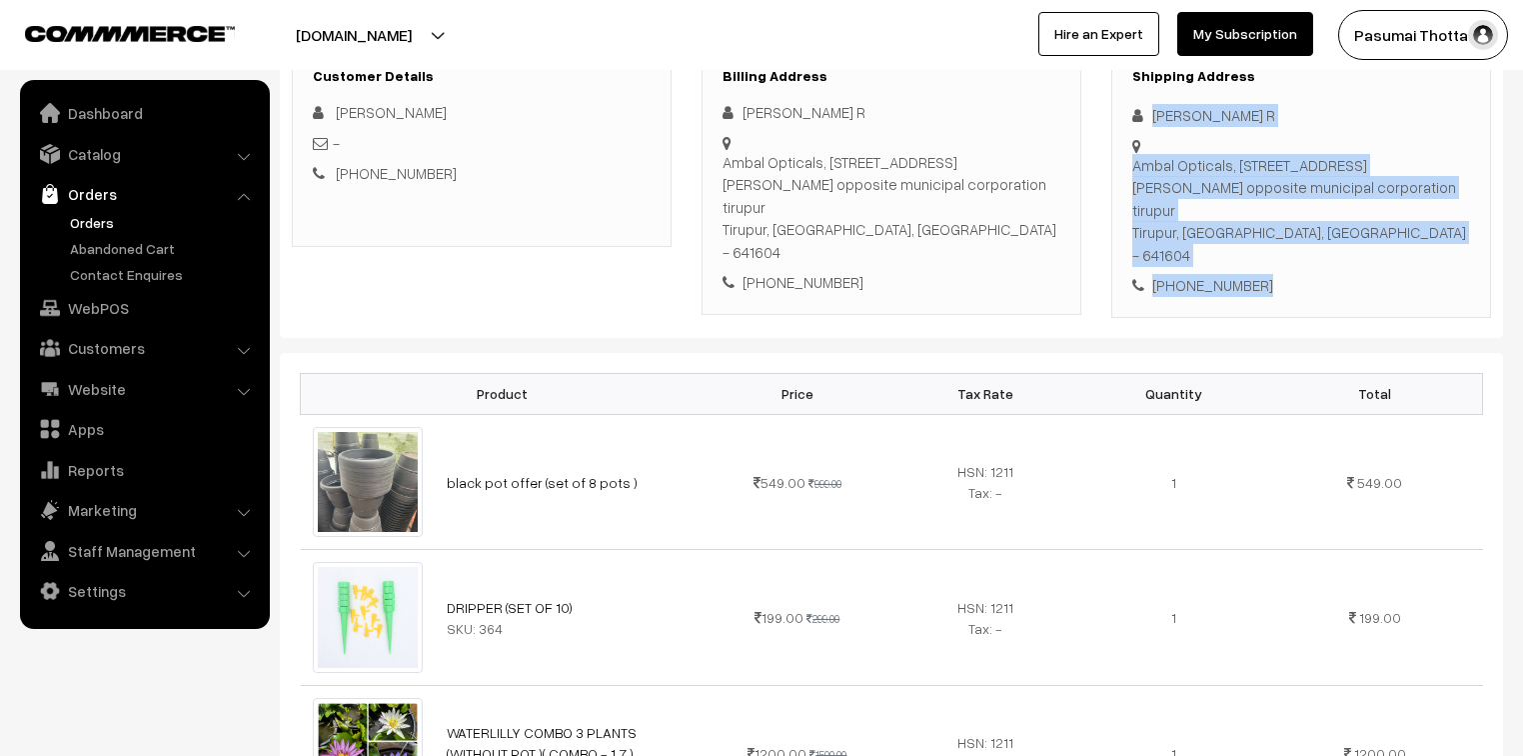
drag, startPoint x: 1148, startPoint y: 110, endPoint x: 1279, endPoint y: 246, distance: 188.8
click at [1279, 246] on div "Shipping Address [PERSON_NAME] R Ambal Opticals, [STREET_ADDRESS][PERSON_NAME] …" at bounding box center [1302, 182] width 380 height 271
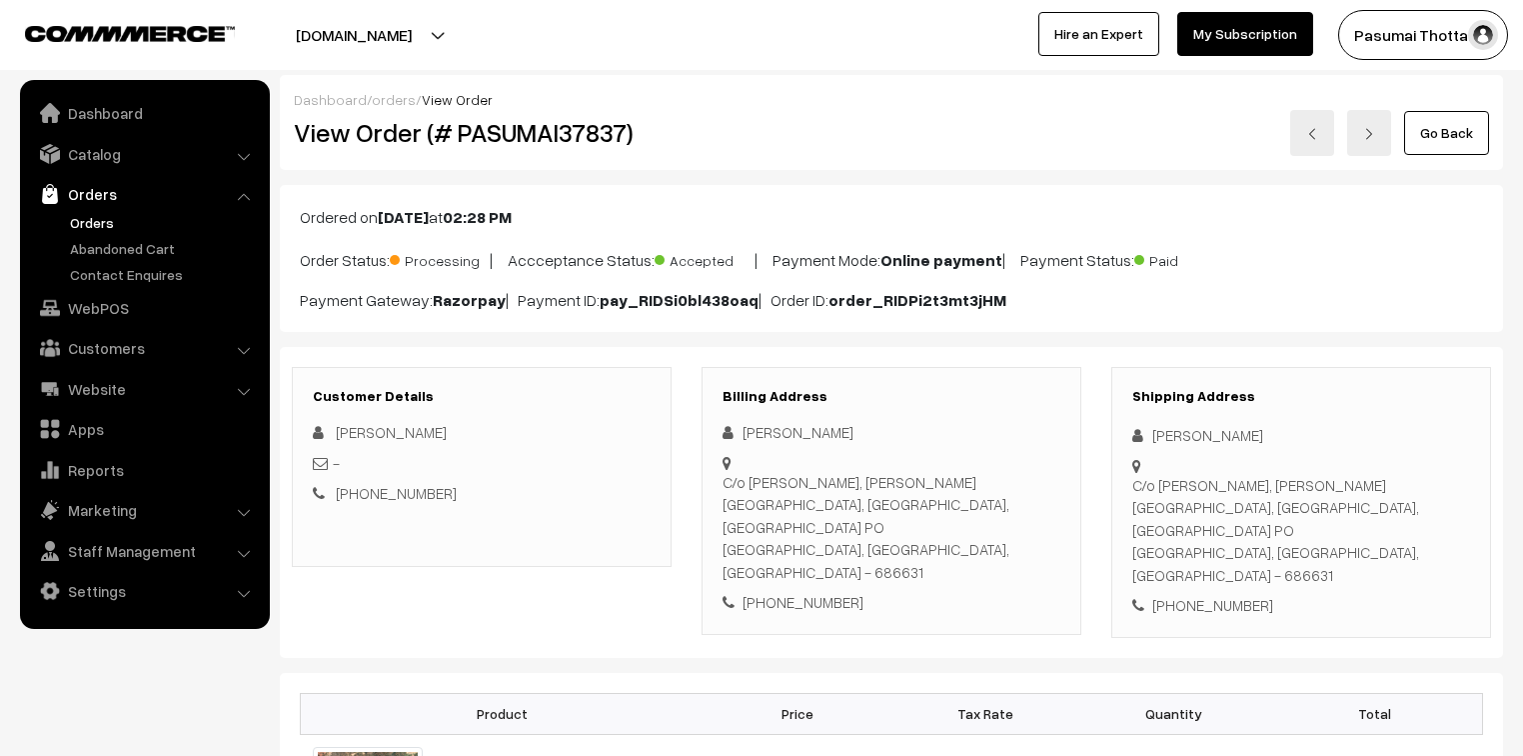
scroll to position [240, 0]
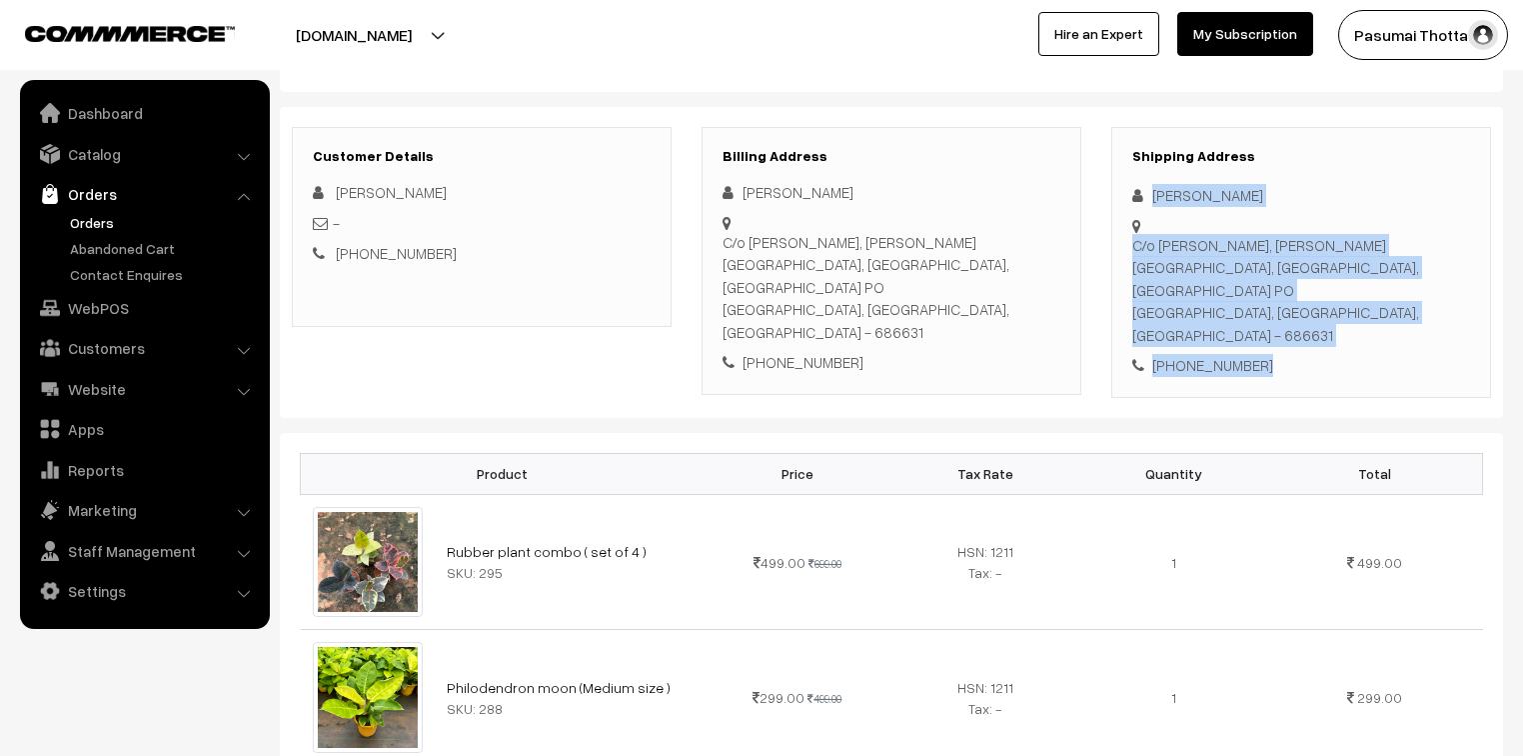
drag, startPoint x: 1154, startPoint y: 195, endPoint x: 1294, endPoint y: 325, distance: 191.0
click at [1294, 325] on div "Shipping Address [PERSON_NAME] C/o [PERSON_NAME], [PERSON_NAME][GEOGRAPHIC_DATA…" at bounding box center [1302, 262] width 380 height 271
